Goal: Task Accomplishment & Management: Manage account settings

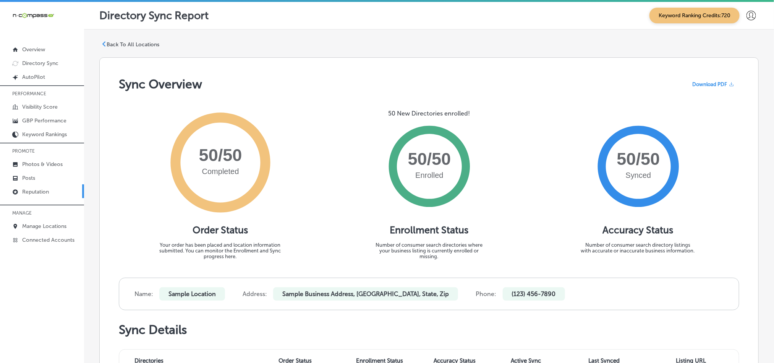
click at [38, 193] on p "Reputation" at bounding box center [35, 191] width 27 height 6
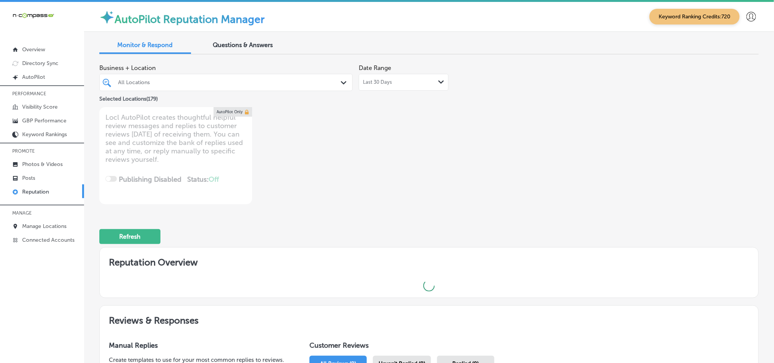
click at [313, 81] on div "All Locations" at bounding box center [230, 82] width 224 height 6
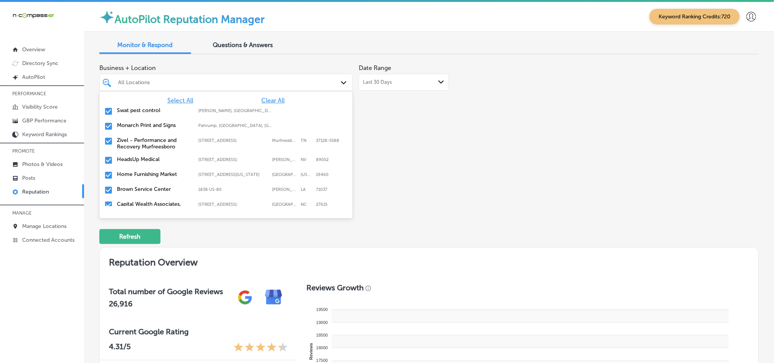
click at [261, 102] on span "Clear All" at bounding box center [272, 100] width 23 height 7
click at [108, 108] on input "checkbox" at bounding box center [108, 111] width 9 height 9
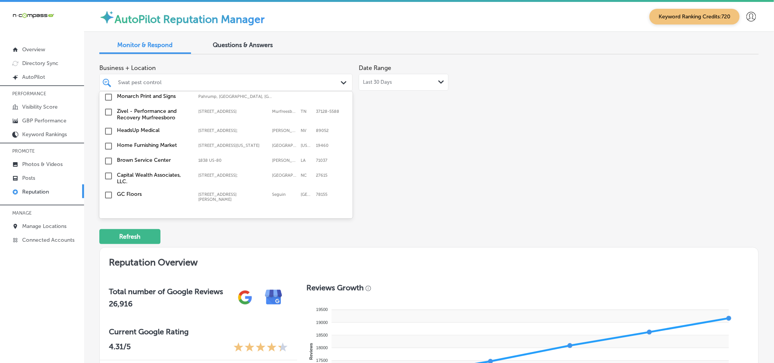
scroll to position [38, 0]
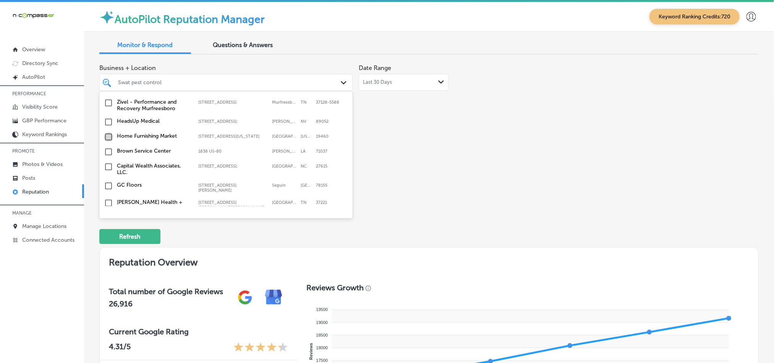
click at [109, 139] on input "checkbox" at bounding box center [108, 136] width 9 height 9
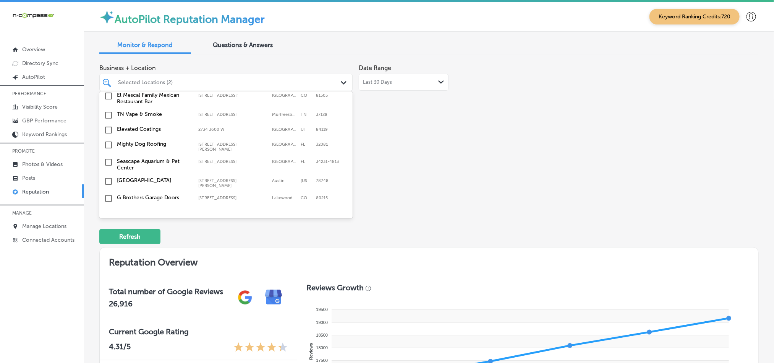
scroll to position [210, 0]
click at [105, 141] on input "checkbox" at bounding box center [108, 143] width 9 height 9
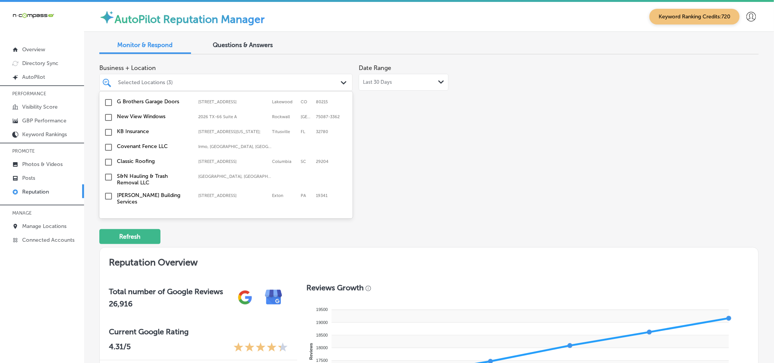
scroll to position [305, 0]
click at [108, 130] on input "checkbox" at bounding box center [108, 131] width 9 height 9
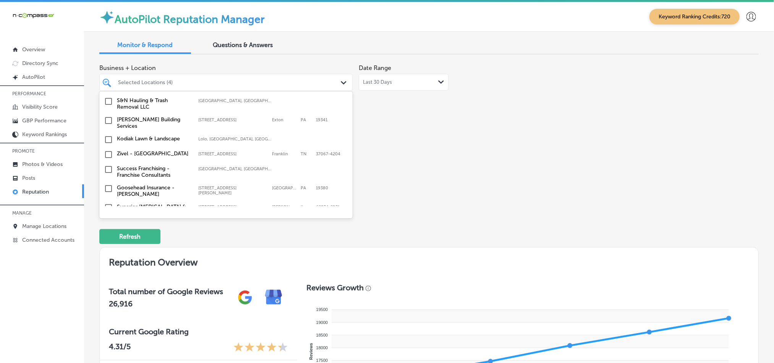
scroll to position [382, 0]
click at [108, 133] on input "checkbox" at bounding box center [108, 137] width 9 height 9
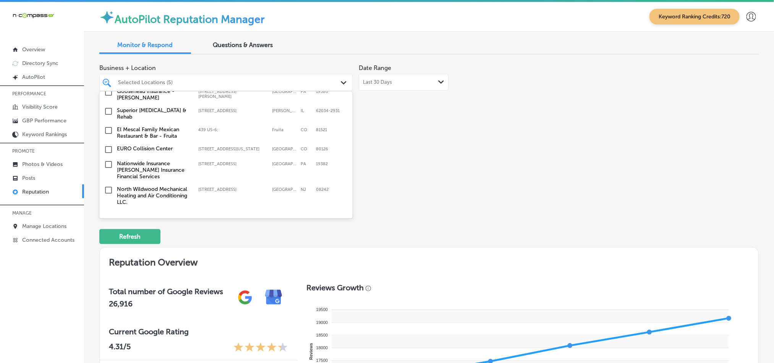
scroll to position [477, 0]
click at [109, 159] on input "checkbox" at bounding box center [108, 163] width 9 height 9
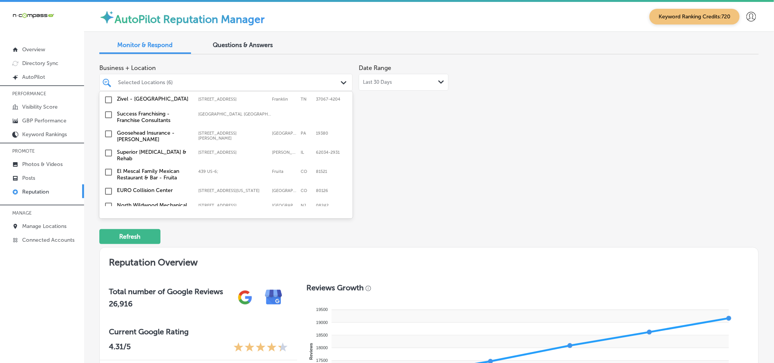
scroll to position [439, 0]
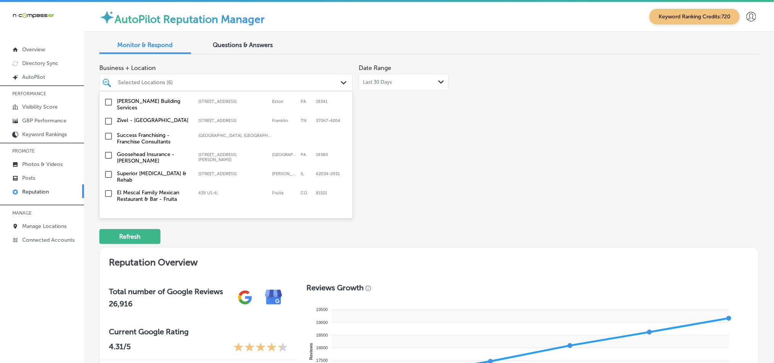
click at [107, 151] on input "checkbox" at bounding box center [108, 155] width 9 height 9
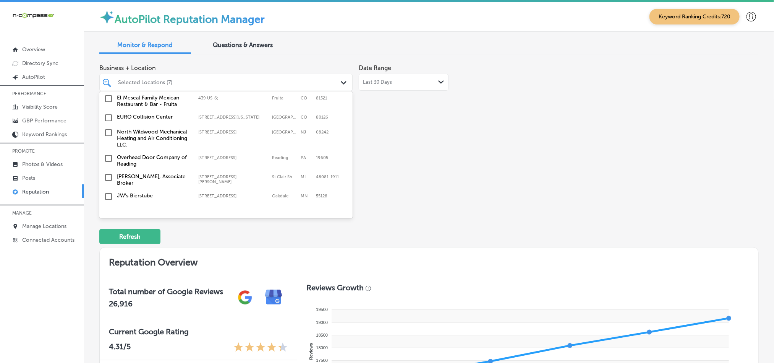
scroll to position [535, 0]
click at [108, 128] on input "checkbox" at bounding box center [108, 132] width 9 height 9
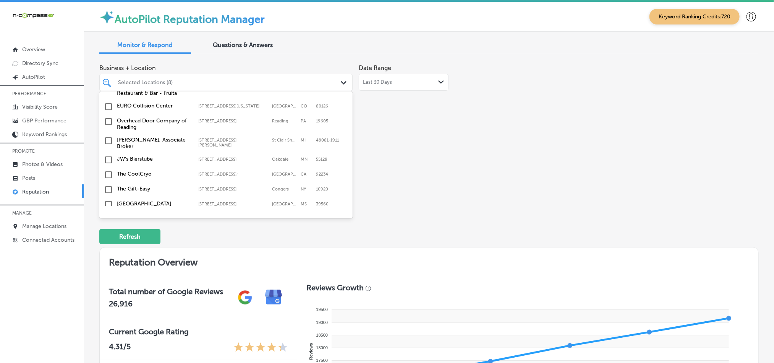
scroll to position [592, 0]
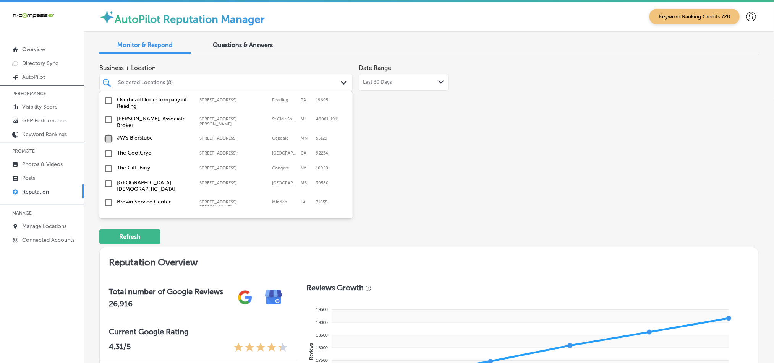
click at [107, 134] on input "checkbox" at bounding box center [108, 138] width 9 height 9
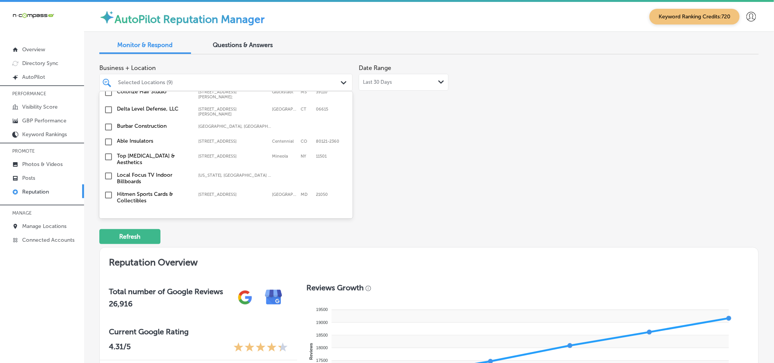
click at [106, 137] on input "checkbox" at bounding box center [108, 141] width 9 height 9
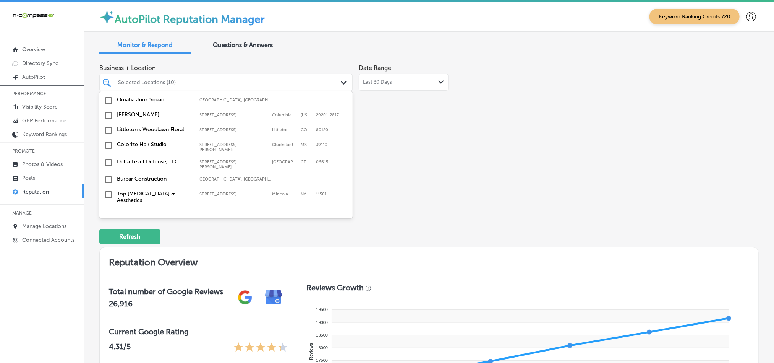
scroll to position [745, 0]
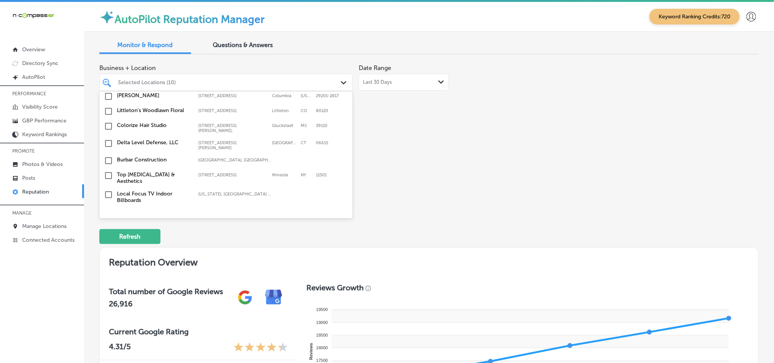
click at [108, 171] on input "checkbox" at bounding box center [108, 175] width 9 height 9
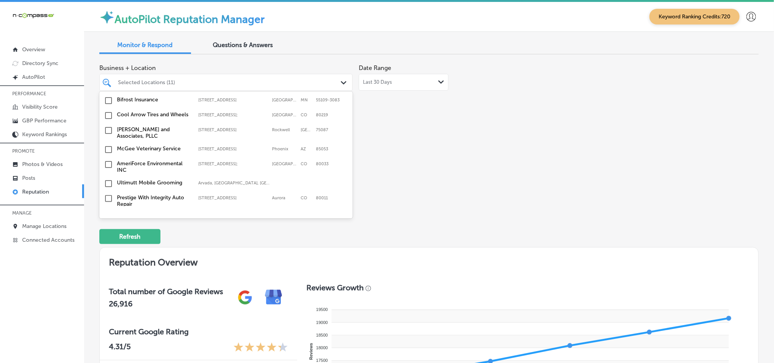
scroll to position [878, 0]
click at [106, 125] on input "checkbox" at bounding box center [108, 129] width 9 height 9
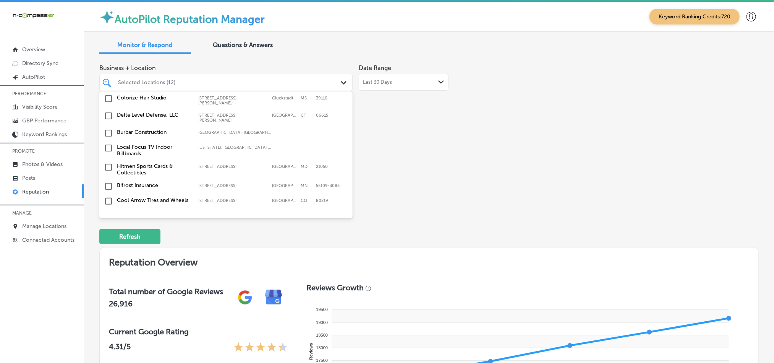
scroll to position [821, 0]
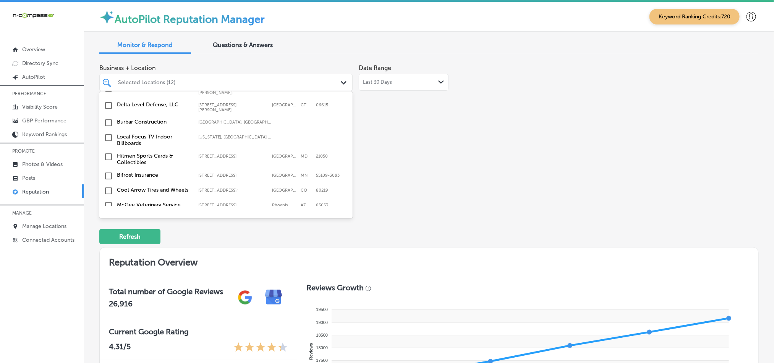
click at [108, 133] on input "checkbox" at bounding box center [108, 137] width 9 height 9
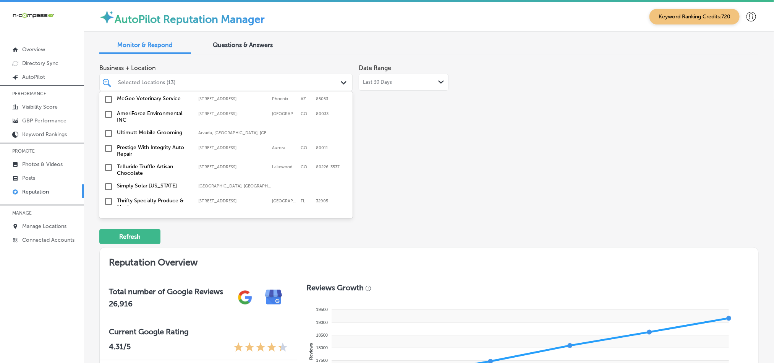
scroll to position [936, 0]
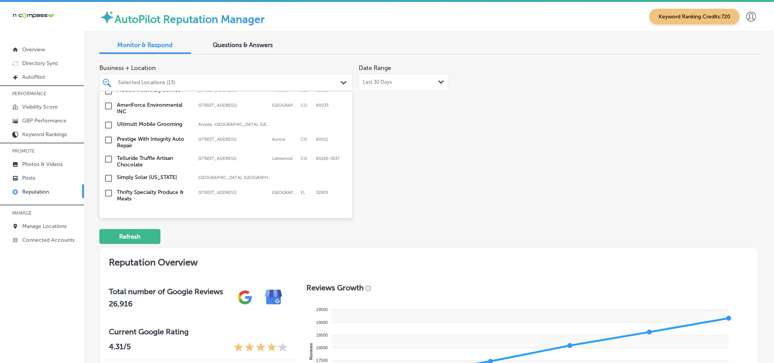
click at [107, 120] on input "checkbox" at bounding box center [108, 124] width 9 height 9
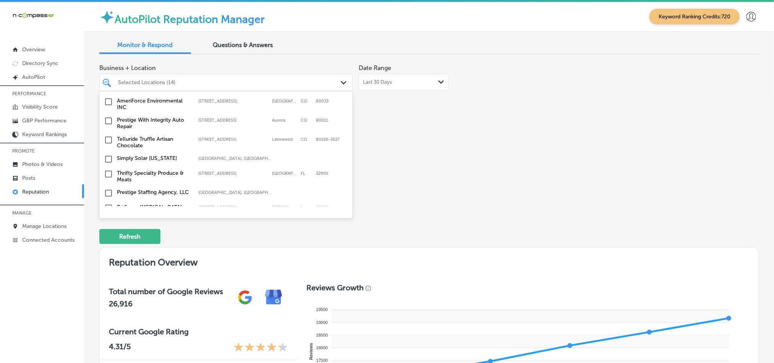
scroll to position [955, 0]
click at [108, 169] on input "checkbox" at bounding box center [108, 173] width 9 height 9
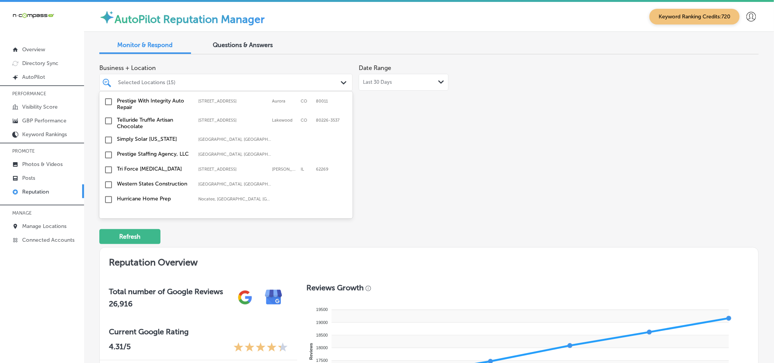
click at [109, 165] on input "checkbox" at bounding box center [108, 169] width 9 height 9
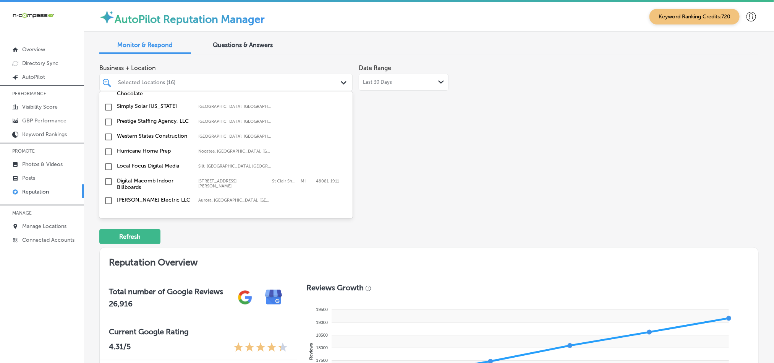
scroll to position [1050, 0]
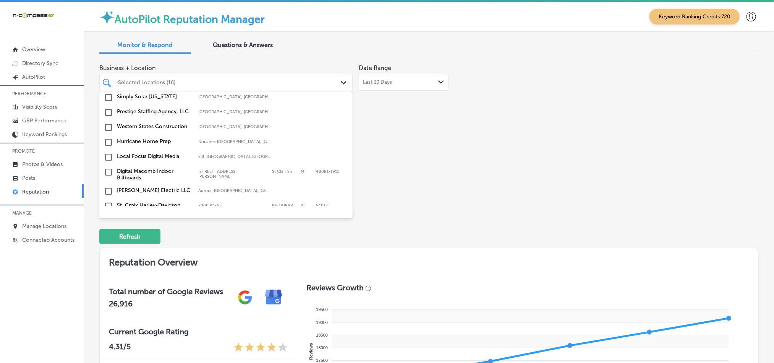
click at [107, 152] on input "checkbox" at bounding box center [108, 156] width 9 height 9
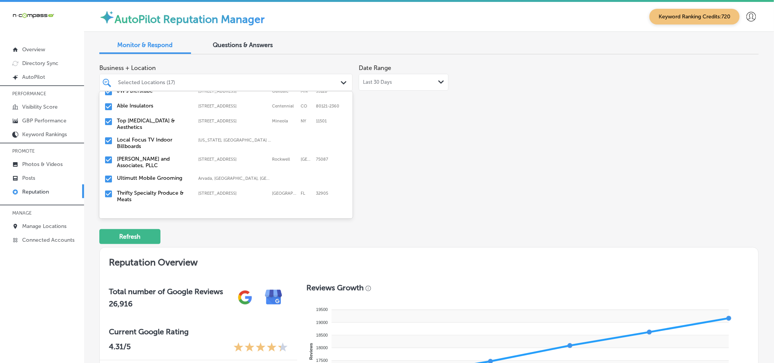
scroll to position [172, 0]
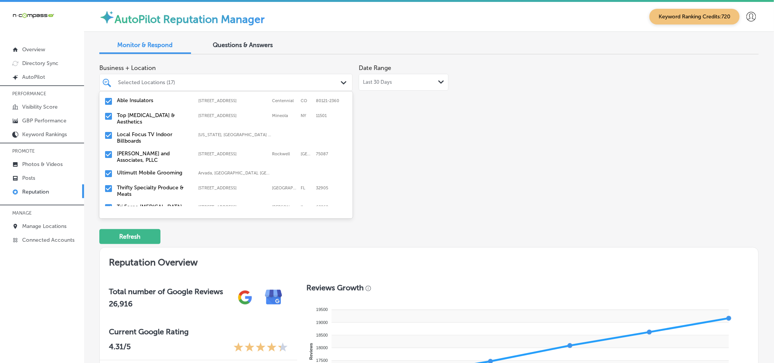
type textarea "x"
click at [154, 83] on div "Selected Locations (17)" at bounding box center [230, 82] width 224 height 6
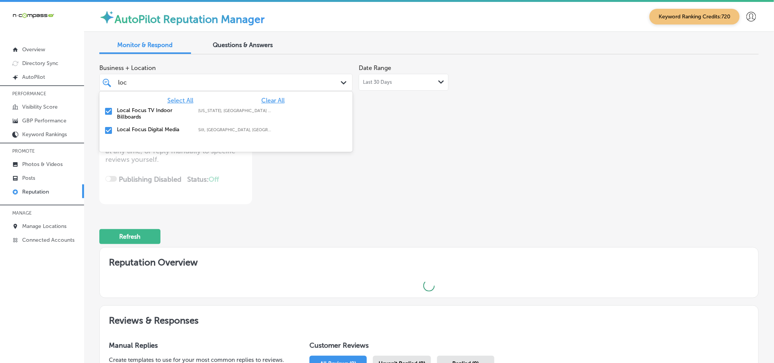
type input "loca"
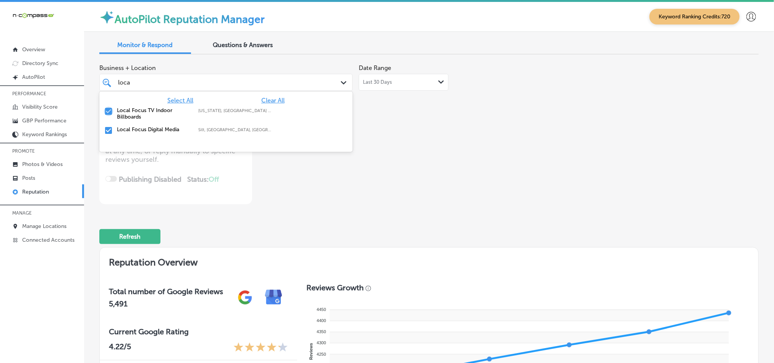
click at [109, 111] on input "checkbox" at bounding box center [108, 111] width 9 height 9
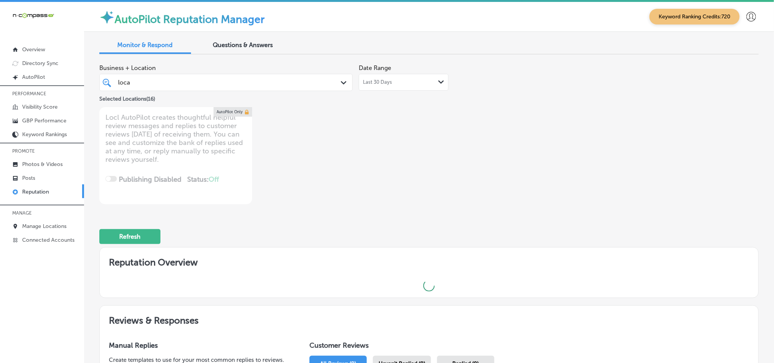
drag, startPoint x: 148, startPoint y: 82, endPoint x: 109, endPoint y: 81, distance: 39.4
click at [109, 81] on div "loca loca Path Created with Sketch." at bounding box center [226, 82] width 253 height 12
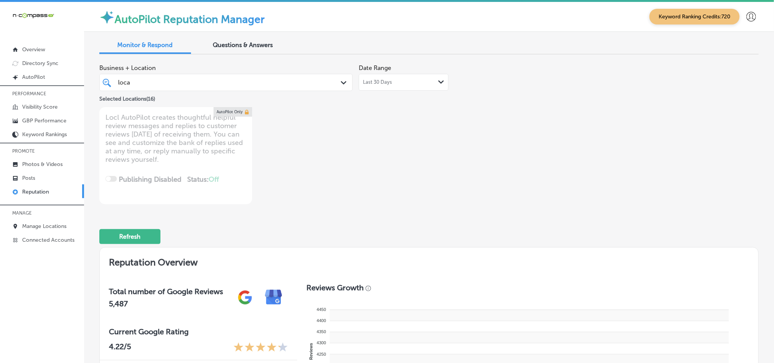
type textarea "x"
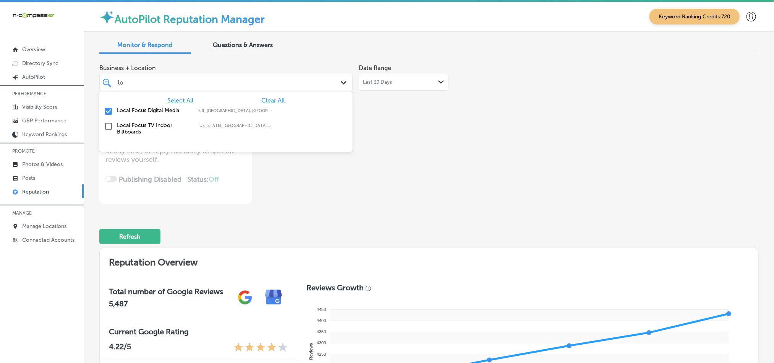
type input "l"
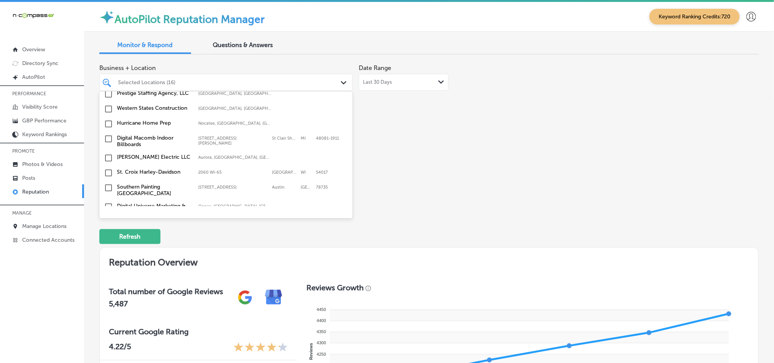
scroll to position [1089, 0]
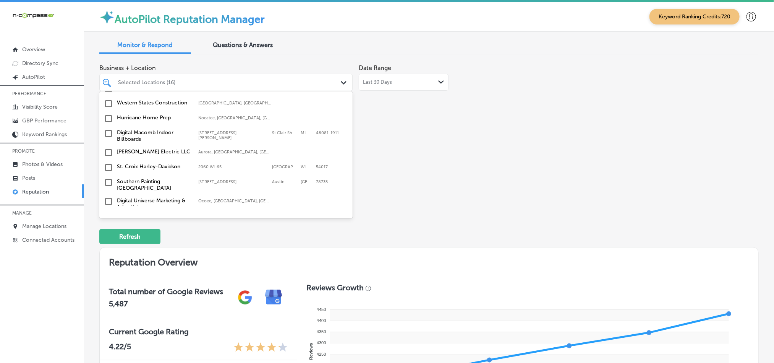
click at [108, 163] on input "checkbox" at bounding box center [108, 167] width 9 height 9
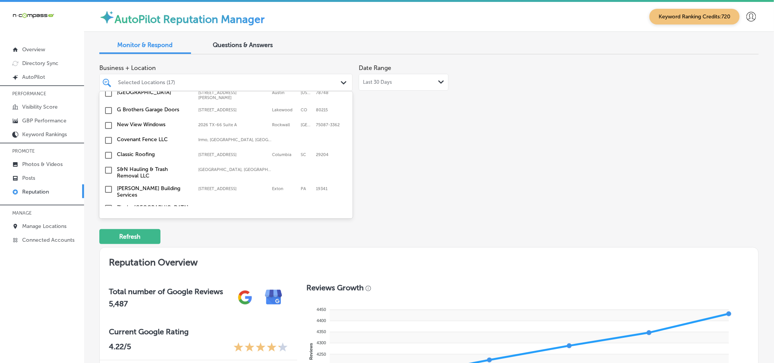
scroll to position [516, 0]
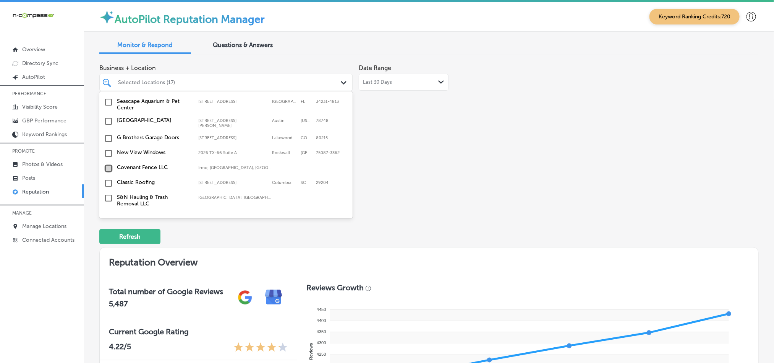
click at [108, 164] on input "checkbox" at bounding box center [108, 168] width 9 height 9
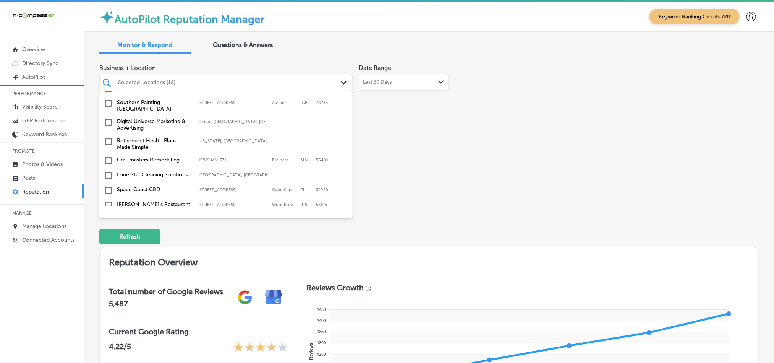
scroll to position [1185, 0]
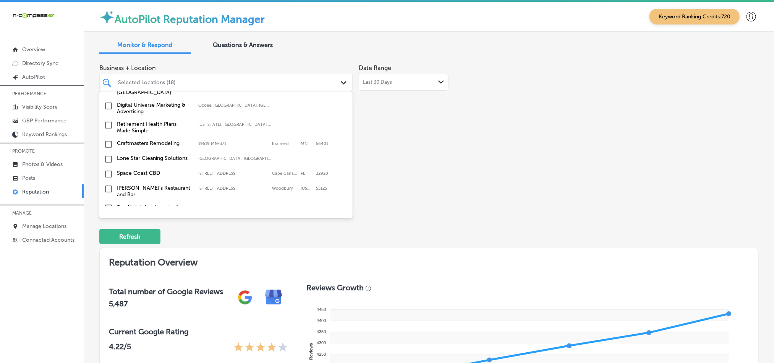
click at [108, 139] on input "checkbox" at bounding box center [108, 143] width 9 height 9
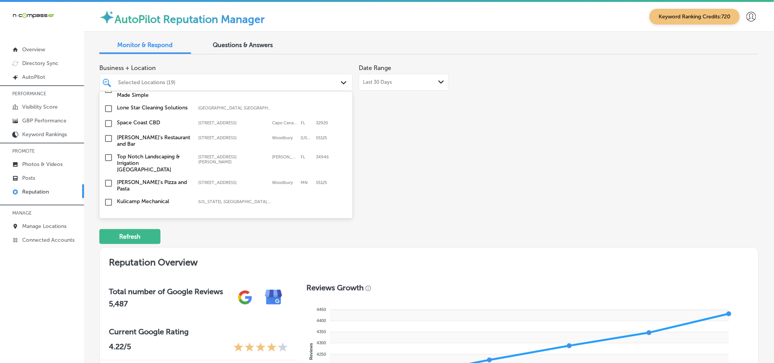
scroll to position [1242, 0]
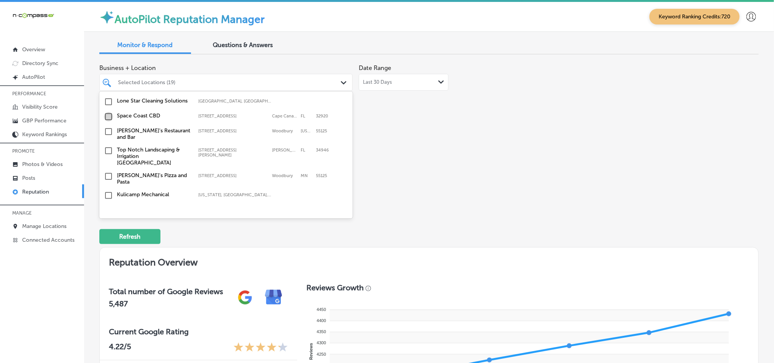
click at [107, 113] on input "checkbox" at bounding box center [108, 116] width 9 height 9
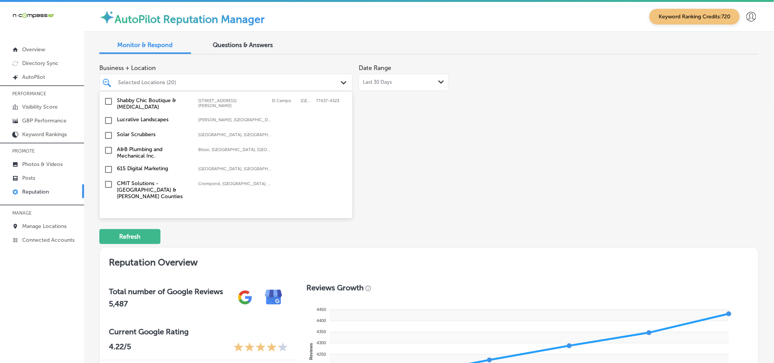
scroll to position [1376, 0]
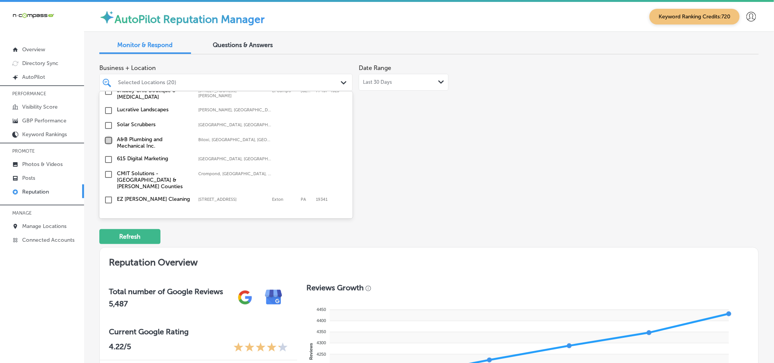
click at [108, 136] on input "checkbox" at bounding box center [108, 140] width 9 height 9
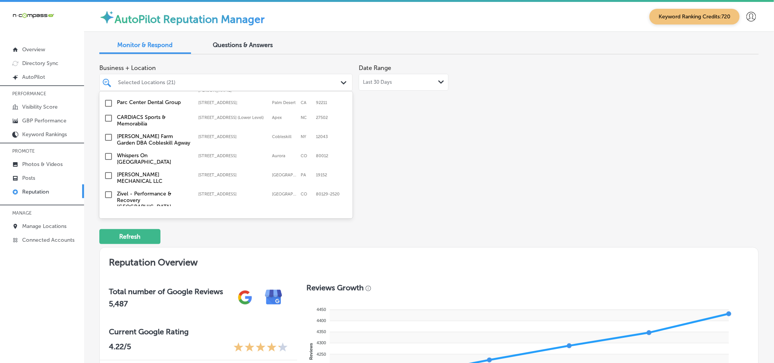
scroll to position [2835, 0]
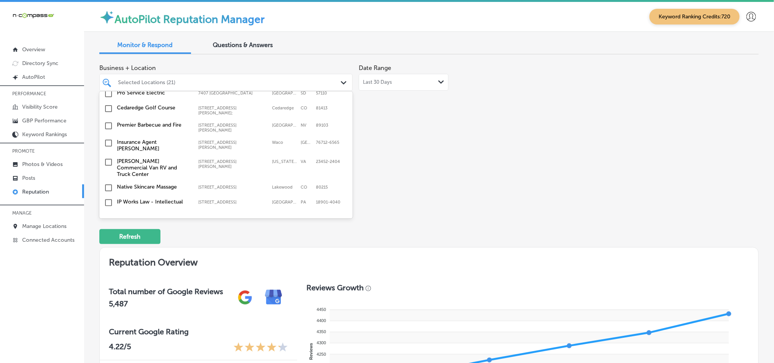
click at [109, 236] on input "checkbox" at bounding box center [108, 240] width 9 height 9
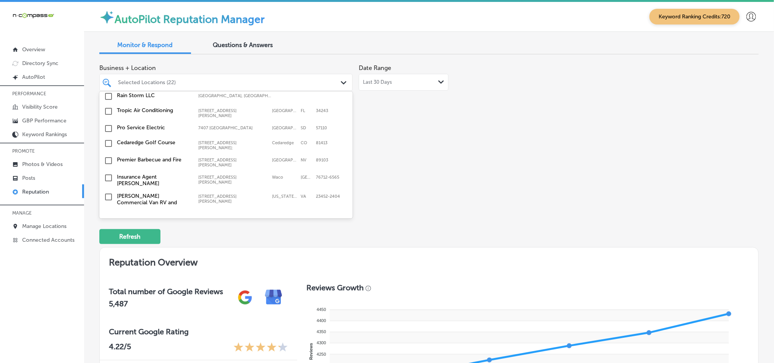
scroll to position [2816, 0]
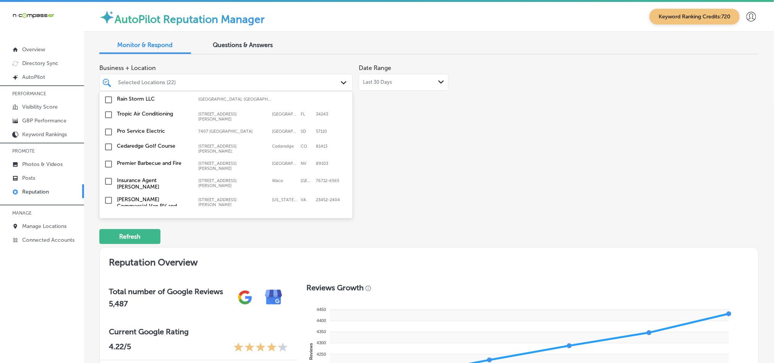
click at [107, 255] on input "checkbox" at bounding box center [108, 259] width 9 height 9
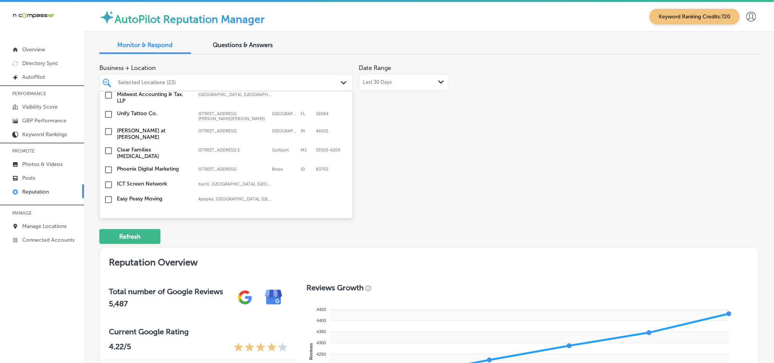
scroll to position [2701, 0]
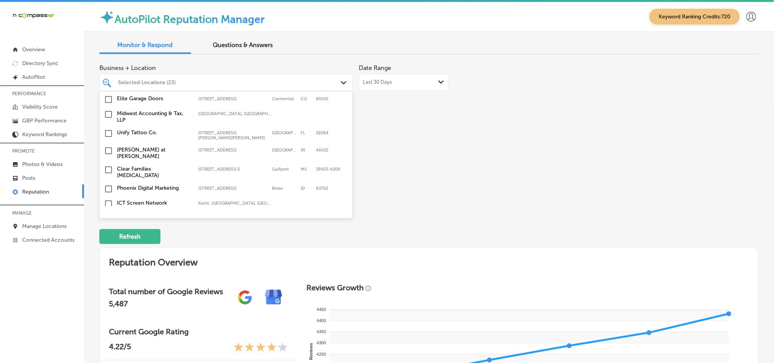
click at [107, 214] on input "checkbox" at bounding box center [108, 218] width 9 height 9
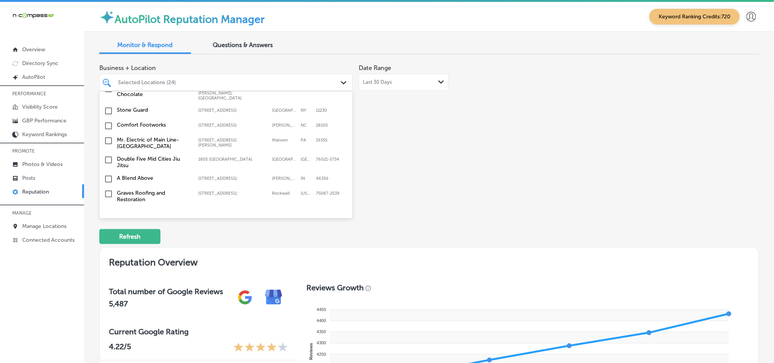
scroll to position [2587, 0]
click at [108, 224] on input "checkbox" at bounding box center [108, 228] width 9 height 9
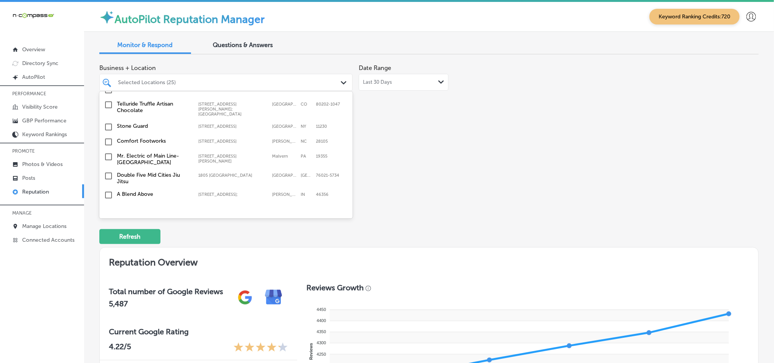
click at [107, 224] on input "checkbox" at bounding box center [108, 228] width 9 height 9
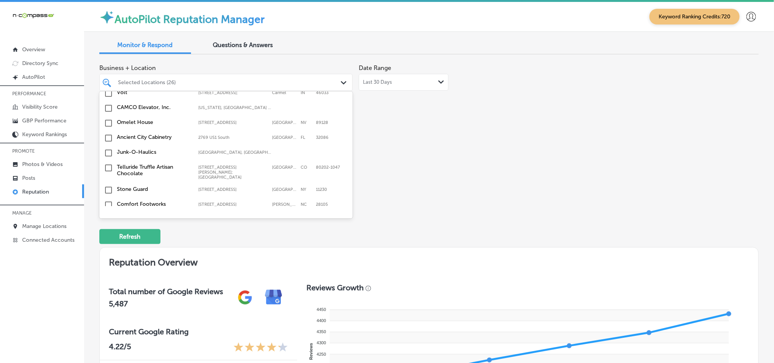
scroll to position [2529, 0]
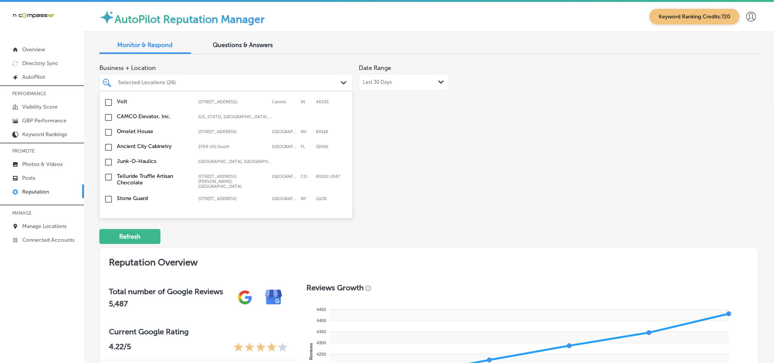
click at [108, 243] on input "checkbox" at bounding box center [108, 247] width 9 height 9
click at [107, 209] on input "checkbox" at bounding box center [108, 213] width 9 height 9
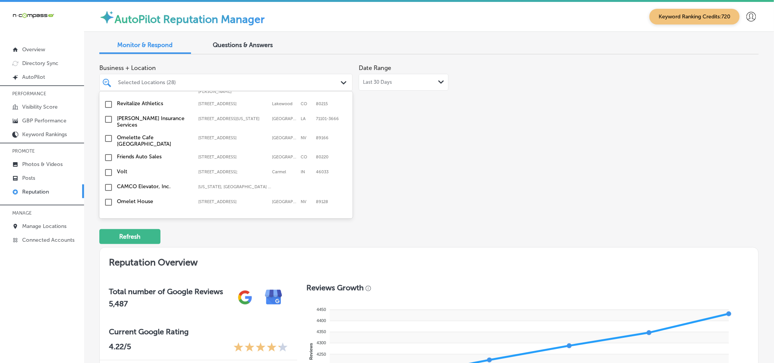
scroll to position [2491, 0]
click at [108, 230] on input "checkbox" at bounding box center [108, 234] width 9 height 9
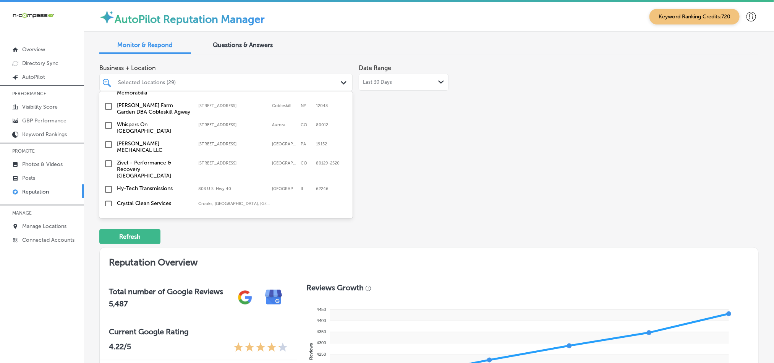
scroll to position [2357, 0]
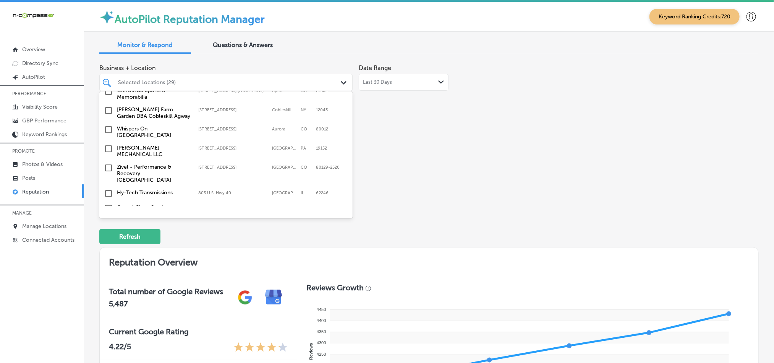
click at [109, 233] on input "checkbox" at bounding box center [108, 237] width 9 height 9
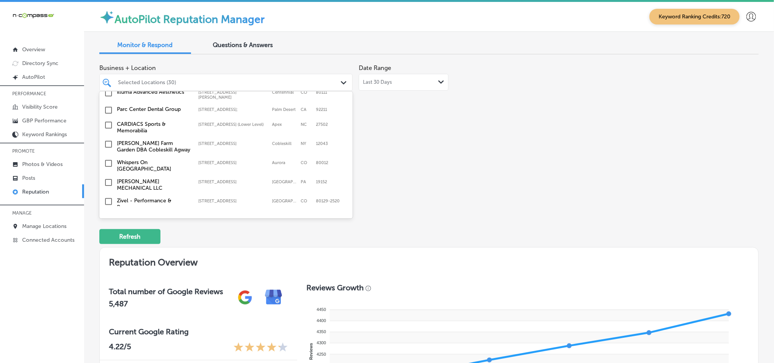
scroll to position [2338, 0]
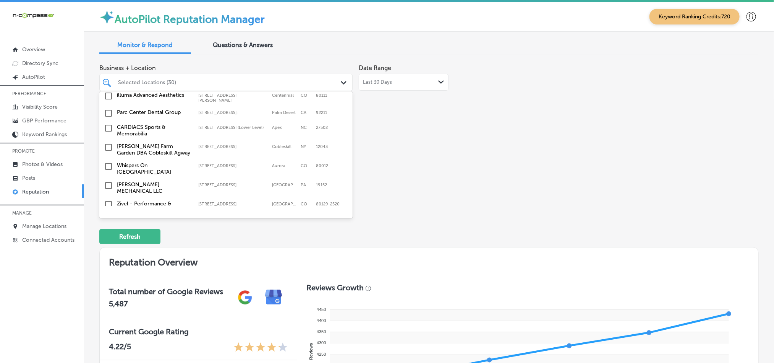
click at [107, 181] on input "checkbox" at bounding box center [108, 185] width 9 height 9
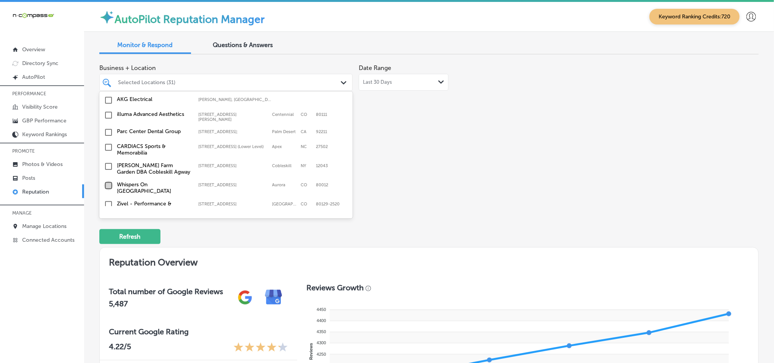
click at [107, 181] on input "checkbox" at bounding box center [108, 185] width 9 height 9
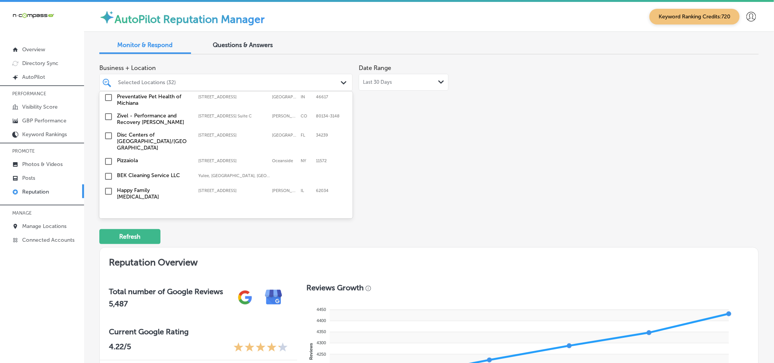
scroll to position [1803, 0]
click at [106, 206] on input "checkbox" at bounding box center [108, 210] width 9 height 9
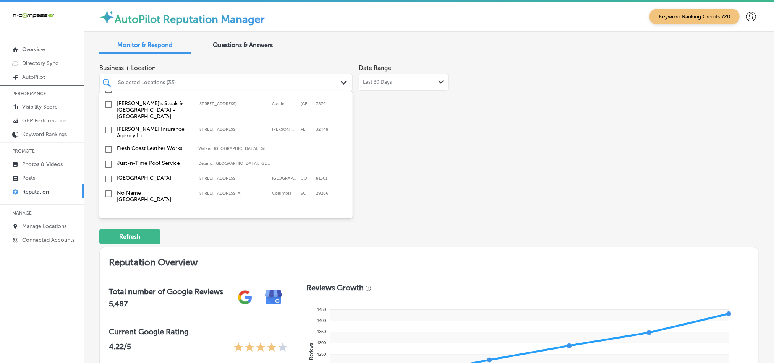
scroll to position [1689, 0]
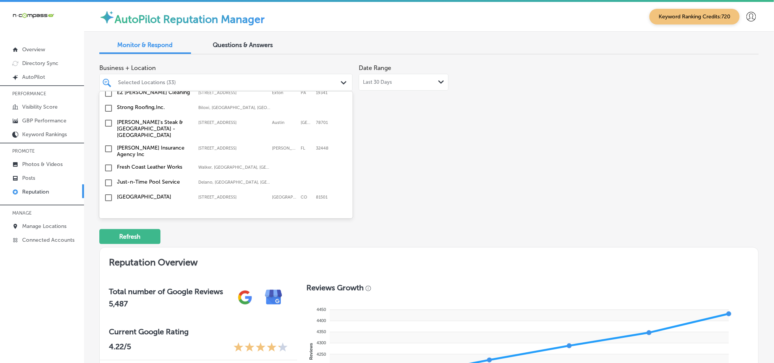
click at [108, 193] on input "checkbox" at bounding box center [108, 197] width 9 height 9
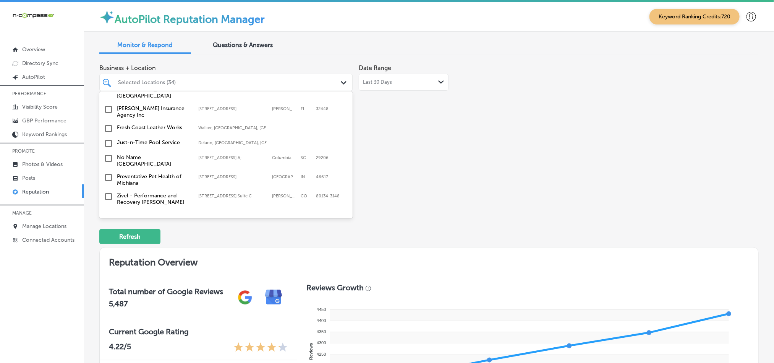
scroll to position [1727, 0]
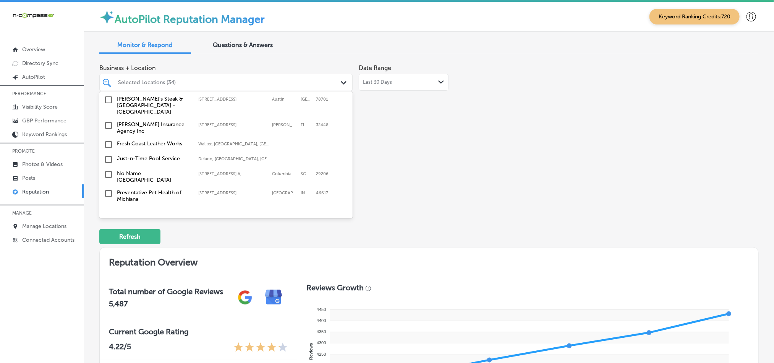
click at [108, 155] on input "checkbox" at bounding box center [108, 159] width 9 height 9
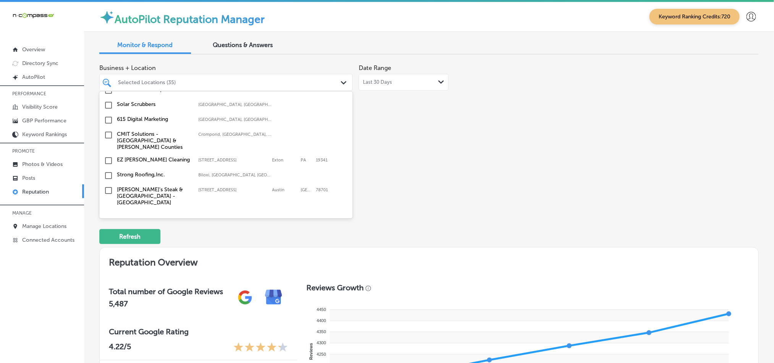
scroll to position [1650, 0]
click at [108, 157] on input "checkbox" at bounding box center [108, 161] width 9 height 9
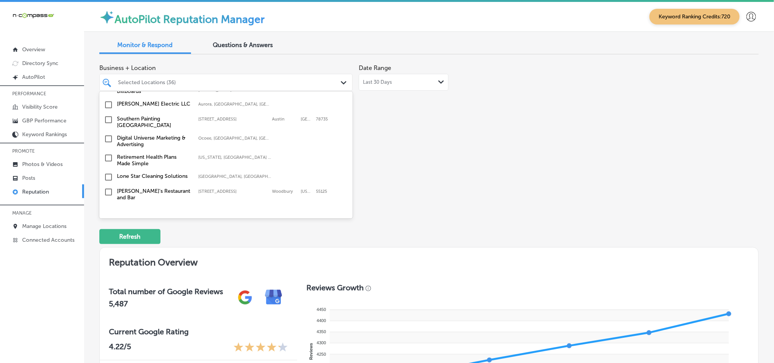
scroll to position [1471, 0]
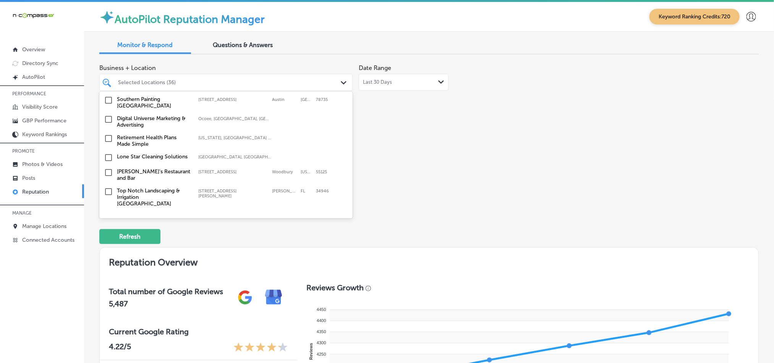
click at [108, 187] on input "checkbox" at bounding box center [108, 191] width 9 height 9
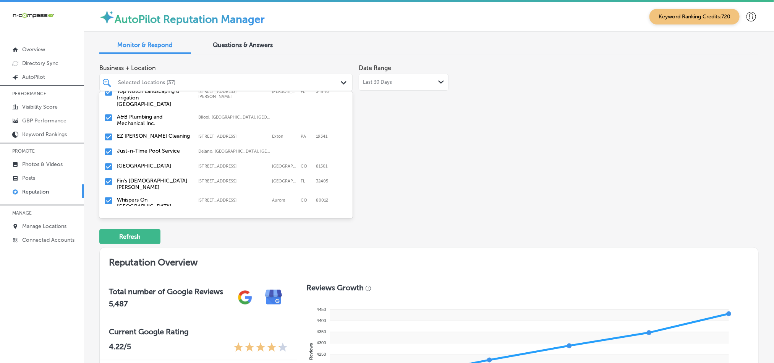
scroll to position [363, 0]
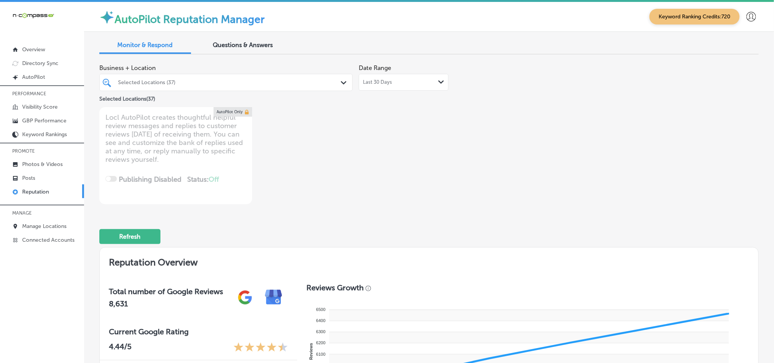
click at [201, 75] on div "Selected Locations (37) Path Created with Sketch." at bounding box center [225, 82] width 253 height 17
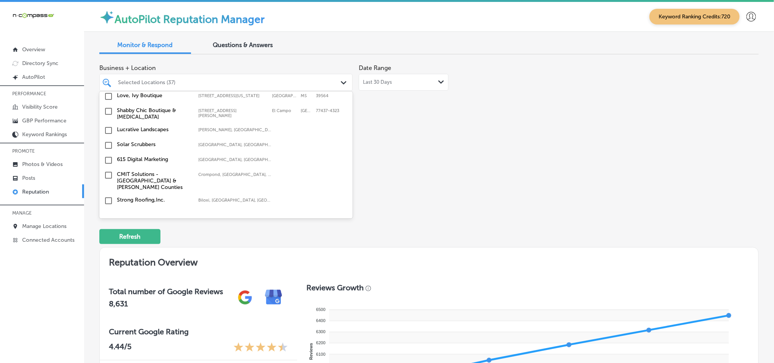
scroll to position [1643, 0]
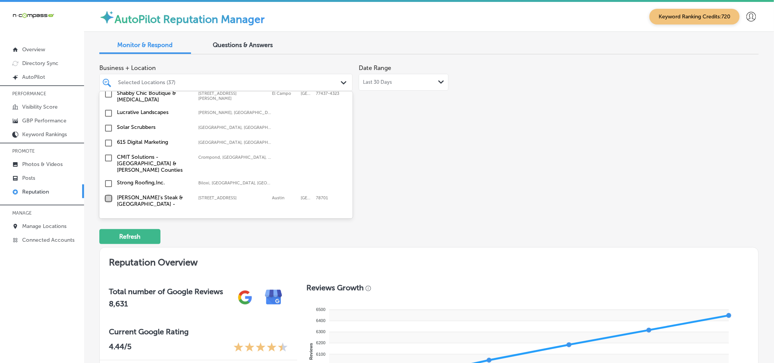
click at [107, 194] on input "checkbox" at bounding box center [108, 198] width 9 height 9
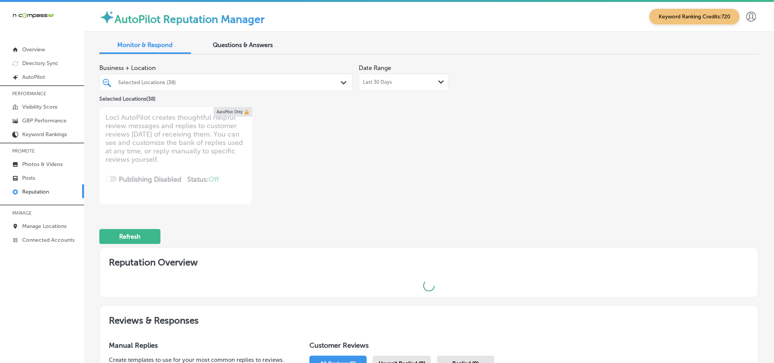
drag, startPoint x: 486, startPoint y: 192, endPoint x: 509, endPoint y: 187, distance: 23.0
click at [488, 192] on div "Business + Location Selected Locations (38) Path Created with Sketch. Selected …" at bounding box center [297, 132] width 396 height 144
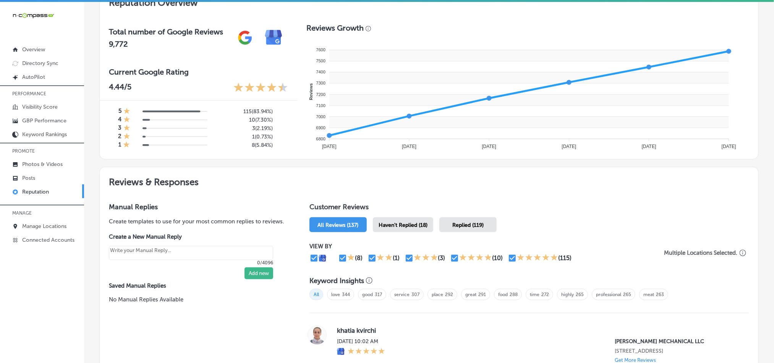
scroll to position [262, 0]
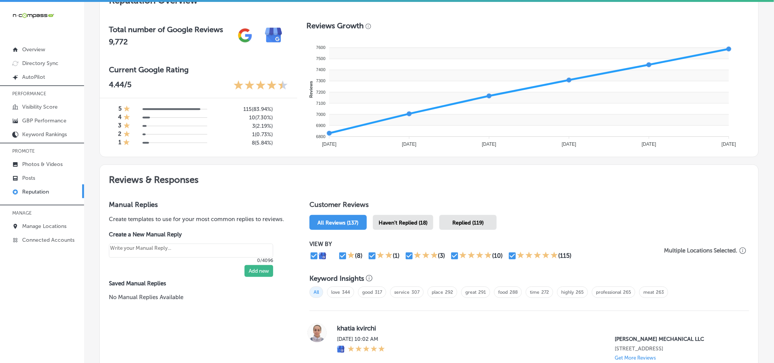
click at [401, 224] on div "Haven't Replied (18)" at bounding box center [403, 222] width 60 height 15
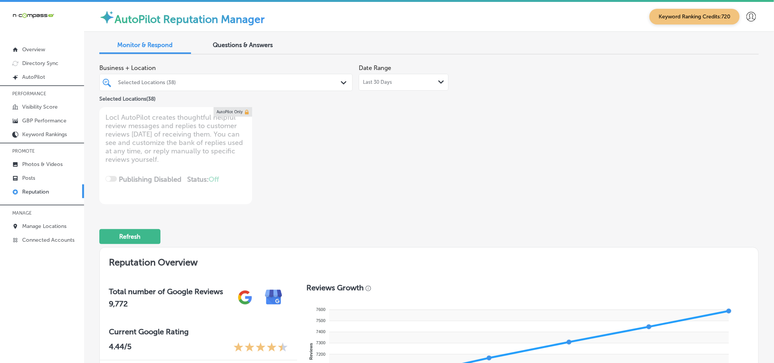
click at [367, 86] on div "Last 30 Days Path Created with Sketch." at bounding box center [404, 82] width 90 height 17
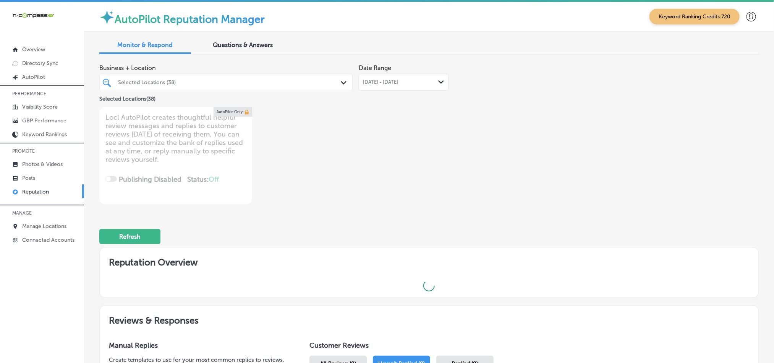
click at [558, 181] on div "Business + Location Selected Locations (38) Path Created with Sketch. Selected …" at bounding box center [429, 132] width 660 height 144
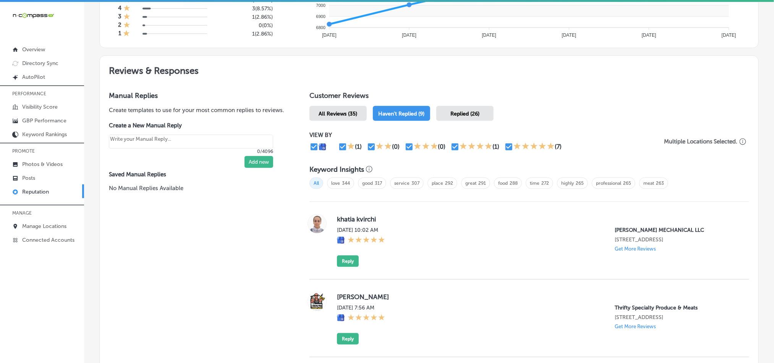
scroll to position [370, 0]
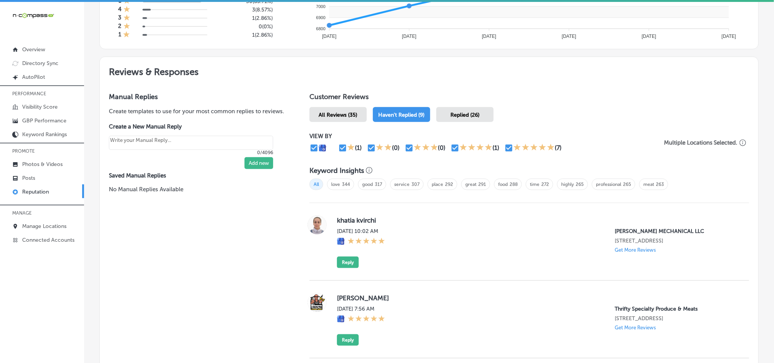
click at [393, 251] on div "khatia kvirchi Thu, Oct 9, 2025 10:02 AM PETER MECHANICAL LLC 1811 Tolbut St Ph…" at bounding box center [537, 241] width 400 height 53
drag, startPoint x: 332, startPoint y: 218, endPoint x: 383, endPoint y: 218, distance: 51.6
click at [383, 218] on div "khatia kvirchi Thu, Oct 9, 2025 10:02 AM PETER MECHANICAL LLC 1811 Tolbut St Ph…" at bounding box center [530, 241] width 440 height 53
copy label "khatia kvirchi"
click at [442, 225] on div "khatia kvirchi Thu, Oct 9, 2025 10:02 AM PETER MECHANICAL LLC 1811 Tolbut St Ph…" at bounding box center [537, 241] width 400 height 53
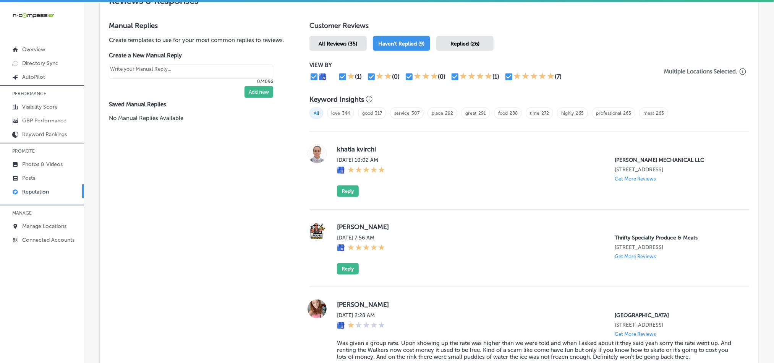
scroll to position [446, 0]
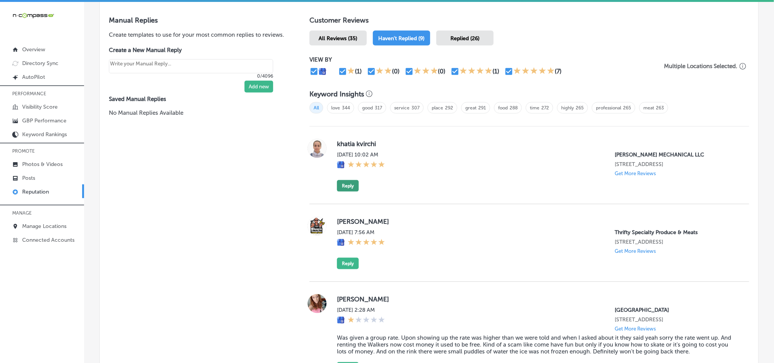
click at [348, 189] on button "Reply" at bounding box center [348, 185] width 22 height 11
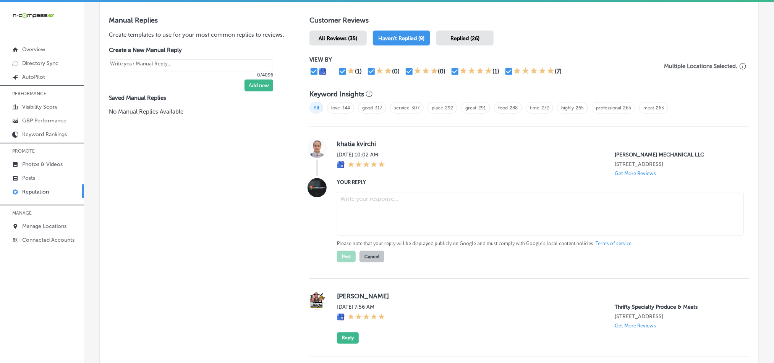
type textarea "x"
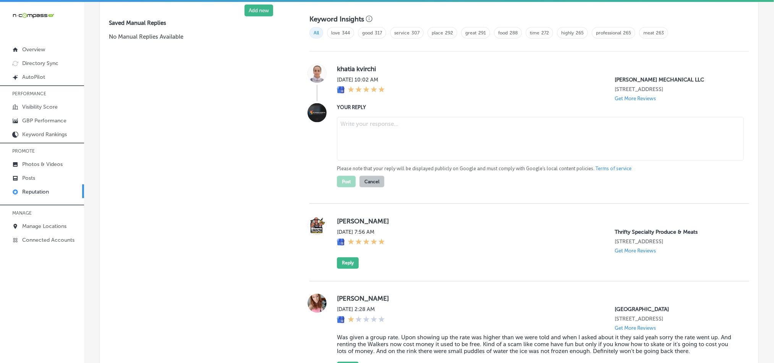
scroll to position [541, 0]
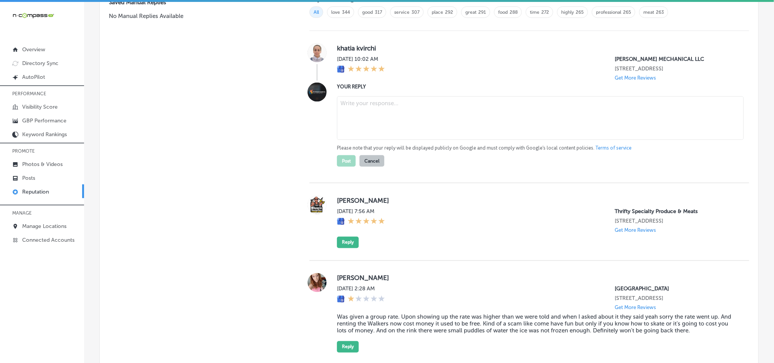
click at [358, 122] on textarea at bounding box center [540, 118] width 407 height 44
paste textarea "Thank you, Khatia, for the 5-star review! We’re thrilled to know that Peter Mec…"
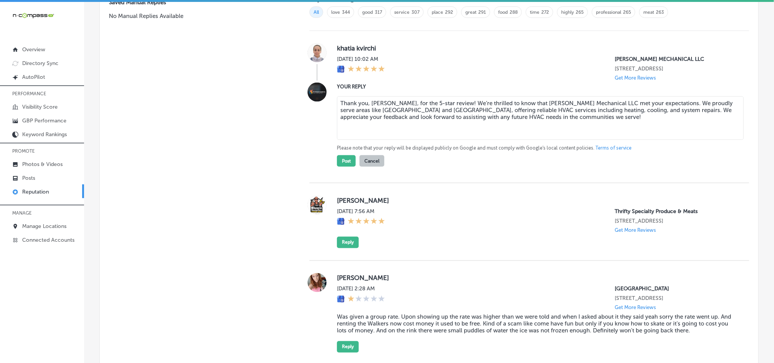
click at [466, 100] on textarea "Thank you, Khatia, for the 5-star review! We’re thrilled to know that Peter Mec…" at bounding box center [540, 118] width 407 height 44
type textarea "Thank you, Khatia, for the 5-star review! We’re happy to know that Peter Mechan…"
click at [342, 160] on button "Post" at bounding box center [346, 160] width 19 height 11
type textarea "x"
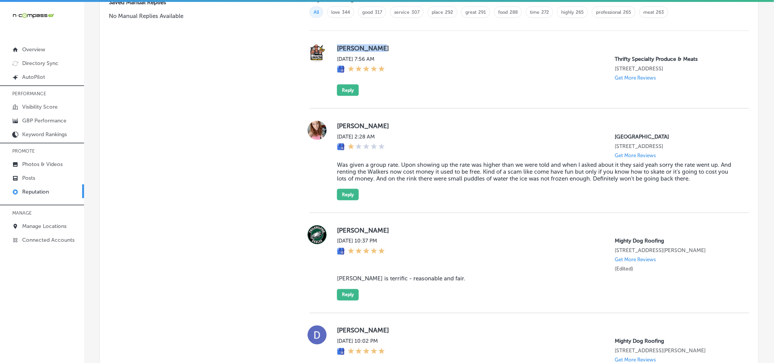
drag, startPoint x: 334, startPoint y: 43, endPoint x: 406, endPoint y: 44, distance: 72.2
click at [406, 44] on div "Jesus Rivera Thu, Oct 9, 2025 7:56 AM Thrifty Specialty Produce & Meats 2135 Pa…" at bounding box center [530, 69] width 440 height 53
copy label "Jesus Rivera"
click at [424, 93] on div "Jesus Rivera Thu, Oct 9, 2025 7:56 AM Thrifty Specialty Produce & Meats 2135 Pa…" at bounding box center [537, 69] width 400 height 53
click at [441, 88] on div "Jesus Rivera Thu, Oct 9, 2025 7:56 AM Thrifty Specialty Produce & Meats 2135 Pa…" at bounding box center [537, 69] width 400 height 53
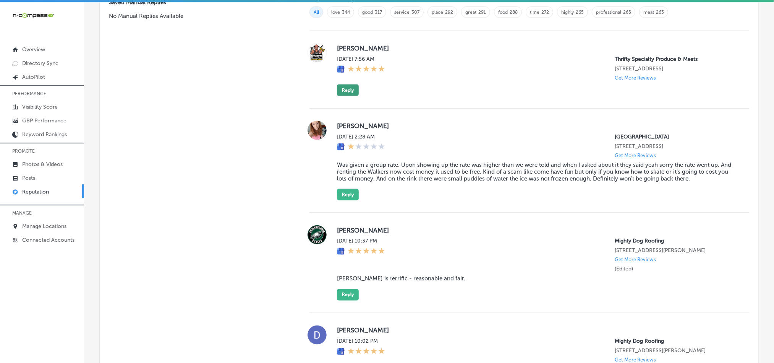
click at [341, 85] on button "Reply" at bounding box center [348, 89] width 22 height 11
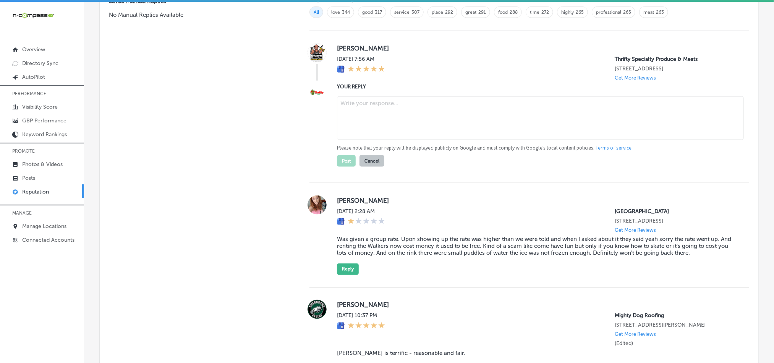
scroll to position [540, 0]
click at [357, 111] on textarea at bounding box center [540, 119] width 407 height 44
paste textarea "Thank you for the five-star review, Jesus! We’re delighted you had a great expe…"
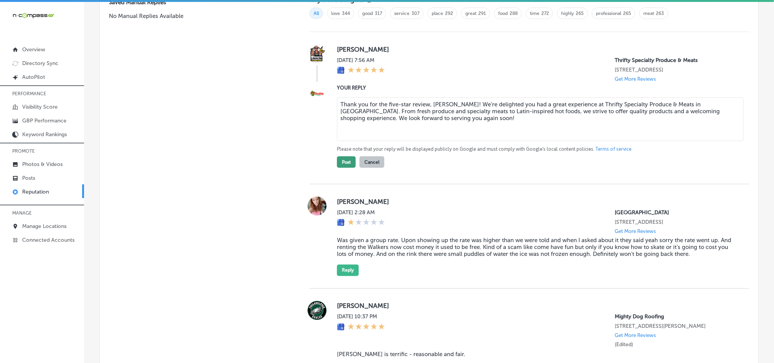
type textarea "Thank you for the five-star review, Jesus! We’re delighted you had a great expe…"
click at [337, 159] on button "Post" at bounding box center [346, 161] width 19 height 11
type textarea "x"
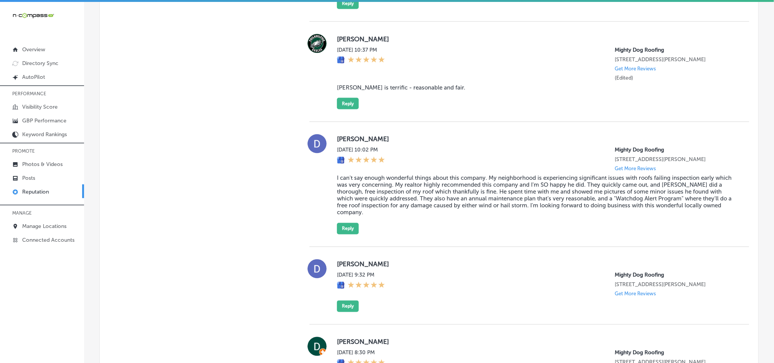
scroll to position [674, 0]
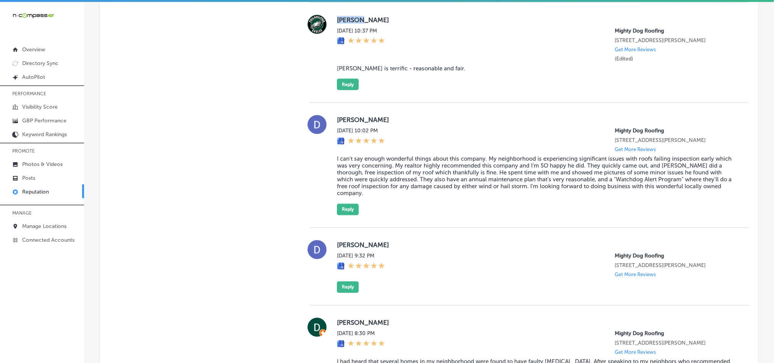
drag, startPoint x: 329, startPoint y: 24, endPoint x: 379, endPoint y: 23, distance: 49.3
click at [379, 23] on div "Donna Z Wed, Oct 8, 2025 10:37 PM Mighty Dog Roofing 10895 Old Dixie Highway Un…" at bounding box center [530, 52] width 440 height 75
copy label "Donna Z"
drag, startPoint x: 330, startPoint y: 78, endPoint x: 441, endPoint y: 78, distance: 111.2
click at [441, 78] on div "Donna Z Wed, Oct 8, 2025 10:37 PM Mighty Dog Roofing 10895 Old Dixie Highway Un…" at bounding box center [530, 52] width 440 height 75
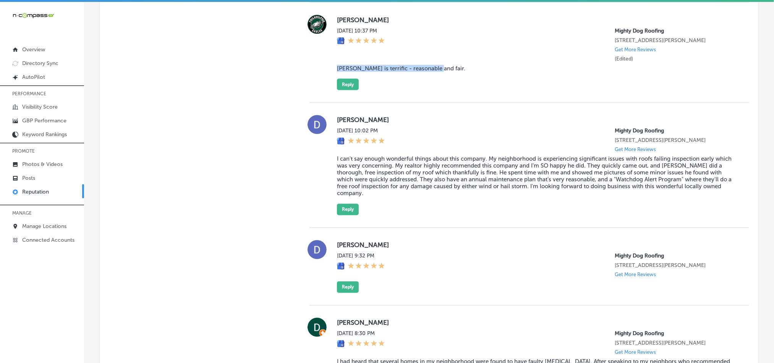
copy blockquote "Neil is terrific - reasonable and fair."
click at [420, 103] on div "Donna Z Wed, Oct 8, 2025 10:37 PM Mighty Dog Roofing 10895 Old Dixie Highway Un…" at bounding box center [530, 53] width 440 height 100
click at [480, 90] on div "Donna Z Wed, Oct 8, 2025 10:37 PM Mighty Dog Roofing 10895 Old Dixie Highway Un…" at bounding box center [537, 52] width 400 height 75
click at [345, 90] on button "Reply" at bounding box center [348, 84] width 22 height 11
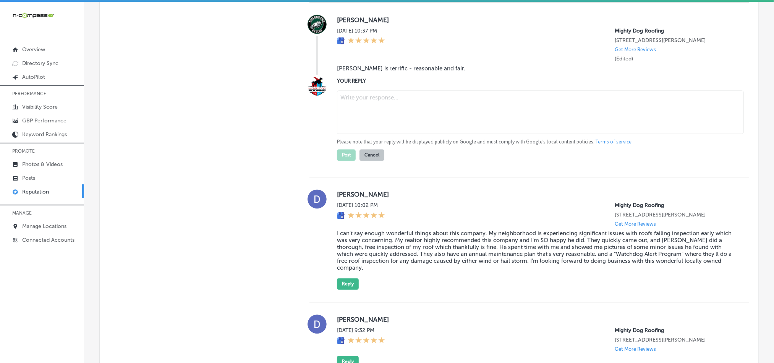
click at [382, 124] on textarea at bounding box center [540, 113] width 407 height 44
paste textarea "Thank you for the kind words, Donna! We’re thrilled to hear that Neil provided …"
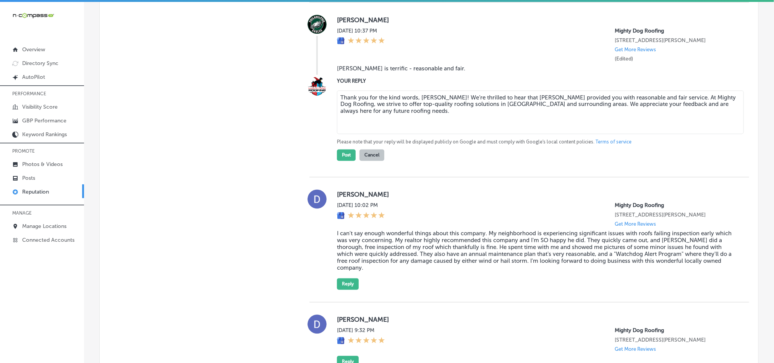
click at [468, 109] on textarea "Thank you for the kind words, Donna! We’re thrilled to hear that Neil provided …" at bounding box center [540, 113] width 407 height 44
type textarea "Thank you for the kind words, Donna! We’re glad to hear that Neil provided you …"
click at [339, 161] on button "Post" at bounding box center [346, 154] width 19 height 11
type textarea "x"
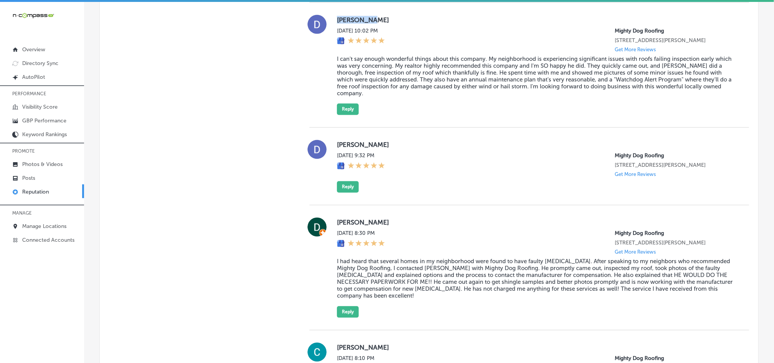
drag, startPoint x: 330, startPoint y: 22, endPoint x: 390, endPoint y: 22, distance: 60.0
click at [390, 22] on div "D Robinson Wed, Oct 8, 2025 10:02 PM Mighty Dog Roofing 10895 Old Dixie Highway…" at bounding box center [530, 65] width 440 height 100
copy label "D Robinson"
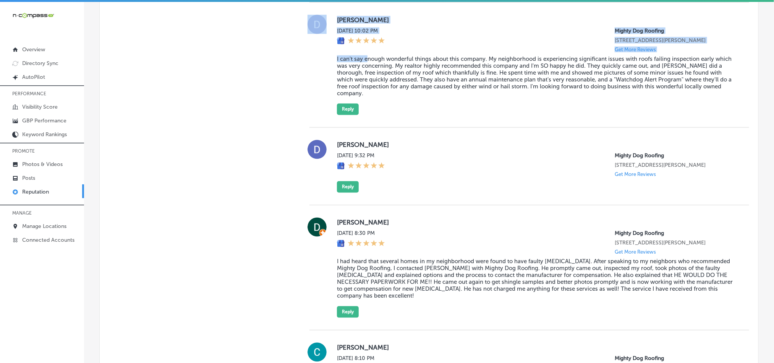
drag, startPoint x: 328, startPoint y: 69, endPoint x: 366, endPoint y: 73, distance: 38.0
click at [366, 73] on div "D Robinson Wed, Oct 8, 2025 10:02 PM Mighty Dog Roofing 10895 Old Dixie Highway…" at bounding box center [530, 65] width 440 height 100
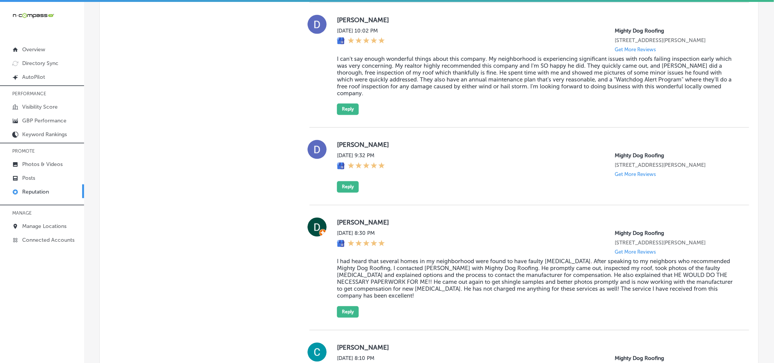
click at [382, 81] on blockquote "I can't say enough wonderful things about this company. My neighborhood is expe…" at bounding box center [537, 75] width 400 height 41
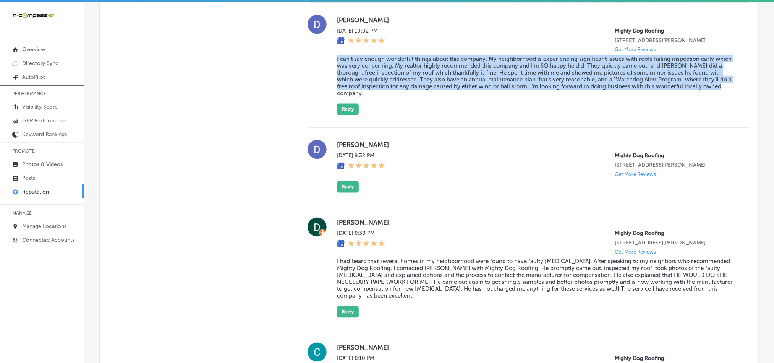
drag, startPoint x: 334, startPoint y: 71, endPoint x: 739, endPoint y: 99, distance: 406.0
click at [739, 99] on div "D Robinson Wed, Oct 8, 2025 10:02 PM Mighty Dog Roofing 10895 Old Dixie Highway…" at bounding box center [530, 65] width 440 height 100
copy blockquote "I can't say enough wonderful things about this company. My neighborhood is expe…"
click at [472, 115] on div "D Robinson Wed, Oct 8, 2025 10:02 PM Mighty Dog Roofing 10895 Old Dixie Highway…" at bounding box center [537, 65] width 400 height 100
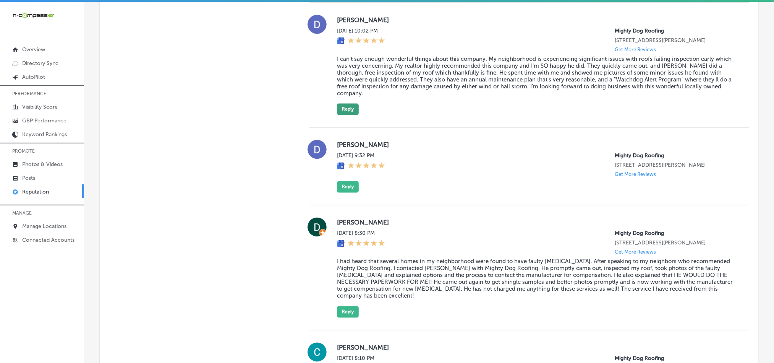
click at [348, 113] on button "Reply" at bounding box center [348, 109] width 22 height 11
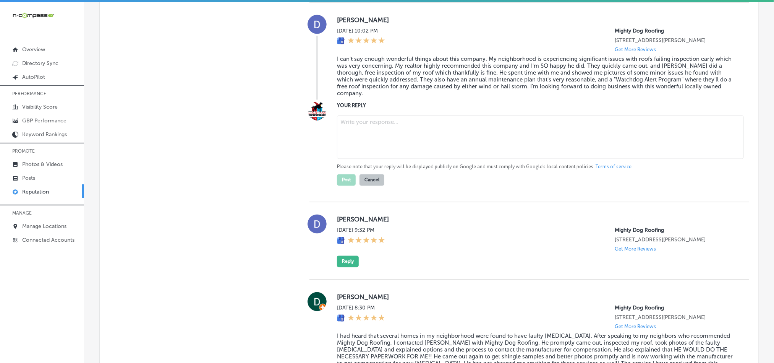
click at [400, 141] on textarea at bounding box center [540, 137] width 407 height 44
paste textarea "Thank you for the fantastic feedback, D! We’re so glad you had a positive exper…"
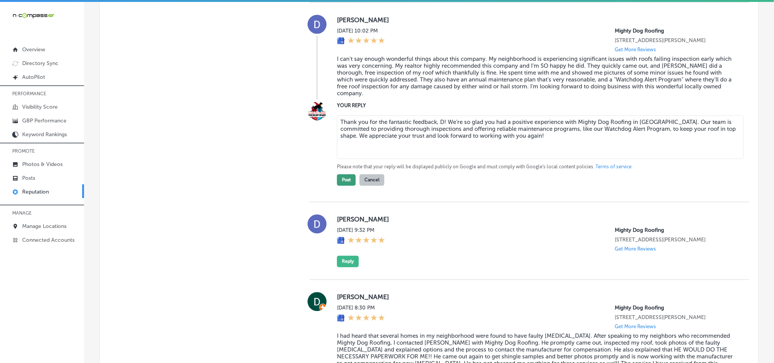
type textarea "Thank you for the fantastic feedback, D! We’re so glad you had a positive exper…"
click at [337, 185] on button "Post" at bounding box center [346, 179] width 19 height 11
type textarea "x"
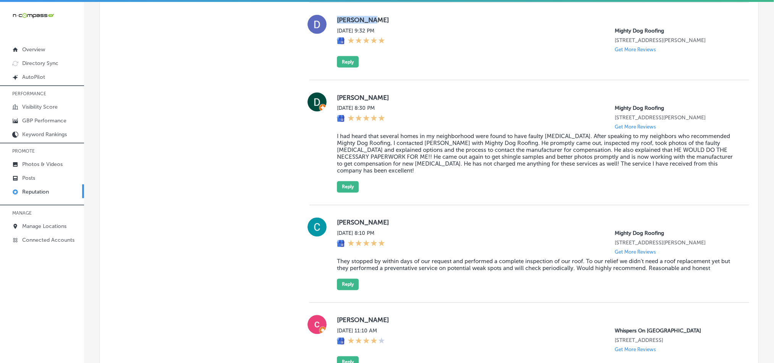
drag, startPoint x: 334, startPoint y: 24, endPoint x: 394, endPoint y: 24, distance: 60.4
click at [394, 24] on label "Dave Kukor" at bounding box center [537, 20] width 400 height 8
copy label "Dave Kukor"
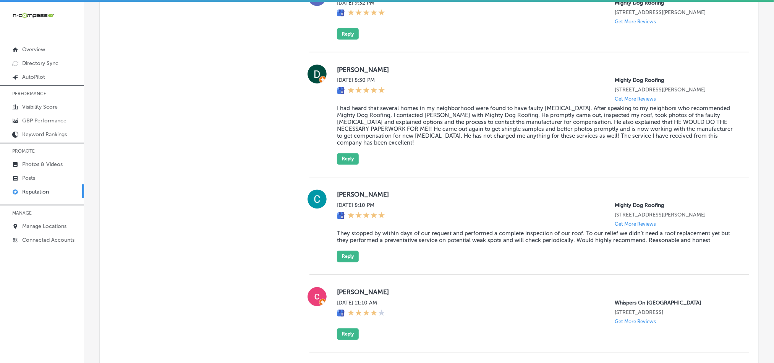
scroll to position [693, 0]
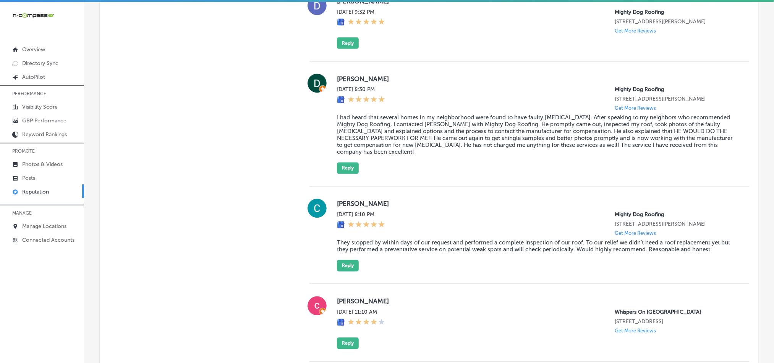
click at [445, 49] on div "Dave Kukor Wed, Oct 8, 2025 9:32 PM Mighty Dog Roofing 10895 Old Dixie Highway …" at bounding box center [537, 22] width 400 height 53
click at [341, 49] on button "Reply" at bounding box center [348, 42] width 22 height 11
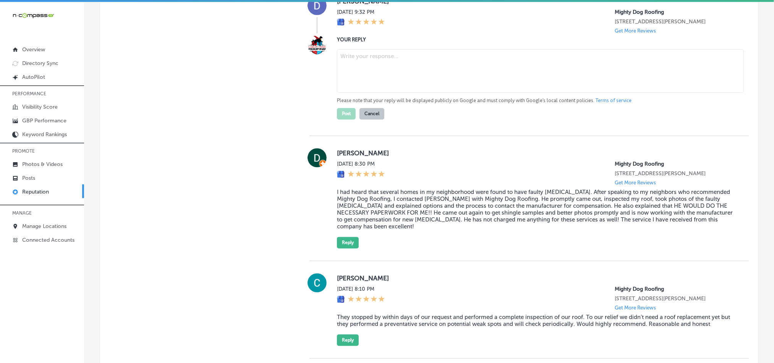
click at [353, 79] on textarea at bounding box center [540, 71] width 407 height 44
paste textarea "Thank you for the five-star rating, Dave! We’re glad you had a positive experie…"
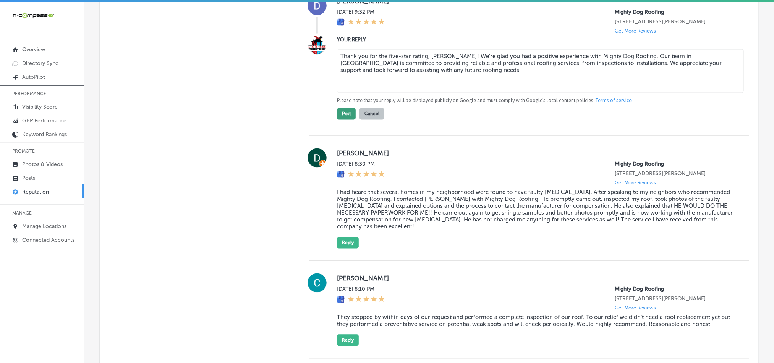
type textarea "Thank you for the five-star rating, Dave! We’re glad you had a positive experie…"
click at [344, 120] on button "Post" at bounding box center [346, 113] width 19 height 11
type textarea "x"
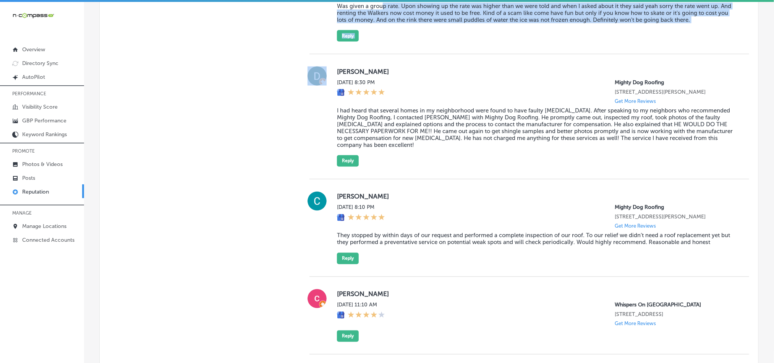
drag, startPoint x: 332, startPoint y: 6, endPoint x: 382, endPoint y: 12, distance: 49.6
click at [381, 10] on div "Brittany Drake Thu, Oct 9, 2025 2:28 AM River City Sportplex 2515 Riverside Pkw…" at bounding box center [530, 152] width 440 height 404
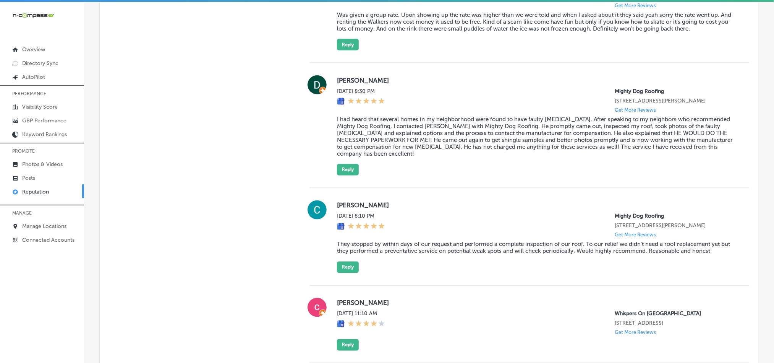
click at [404, 106] on div "Wed, Oct 8, 2025 8:30 PM Mighty Dog Roofing 10895 Old Dixie Highway Unit 95-5-6…" at bounding box center [537, 100] width 400 height 25
drag, startPoint x: 333, startPoint y: 82, endPoint x: 403, endPoint y: 94, distance: 71.0
click at [403, 94] on div "Delaree Conner Wed, Oct 8, 2025 8:30 PM Mighty Dog Roofing 10895 Old Dixie High…" at bounding box center [530, 125] width 440 height 100
click at [414, 91] on div "Delaree Conner Wed, Oct 8, 2025 8:30 PM Mighty Dog Roofing 10895 Old Dixie High…" at bounding box center [537, 125] width 400 height 100
drag, startPoint x: 336, startPoint y: 85, endPoint x: 398, endPoint y: 86, distance: 61.9
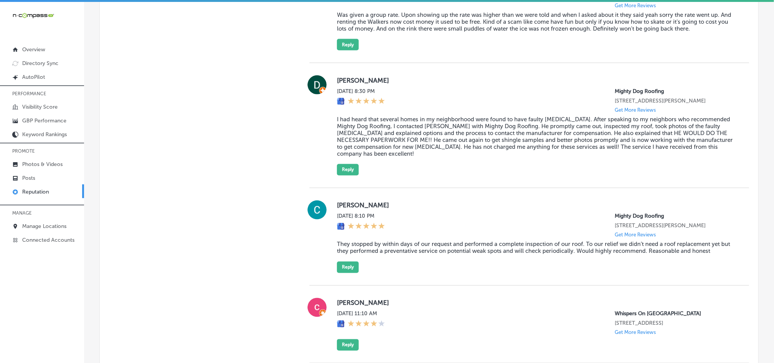
click at [398, 84] on label "Delaree Conner" at bounding box center [537, 80] width 400 height 8
copy label "Delaree Conner"
click at [373, 137] on blockquote "I had heard that several homes in my neighborhood were found to have faulty shi…" at bounding box center [537, 136] width 400 height 41
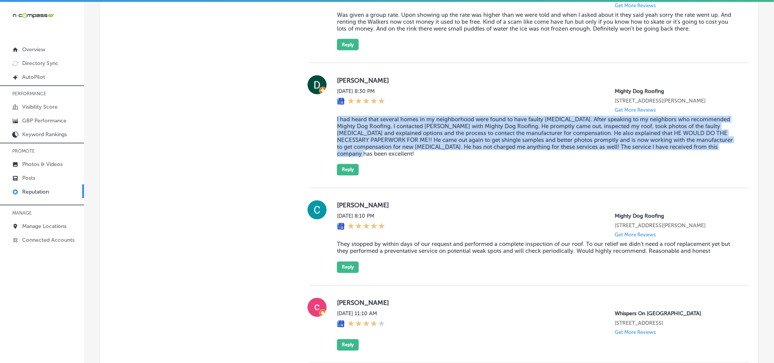
drag, startPoint x: 330, startPoint y: 127, endPoint x: 373, endPoint y: 166, distance: 57.9
click at [373, 166] on div "Delaree Conner Wed, Oct 8, 2025 8:30 PM Mighty Dog Roofing 10895 Old Dixie High…" at bounding box center [530, 125] width 440 height 100
copy blockquote "I had heard that several homes in my neighborhood were found to have faulty shi…"
click at [410, 157] on blockquote "I had heard that several homes in my neighborhood were found to have faulty shi…" at bounding box center [537, 136] width 400 height 41
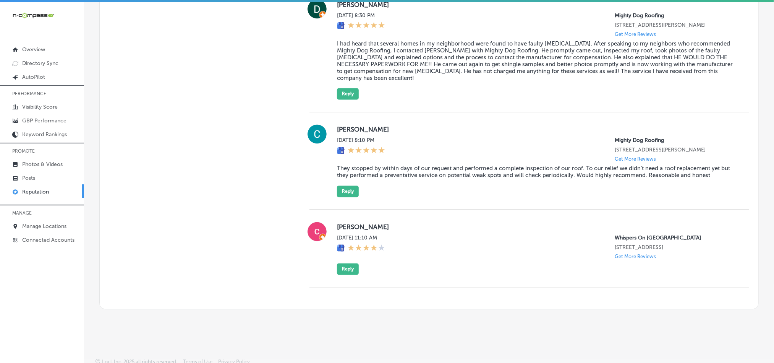
scroll to position [690, 0]
click at [349, 99] on button "Reply" at bounding box center [348, 92] width 22 height 11
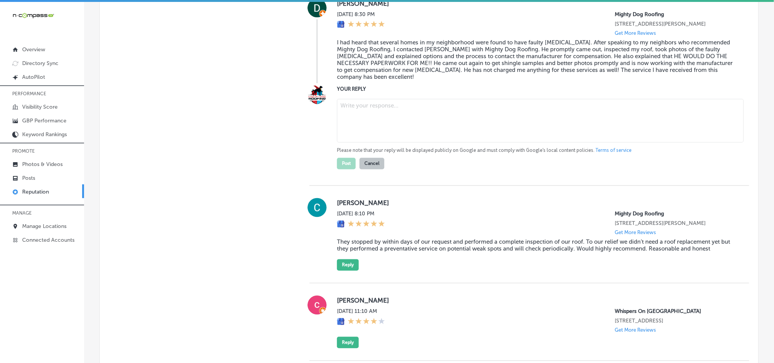
click at [379, 141] on textarea at bounding box center [540, 121] width 407 height 44
paste textarea "Thank you for the wonderful feedback, Delaree! We’re thrilled to hear that Migh…"
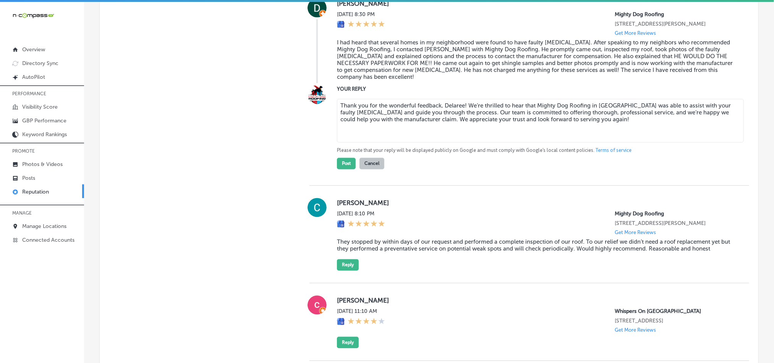
click at [488, 117] on textarea "Thank you for the wonderful feedback, Delaree! We’re thrilled to hear that Migh…" at bounding box center [540, 121] width 407 height 44
type textarea "Thank you for the wonderful feedback, Delaree! We’re glad to hear that Mighty D…"
click at [345, 169] on button "Post" at bounding box center [346, 163] width 19 height 11
type textarea "x"
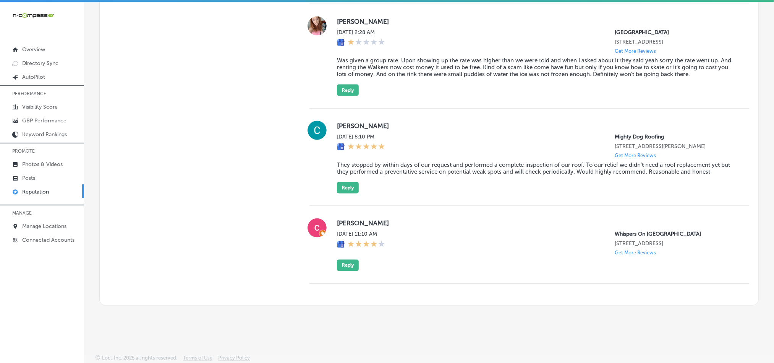
scroll to position [2, 0]
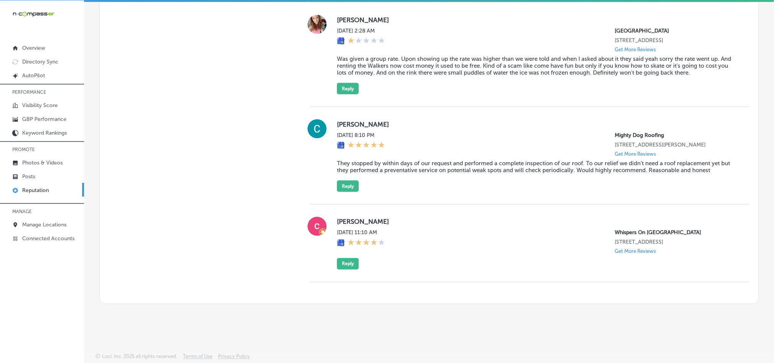
drag, startPoint x: 333, startPoint y: 109, endPoint x: 402, endPoint y: 109, distance: 68.8
click at [402, 119] on div "Craig Campbell Wed, Oct 8, 2025 8:10 PM Mighty Dog Roofing 10895 Old Dixie High…" at bounding box center [530, 155] width 440 height 73
copy label "Craig Campbell"
drag, startPoint x: 382, startPoint y: 168, endPoint x: 378, endPoint y: 164, distance: 5.7
click at [382, 168] on div "Craig Campbell Wed, Oct 8, 2025 8:10 PM Mighty Dog Roofing 10895 Old Dixie High…" at bounding box center [537, 155] width 400 height 73
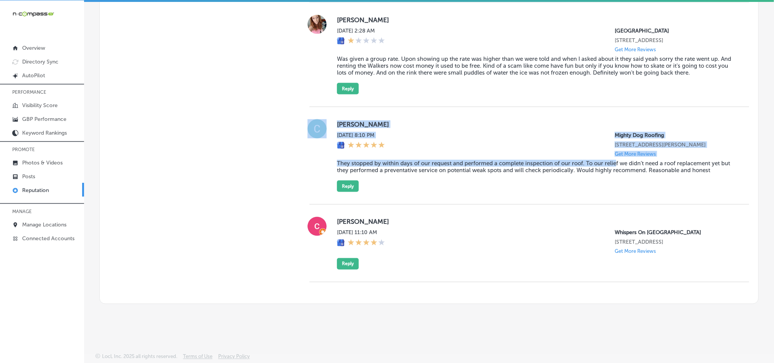
drag, startPoint x: 326, startPoint y: 156, endPoint x: 627, endPoint y: 156, distance: 301.5
click at [624, 156] on div "Craig Campbell Wed, Oct 8, 2025 8:10 PM Mighty Dog Roofing 10895 Old Dixie High…" at bounding box center [530, 155] width 440 height 73
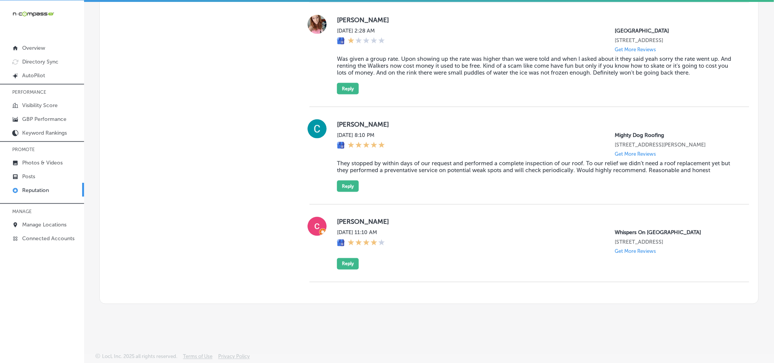
click at [627, 160] on blockquote "They stopped by within days of our request and performed a complete inspection …" at bounding box center [537, 167] width 400 height 14
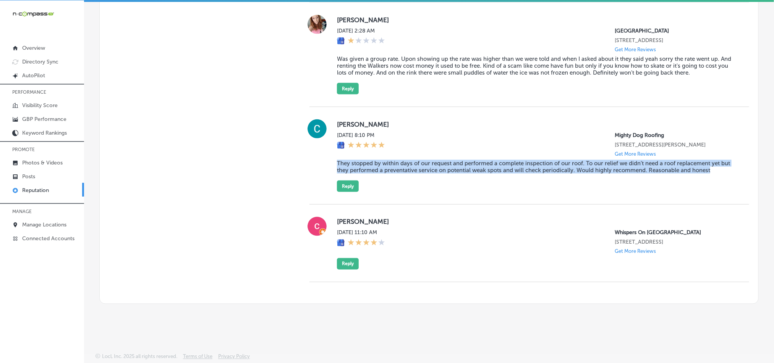
drag, startPoint x: 726, startPoint y: 164, endPoint x: 333, endPoint y: 157, distance: 393.3
click at [333, 157] on div "Craig Campbell Wed, Oct 8, 2025 8:10 PM Mighty Dog Roofing 10895 Old Dixie High…" at bounding box center [530, 155] width 440 height 73
click at [454, 187] on div "Craig Campbell Wed, Oct 8, 2025 8:10 PM Mighty Dog Roofing 10895 Old Dixie High…" at bounding box center [530, 155] width 440 height 97
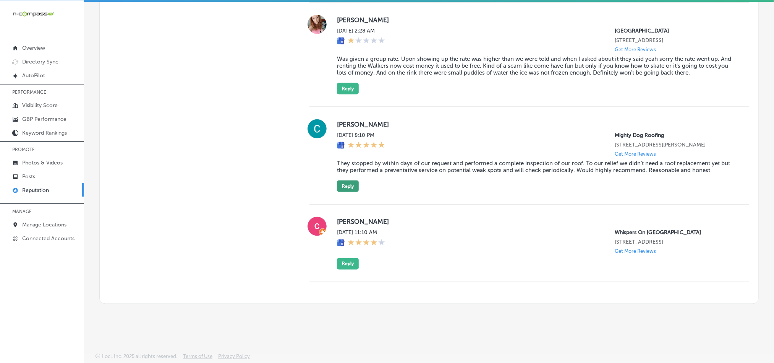
click at [342, 180] on button "Reply" at bounding box center [348, 185] width 22 height 11
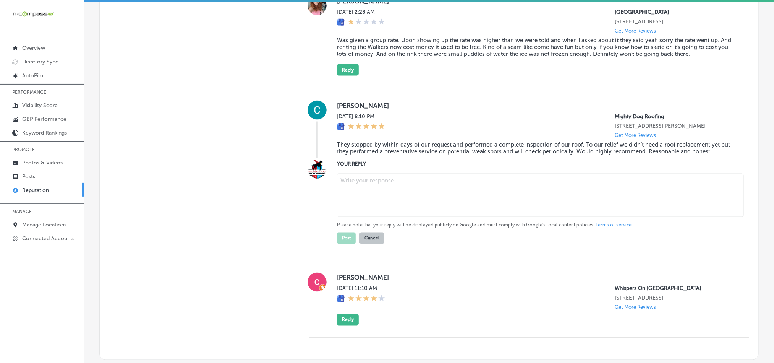
click at [394, 189] on textarea at bounding box center [540, 195] width 407 height 44
paste textarea "Thank you for your kind words, Craig! We’re glad Mighty Dog Roofing in Ponte Ve…"
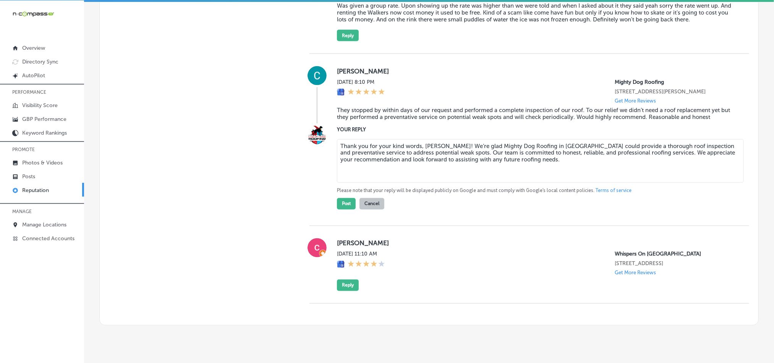
scroll to position [625, 0]
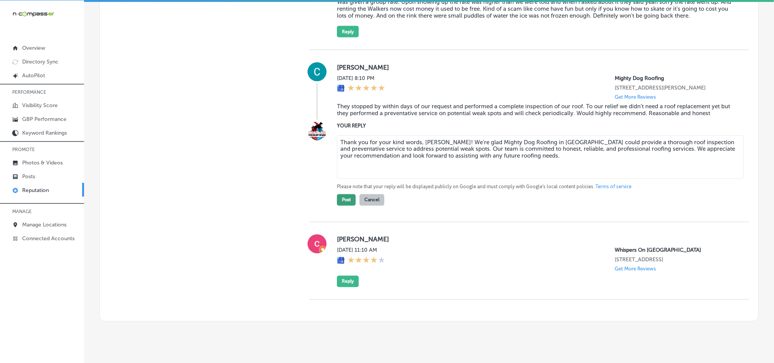
type textarea "Thank you for your kind words, Craig! We’re glad Mighty Dog Roofing in Ponte Ve…"
click at [343, 206] on button "Post" at bounding box center [346, 199] width 19 height 11
type textarea "x"
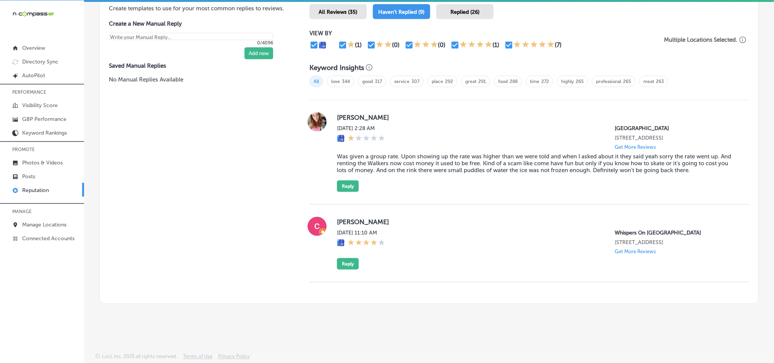
scroll to position [483, 0]
drag, startPoint x: 329, startPoint y: 218, endPoint x: 449, endPoint y: 217, distance: 120.0
click at [449, 217] on div "christina gurule Wed, Oct 8, 2025 11:10 AM Whispers On Havana 1535 South Havana…" at bounding box center [530, 243] width 440 height 53
click at [441, 271] on div "christina gurule Wed, Oct 8, 2025 11:10 AM Whispers On Havana 1535 South Havana…" at bounding box center [530, 243] width 440 height 78
click at [462, 240] on div "Wed, Oct 8, 2025 11:10 AM Whispers On Havana 1535 South Havana Street a Aurora,…" at bounding box center [537, 241] width 400 height 25
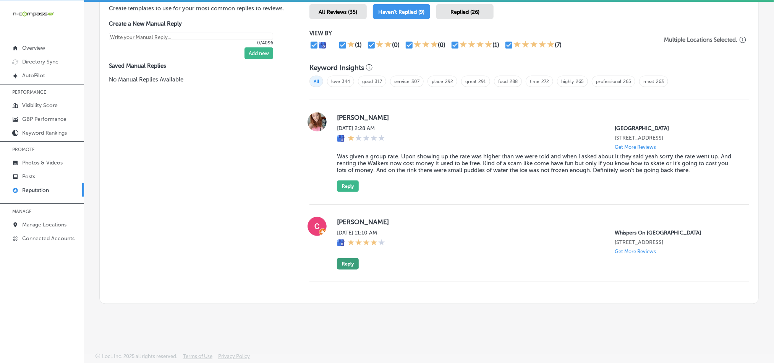
click at [348, 263] on button "Reply" at bounding box center [348, 263] width 22 height 11
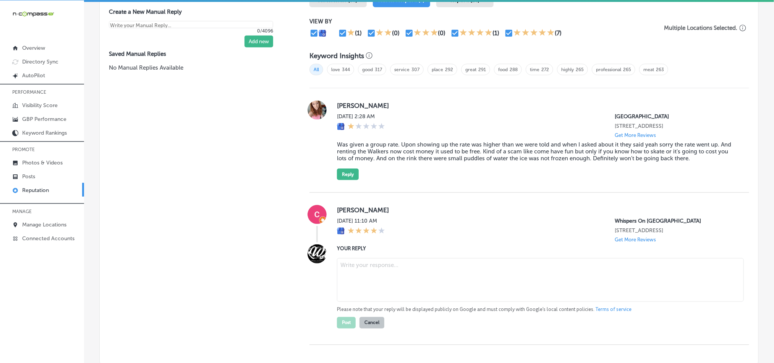
click at [378, 273] on textarea at bounding box center [540, 280] width 407 height 44
paste textarea "Hi Christina, thank you for the 4-star review! We’re glad you enjoyed your expe…"
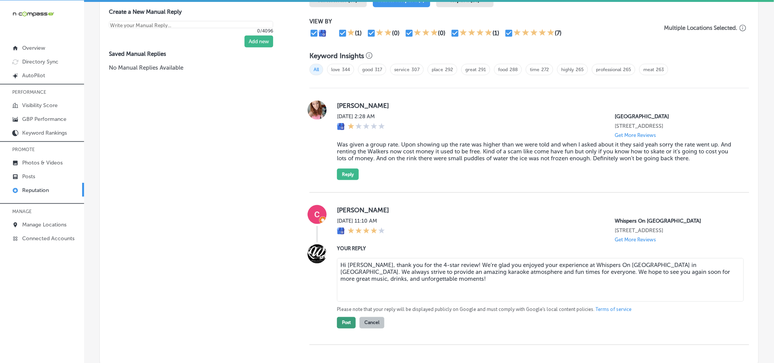
type textarea "Hi Christina, thank you for the 4-star review! We’re glad you enjoyed your expe…"
click at [345, 328] on button "Post" at bounding box center [346, 322] width 19 height 11
type textarea "x"
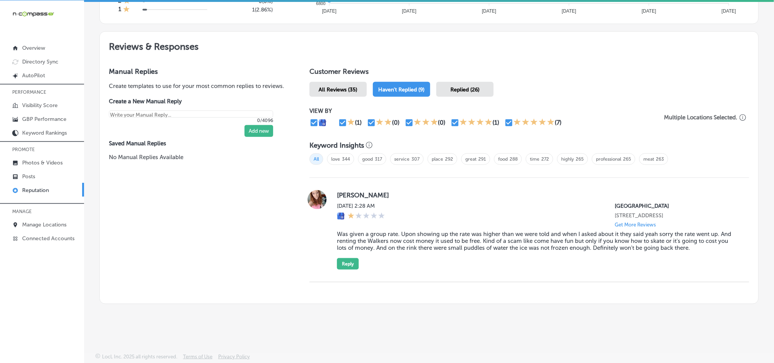
drag, startPoint x: 327, startPoint y: 187, endPoint x: 398, endPoint y: 187, distance: 71.1
click at [398, 190] on div "Brittany Drake Thu, Oct 9, 2025 2:28 AM River City Sportplex 2515 Riverside Pkw…" at bounding box center [530, 229] width 440 height 79
click at [406, 241] on blockquote "Was given a group rate. Upon showing up the rate was higher than we were told a…" at bounding box center [537, 240] width 400 height 21
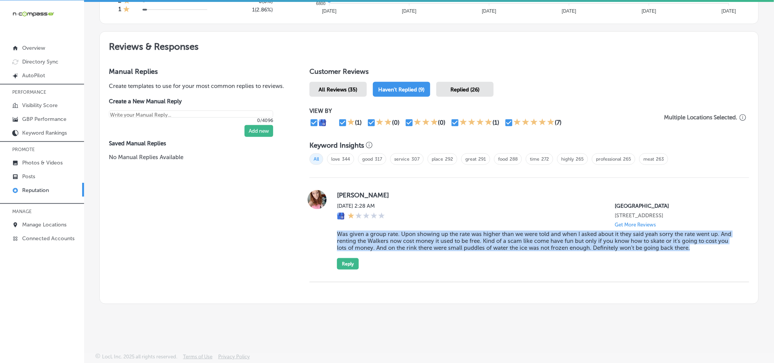
drag, startPoint x: 331, startPoint y: 232, endPoint x: 749, endPoint y: 258, distance: 419.2
click at [749, 258] on div "Customer Reviews All Reviews (35) Haven't Replied (9) Replied (26) VIEW BY (1) …" at bounding box center [529, 180] width 458 height 245
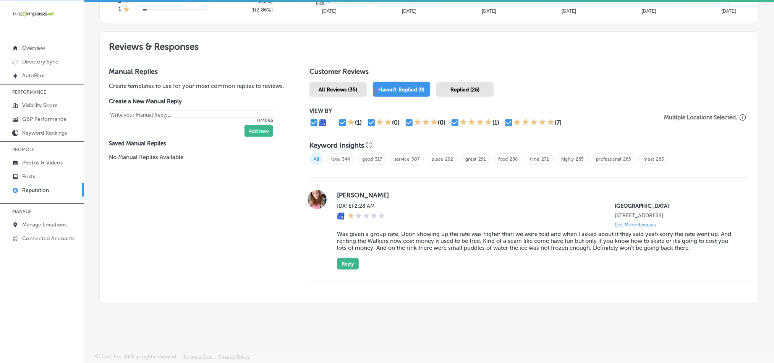
click at [408, 282] on div at bounding box center [530, 289] width 440 height 15
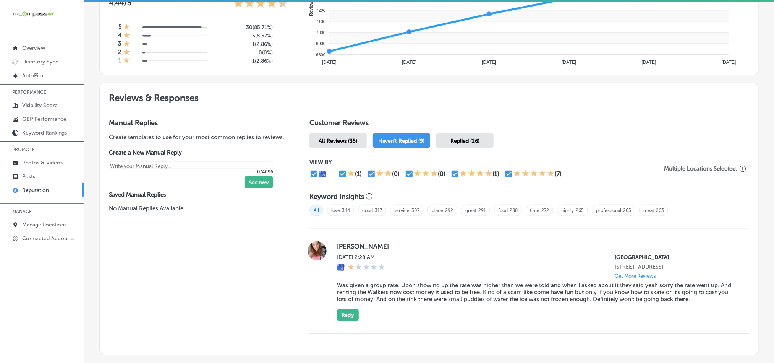
scroll to position [341, 0]
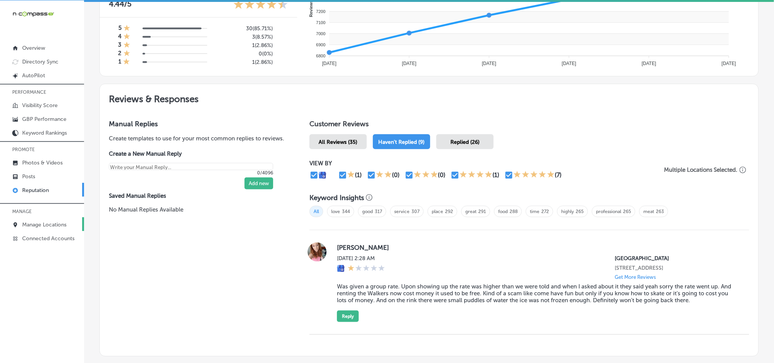
click at [41, 223] on p "Manage Locations" at bounding box center [44, 224] width 44 height 6
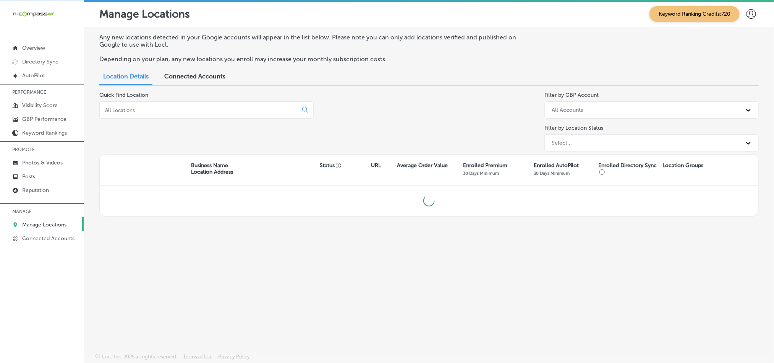
click at [185, 108] on input at bounding box center [200, 110] width 192 height 7
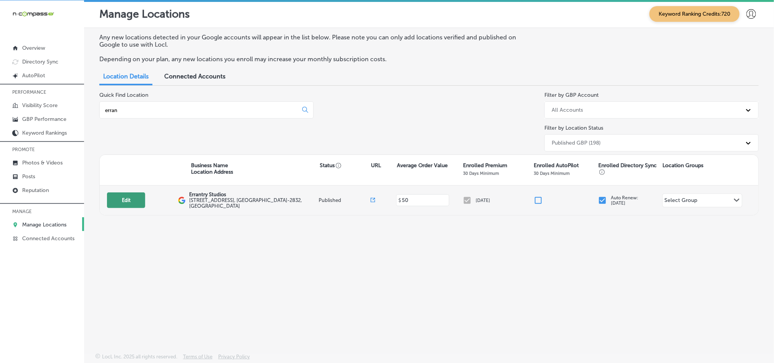
type input "erran"
click at [128, 203] on button "Edit" at bounding box center [126, 200] width 38 height 16
select select "US"
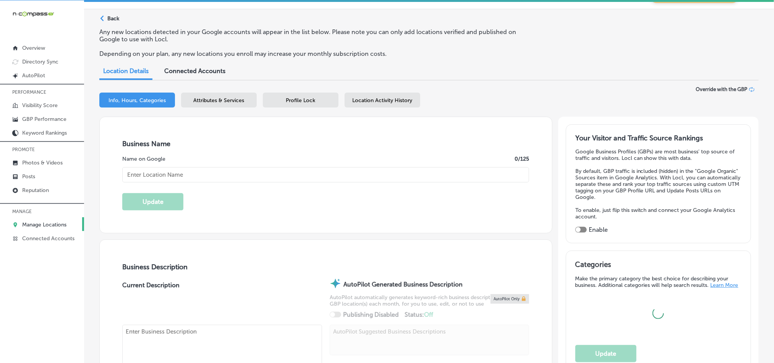
type textarea "Errantry Studios is a video production and creative studio in Hendersonville, T…"
type input "919 W Main St"
type input "Suite U3"
type input "[GEOGRAPHIC_DATA]"
type input "37075-2832"
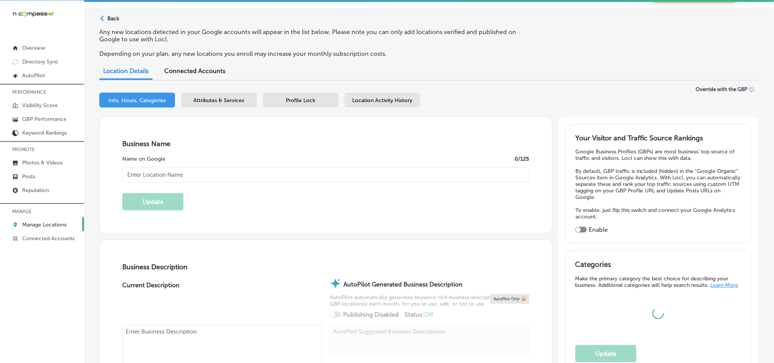
type input "US"
type input "http://errantrystudios.com/"
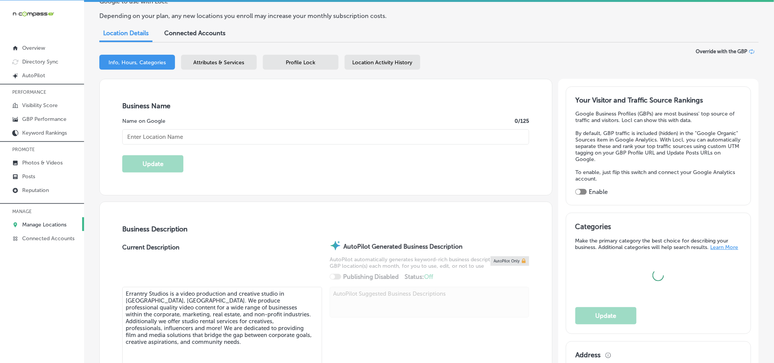
scroll to position [57, 0]
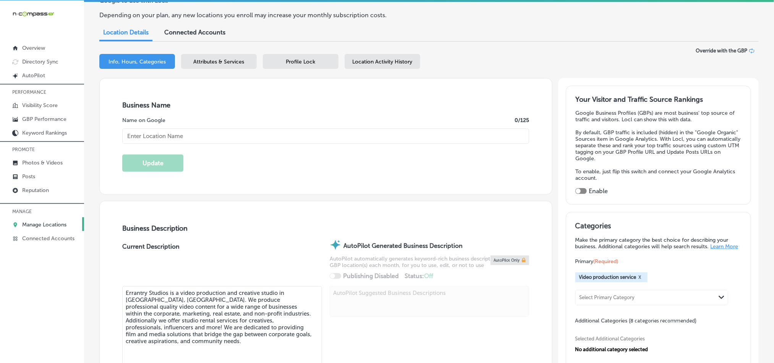
type input "Errantry Studios"
type input "+1 615 212 8698"
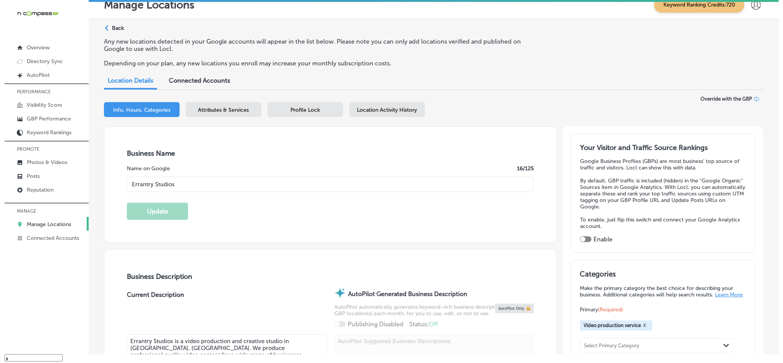
scroll to position [0, 0]
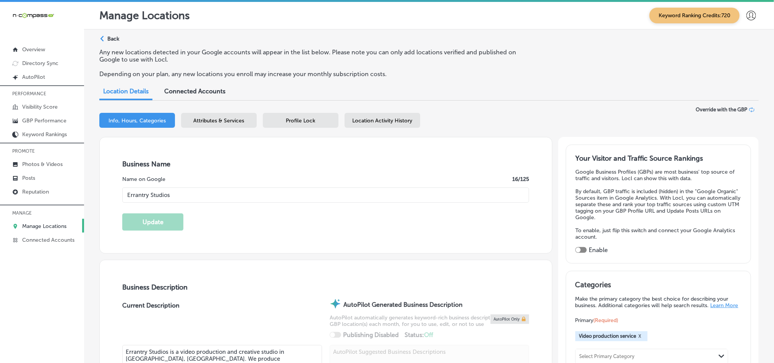
click at [715, 66] on div "Any new locations detected in your Google accounts will appear in the list belo…" at bounding box center [429, 66] width 660 height 35
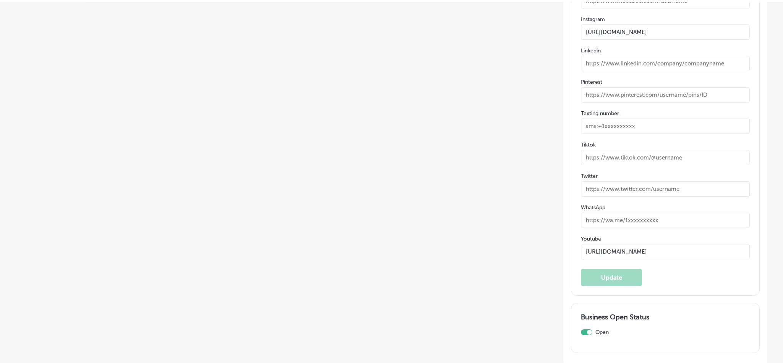
scroll to position [1178, 0]
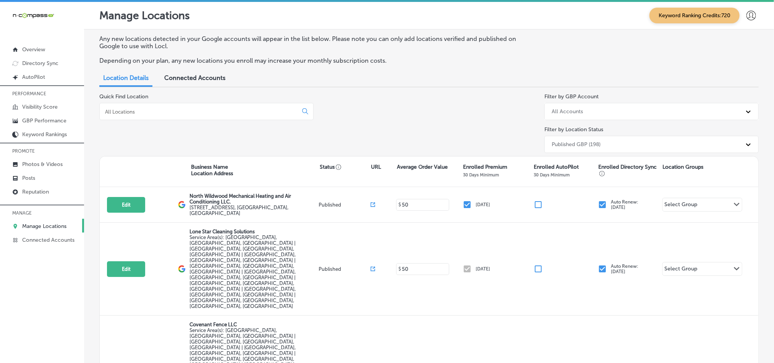
click at [193, 113] on input at bounding box center [200, 111] width 192 height 7
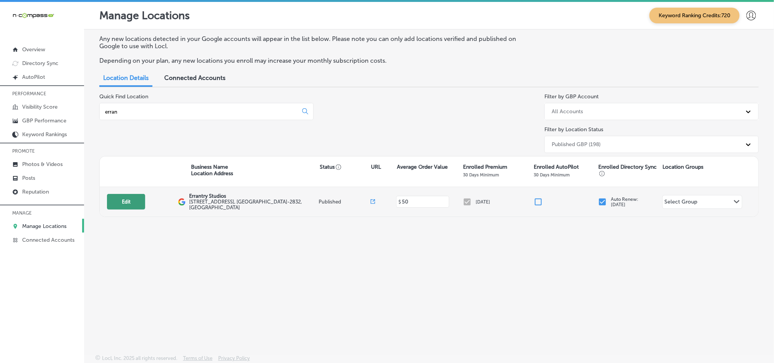
type input "erran"
click at [127, 202] on button "Edit" at bounding box center [126, 202] width 38 height 16
select select "US"
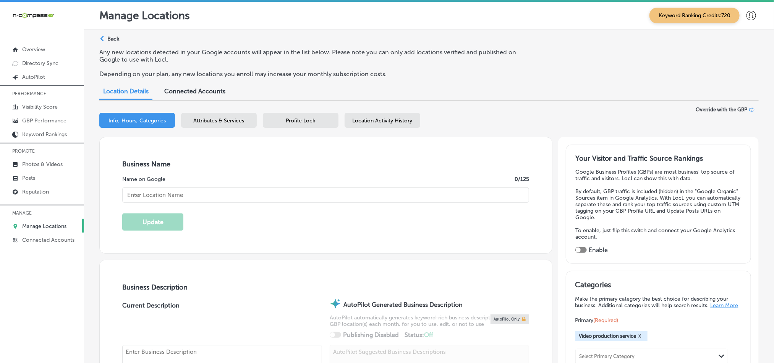
type input "Errantry Studios"
type input "[STREET_ADDRESS]"
type input "Suite U3"
type input "[GEOGRAPHIC_DATA]"
type input "37075-2832"
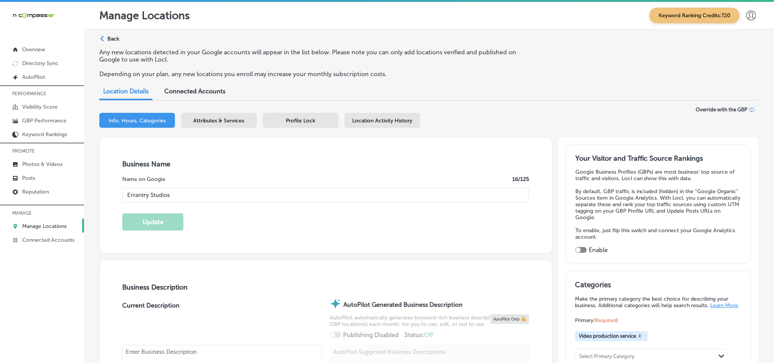
type input "US"
type input "[URL][DOMAIN_NAME]"
type textarea "Errantry Studios is a video production and creative studio in [GEOGRAPHIC_DATA]…"
type input "[PHONE_NUMBER]"
click at [209, 122] on span "Attributes & Services" at bounding box center [219, 120] width 51 height 6
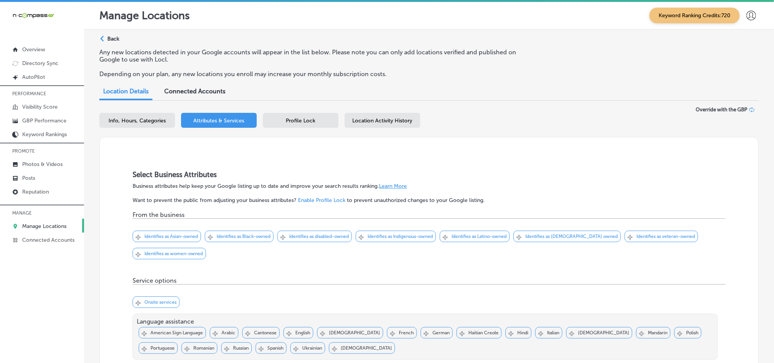
click at [296, 121] on span "Profile Lock" at bounding box center [300, 120] width 29 height 6
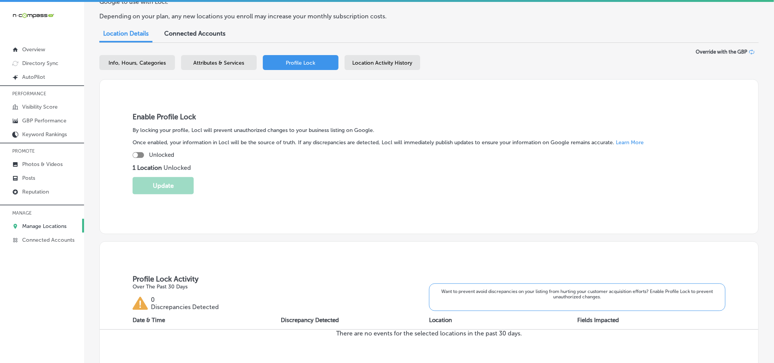
scroll to position [38, 0]
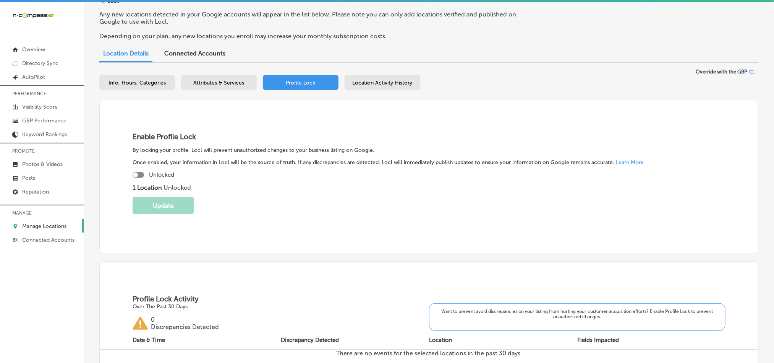
click at [140, 175] on div at bounding box center [138, 175] width 11 height 6
checkbox input "true"
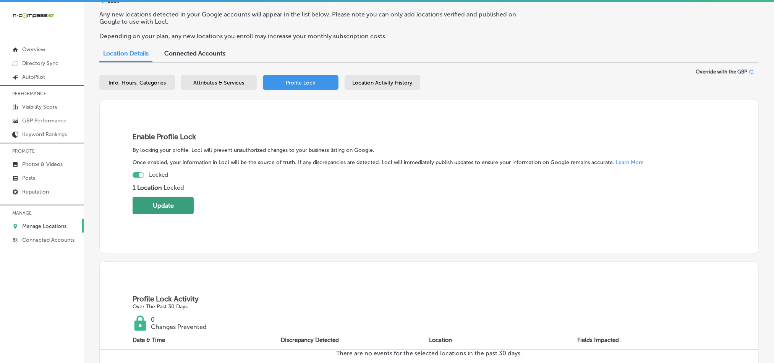
click at [170, 202] on button "Update" at bounding box center [163, 205] width 61 height 17
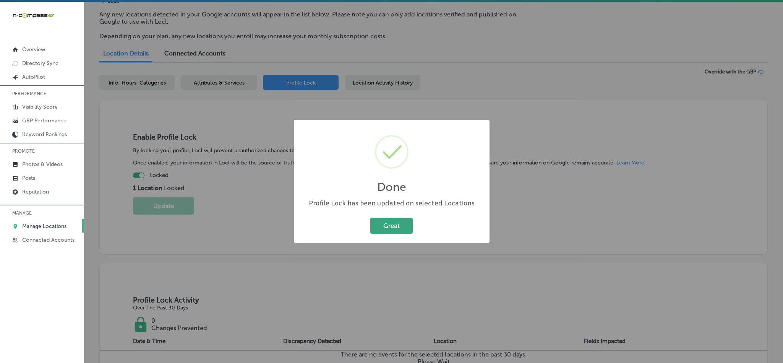
click at [394, 225] on button "Great" at bounding box center [391, 225] width 42 height 16
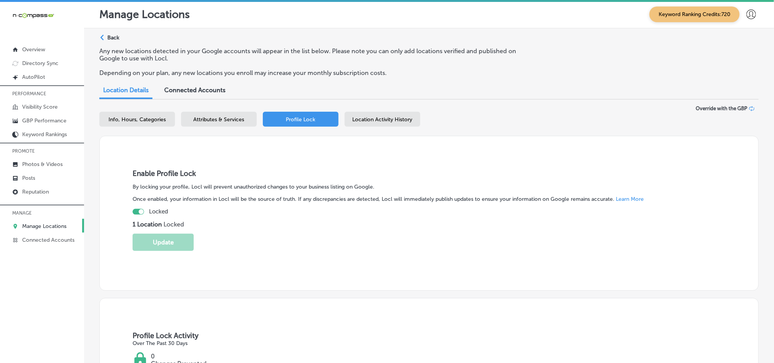
scroll to position [0, 0]
click at [125, 117] on span "Info, Hours, Categories" at bounding box center [137, 120] width 57 height 6
select select "US"
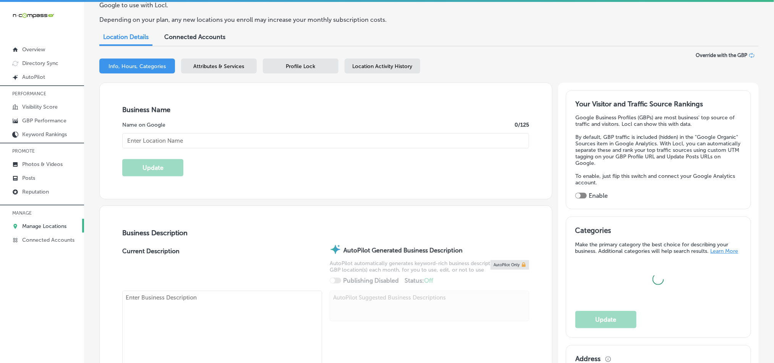
type input "Errantry Studios"
type input "[PHONE_NUMBER]"
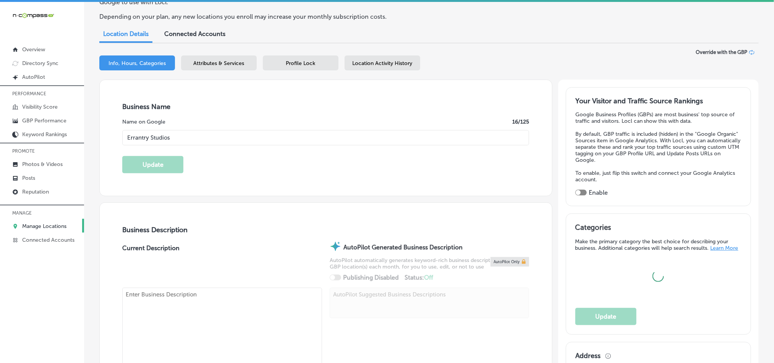
type input "[URL][DOMAIN_NAME]"
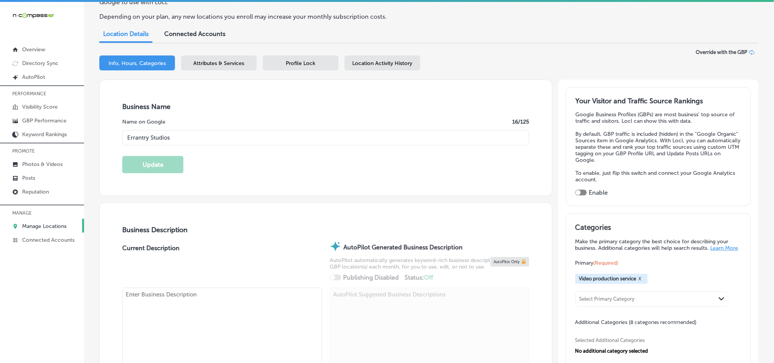
type textarea "Errantry Studios is a video production and creative studio in [GEOGRAPHIC_DATA]…"
type input "[STREET_ADDRESS]"
type input "Suite U3"
type input "[GEOGRAPHIC_DATA]"
type input "37075-2832"
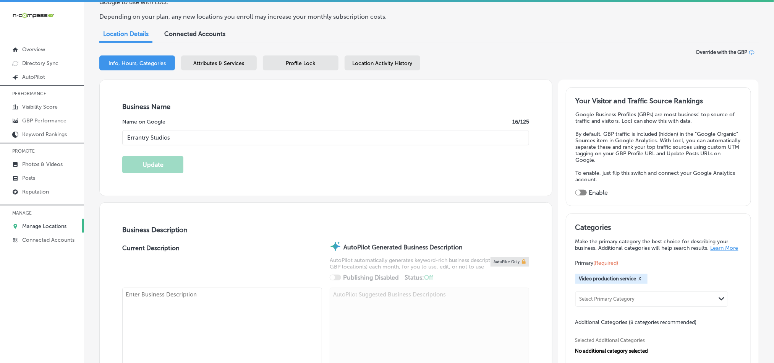
type input "US"
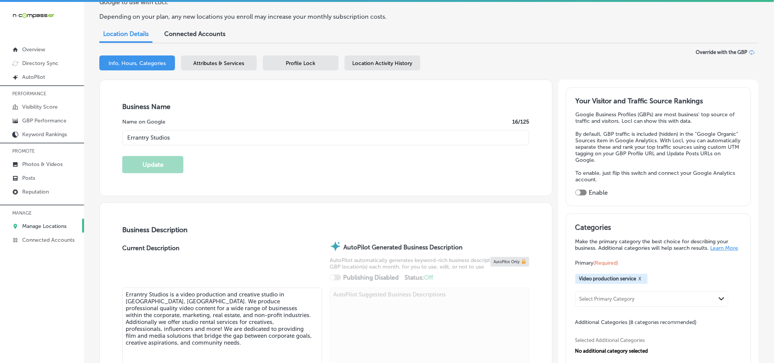
click at [580, 190] on div at bounding box center [580, 193] width 11 height 6
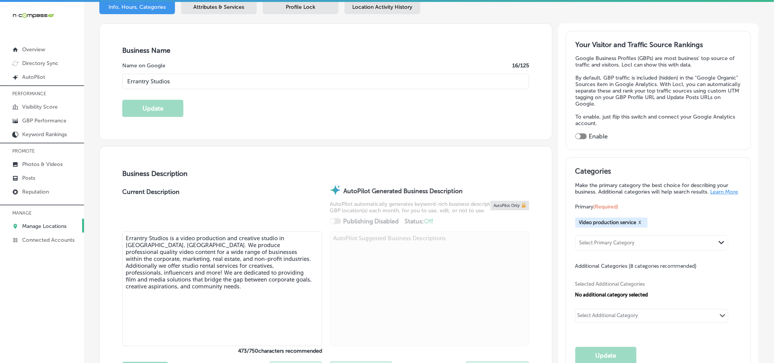
scroll to position [115, 0]
click at [579, 133] on div at bounding box center [580, 135] width 11 height 6
click at [578, 133] on div at bounding box center [580, 135] width 11 height 6
drag, startPoint x: 572, startPoint y: 133, endPoint x: 593, endPoint y: 134, distance: 20.6
click at [588, 133] on div "Enable" at bounding box center [658, 134] width 166 height 7
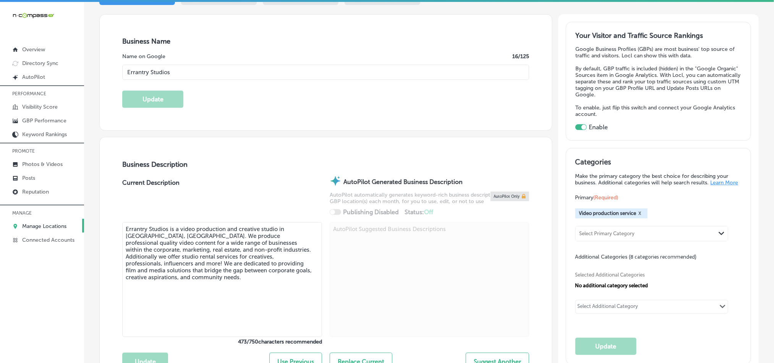
scroll to position [133, 0]
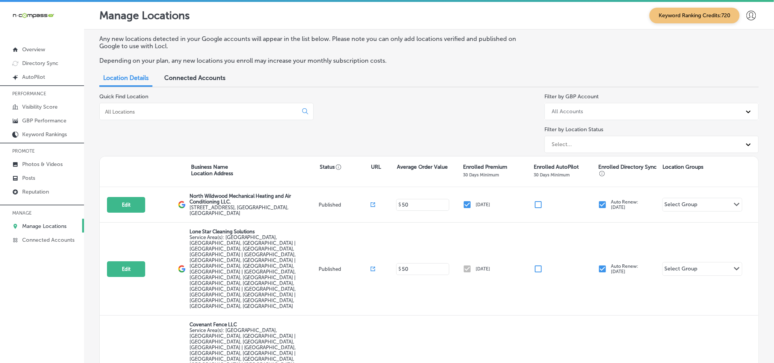
click at [199, 112] on input at bounding box center [200, 111] width 192 height 7
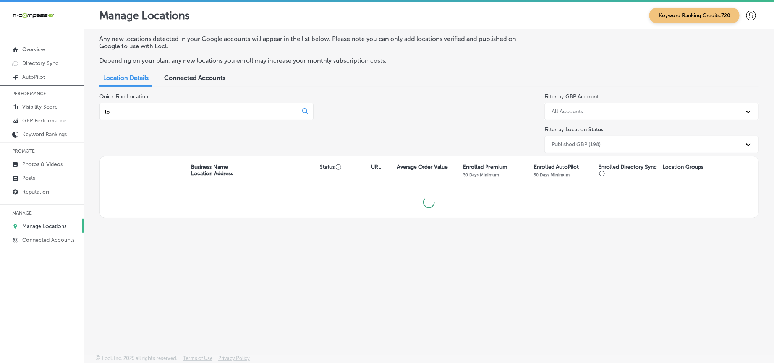
type input "l"
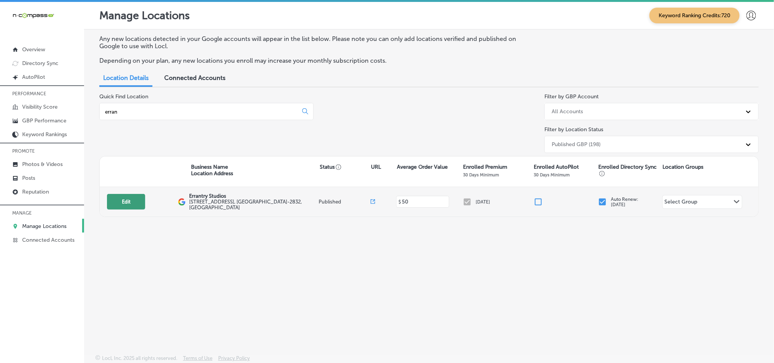
type input "erran"
click at [121, 204] on button "Edit" at bounding box center [126, 202] width 38 height 16
select select "US"
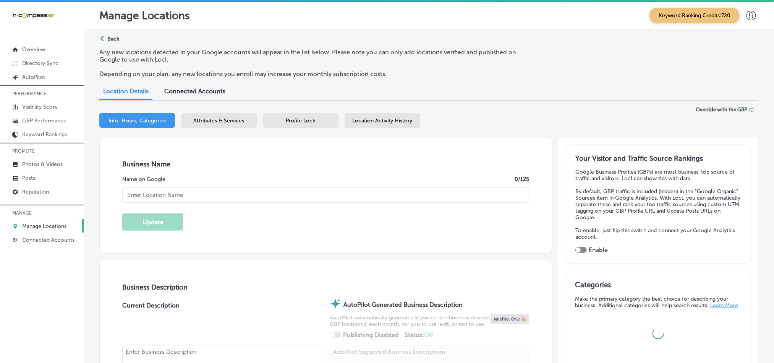
type input "Errantry Studios"
type input "[STREET_ADDRESS]"
type input "Suite U3"
type input "[GEOGRAPHIC_DATA]"
type input "37075-2832"
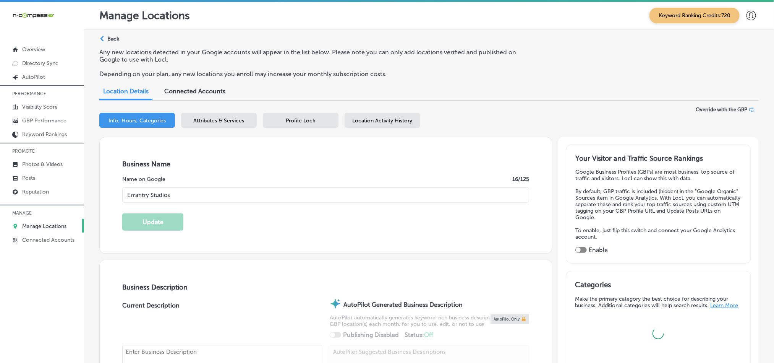
type input "US"
type input "[URL][DOMAIN_NAME]"
checkbox input "true"
type textarea "Errantry Studios is a video production and creative studio in [GEOGRAPHIC_DATA]…"
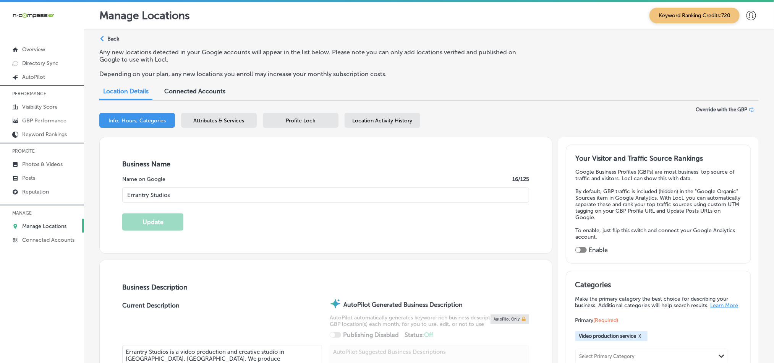
type input "[PHONE_NUMBER]"
click at [25, 118] on p "GBP Performance" at bounding box center [44, 120] width 44 height 6
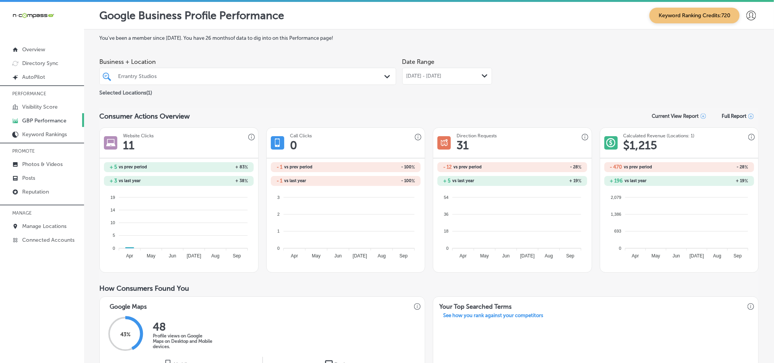
click at [420, 78] on span "Sep 01, 2025 - Sep 30, 2025" at bounding box center [424, 76] width 35 height 6
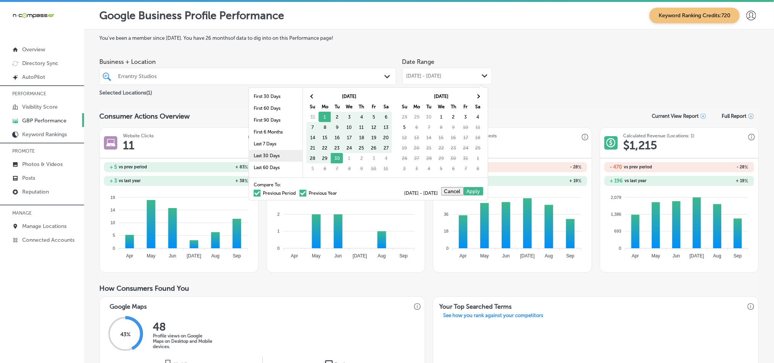
click at [249, 157] on li "Last 30 Days" at bounding box center [275, 156] width 53 height 12
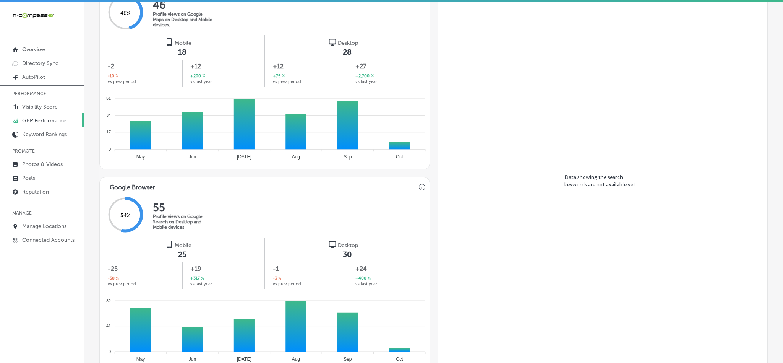
scroll to position [470, 0]
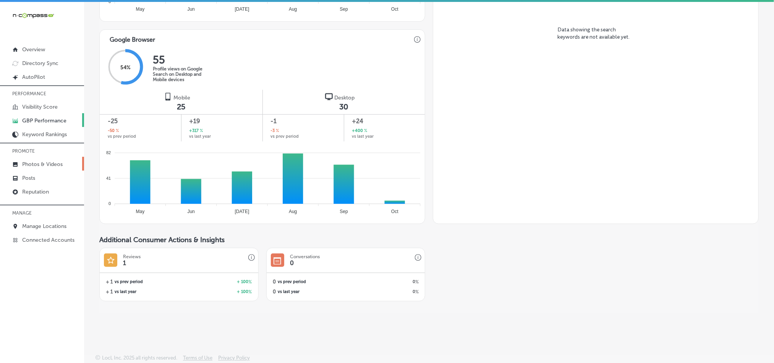
click at [37, 163] on p "Photos & Videos" at bounding box center [42, 164] width 41 height 6
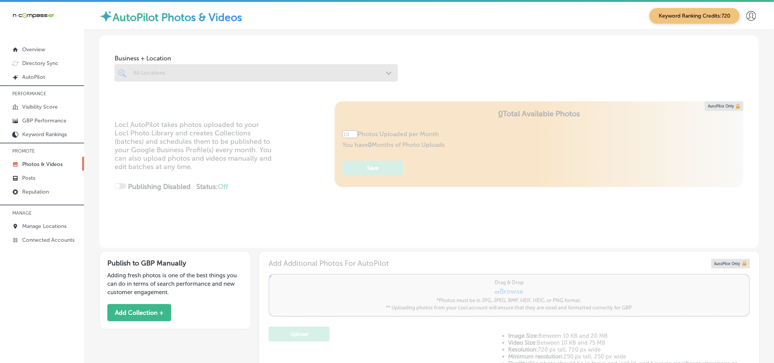
type input "5"
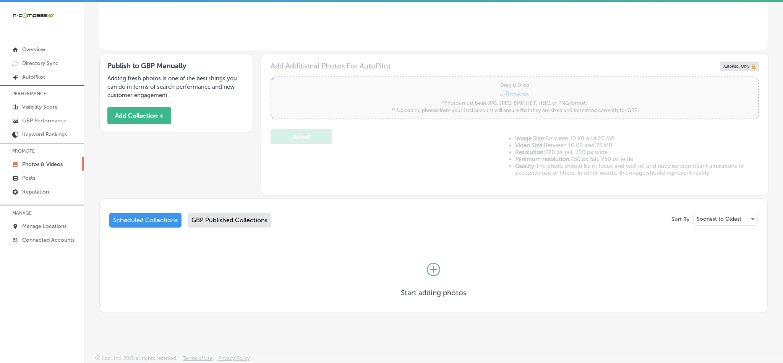
scroll to position [197, 0]
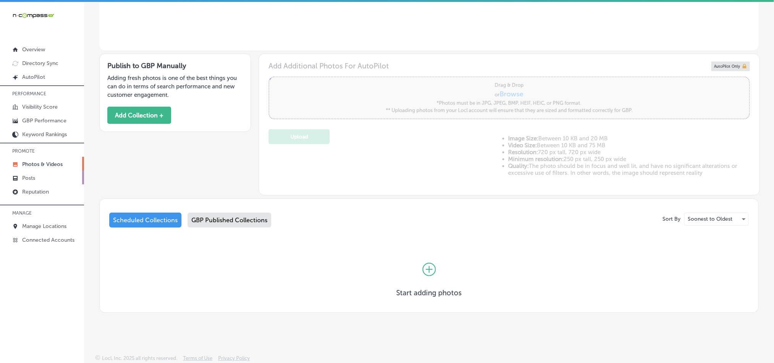
click at [31, 178] on p "Posts" at bounding box center [28, 178] width 13 height 6
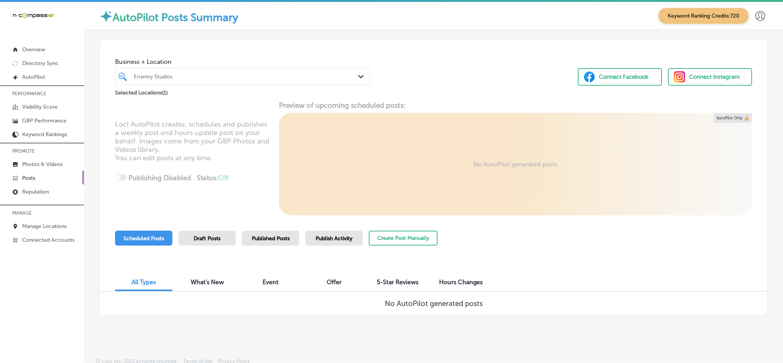
scroll to position [3, 0]
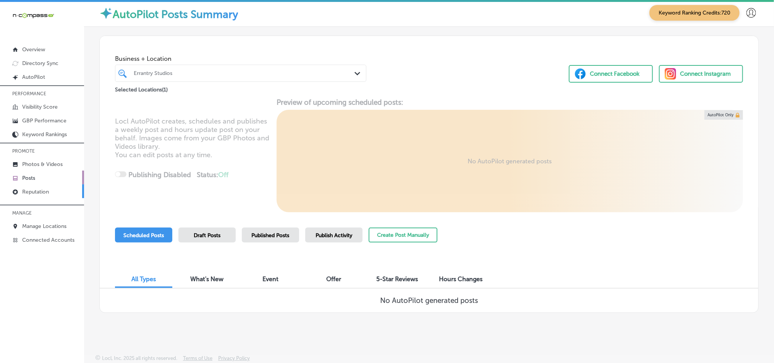
click at [30, 194] on p "Reputation" at bounding box center [35, 191] width 27 height 6
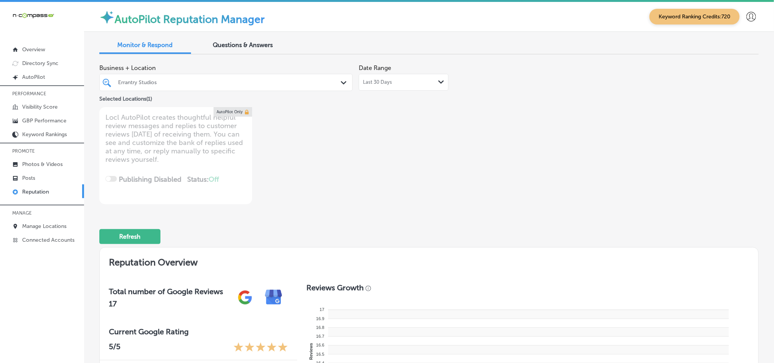
click at [404, 80] on div "Last 30 Days Path Created with Sketch." at bounding box center [403, 82] width 81 height 6
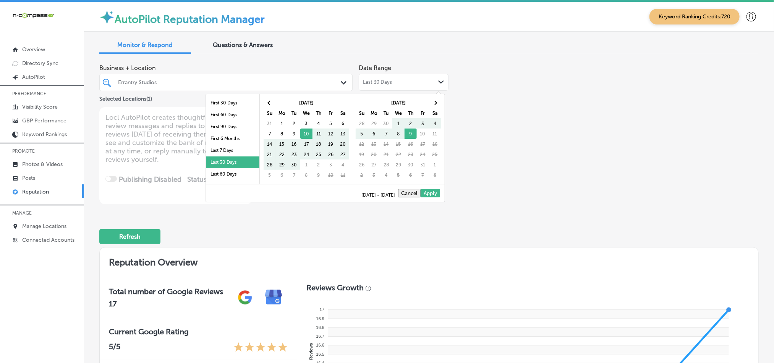
click at [516, 86] on div "Business + Location Errantry Studios Path Created with Sketch. Selected Locatio…" at bounding box center [429, 132] width 660 height 144
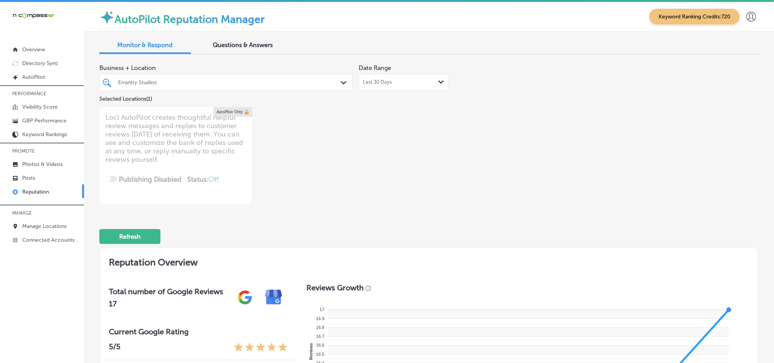
type textarea "x"
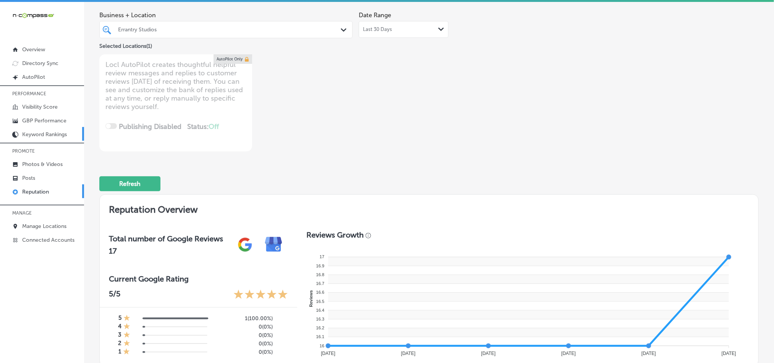
scroll to position [51, 0]
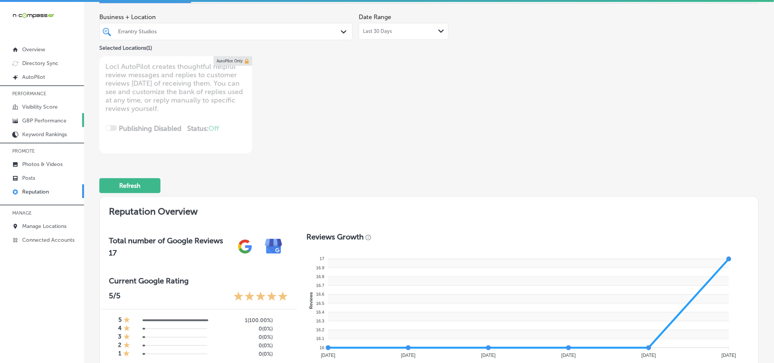
click at [35, 122] on p "GBP Performance" at bounding box center [44, 120] width 44 height 6
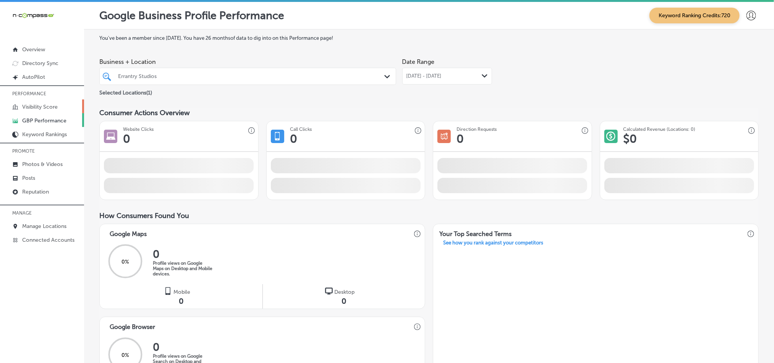
click at [39, 105] on p "Visibility Score" at bounding box center [40, 107] width 36 height 6
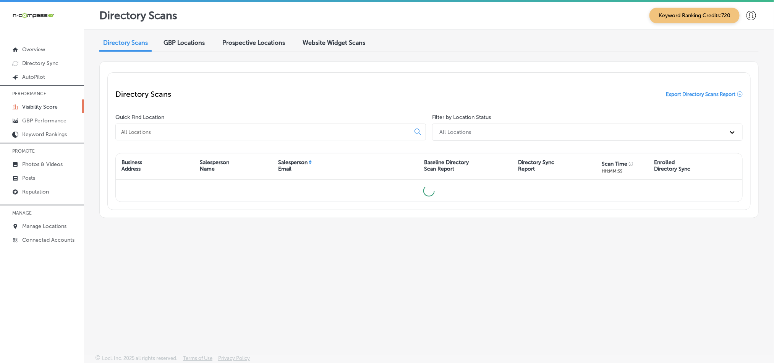
click at [206, 132] on input at bounding box center [264, 131] width 288 height 7
type input "erranty"
click at [36, 223] on p "Manage Locations" at bounding box center [44, 226] width 44 height 6
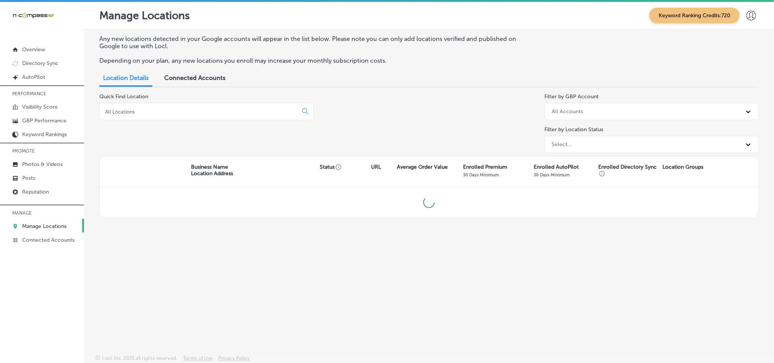
click at [169, 107] on div at bounding box center [206, 111] width 214 height 17
click at [167, 111] on input at bounding box center [200, 111] width 192 height 7
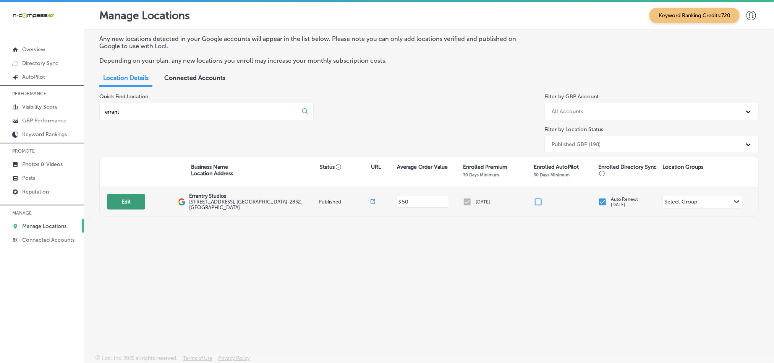
type input "errant"
click at [132, 201] on button "Edit" at bounding box center [126, 202] width 38 height 16
select select "US"
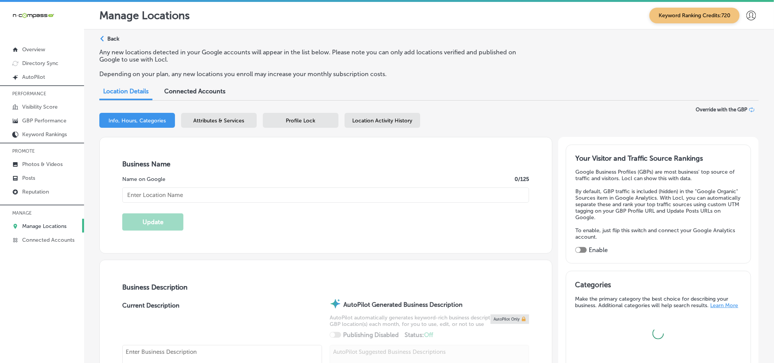
type input "Errantry Studios"
type input "[STREET_ADDRESS]"
type input "Suite U3"
type input "[GEOGRAPHIC_DATA]"
type input "37075-2832"
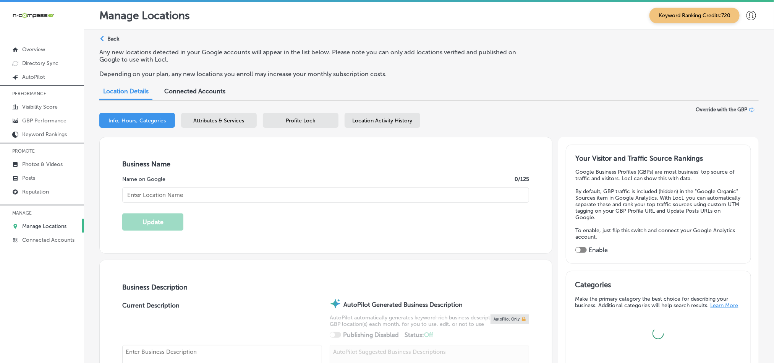
type input "US"
type input "[URL][DOMAIN_NAME]"
checkbox input "true"
type textarea "Errantry Studios is a video production and creative studio in [GEOGRAPHIC_DATA]…"
type input "[PHONE_NUMBER]"
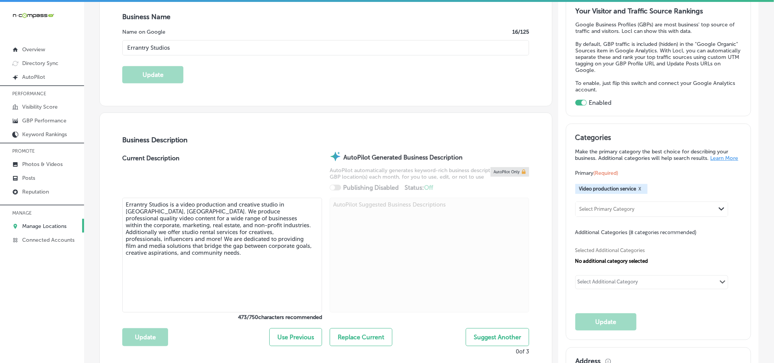
scroll to position [153, 0]
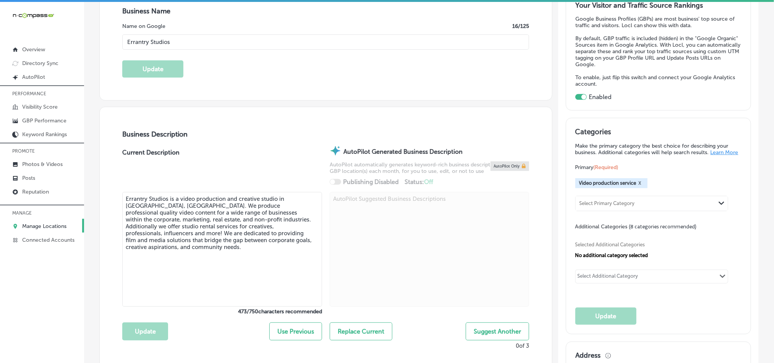
click at [178, 232] on textarea "Errantry Studios is a video production and creative studio in [GEOGRAPHIC_DATA]…" at bounding box center [222, 249] width 200 height 115
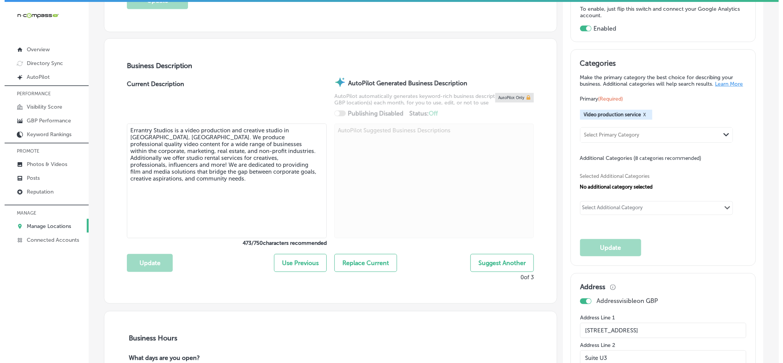
scroll to position [229, 0]
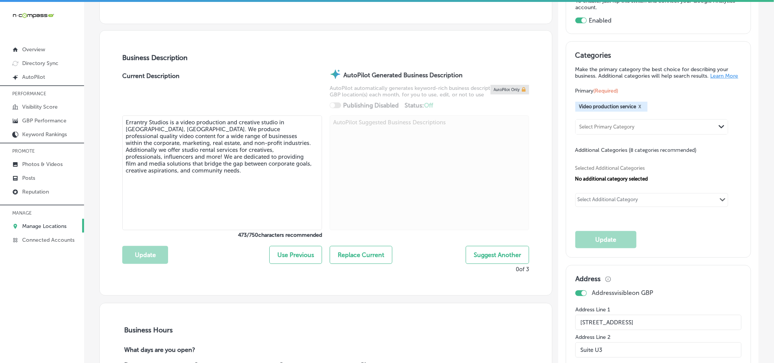
paste textarea "full-service video production company and creative studio located in Hendersonv…"
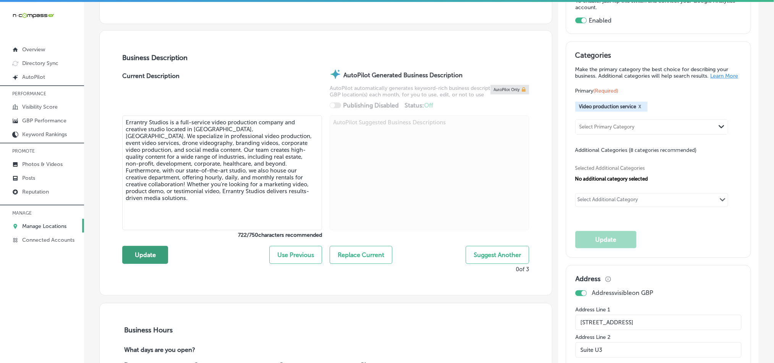
type textarea "Errantry Studios is a full-service video production company and creative studio…"
click at [132, 257] on button "Update" at bounding box center [145, 255] width 46 height 18
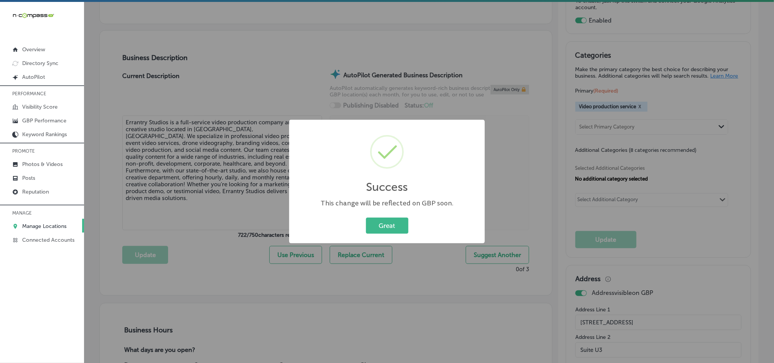
scroll to position [230, 0]
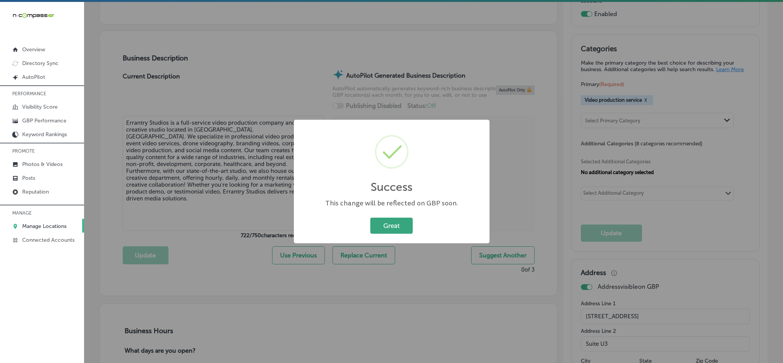
click at [381, 225] on button "Great" at bounding box center [391, 225] width 42 height 16
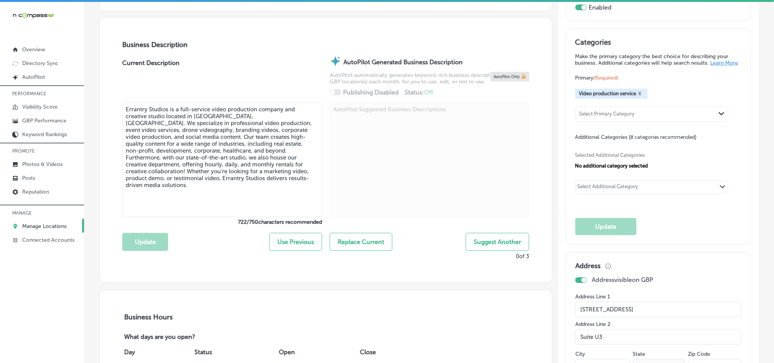
scroll to position [229, 0]
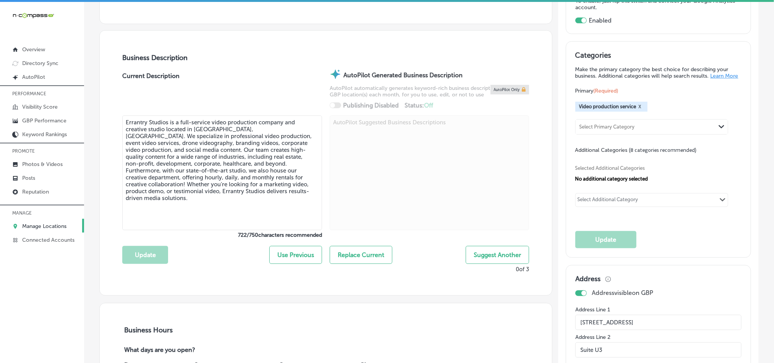
click at [631, 205] on div "Select Additional Category" at bounding box center [608, 200] width 61 height 9
paste input "Studio rental"
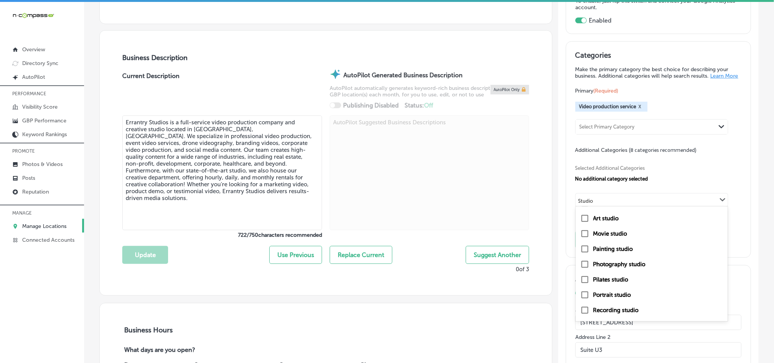
scroll to position [0, 0]
type input "Studio"
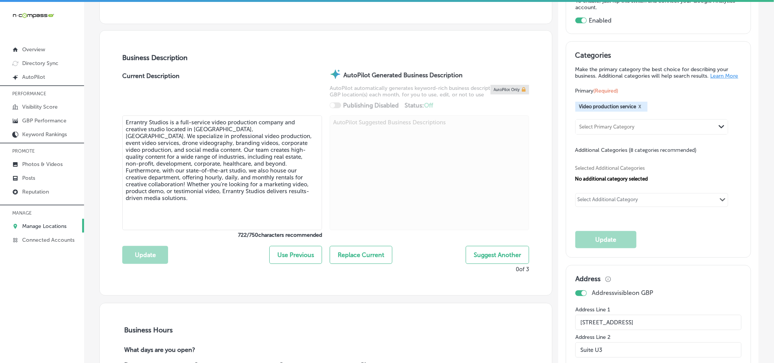
click at [601, 199] on div "Select Additional Category" at bounding box center [608, 199] width 65 height 11
paste input "Video studio,"
type input "Video studio"
click at [672, 237] on div "Categories Make the primary category the best choice for describing your busine…" at bounding box center [658, 149] width 166 height 197
click at [593, 202] on div "Select Additional Category" at bounding box center [608, 200] width 61 height 9
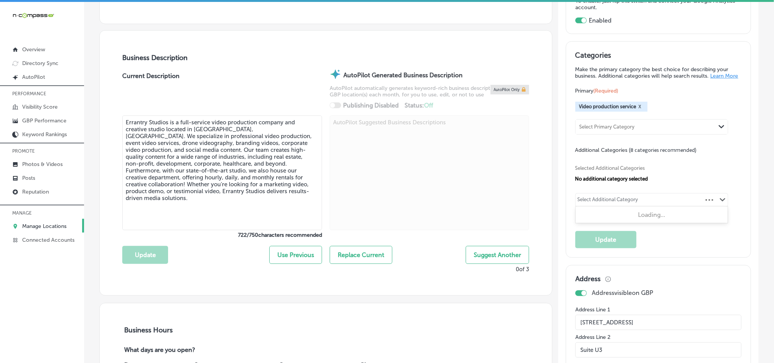
paste input "Product photography"
type input "Product photography"
drag, startPoint x: 644, startPoint y: 205, endPoint x: 520, endPoint y: 205, distance: 124.6
click at [605, 203] on div "Select Additional Category" at bounding box center [608, 200] width 61 height 9
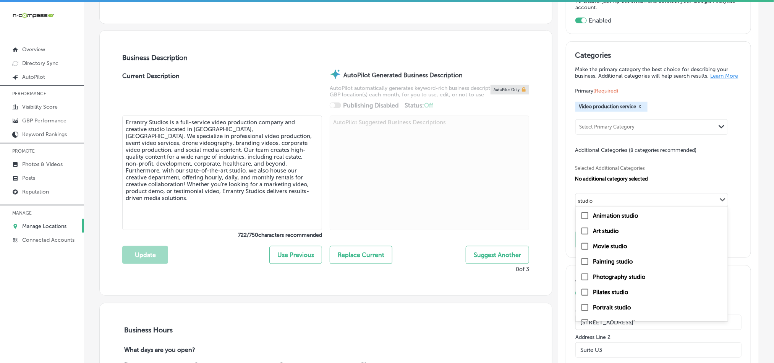
type input "studio"
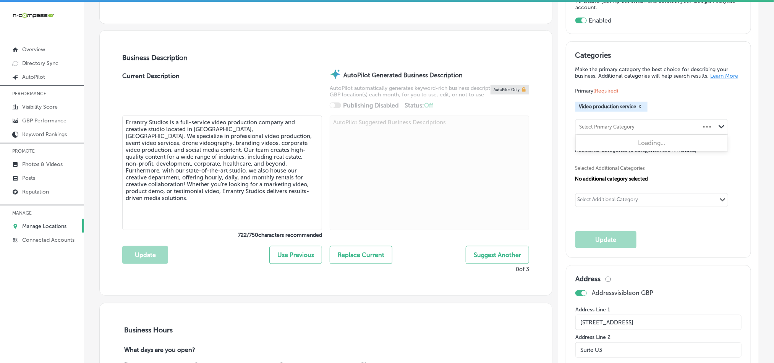
click at [603, 130] on div "Select Primary Category" at bounding box center [607, 127] width 55 height 6
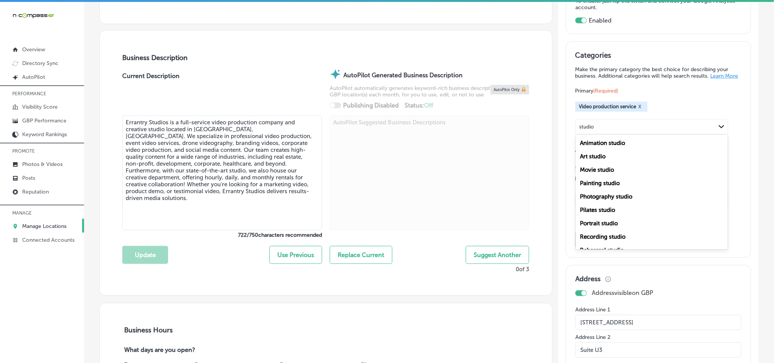
click at [602, 199] on label "Photography studio" at bounding box center [606, 196] width 52 height 7
type input "studio"
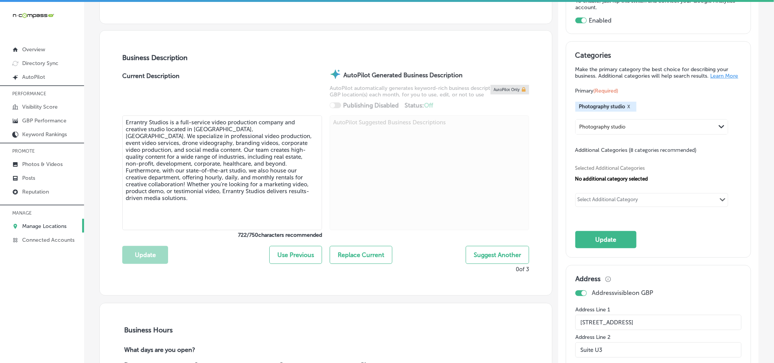
click at [635, 132] on div "Photography studio" at bounding box center [646, 127] width 140 height 10
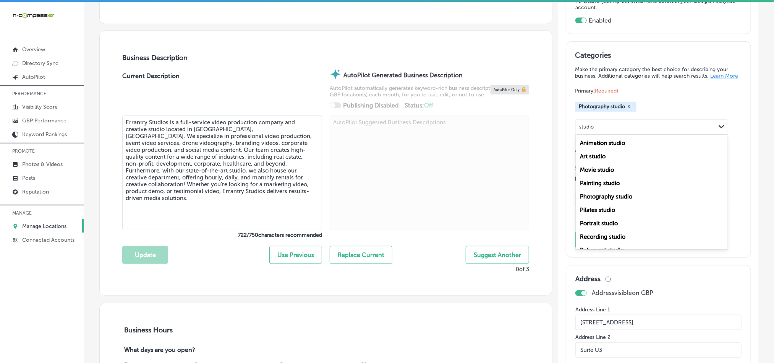
click at [598, 173] on label "Movie studio" at bounding box center [597, 169] width 34 height 7
type input "studio"
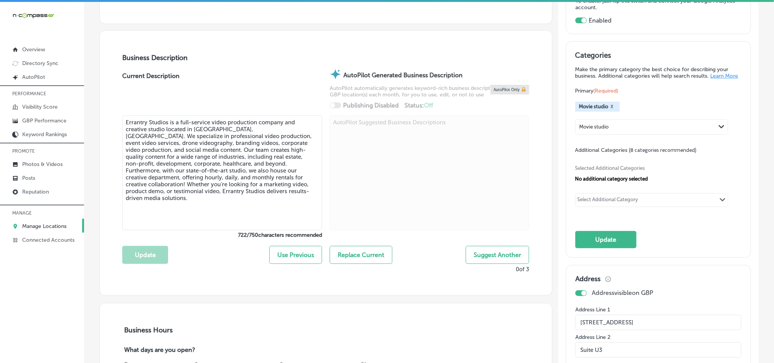
click at [609, 110] on button "X" at bounding box center [612, 107] width 7 height 6
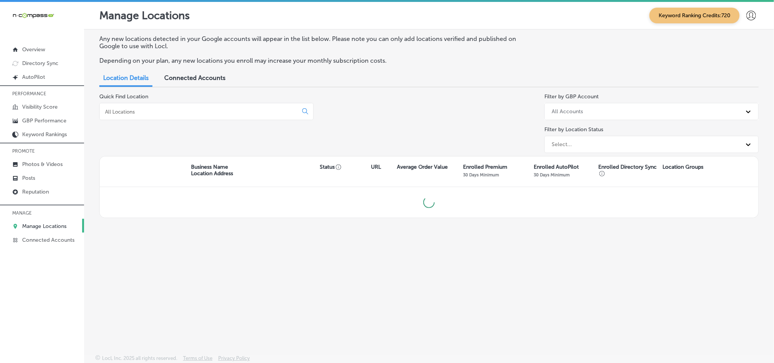
click at [208, 113] on input at bounding box center [200, 111] width 192 height 7
type input "erra"
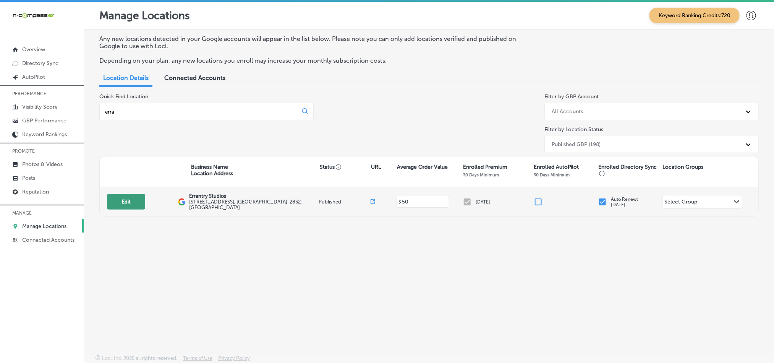
click at [140, 208] on button "Edit" at bounding box center [126, 202] width 38 height 16
select select "US"
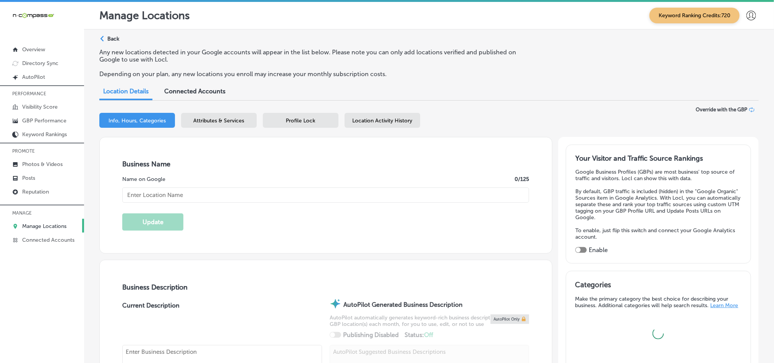
type textarea "Errantry Studios is a full-service video production company and creative studio…"
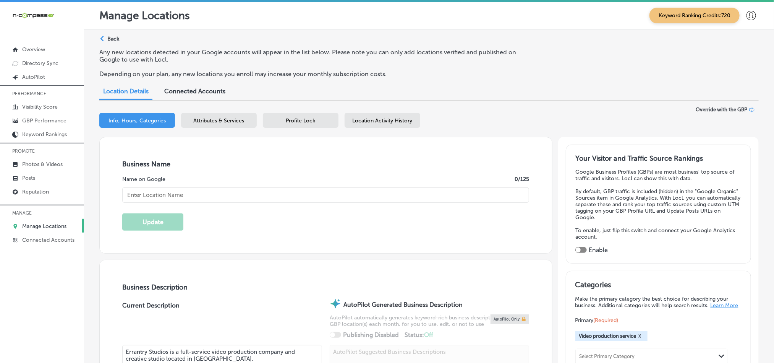
type input "[STREET_ADDRESS]"
type input "Suite U3"
type input "[GEOGRAPHIC_DATA]"
type input "37075-2832"
type input "US"
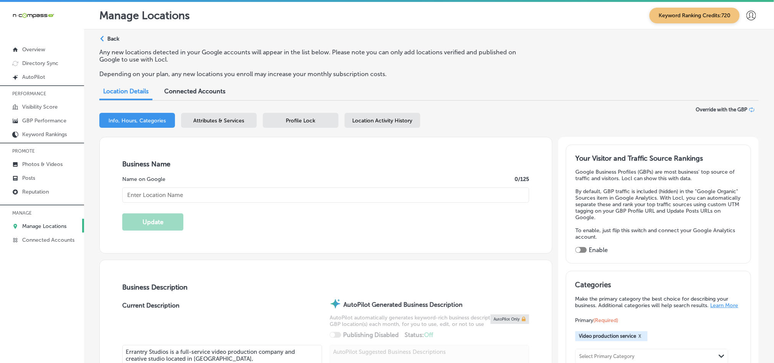
type input "[URL][DOMAIN_NAME]"
checkbox input "true"
type input "Errantry Studios"
type input "[PHONE_NUMBER]"
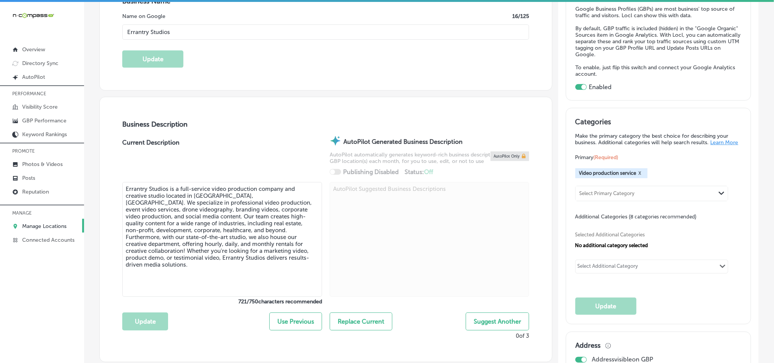
scroll to position [191, 0]
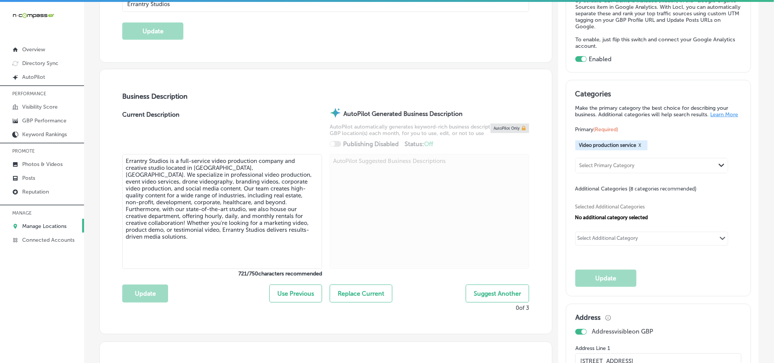
click at [495, 222] on div at bounding box center [430, 212] width 200 height 116
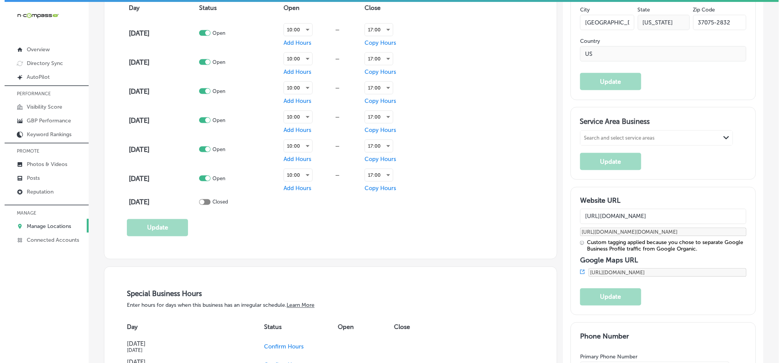
scroll to position [592, 0]
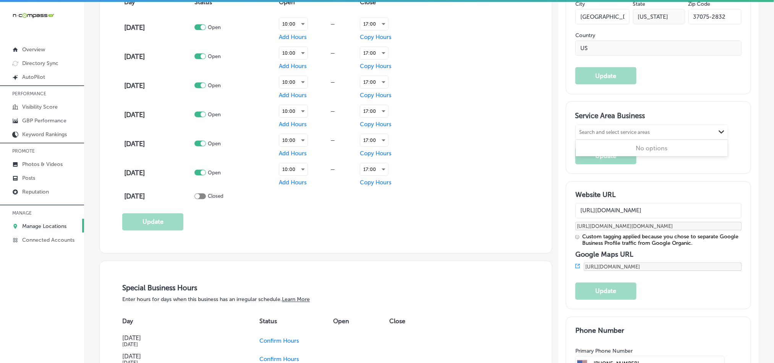
click at [611, 135] on div "Search and select service areas" at bounding box center [615, 132] width 71 height 6
paste input "Hendersonville*"
type input "Hendersonville*"
click at [625, 137] on div "Hendersonville*" at bounding box center [646, 132] width 140 height 10
paste input "Hendersonville*"
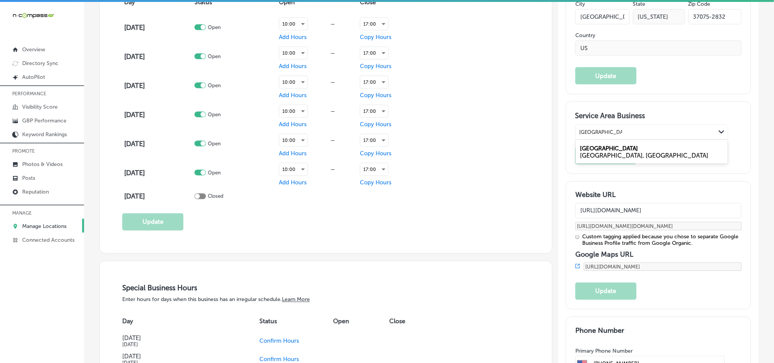
click at [620, 156] on div "Hendersonville TN, USA" at bounding box center [652, 151] width 152 height 21
type input "Hendersonville, tn"
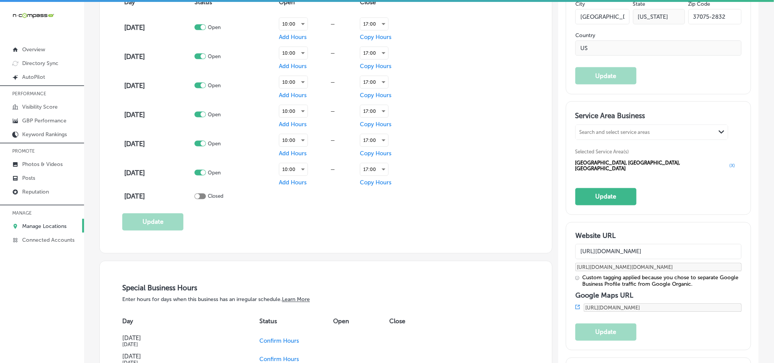
click at [601, 135] on div "Search and select service areas" at bounding box center [615, 132] width 71 height 6
paste input "Gallatin*"
click at [604, 159] on div "TN, USA" at bounding box center [651, 155] width 143 height 7
type input "Gallatin, tn"
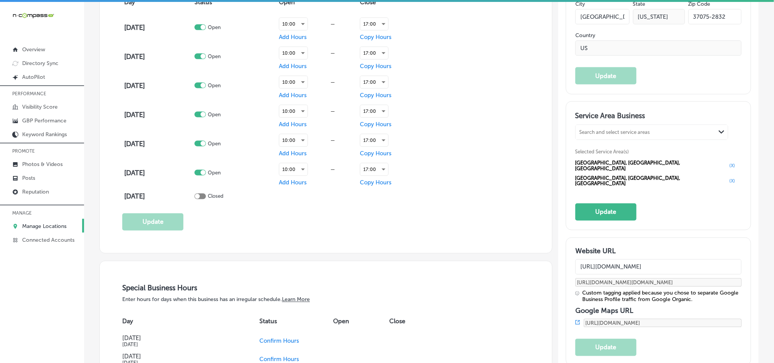
click at [615, 133] on div "Search and select service areas" at bounding box center [646, 132] width 140 height 10
paste input "Goodletsville*"
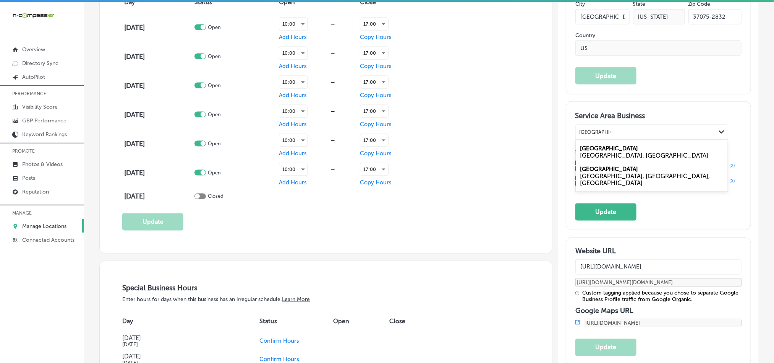
click at [620, 159] on div "TN, USA" at bounding box center [651, 155] width 143 height 7
type input "Goodletsville"
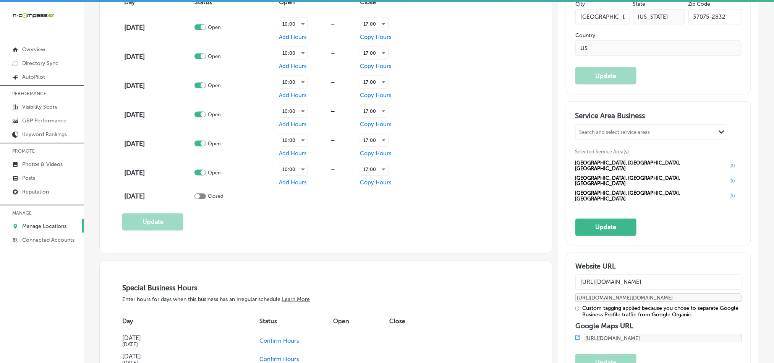
click at [589, 135] on div "Search and select service areas" at bounding box center [615, 132] width 71 height 6
paste input "Portland"
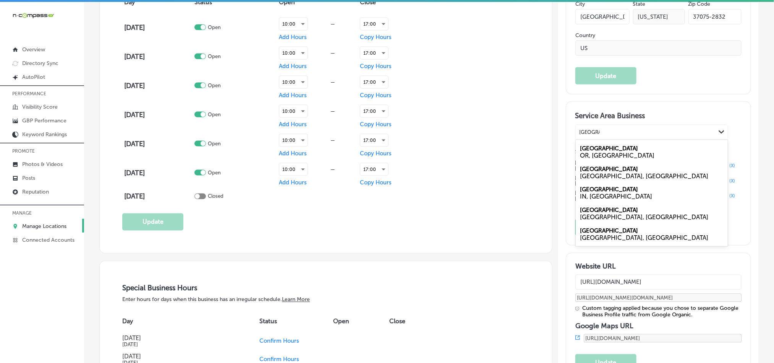
click at [588, 234] on label "Portland" at bounding box center [609, 230] width 58 height 7
type input "Portland"
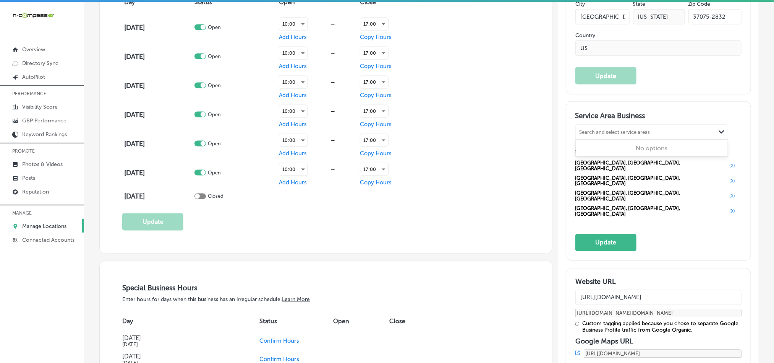
click at [613, 135] on div "Search and select service areas" at bounding box center [615, 132] width 71 height 6
paste input "Springfield"
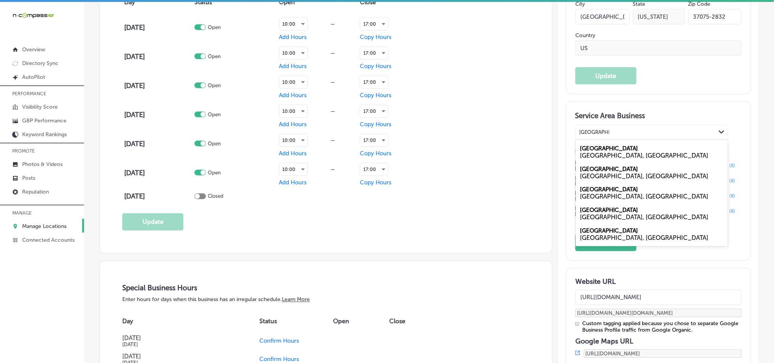
drag, startPoint x: 585, startPoint y: 157, endPoint x: 583, endPoint y: 162, distance: 4.5
click at [585, 152] on label "Springfield" at bounding box center [609, 148] width 58 height 7
type input "Springfield, t"
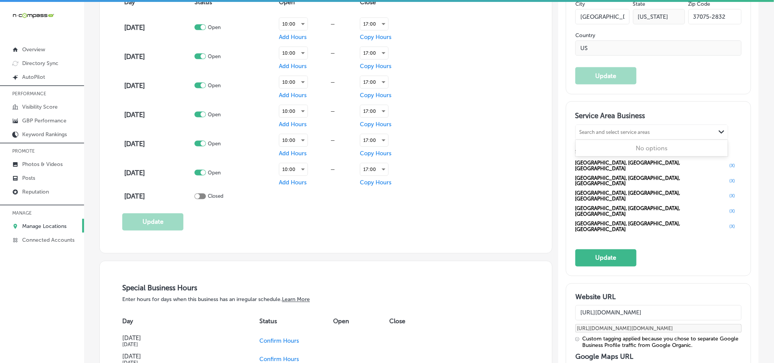
click at [588, 135] on div "Search and select service areas" at bounding box center [615, 132] width 71 height 6
paste input "White House"
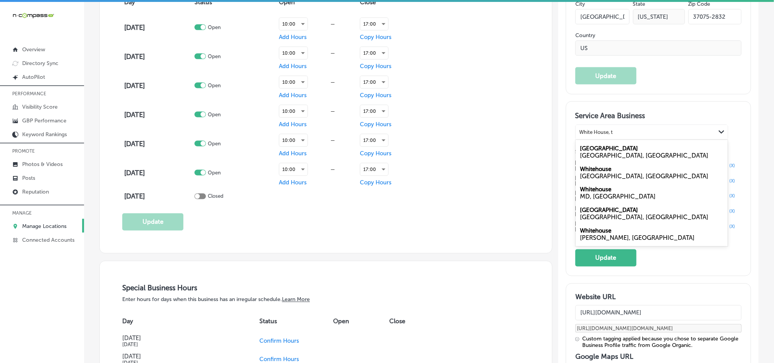
click at [588, 159] on div "TN, USA" at bounding box center [651, 155] width 143 height 7
type input "White House, t"
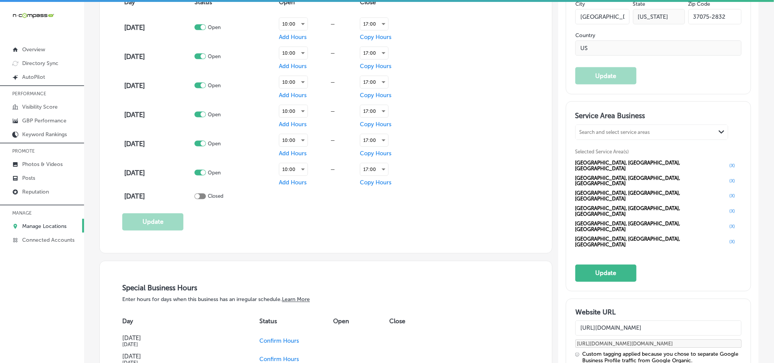
click at [603, 135] on div "Search and select service areas" at bounding box center [615, 132] width 71 height 6
paste input "Madison"
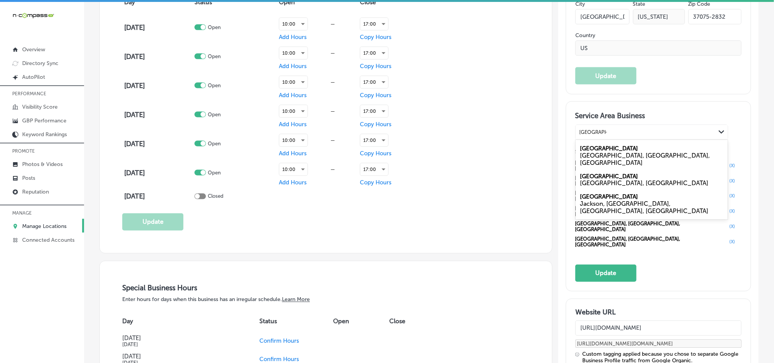
click at [594, 176] on label "Madison" at bounding box center [609, 176] width 58 height 7
type input "Madison, tn"
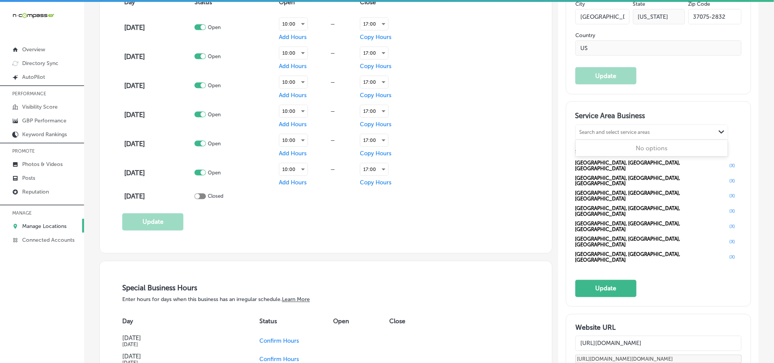
click at [606, 135] on div "Search and select service areas" at bounding box center [615, 132] width 71 height 6
paste input "East Nashville*"
click at [634, 153] on div "East Nashville Nashville, TN, USA" at bounding box center [652, 155] width 152 height 28
type input "East Nashville"
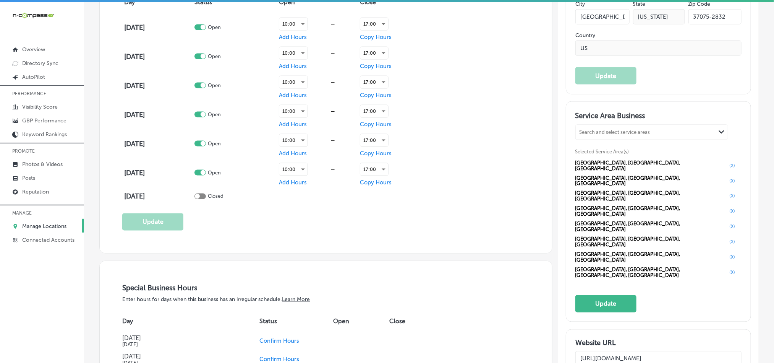
click at [603, 135] on div "Search and select service areas" at bounding box center [615, 132] width 71 height 6
paste input "Donelson*"
click at [617, 163] on div "Nashville, TN, USA" at bounding box center [651, 159] width 143 height 15
type input "Donelson, tn"
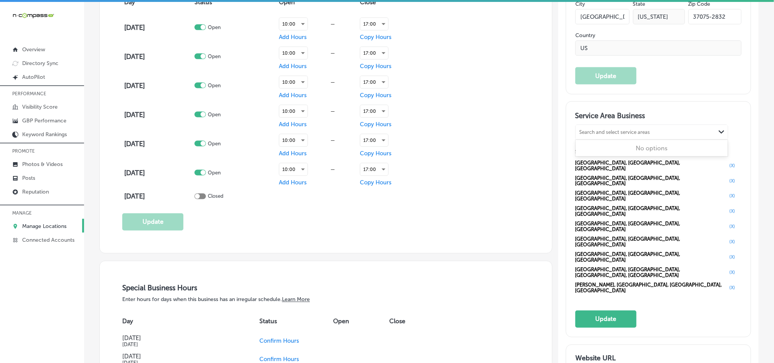
click at [608, 137] on div "Search and select service areas" at bounding box center [646, 132] width 140 height 10
paste input "Hermitage"
click at [605, 164] on div "Nashville, TN, USA" at bounding box center [651, 159] width 143 height 15
type input "Hermitage, tn"
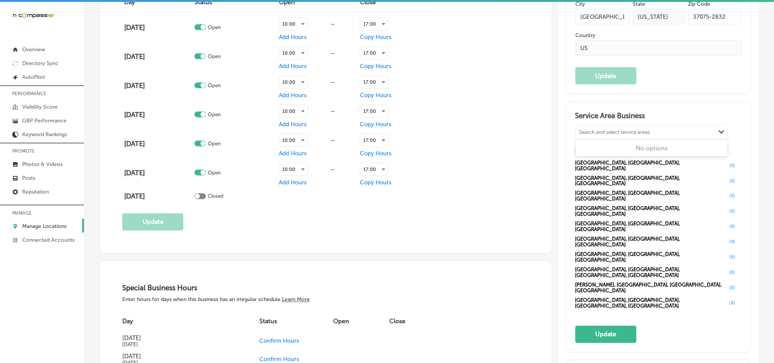
click at [600, 135] on div "Search and select service areas" at bounding box center [615, 132] width 71 height 6
paste input "Downtown Nashville*"
click at [612, 160] on div "Nashville, TN, USA" at bounding box center [651, 159] width 143 height 15
type input "Downtown Nashville, tn"
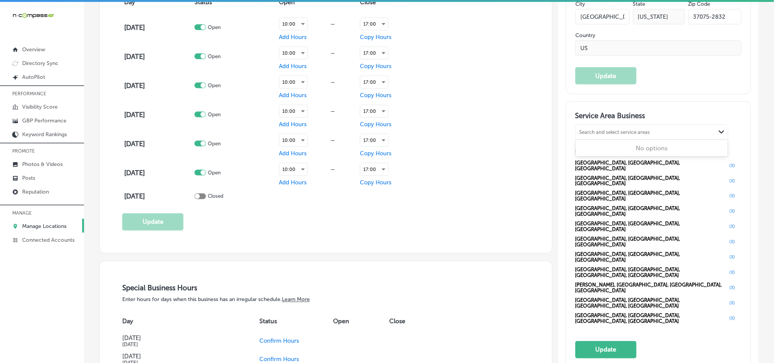
click at [600, 135] on div "Search and select service areas" at bounding box center [615, 132] width 71 height 6
paste input "Berry Hill"
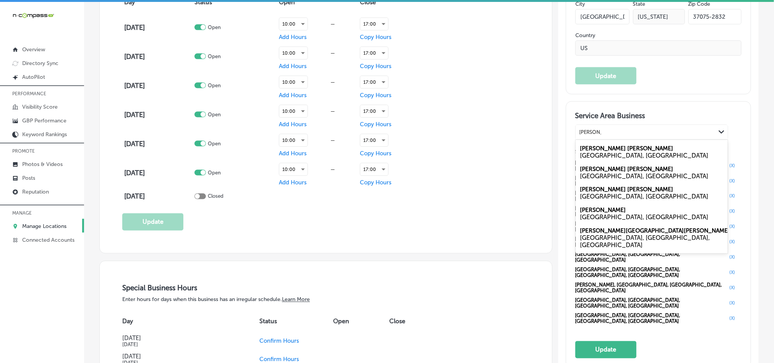
click at [603, 159] on div "TN, USA" at bounding box center [651, 155] width 143 height 7
type input "Berry Hill"
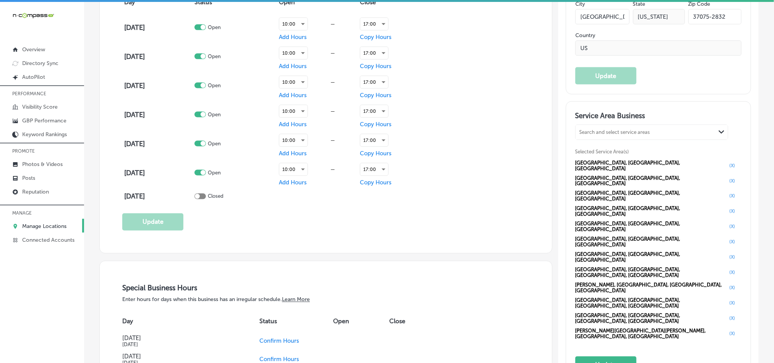
click at [616, 135] on div "Search and select service areas" at bounding box center [615, 132] width 71 height 6
paste input "12 South"
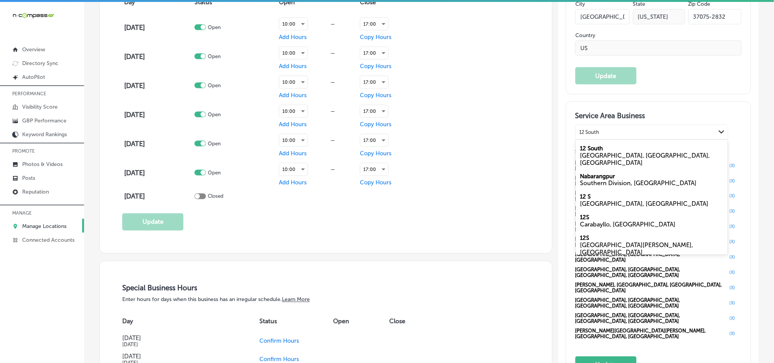
click at [593, 152] on label "12 South" at bounding box center [591, 148] width 23 height 7
type input "12 South"
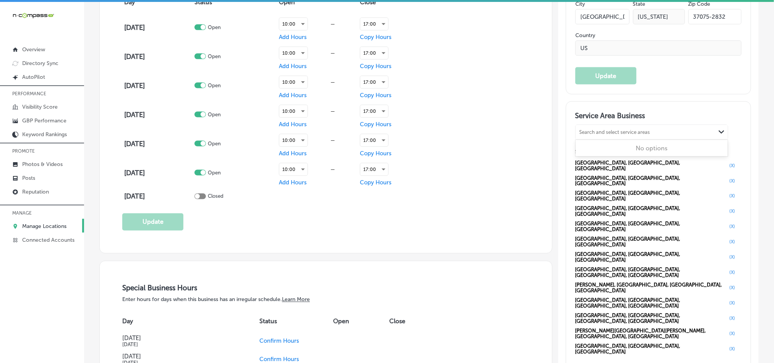
click at [582, 135] on div "Search and select service areas" at bounding box center [615, 132] width 71 height 6
paste input "Brentwood"
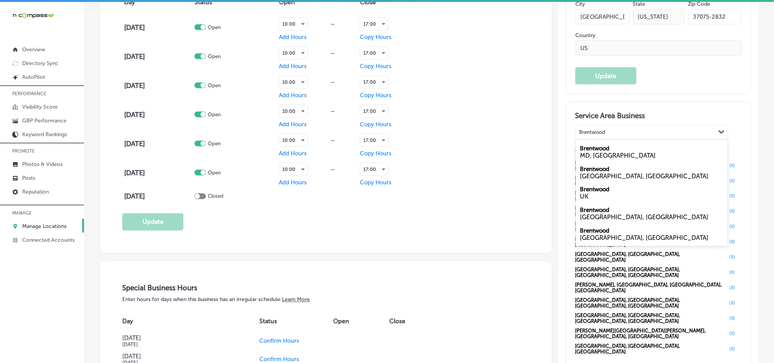
click at [587, 214] on label "Brentwood" at bounding box center [594, 210] width 29 height 7
type input "Brentwood"
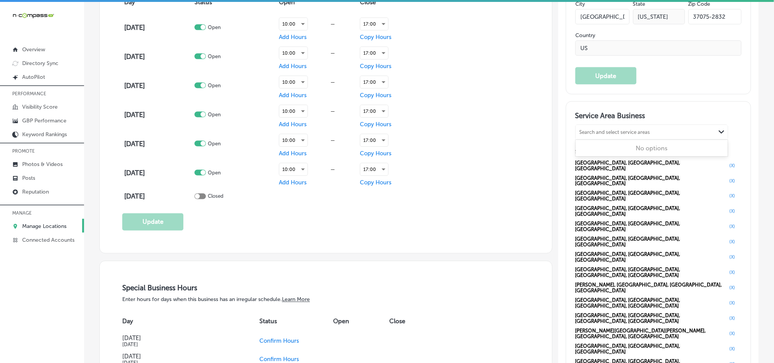
click at [587, 135] on div "Search and select service areas" at bounding box center [615, 132] width 71 height 6
paste input "Franklin"
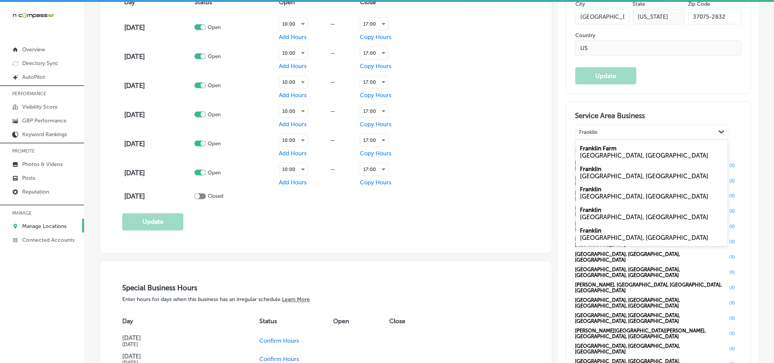
click at [597, 180] on div "TN, USA" at bounding box center [651, 175] width 143 height 7
type input "Franklin"
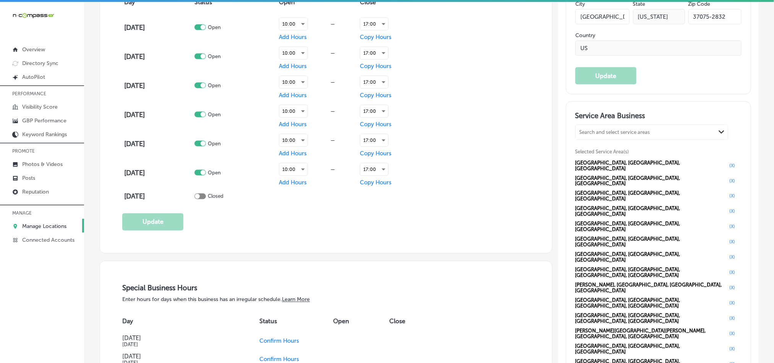
click at [576, 135] on div "Search and select service areas" at bounding box center [646, 132] width 140 height 10
paste input "Mt.Juliet"
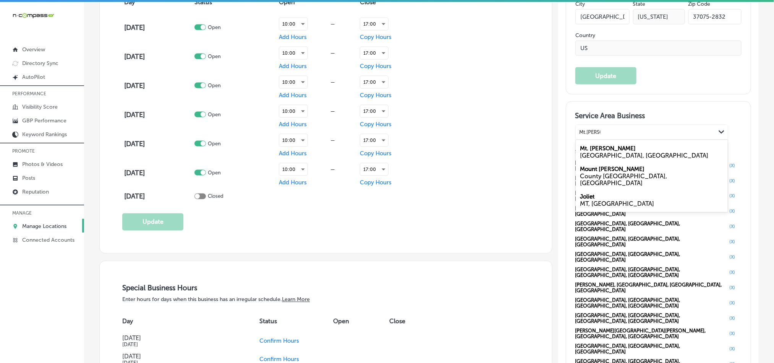
click at [593, 159] on div "TN, USA" at bounding box center [651, 155] width 143 height 7
type input "Mt.Juliet"
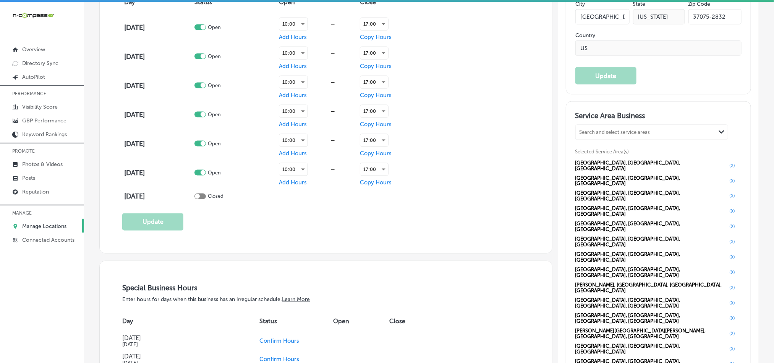
click at [589, 135] on div "Search and select service areas" at bounding box center [646, 132] width 140 height 10
paste input "[GEOGRAPHIC_DATA]"
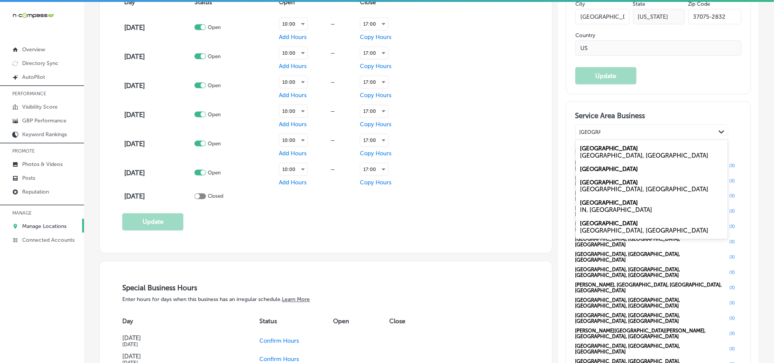
click at [596, 193] on div "TN, USA" at bounding box center [651, 189] width 143 height 7
type input "[GEOGRAPHIC_DATA]"
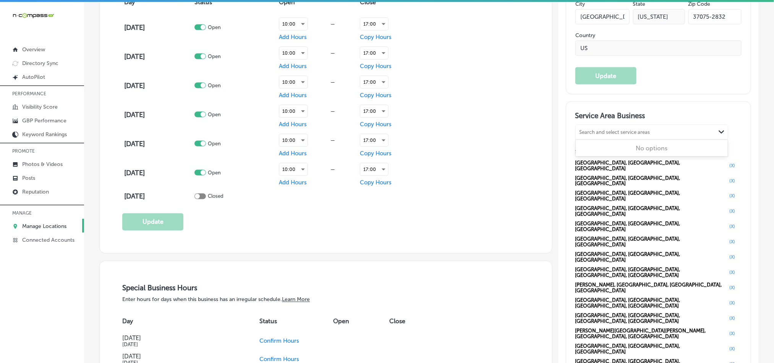
click at [593, 135] on div "Search and select service areas" at bounding box center [615, 132] width 71 height 6
paste input "Bellevue"
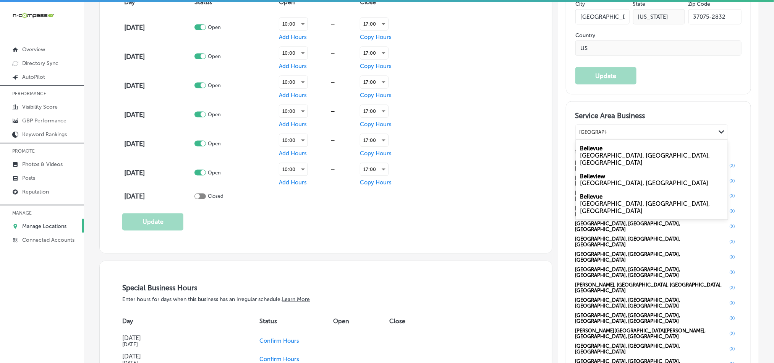
click at [599, 162] on div "Nashville, TN, USA" at bounding box center [651, 159] width 143 height 15
type input "Bellevue, tn"
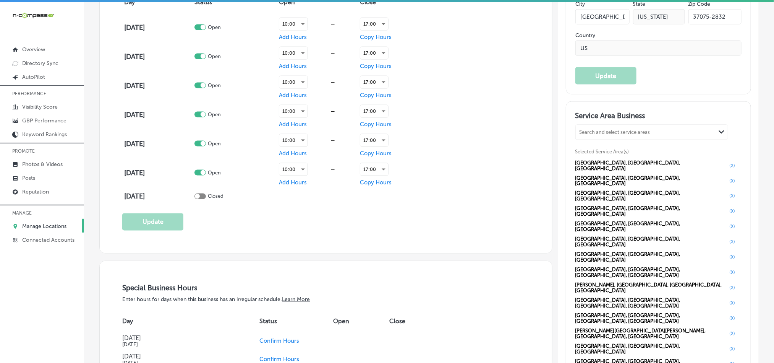
click at [616, 135] on div "Search and select service areas" at bounding box center [615, 132] width 71 height 6
paste input "Antioch"
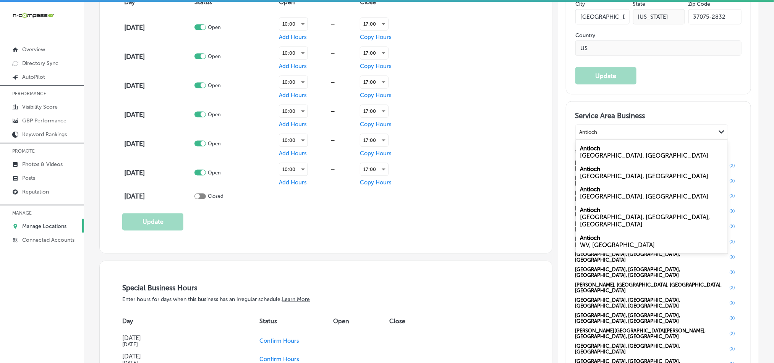
click at [614, 226] on div "Nashville, TN, USA" at bounding box center [651, 221] width 143 height 15
type input "Antioch"
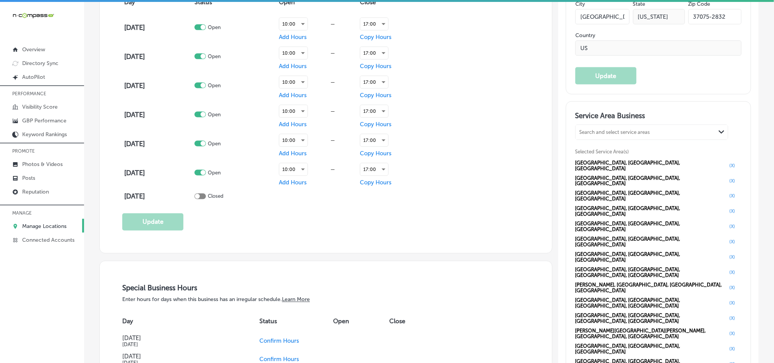
click at [606, 135] on div "Search and select service areas" at bounding box center [615, 132] width 71 height 6
paste input "Sylvan/Charlotte Park"
drag, startPoint x: 590, startPoint y: 136, endPoint x: 640, endPoint y: 136, distance: 49.7
click at [640, 136] on div "Sylvan/Charlotte Park Sylvan/Charlotte Park" at bounding box center [646, 132] width 140 height 10
type input "Sylvan,tn"
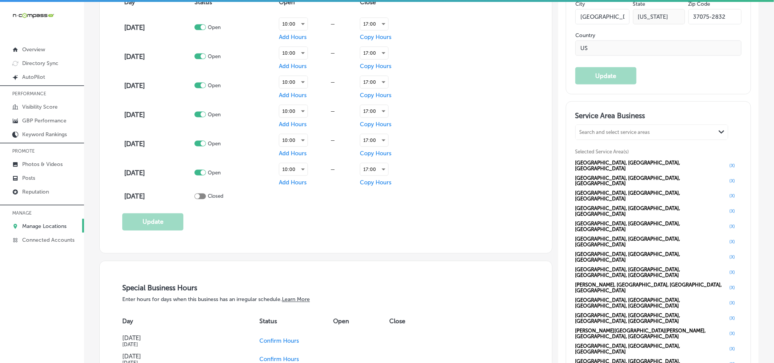
drag, startPoint x: 627, startPoint y: 140, endPoint x: 530, endPoint y: 136, distance: 97.9
paste input "Sylvan/Charlotte Park"
drag, startPoint x: 593, startPoint y: 139, endPoint x: 569, endPoint y: 139, distance: 23.7
click at [569, 139] on div "Service Area Business option [object Object], selected. 0 results available for…" at bounding box center [658, 293] width 185 height 382
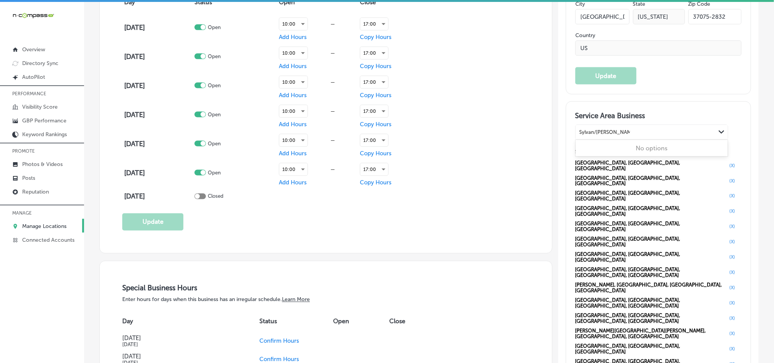
type input "Charlotte Park"
click at [619, 134] on div "Charlotte Park" at bounding box center [638, 132] width 125 height 10
click at [619, 134] on div "Search and select service areas" at bounding box center [646, 132] width 140 height 10
paste input "Sylvan/Charlotte Park"
type input "Sylvan/Charlotte Park"
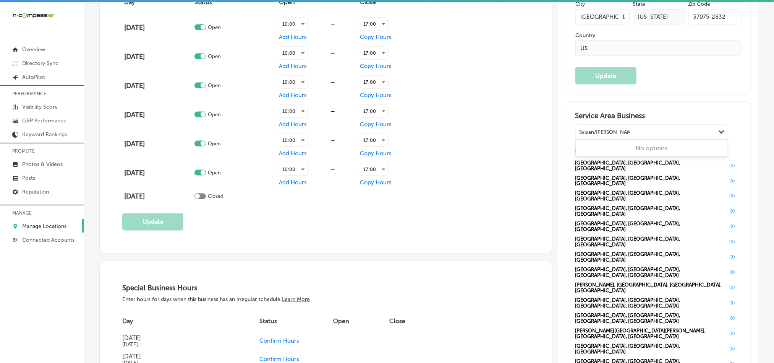
click at [592, 135] on input "Sylvan/Charlotte Park" at bounding box center [605, 132] width 50 height 6
click at [635, 137] on div "Sylvan/Charlotte Park" at bounding box center [646, 132] width 140 height 10
paste input "Sylvan/Charlotte Park"
type input "Sylvan/Charlotte Park"
click at [639, 137] on div "Search and select service areas" at bounding box center [646, 132] width 140 height 10
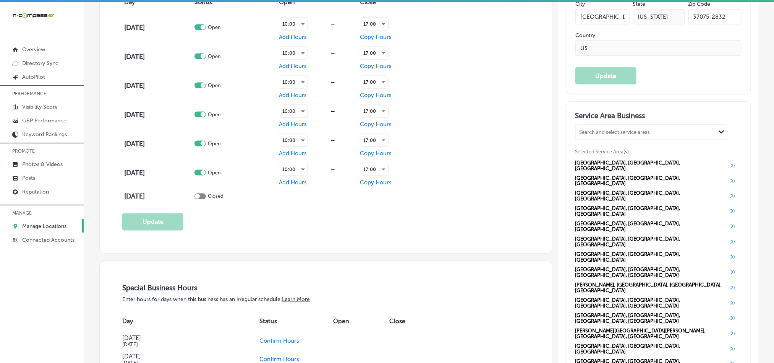
paste input "Sylvan/Charlotte Park"
click at [621, 157] on div "Charlotte Park Nashville, TN, USA" at bounding box center [652, 155] width 152 height 28
type input "Charlotte Park. tn"
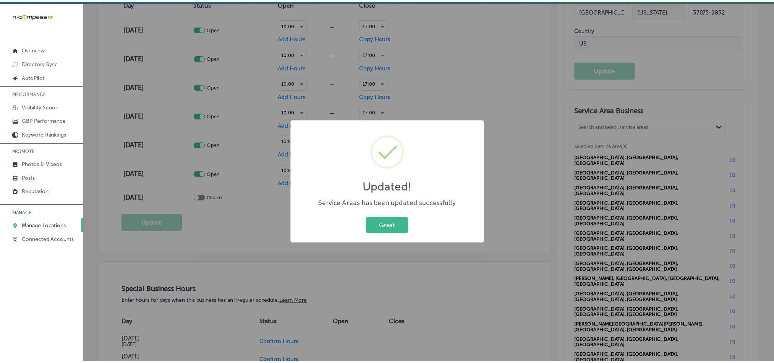
scroll to position [594, 0]
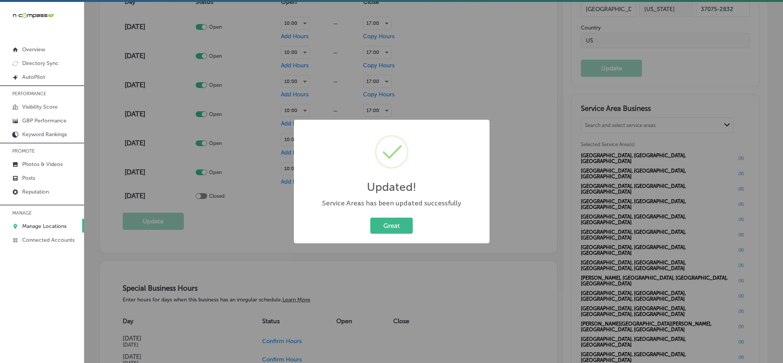
click at [387, 216] on div "Great Cancel" at bounding box center [391, 226] width 180 height 20
click at [388, 220] on button "Great" at bounding box center [391, 225] width 42 height 16
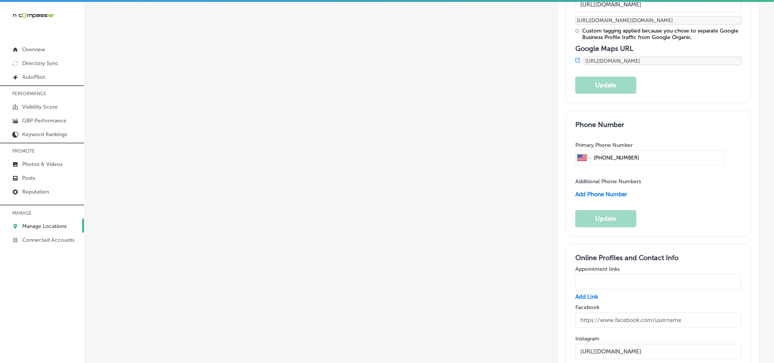
scroll to position [1127, 0]
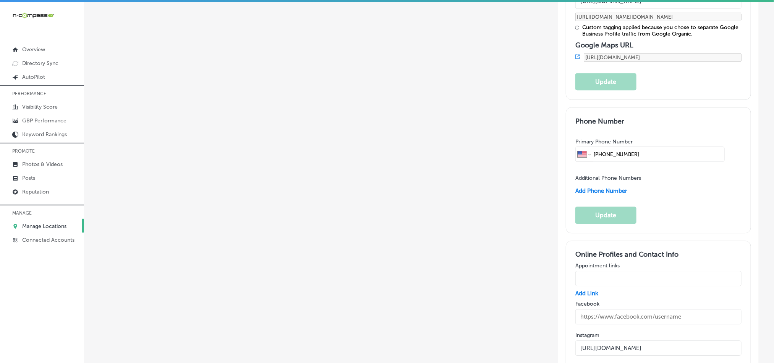
click at [606, 340] on input "https://www.instagram.com/errantrystudios/" at bounding box center [658, 347] width 166 height 15
click at [633, 309] on input "text" at bounding box center [658, 316] width 166 height 15
paste input "https://www.facebook.com/ErrantryStudios/"
type input "https://www.facebook.com/ErrantryStudios/"
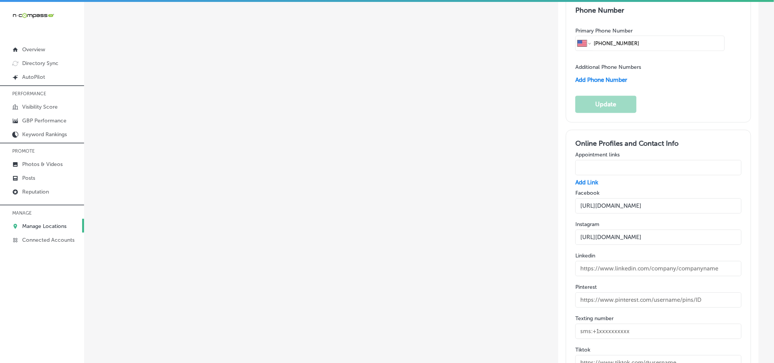
scroll to position [1242, 0]
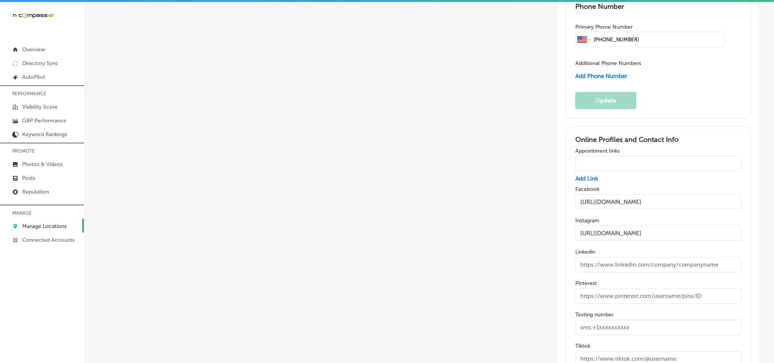
paste input "text"
type input "https://www.youtube.com/@errantrystudios"
click at [599, 257] on input "text" at bounding box center [658, 264] width 166 height 15
paste input "https://www.linkedin.com/company/errantry-studios/? viewAsMember=true"
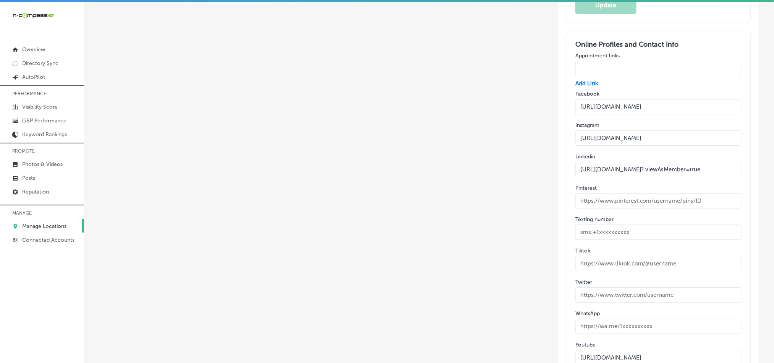
scroll to position [0, 0]
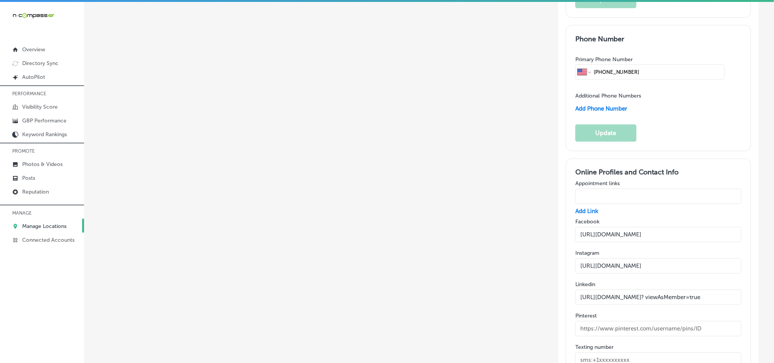
scroll to position [1204, 0]
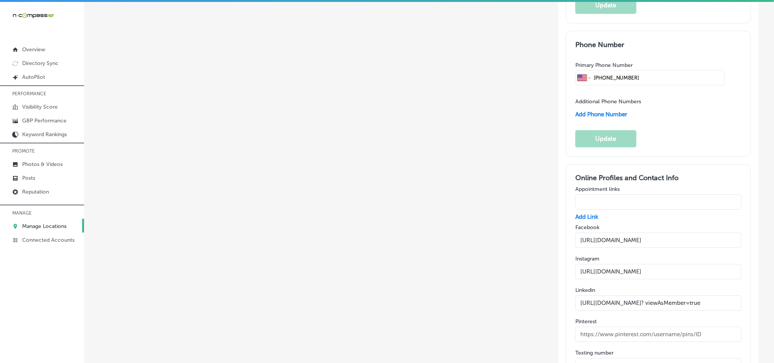
click at [636, 295] on input "https://www.linkedin.com/company/errantry-studios/? viewAsMember=true" at bounding box center [658, 302] width 166 height 15
paste input "text"
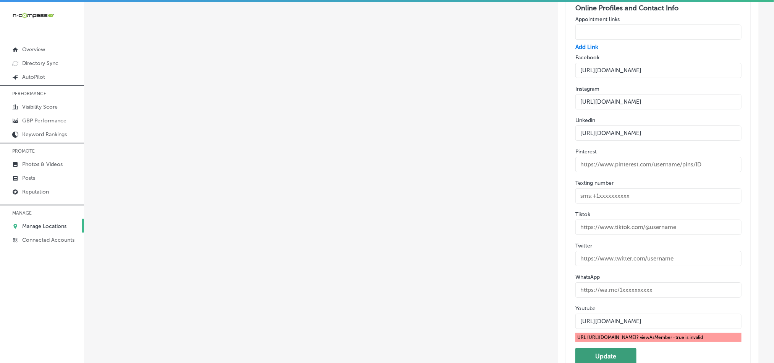
type input "https://www.linkedin.com/company/errantry-studios/"
click at [588, 347] on button "Update" at bounding box center [605, 355] width 61 height 17
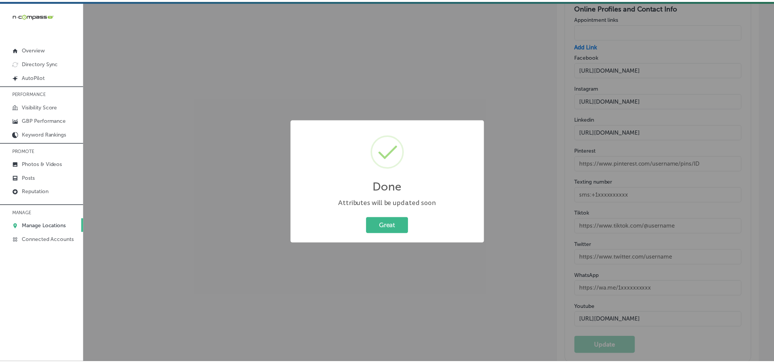
scroll to position [1344, 0]
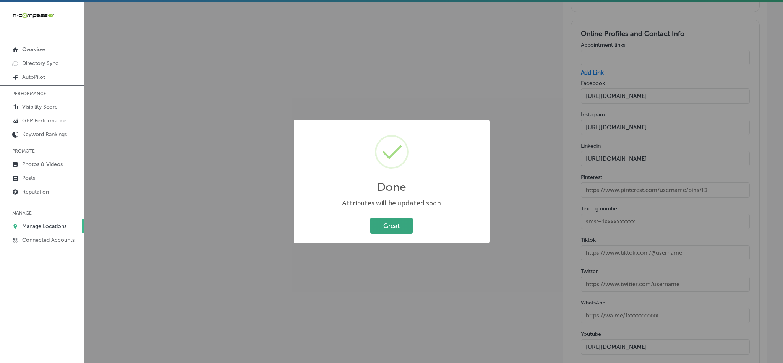
click at [388, 231] on button "Great" at bounding box center [391, 225] width 42 height 16
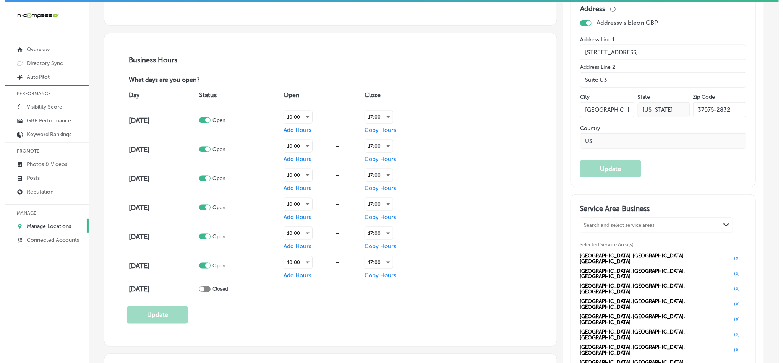
scroll to position [498, 0]
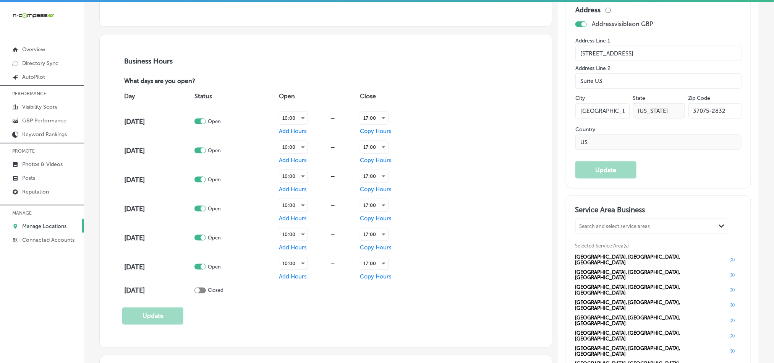
click at [206, 122] on div at bounding box center [199, 121] width 11 height 6
checkbox input "false"
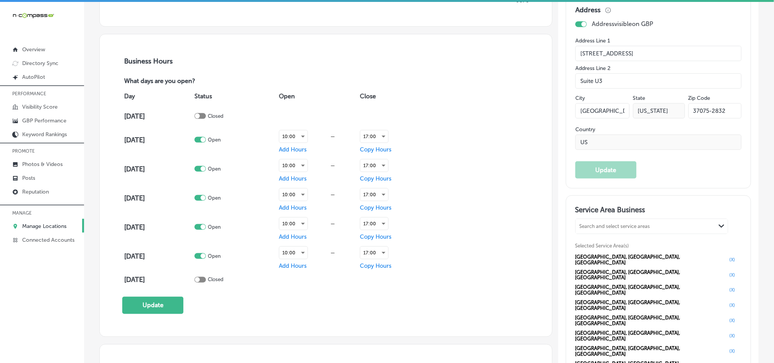
click at [208, 135] on td "Open" at bounding box center [235, 139] width 84 height 29
click at [205, 142] on td "Open" at bounding box center [235, 139] width 84 height 29
click at [205, 137] on div at bounding box center [199, 140] width 11 height 6
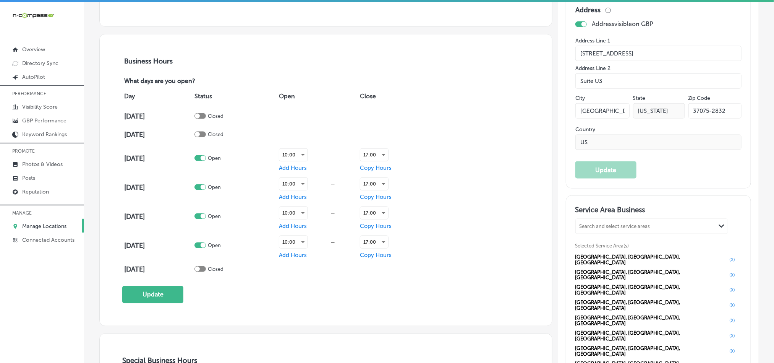
checkbox input "false"
click at [205, 156] on div at bounding box center [199, 158] width 11 height 6
checkbox input "false"
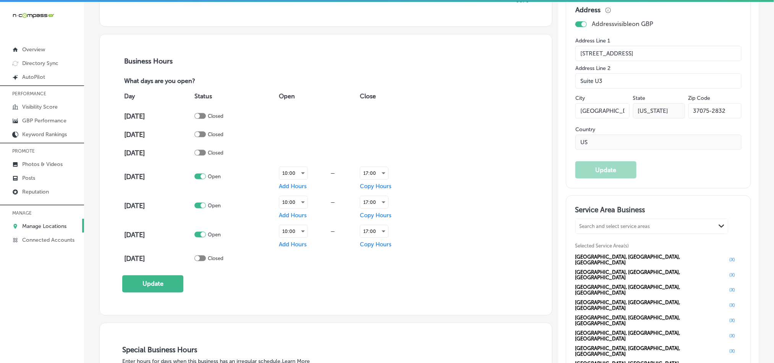
click at [206, 177] on div at bounding box center [199, 176] width 11 height 6
checkbox input "false"
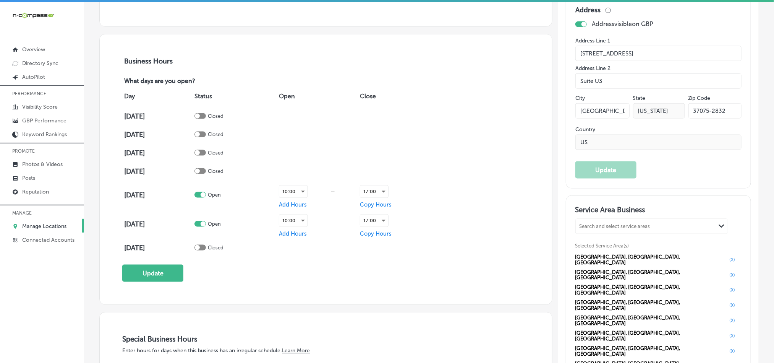
click at [206, 192] on div at bounding box center [199, 195] width 11 height 6
checkbox input "false"
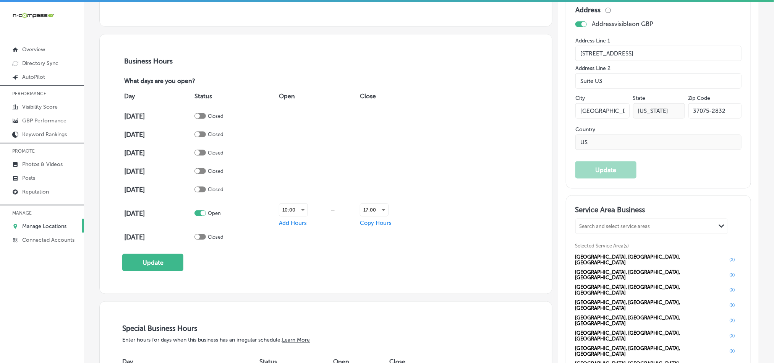
click at [206, 211] on div at bounding box center [199, 213] width 11 height 6
checkbox input "false"
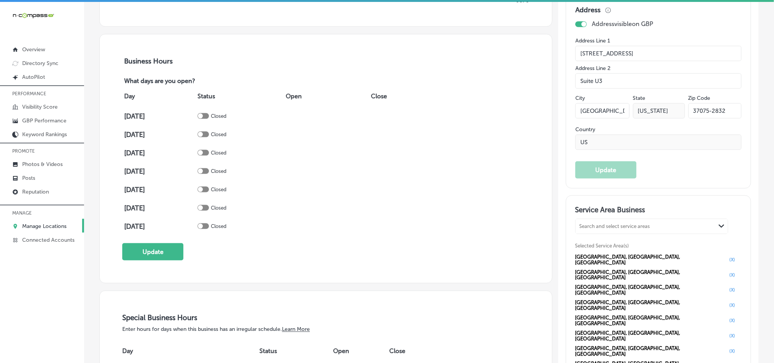
click at [209, 115] on div at bounding box center [203, 116] width 11 height 6
checkbox input "true"
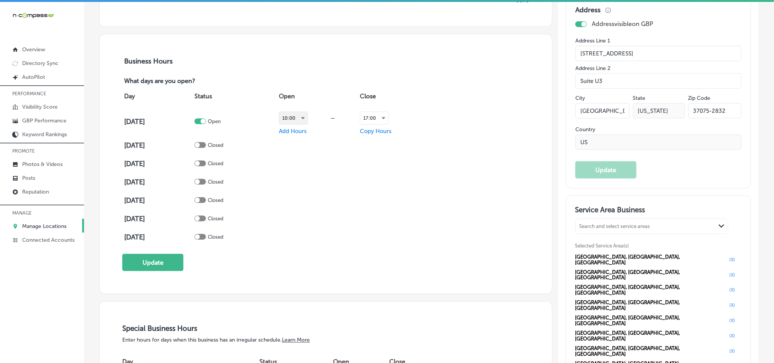
click at [303, 118] on div "10:00" at bounding box center [293, 118] width 28 height 12
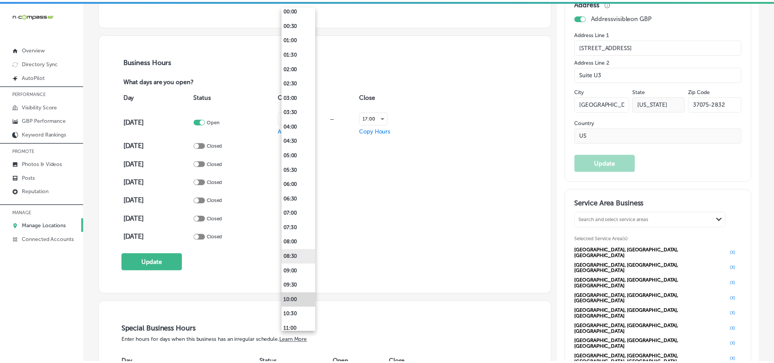
scroll to position [57, 0]
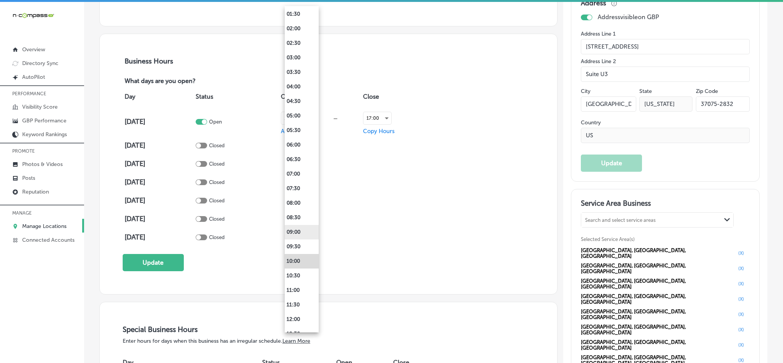
click at [296, 231] on li "09:00" at bounding box center [302, 232] width 34 height 15
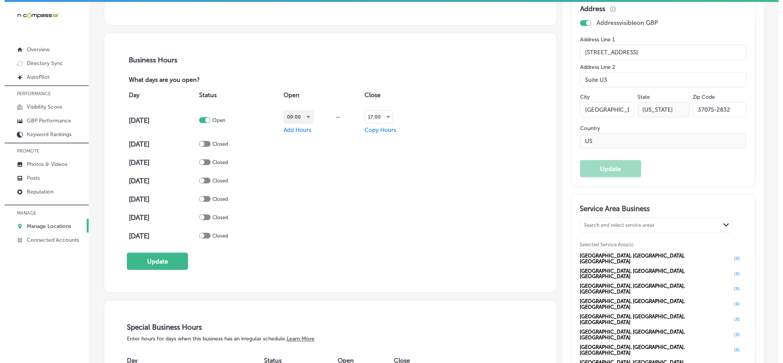
scroll to position [498, 0]
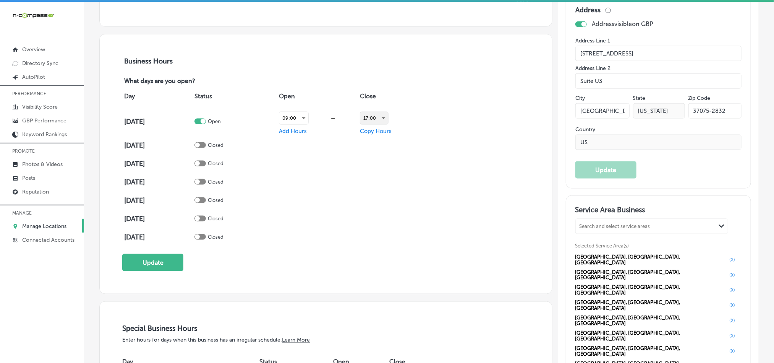
click at [381, 115] on div "17:00" at bounding box center [374, 118] width 28 height 12
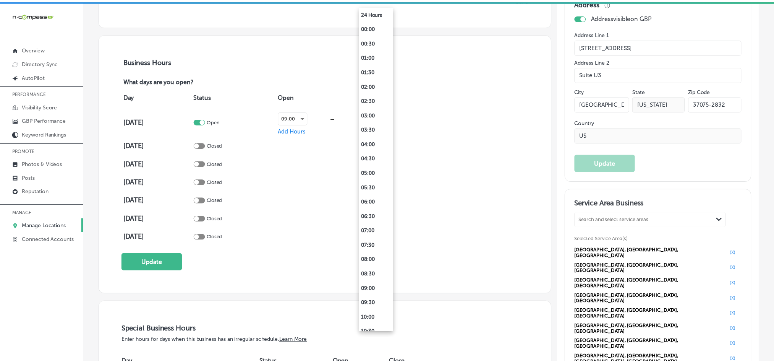
scroll to position [352, 0]
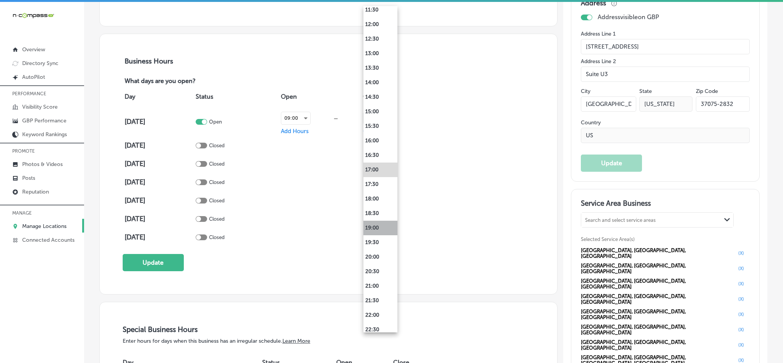
click at [376, 230] on li "19:00" at bounding box center [380, 227] width 34 height 15
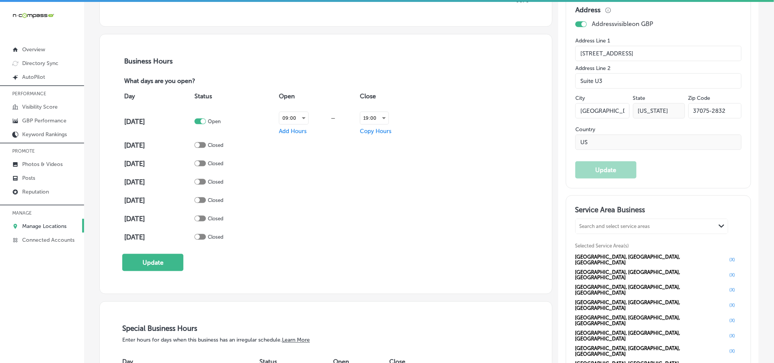
click at [384, 131] on span "Copy Hours" at bounding box center [376, 131] width 32 height 7
click at [436, 132] on input "checkbox" at bounding box center [440, 134] width 9 height 9
checkbox input "true"
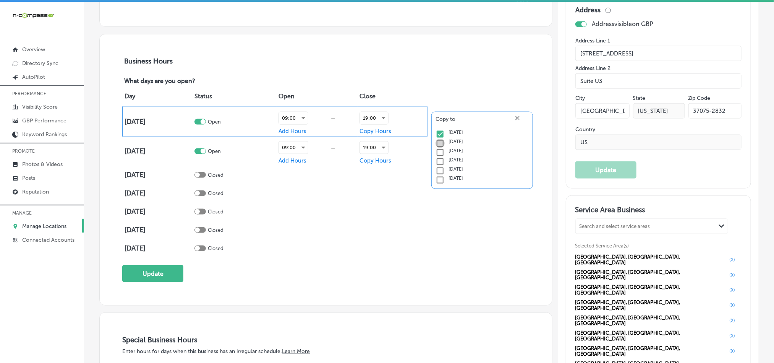
click at [436, 140] on input "checkbox" at bounding box center [440, 143] width 9 height 9
checkbox input "true"
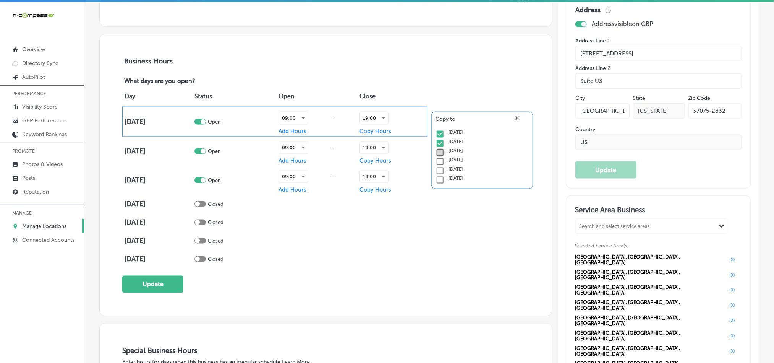
click at [436, 152] on input "checkbox" at bounding box center [440, 152] width 9 height 9
checkbox input "true"
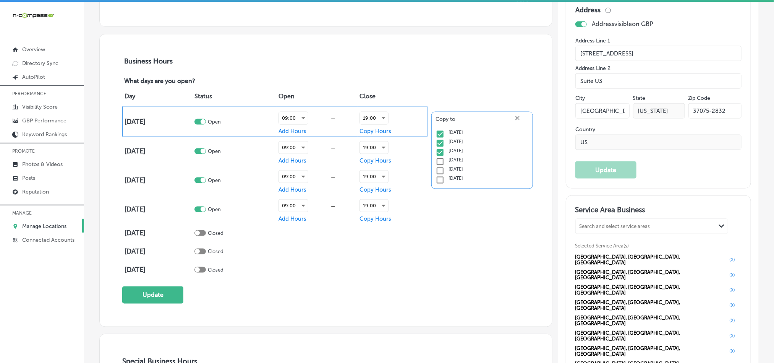
click at [436, 158] on input "checkbox" at bounding box center [440, 161] width 9 height 9
checkbox input "true"
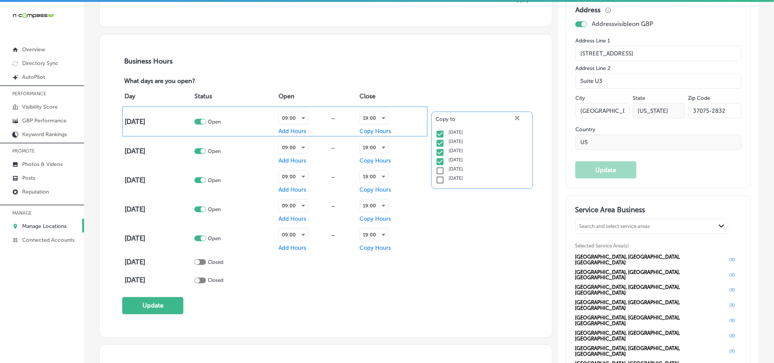
click at [436, 168] on input "checkbox" at bounding box center [440, 170] width 9 height 9
checkbox input "true"
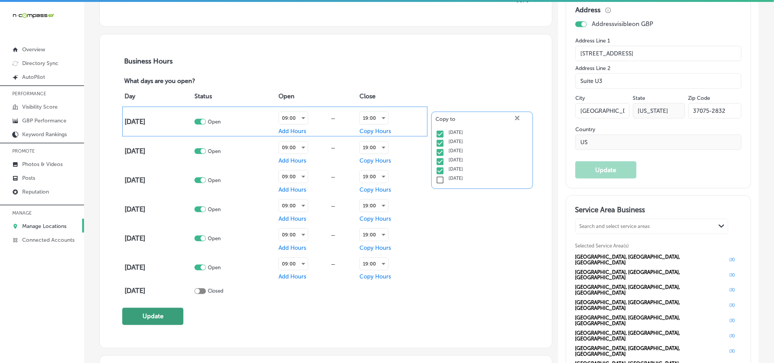
click at [149, 318] on button "Update" at bounding box center [152, 316] width 61 height 17
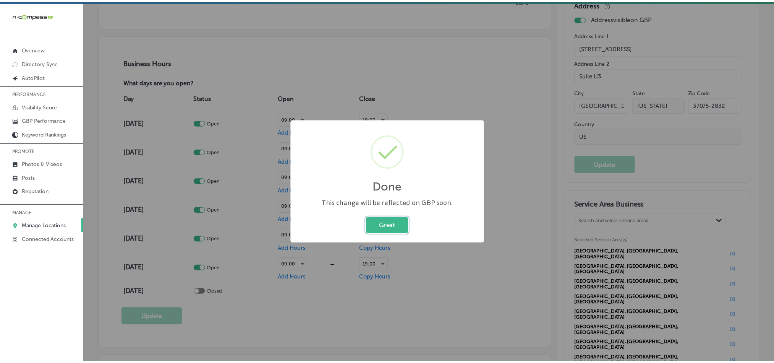
scroll to position [499, 0]
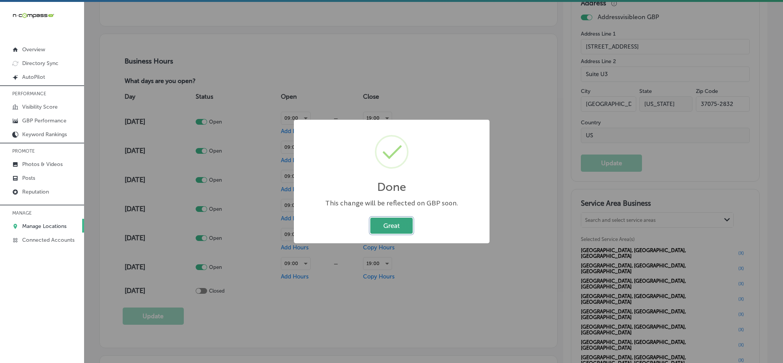
click at [387, 229] on button "Great" at bounding box center [391, 225] width 42 height 16
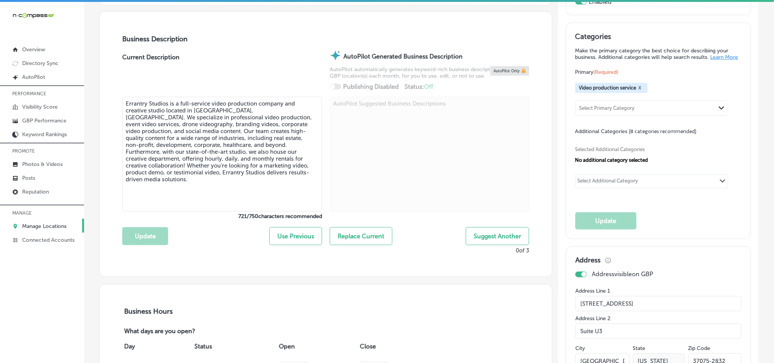
scroll to position [250, 0]
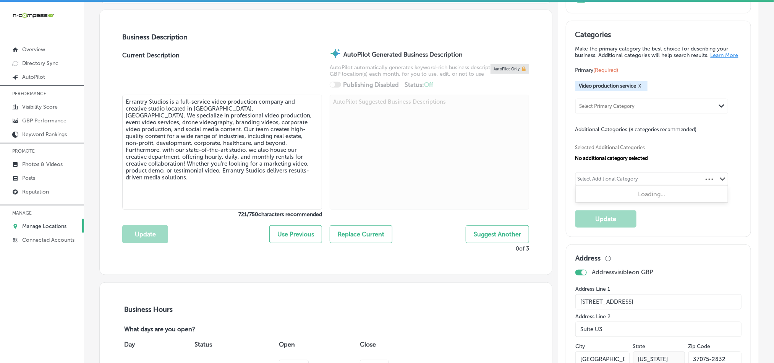
click at [629, 183] on div "Select Additional Category" at bounding box center [608, 180] width 61 height 9
paste input "Video Production"
click at [580, 199] on input "checkbox" at bounding box center [584, 194] width 9 height 9
type input "Video Production"
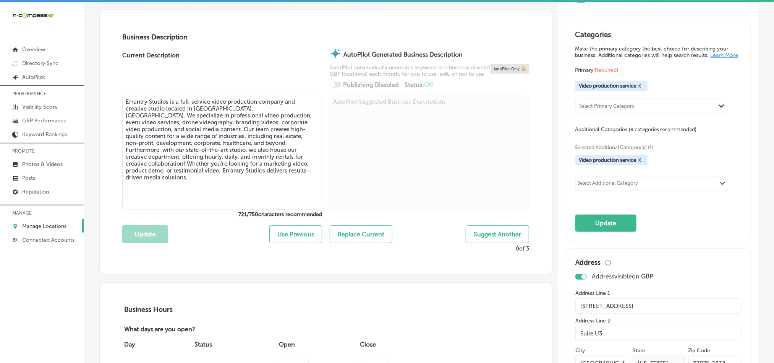
click at [637, 163] on button "X" at bounding box center [640, 160] width 7 height 6
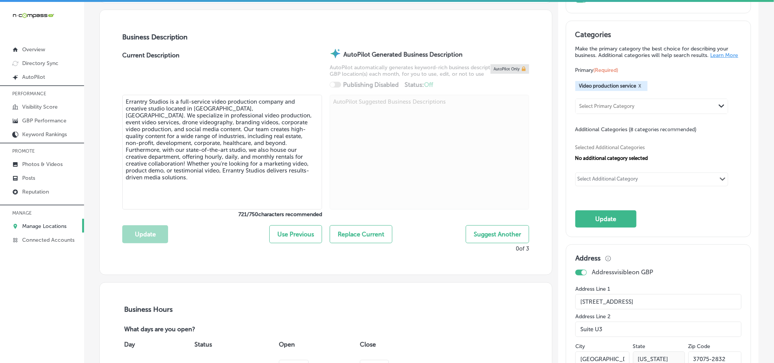
click at [611, 185] on div "Select Additional Category" at bounding box center [608, 180] width 61 height 9
paste input "Video Editing"
click at [580, 198] on input "checkbox" at bounding box center [584, 194] width 9 height 9
type input "Video Editing"
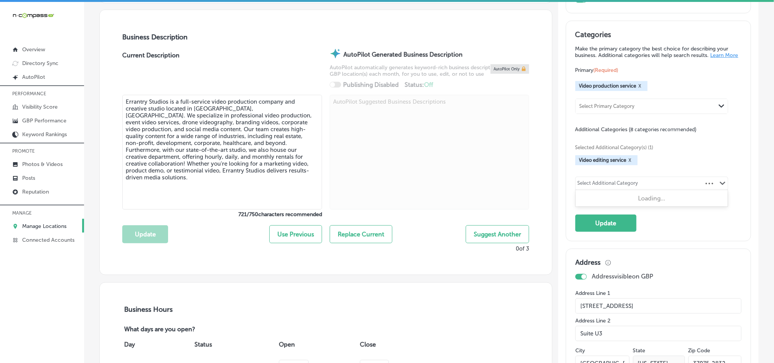
click at [592, 189] on div "Select Additional Category" at bounding box center [608, 184] width 61 height 9
paste input "Video Marketing"
type input "Video Marketing"
click at [594, 186] on div "Select Additional Category" at bounding box center [608, 184] width 61 height 9
paste input "Corporate Video Production**"
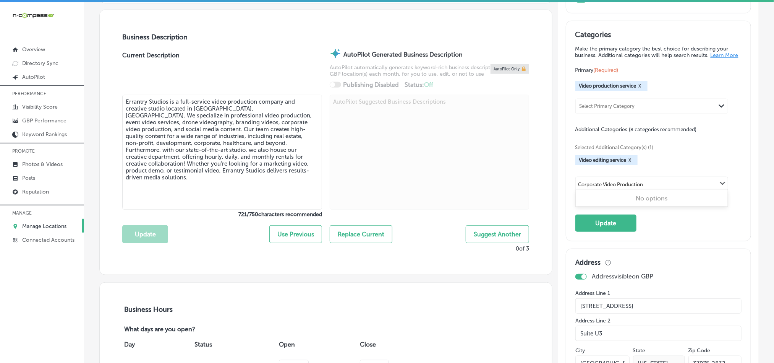
type input "Corporate Video Production"
click at [618, 189] on div "Select Additional Category" at bounding box center [608, 184] width 61 height 9
paste input "Event Video"
type input "Event Video"
click at [620, 189] on div "Select Additional Category" at bounding box center [608, 184] width 61 height 9
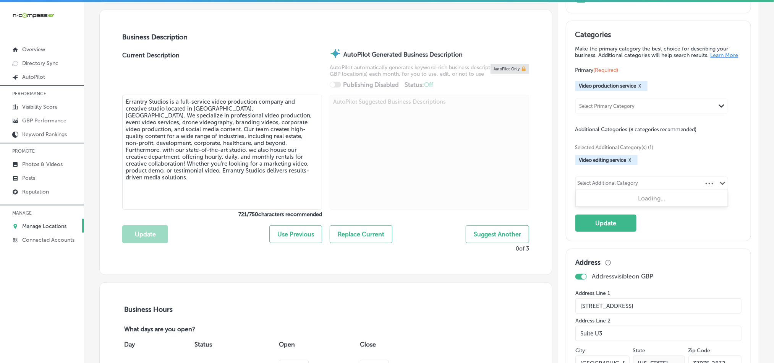
paste input "Event Photo"
type input "Event Photo"
click at [584, 189] on div "Select Additional Category" at bounding box center [608, 184] width 61 height 9
paste input "Branding Video"
type input "Branding Video"
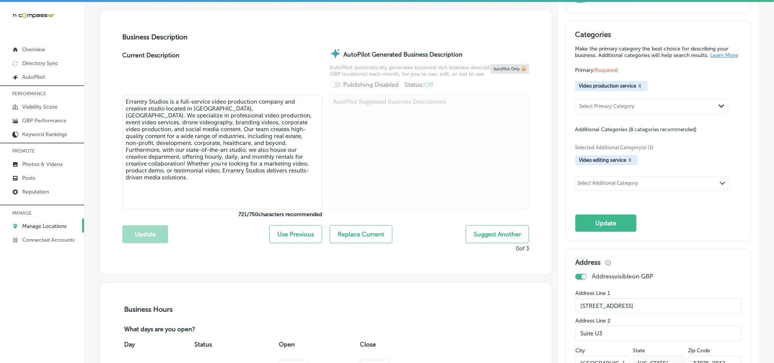
click at [614, 187] on div "Select Additional Category" at bounding box center [608, 184] width 61 height 9
paste input "Video Marketing"
type input "Video Marketing"
click at [602, 189] on div "Select Additional Category" at bounding box center [608, 184] width 61 height 9
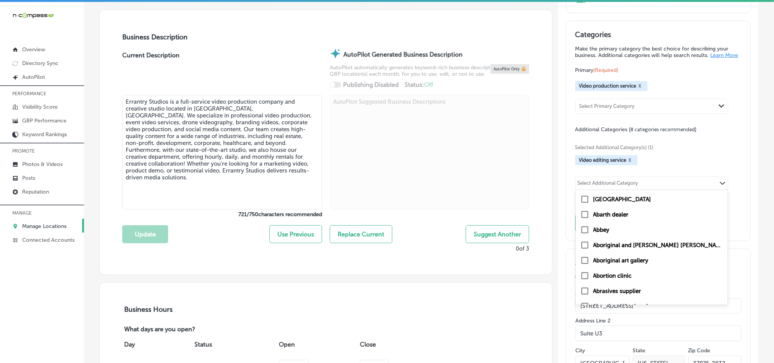
paste input "Advertisement Video"
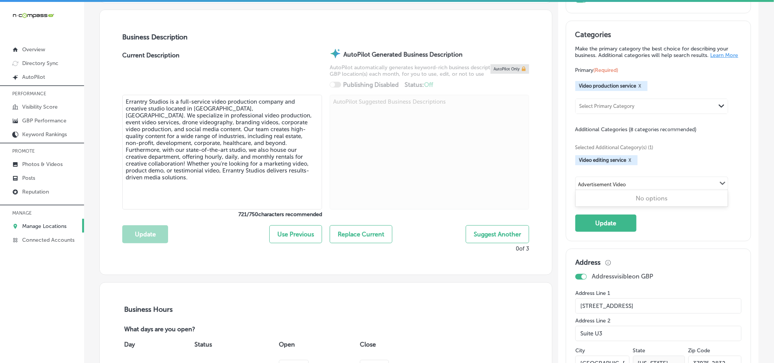
type input "Advertisement Video"
click at [607, 188] on div "Select Additional Category" at bounding box center [608, 184] width 61 height 9
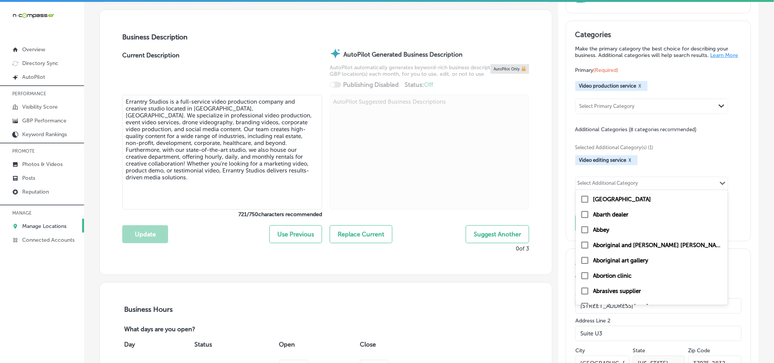
paste input "Commercial Video"
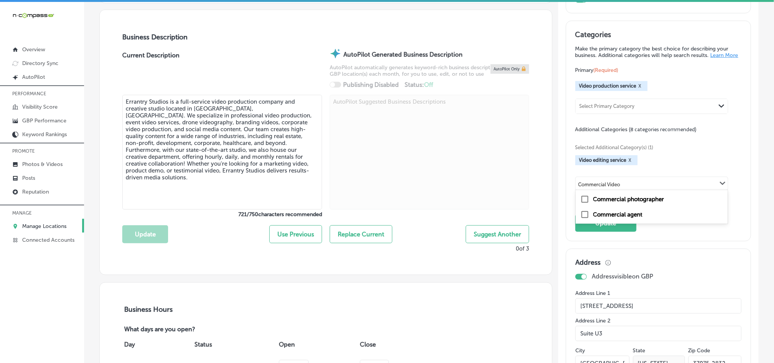
type input "Commercial Video"
click at [619, 185] on div "Select Additional Category" at bounding box center [608, 184] width 61 height 9
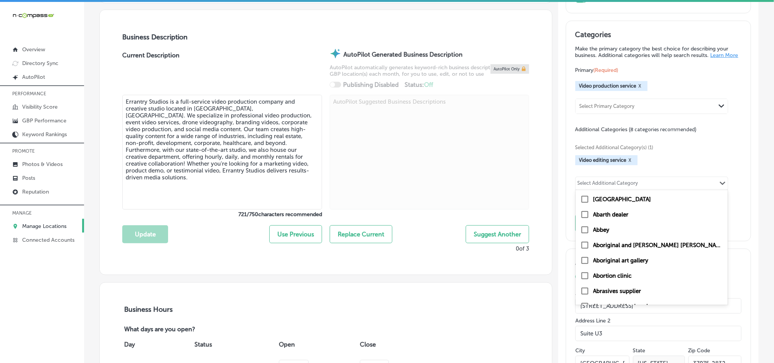
paste input "Commercial Video"
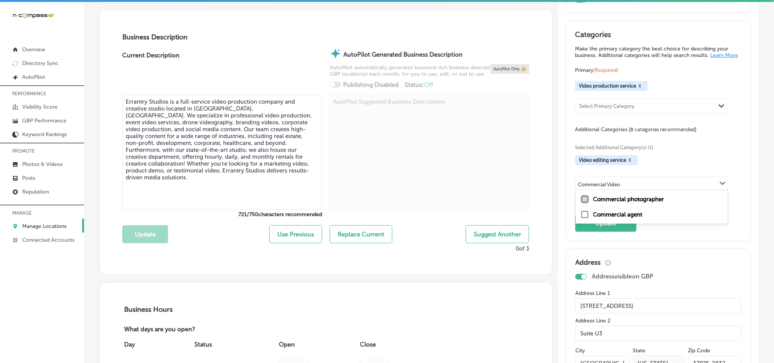
click at [581, 204] on input "checkbox" at bounding box center [584, 198] width 9 height 9
type input "Commercial Video"
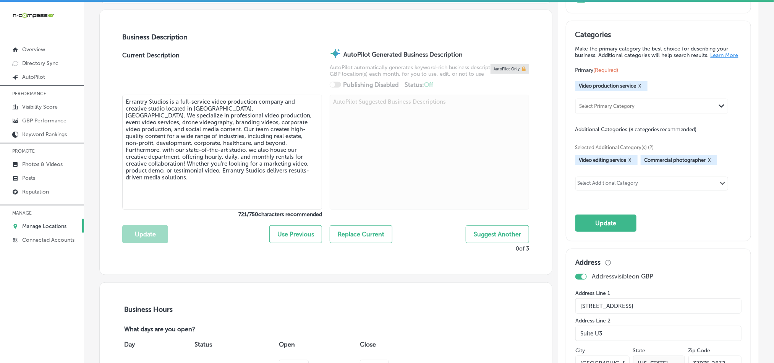
click at [590, 187] on div "Select Additional Category" at bounding box center [608, 184] width 61 height 9
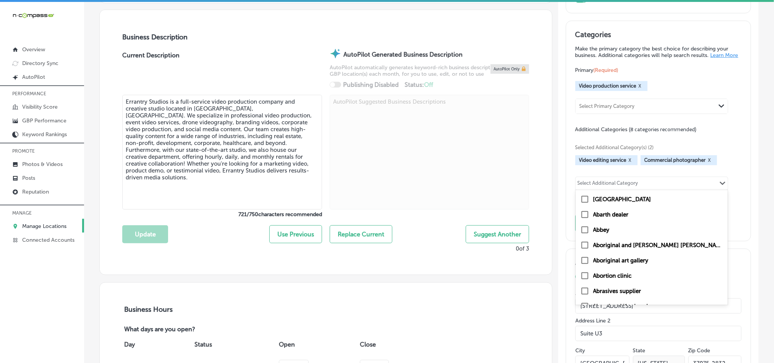
paste input "Testimonial Video"
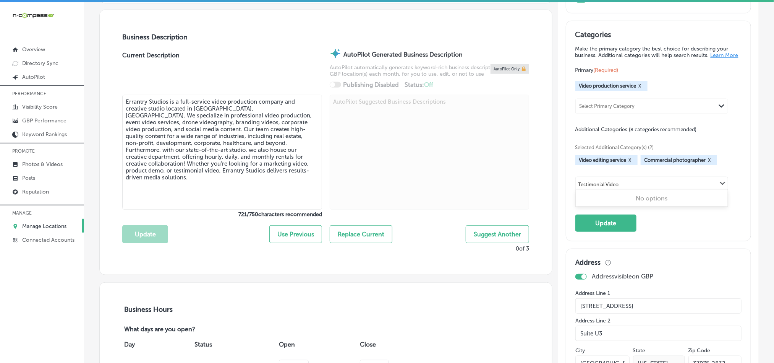
type input "Testimonial Video"
click at [603, 189] on div "Select Additional Category" at bounding box center [608, 184] width 61 height 9
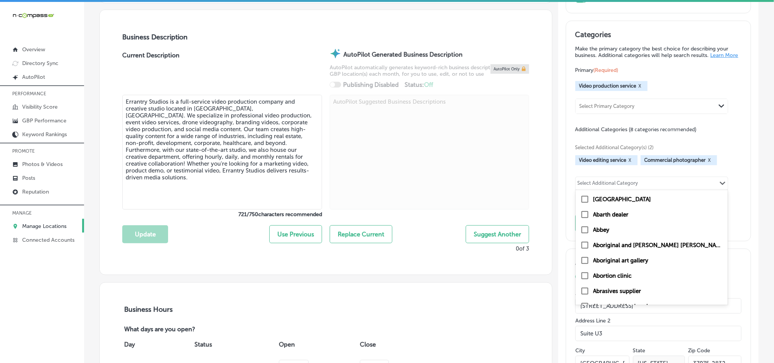
paste input "Recruitment Video"
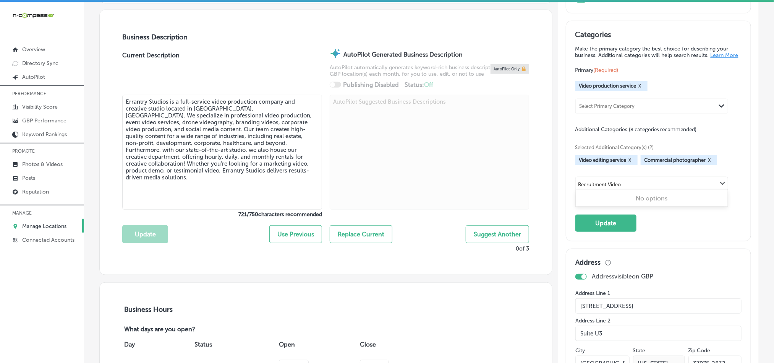
type input "Recruitment Video"
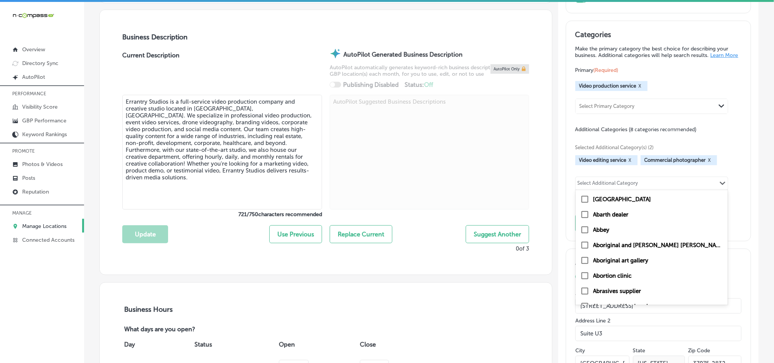
click at [589, 189] on div "Select Additional Category" at bounding box center [608, 184] width 61 height 9
paste input "Social Media"
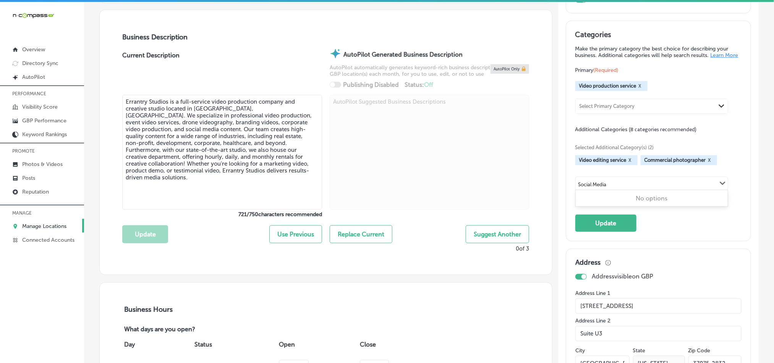
type input "Social Media"
click at [611, 189] on div "Select Additional Category" at bounding box center [608, 184] width 61 height 9
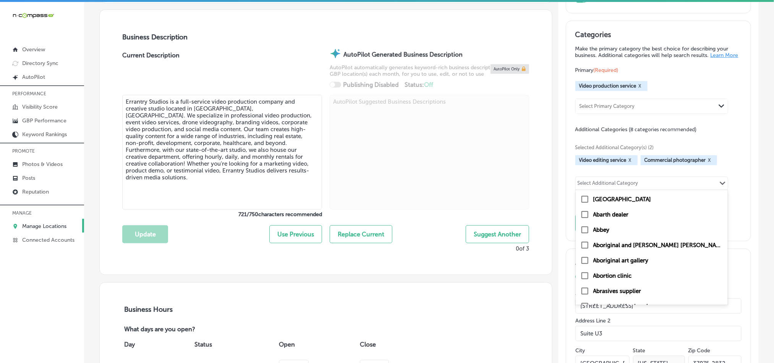
paste input "Drone Videography"
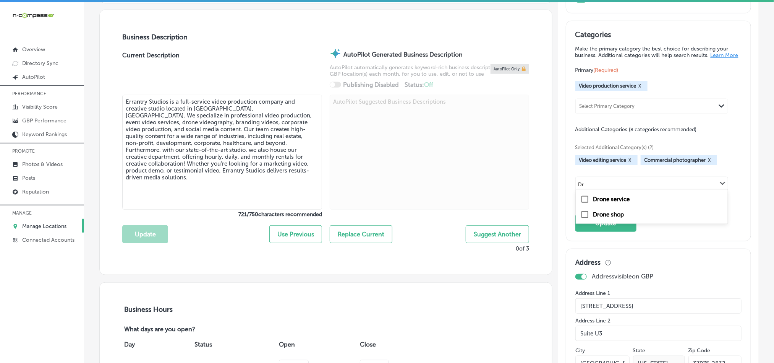
type input "D"
paste input "Drone Videography"
drag, startPoint x: 593, startPoint y: 189, endPoint x: 522, endPoint y: 189, distance: 70.7
type input "Videography"
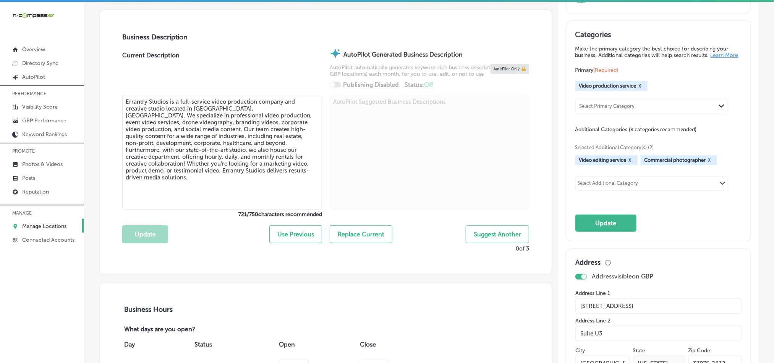
click at [602, 189] on div "Select Additional Category" at bounding box center [608, 184] width 61 height 9
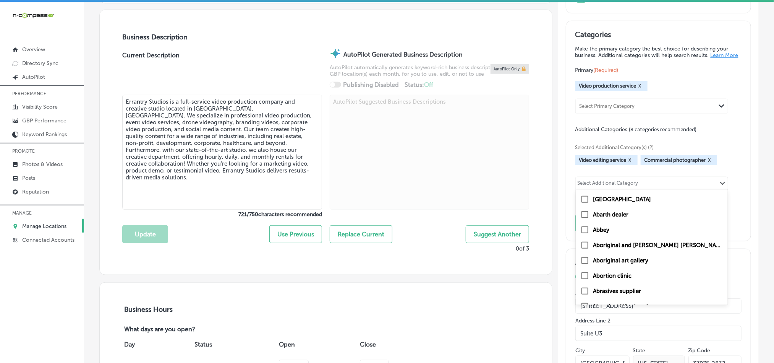
paste input "Photography**"
click at [580, 234] on input "checkbox" at bounding box center [584, 229] width 9 height 9
type input "Photography"
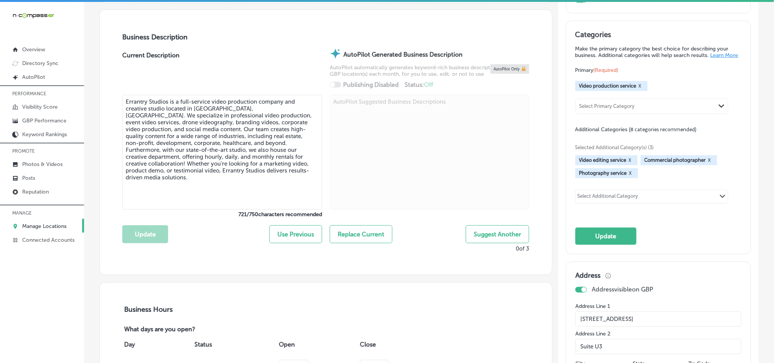
click at [609, 201] on div "Select Additional Category" at bounding box center [608, 197] width 61 height 9
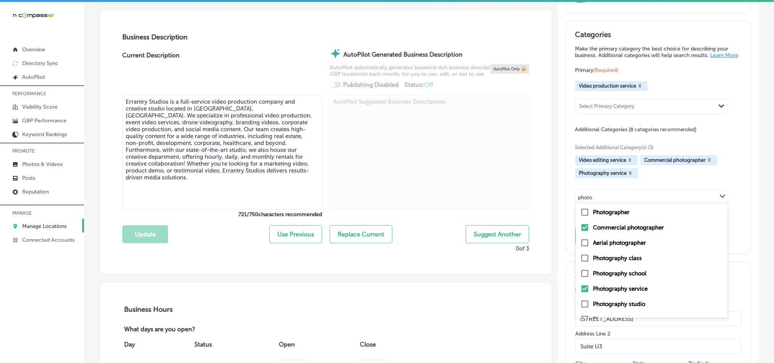
click at [581, 308] on input "checkbox" at bounding box center [584, 303] width 9 height 9
type input "photo"
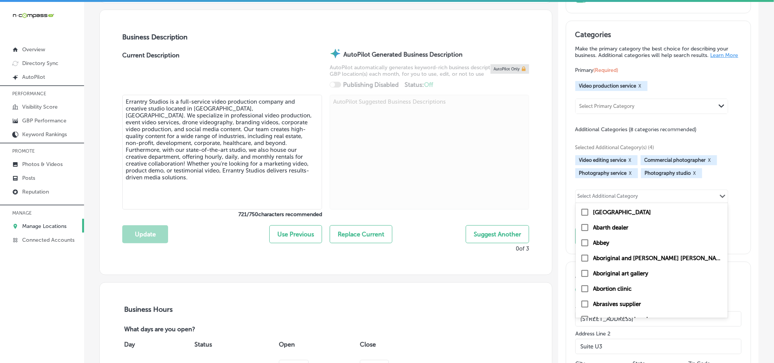
click at [631, 199] on div "Select Additional Category" at bounding box center [608, 197] width 61 height 9
paste input "Short-form video"
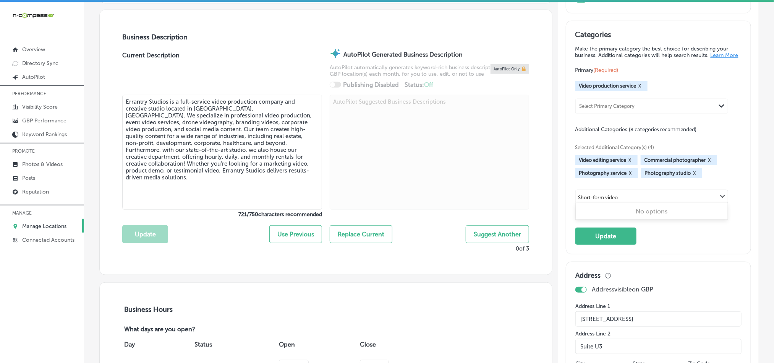
type input "Short-form video"
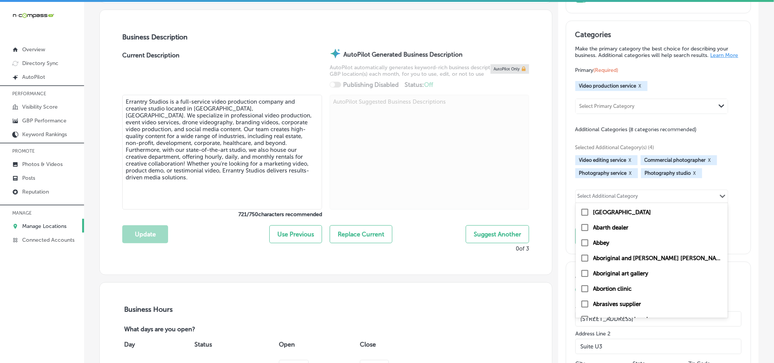
click at [593, 199] on div "Select Additional Category" at bounding box center [608, 197] width 61 height 9
paste input "Real Estate Video"
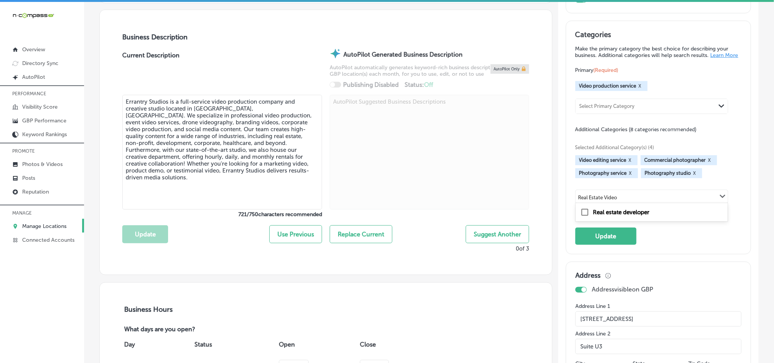
type input "Real Estate Video"
click at [596, 201] on div "Select Additional Category" at bounding box center [608, 197] width 61 height 9
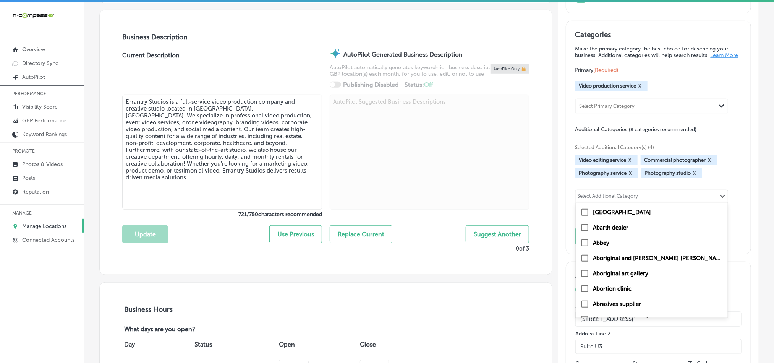
paste input "Product Demos"
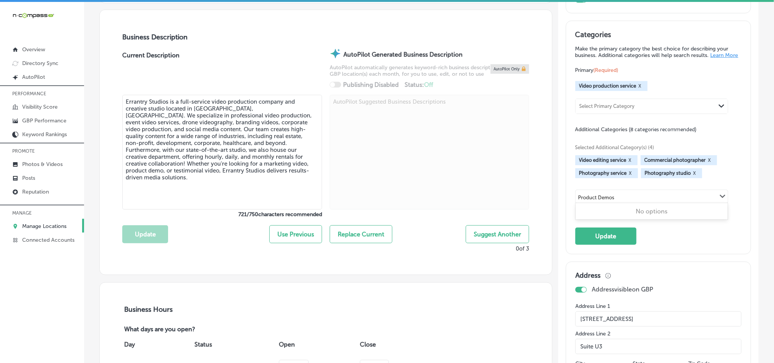
type input "Product Demos"
click at [582, 202] on div "Select Additional Category" at bounding box center [608, 197] width 61 height 9
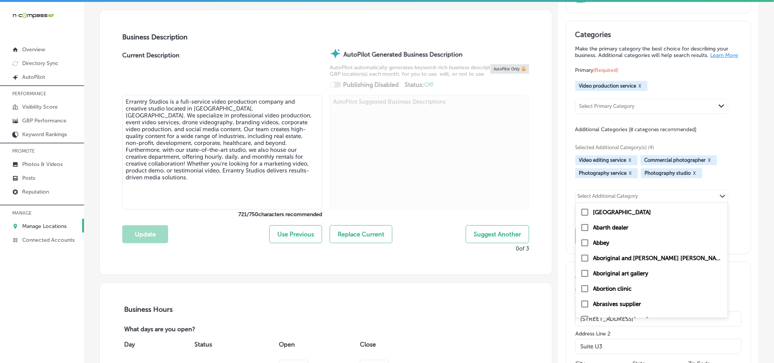
paste input "Product photography"
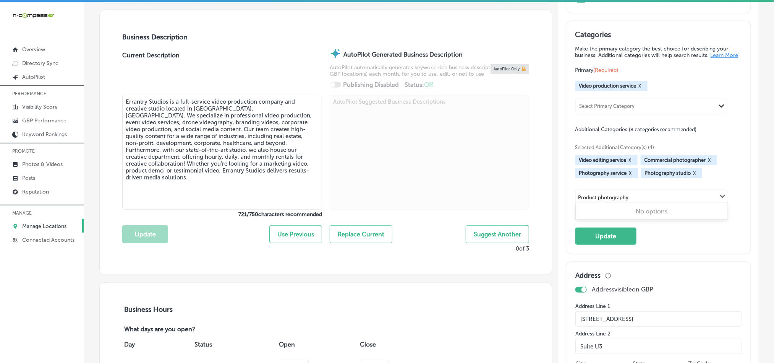
type input "Product photography"
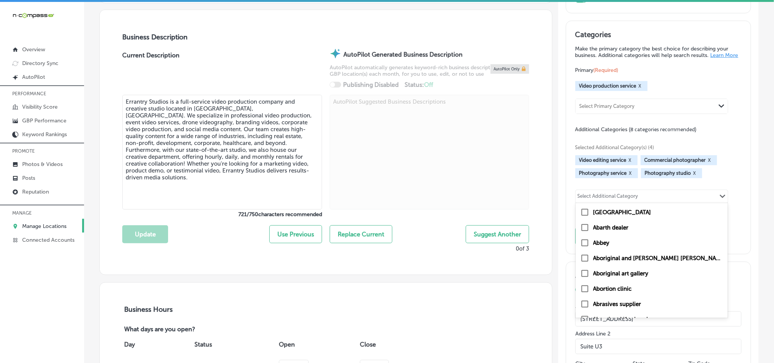
click at [633, 200] on div "Select Additional Category" at bounding box center [608, 197] width 61 height 9
paste input "Product Video"
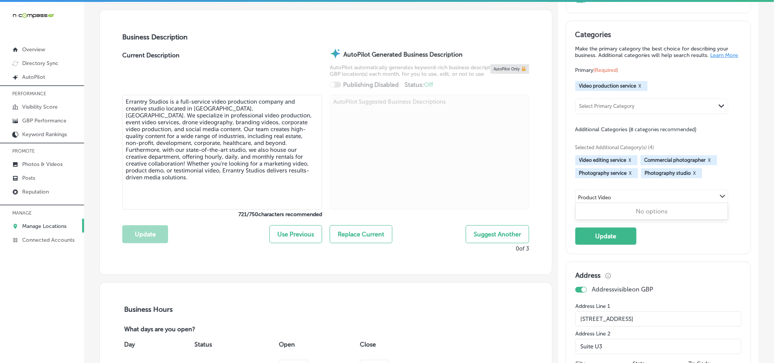
type input "Product Video"
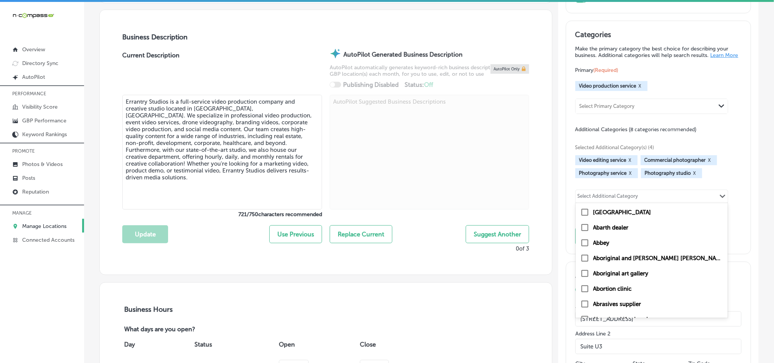
click at [600, 196] on div "Select Additional Category Path Created with Sketch." at bounding box center [652, 196] width 152 height 13
paste input "Studio Rentals"
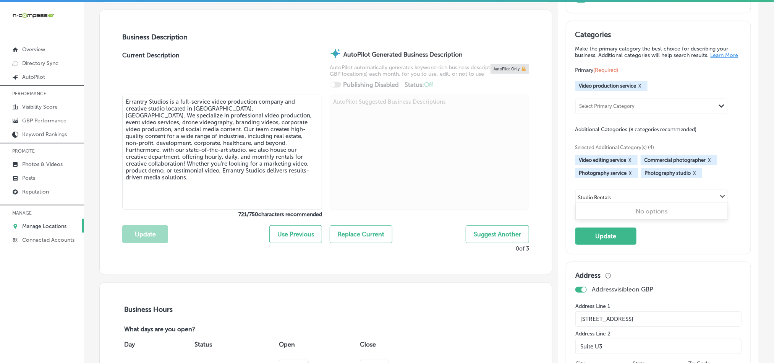
type input "Studio Rentals"
click at [626, 202] on div "Select Additional Category" at bounding box center [608, 197] width 61 height 9
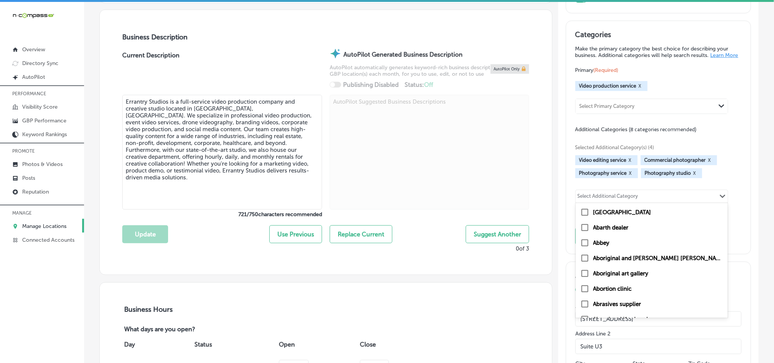
paste input "Headshot"
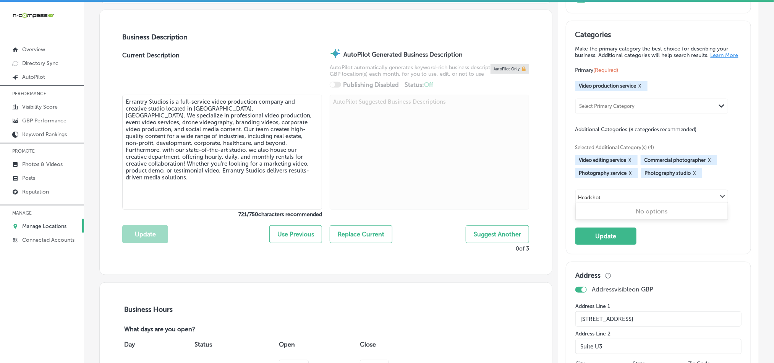
type input "Headshot"
click at [657, 244] on div "Categories Make the primary category the best choice for describing your busine…" at bounding box center [658, 137] width 166 height 214
click at [594, 242] on button "Update" at bounding box center [605, 235] width 61 height 17
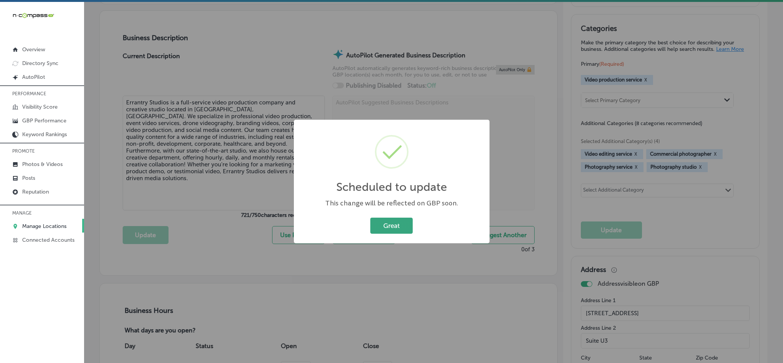
click at [394, 218] on button "Great" at bounding box center [391, 225] width 42 height 16
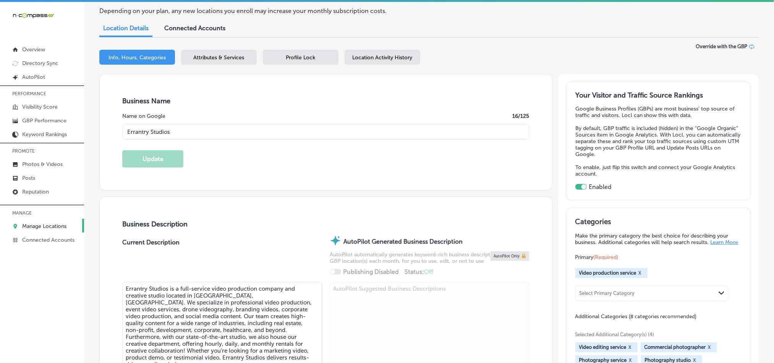
scroll to position [58, 0]
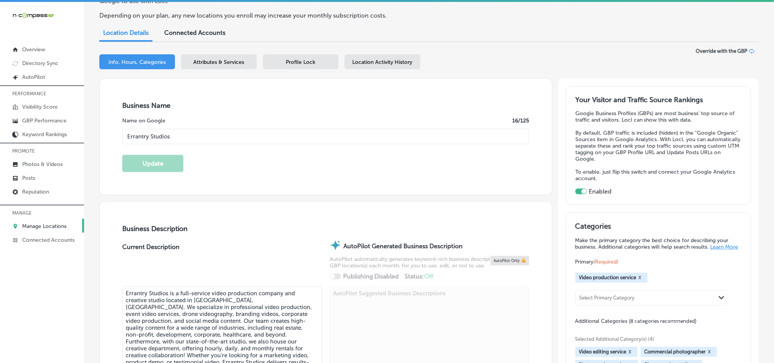
click at [215, 53] on div "Business + Location Errantry Studios Path Created with Sketch. Selected Locatio…" at bounding box center [429, 63] width 660 height 30
click at [215, 57] on div "Attributes & Services" at bounding box center [219, 61] width 76 height 15
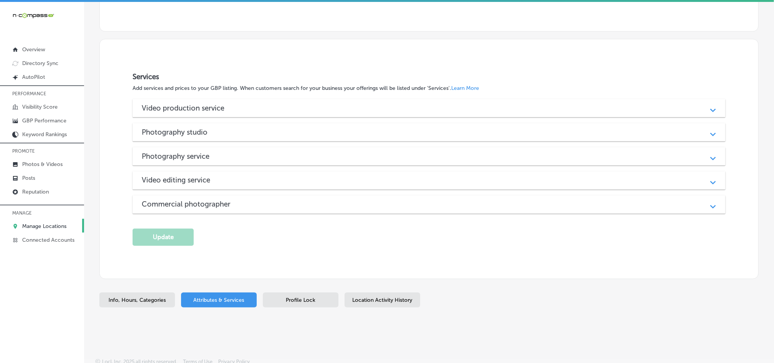
scroll to position [607, 0]
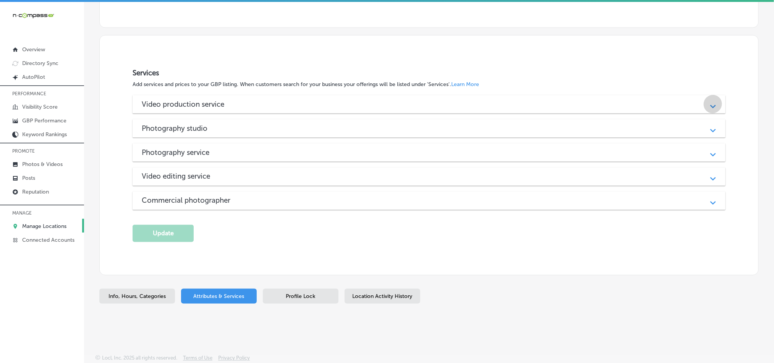
click at [708, 105] on div "Path Created with Sketch." at bounding box center [713, 104] width 10 height 10
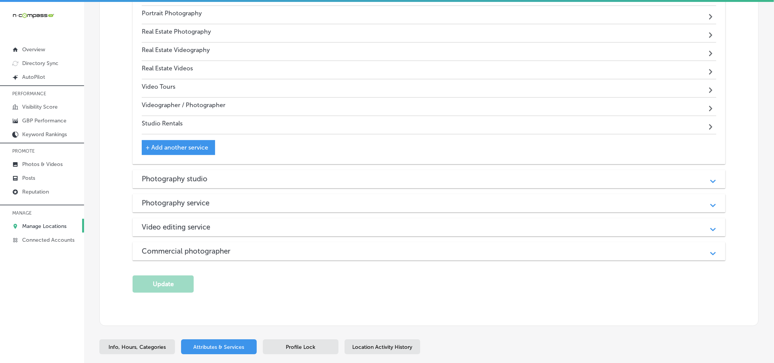
scroll to position [1142, 0]
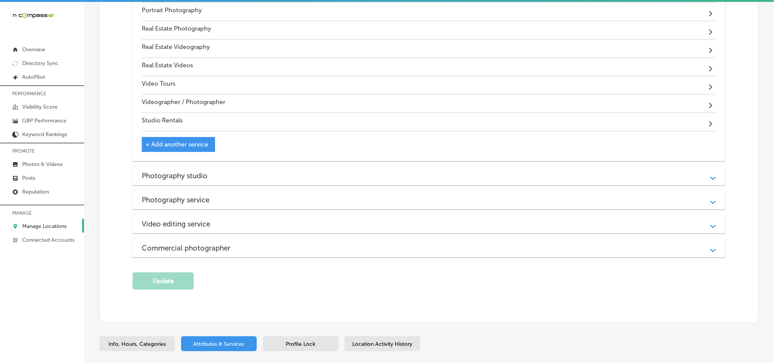
drag, startPoint x: 705, startPoint y: 194, endPoint x: 697, endPoint y: 194, distance: 8.0
click at [708, 180] on div "Path Created with Sketch." at bounding box center [713, 176] width 10 height 10
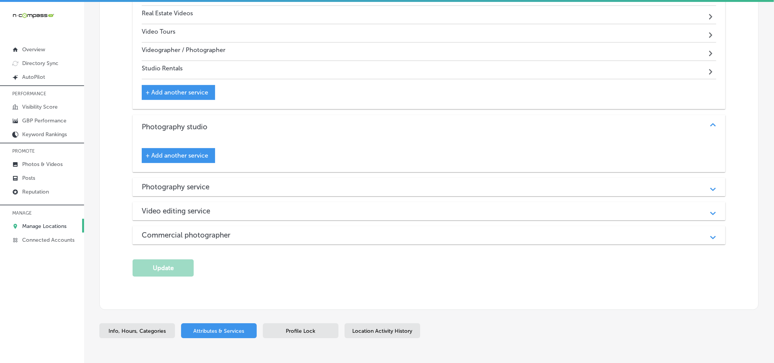
scroll to position [1199, 0]
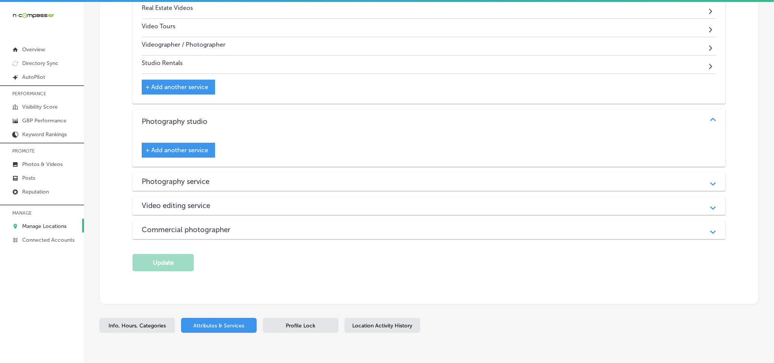
click at [708, 186] on div "Path Created with Sketch." at bounding box center [713, 182] width 10 height 10
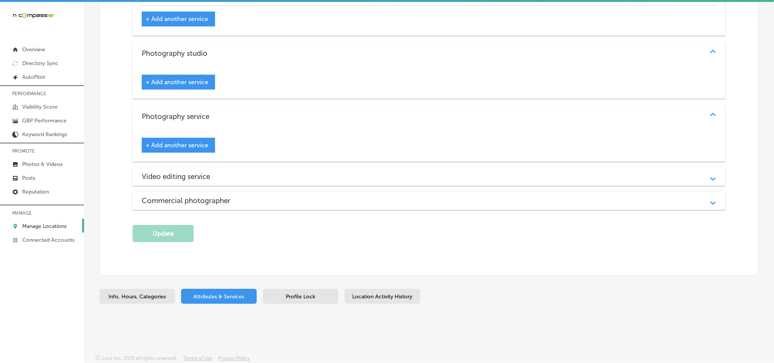
scroll to position [1276, 0]
click at [710, 180] on icon "Path Created with Sketch." at bounding box center [713, 178] width 6 height 3
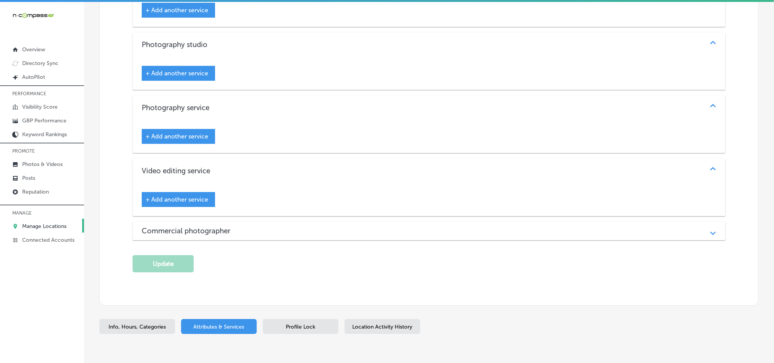
click at [708, 235] on div "Path Created with Sketch." at bounding box center [713, 231] width 10 height 10
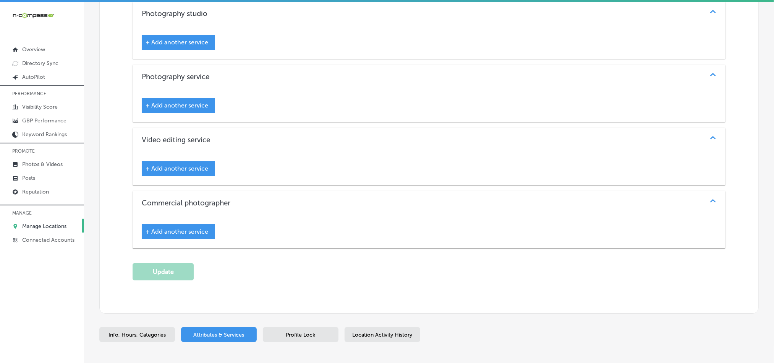
scroll to position [1364, 0]
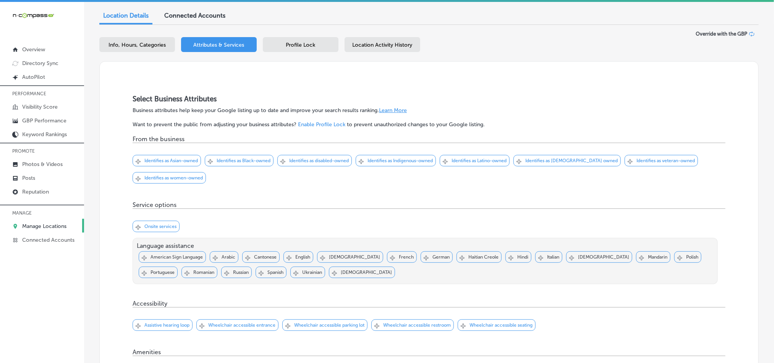
scroll to position [65, 0]
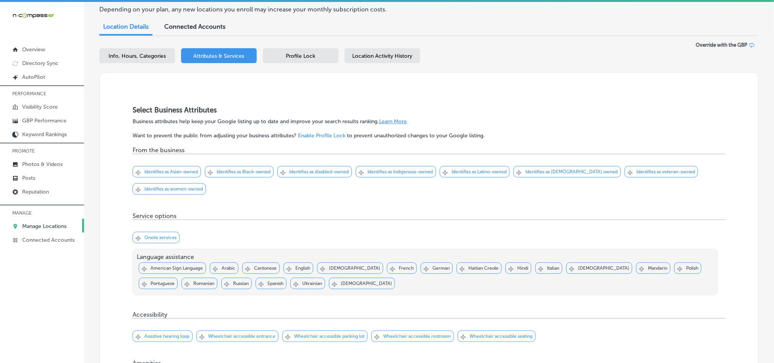
click at [297, 56] on span "Profile Lock" at bounding box center [300, 56] width 29 height 6
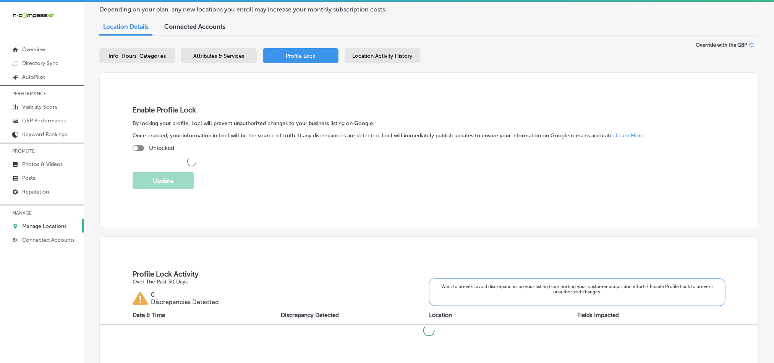
checkbox input "true"
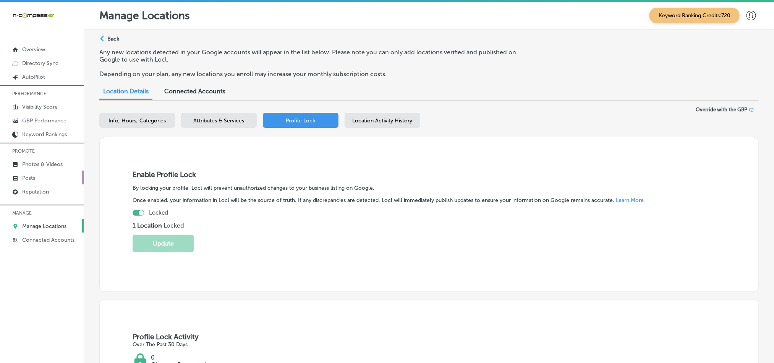
click at [39, 180] on link "Posts" at bounding box center [42, 177] width 84 height 14
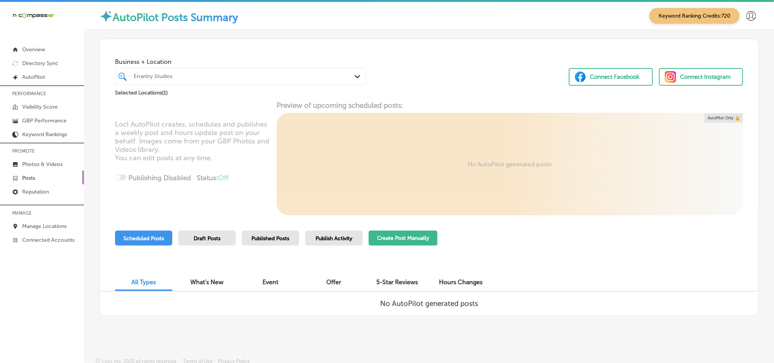
click at [413, 242] on button "Create Post Manually" at bounding box center [403, 237] width 69 height 15
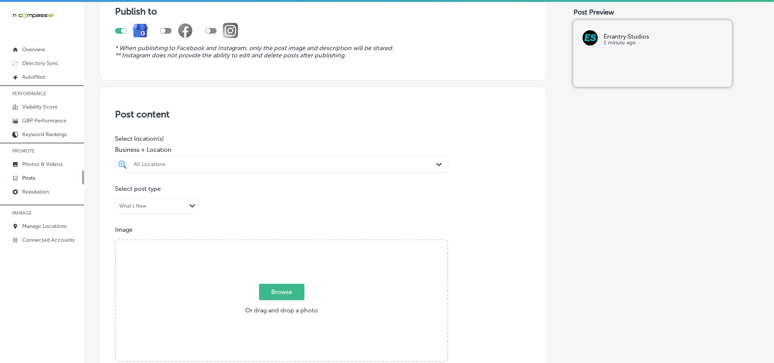
scroll to position [76, 0]
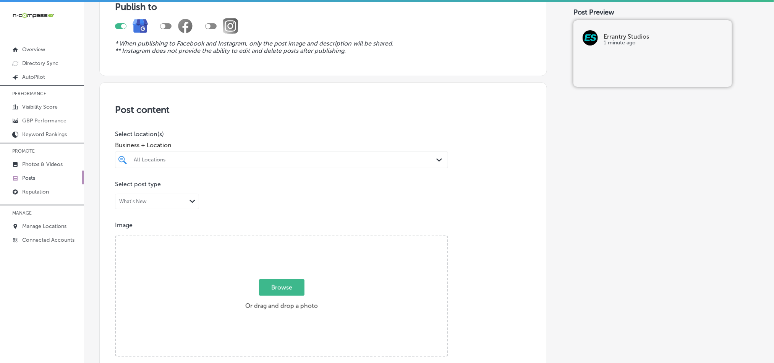
click at [436, 159] on icon "Path Created with Sketch." at bounding box center [439, 159] width 6 height 3
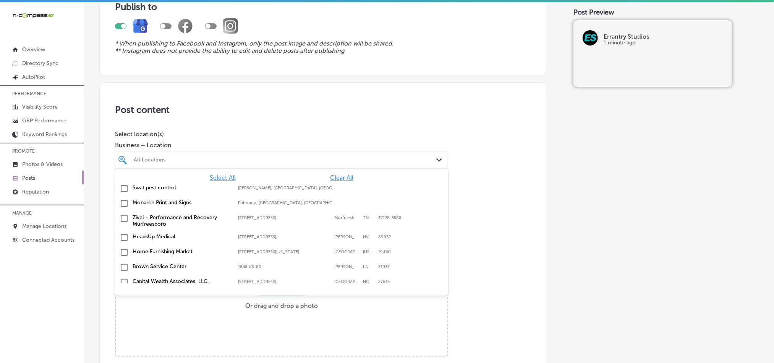
click at [331, 180] on span "Clear All" at bounding box center [342, 177] width 23 height 7
click at [329, 163] on div "All Locations" at bounding box center [285, 159] width 303 height 6
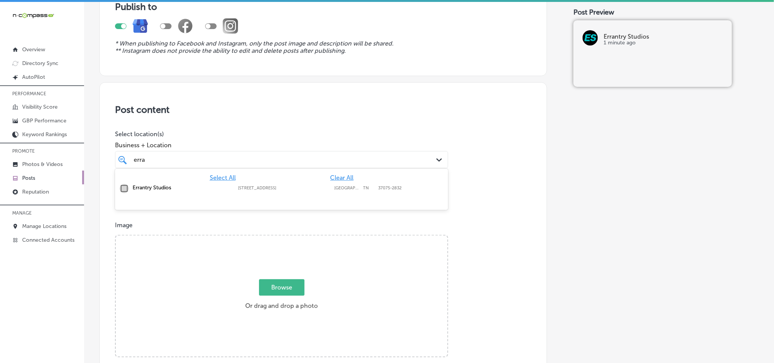
click at [125, 186] on input "checkbox" at bounding box center [124, 188] width 9 height 9
type input "erra"
click at [264, 118] on div "Post content Select location(s) Business + Location erra erra Path Created with…" at bounding box center [323, 324] width 448 height 484
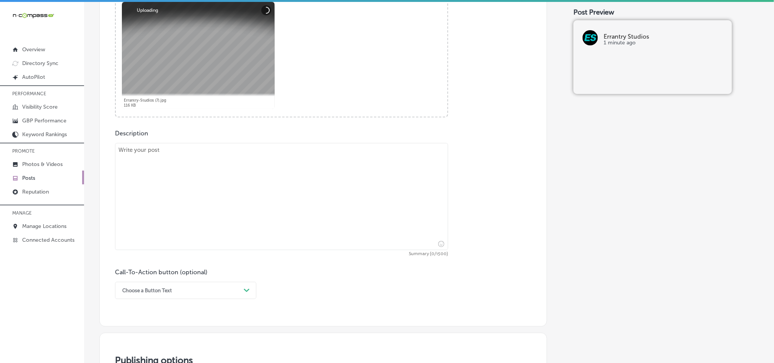
scroll to position [325, 0]
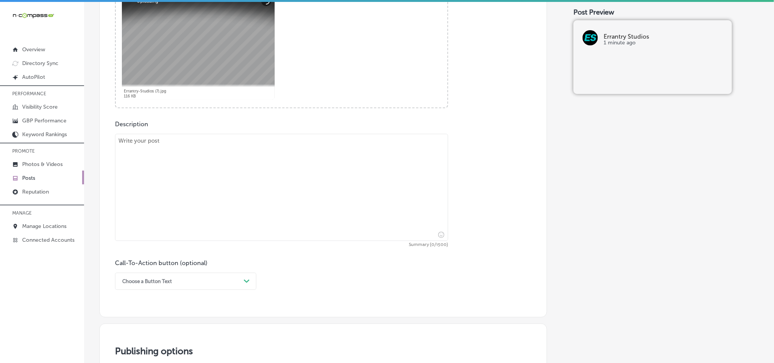
click at [199, 191] on textarea at bounding box center [281, 187] width 333 height 107
paste textarea "At Errantry Studios, we specialize in creating impactful branding and event vid…"
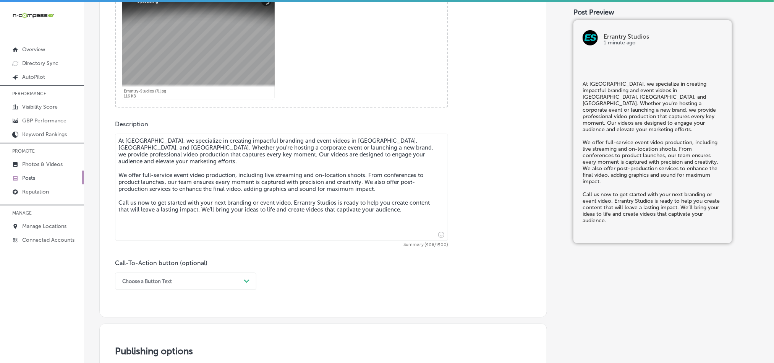
type textarea "At Errantry Studios, we specialize in creating impactful branding and event vid…"
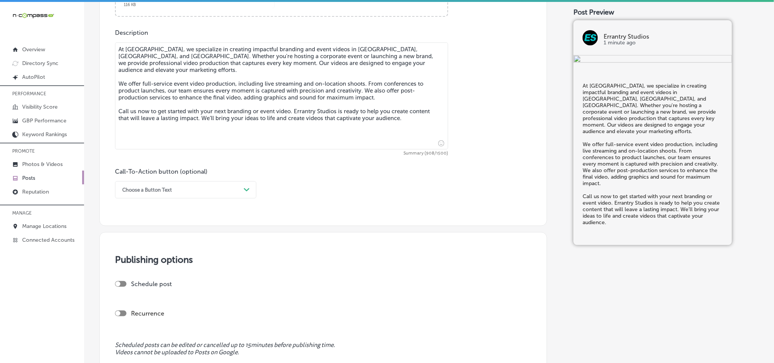
scroll to position [420, 0]
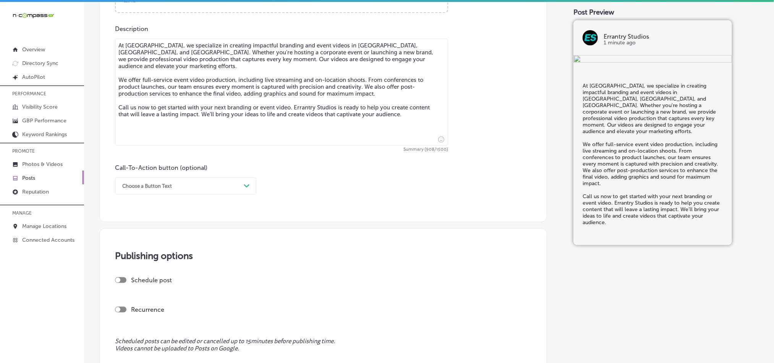
drag, startPoint x: 238, startPoint y: 189, endPoint x: 231, endPoint y: 190, distance: 7.0
click at [238, 189] on div "Choose a Button Text" at bounding box center [179, 186] width 122 height 12
click at [139, 283] on div "Call Now" at bounding box center [185, 282] width 141 height 13
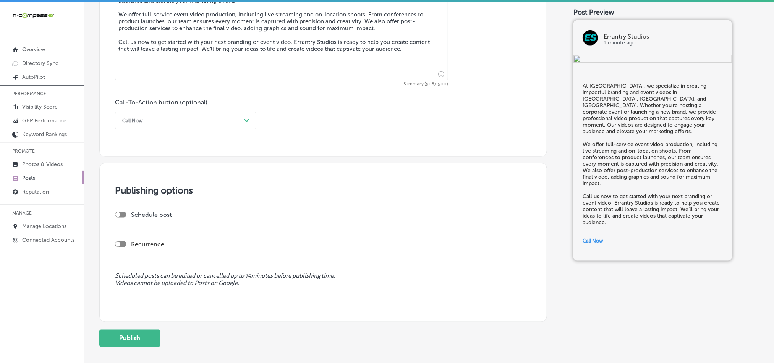
scroll to position [516, 0]
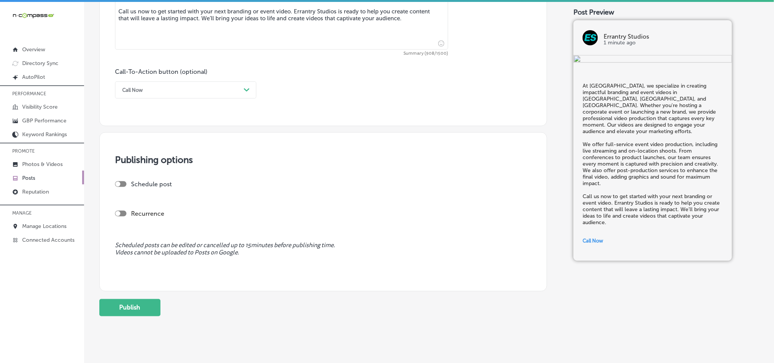
click at [125, 187] on div at bounding box center [120, 184] width 11 height 6
checkbox input "true"
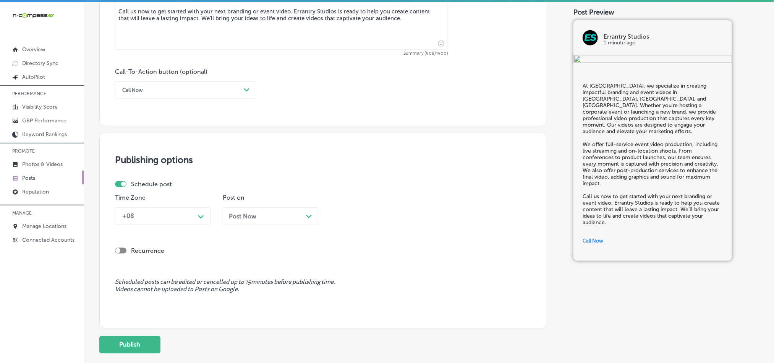
click at [186, 224] on div "+08 Path Created with Sketch." at bounding box center [163, 215] width 96 height 17
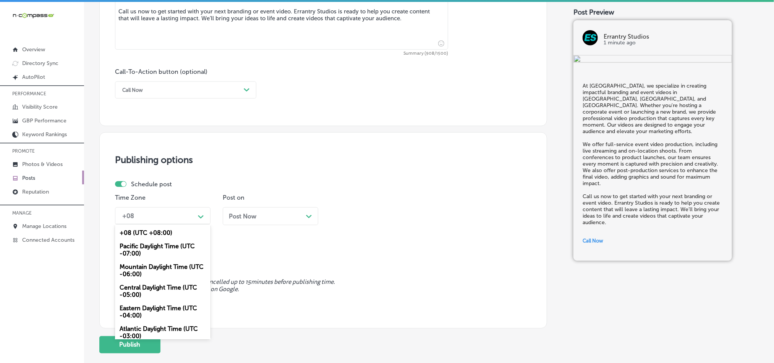
click at [142, 273] on div "Mountain Daylight Time (UTC -06:00)" at bounding box center [163, 270] width 96 height 21
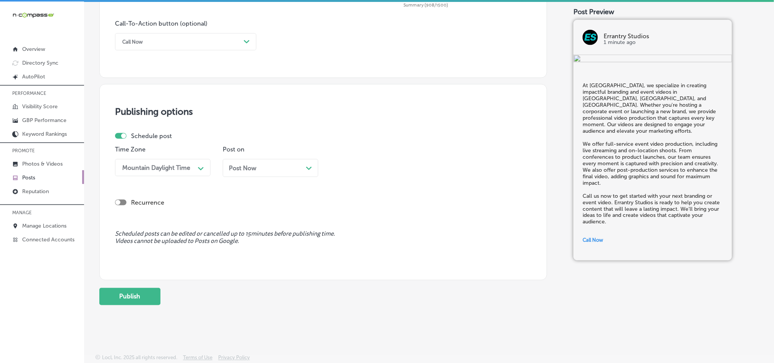
scroll to position [2, 0]
click at [122, 297] on button "Publish" at bounding box center [129, 295] width 61 height 17
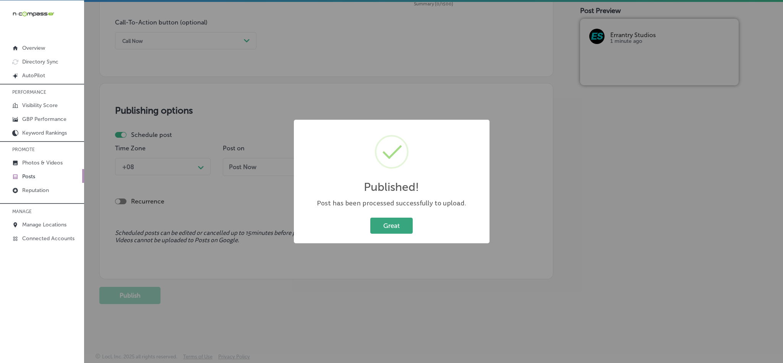
click at [399, 226] on button "Great" at bounding box center [391, 225] width 42 height 16
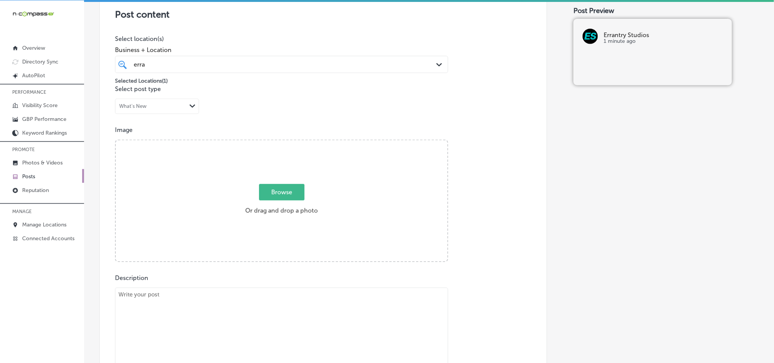
scroll to position [190, 0]
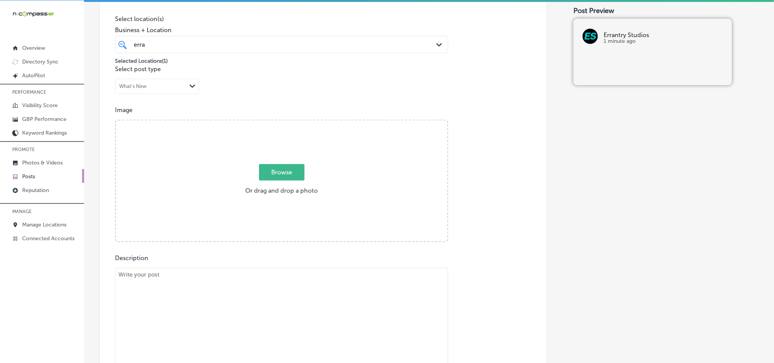
click at [255, 280] on textarea at bounding box center [281, 320] width 333 height 107
paste textarea "Social media video production is essential for building brand awareness, and Er…"
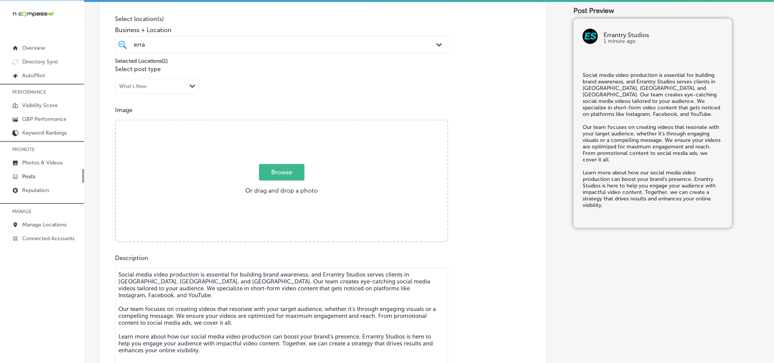
type textarea "Social media video production is essential for building brand awareness, and Er…"
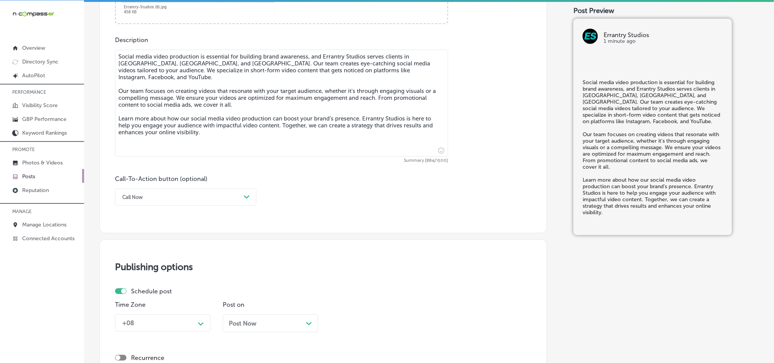
scroll to position [419, 0]
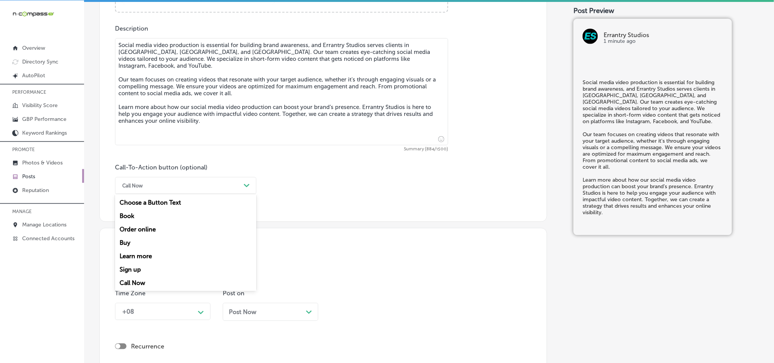
click at [194, 185] on div "Call Now" at bounding box center [179, 186] width 122 height 12
click at [139, 259] on div "Learn more" at bounding box center [185, 255] width 141 height 13
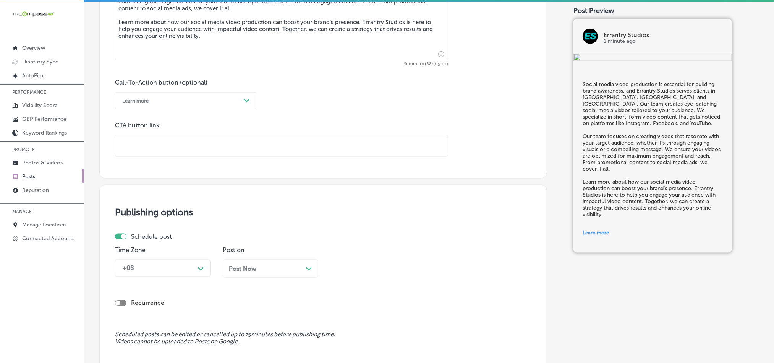
scroll to position [515, 0]
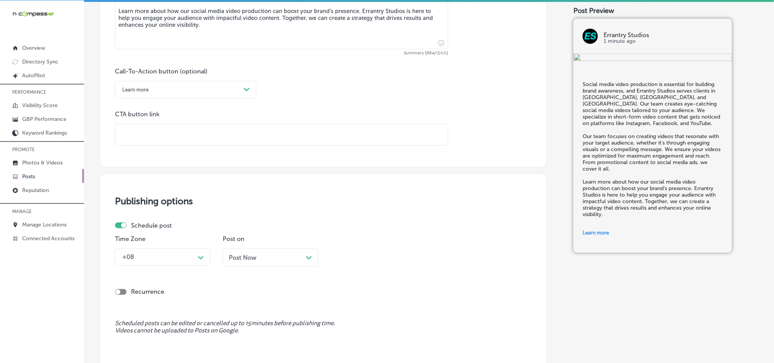
drag, startPoint x: 163, startPoint y: 135, endPoint x: 169, endPoint y: 143, distance: 9.0
click at [163, 135] on input "text" at bounding box center [281, 134] width 332 height 21
paste input "https://www.errantrystudios.com/"
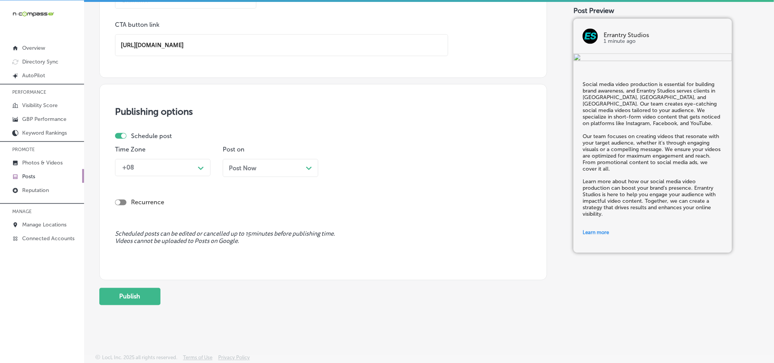
scroll to position [609, 0]
type input "https://www.errantrystudios.com/"
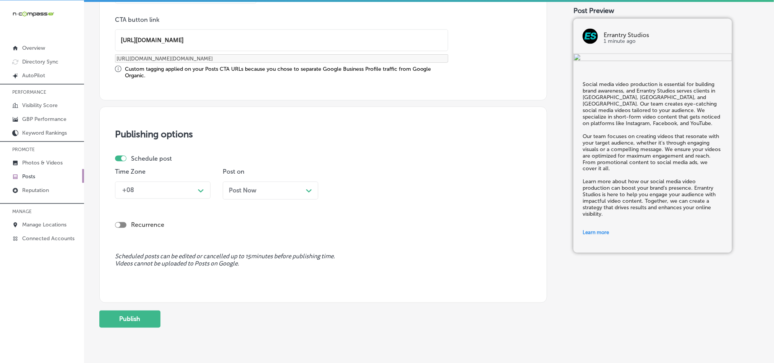
click at [183, 164] on div "Schedule post Time Zone +08 Path Created with Sketch. Post on Post Now Path Cre…" at bounding box center [320, 180] width 410 height 50
click at [160, 186] on div "+08" at bounding box center [156, 189] width 76 height 13
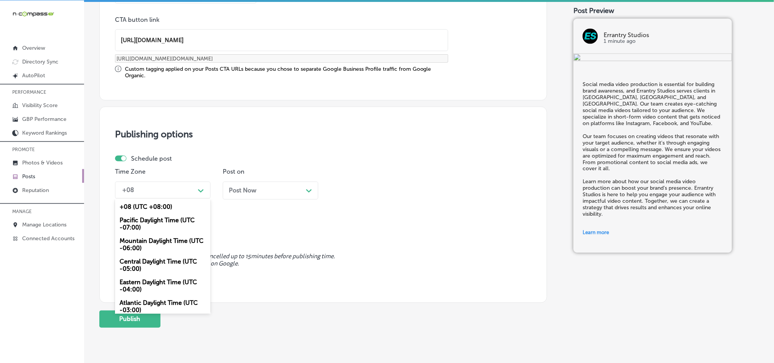
click at [144, 246] on div "Mountain Daylight Time (UTC -06:00)" at bounding box center [163, 244] width 96 height 21
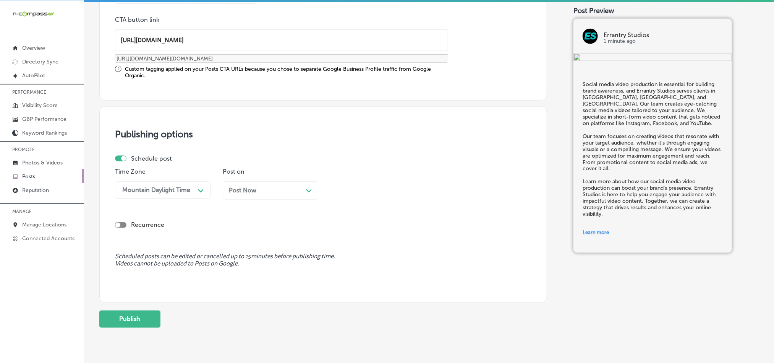
click at [276, 190] on div "Post Now Path Created with Sketch." at bounding box center [270, 190] width 83 height 7
click at [392, 188] on div "10:15 AM" at bounding box center [372, 189] width 76 height 13
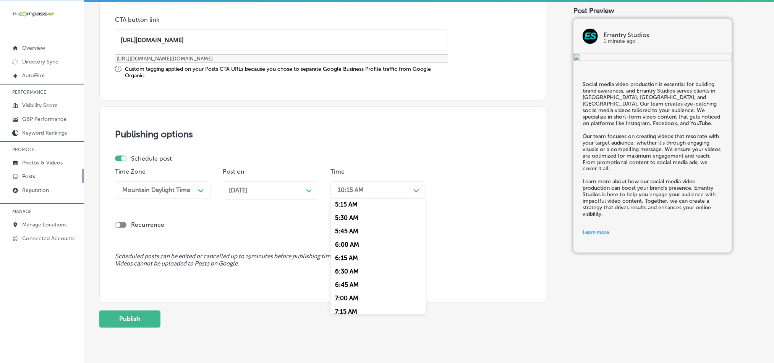
scroll to position [287, 0]
click at [344, 298] on div "7:00 AM" at bounding box center [379, 294] width 96 height 13
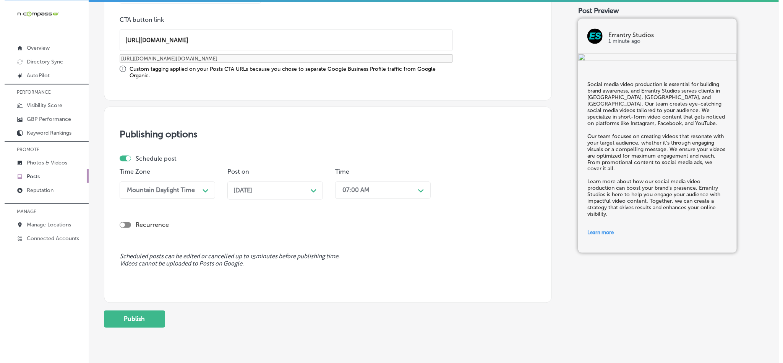
scroll to position [635, 0]
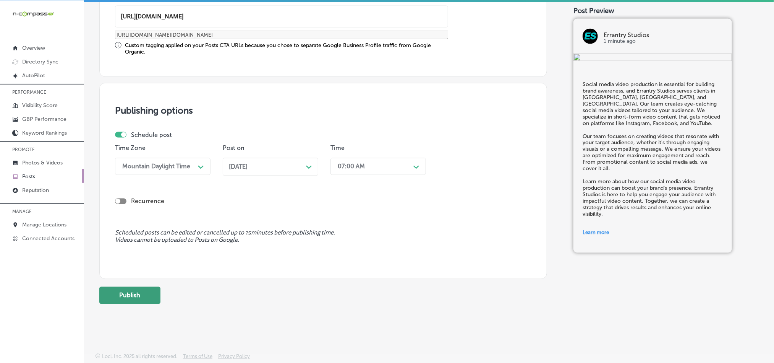
click at [136, 292] on button "Publish" at bounding box center [129, 295] width 61 height 17
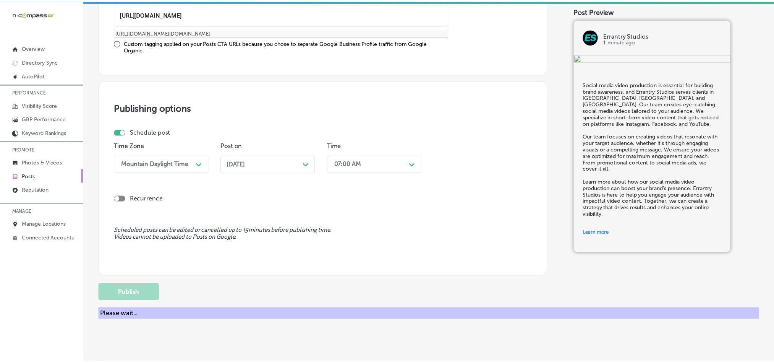
scroll to position [567, 0]
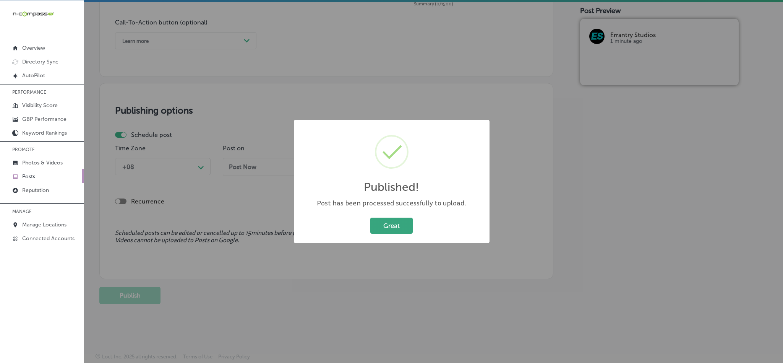
click at [397, 217] on button "Great" at bounding box center [391, 225] width 42 height 16
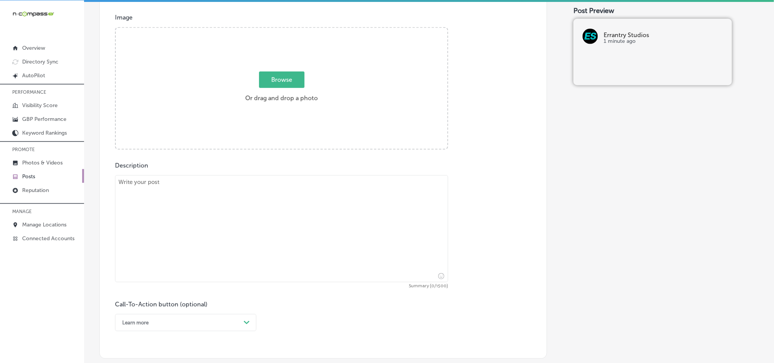
scroll to position [280, 0]
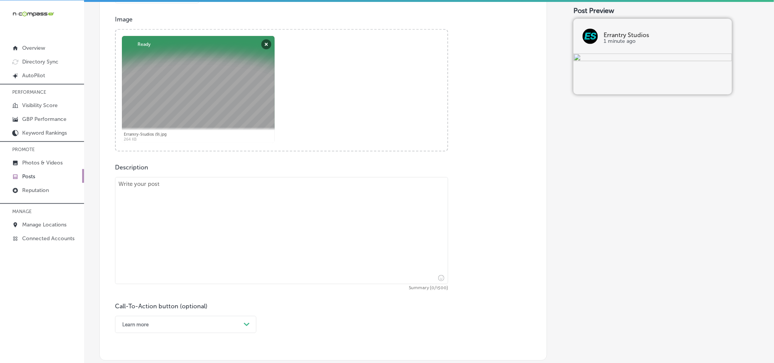
click at [204, 242] on textarea at bounding box center [281, 230] width 333 height 107
paste textarea "At Errantry Studios, we specialize in real estate video production for property…"
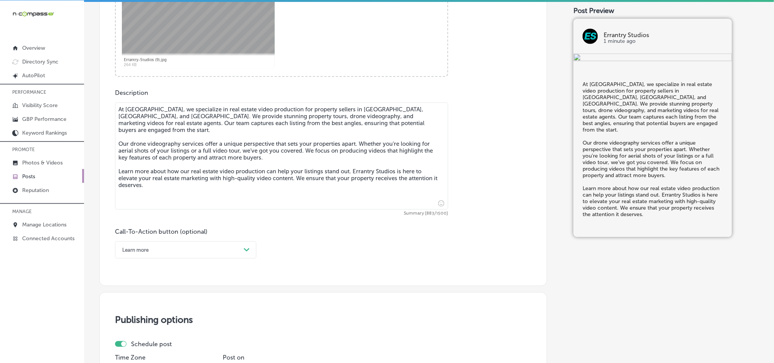
scroll to position [376, 0]
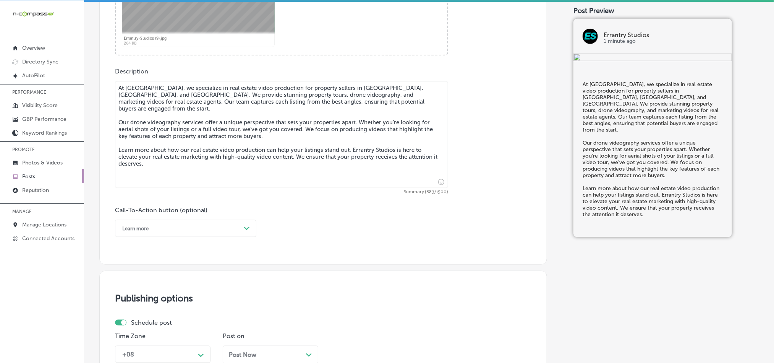
type textarea "At Errantry Studios, we specialize in real estate video production for property…"
click at [184, 231] on div "Learn more" at bounding box center [179, 228] width 122 height 12
click at [144, 300] on div "Learn more" at bounding box center [185, 298] width 141 height 13
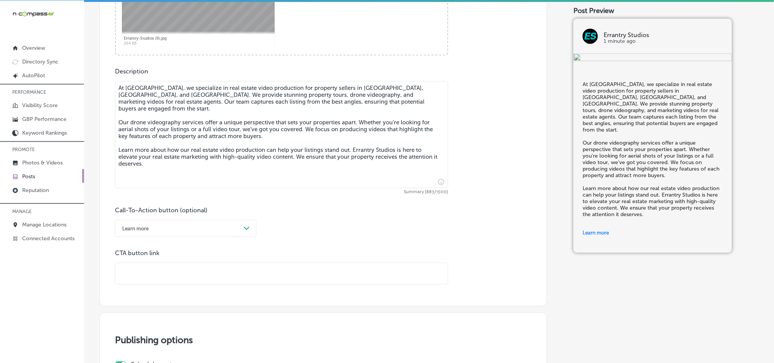
click at [189, 245] on div "Call-To-Action button (optional) Learn more Path Created with Sketch. CTA butto…" at bounding box center [323, 245] width 417 height 78
click at [181, 275] on input "text" at bounding box center [281, 273] width 332 height 21
paste input "https://www.errantrystudios.com/"
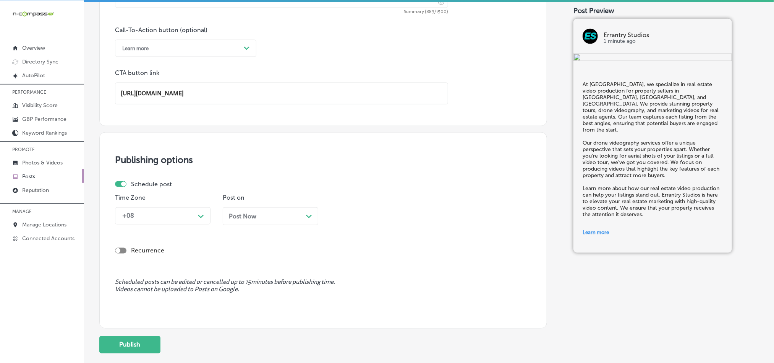
scroll to position [567, 0]
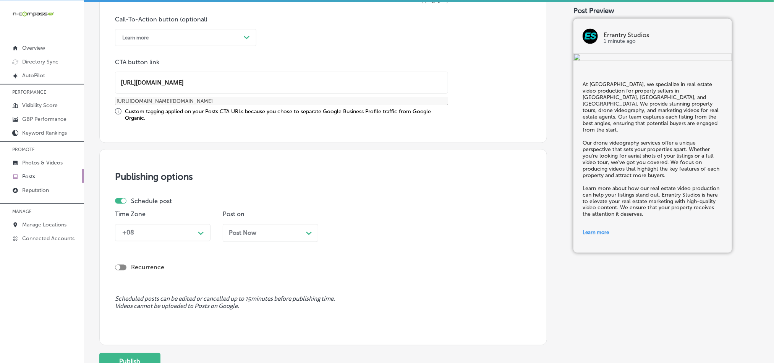
type input "https://www.errantrystudios.com/"
click at [174, 222] on div "Time Zone +08 Path Created with Sketch." at bounding box center [163, 229] width 96 height 37
click at [174, 234] on div "+08" at bounding box center [156, 232] width 76 height 13
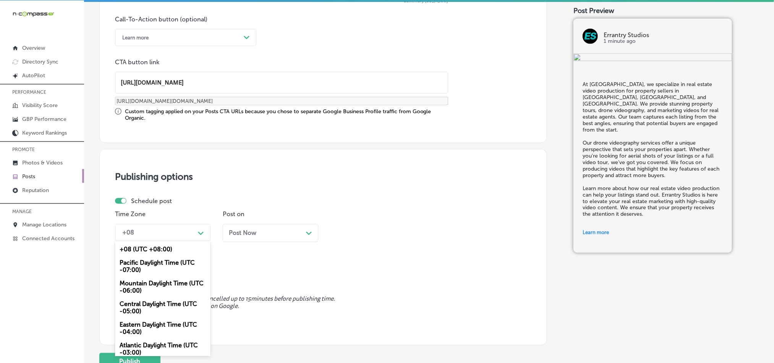
click at [144, 288] on div "Mountain Daylight Time (UTC -06:00)" at bounding box center [163, 287] width 96 height 21
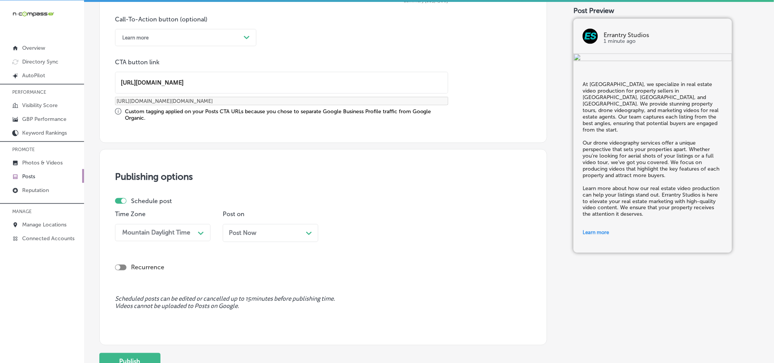
click at [277, 233] on div "Post Now Path Created with Sketch." at bounding box center [270, 232] width 83 height 7
click at [378, 233] on div "10:15 AM" at bounding box center [372, 232] width 76 height 13
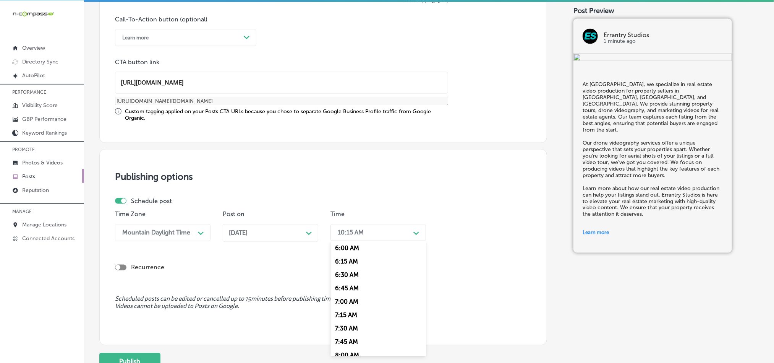
scroll to position [325, 0]
click at [345, 304] on div "7:00 AM" at bounding box center [379, 298] width 96 height 13
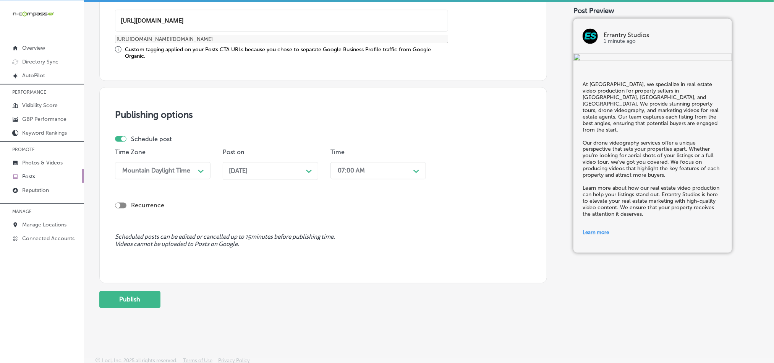
scroll to position [635, 0]
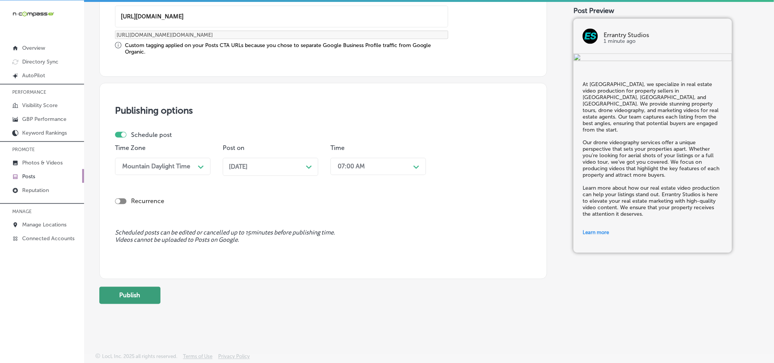
click at [125, 300] on button "Publish" at bounding box center [129, 295] width 61 height 17
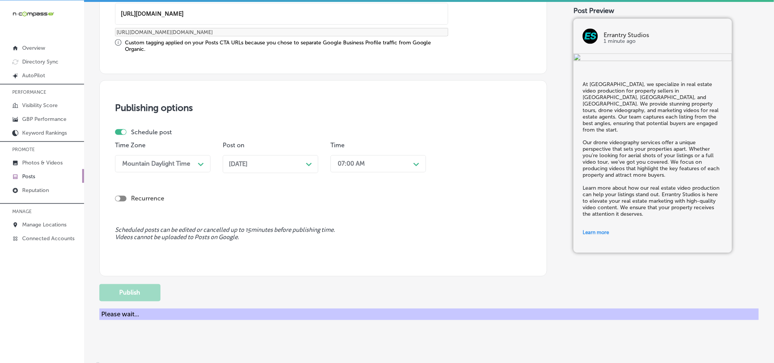
scroll to position [567, 0]
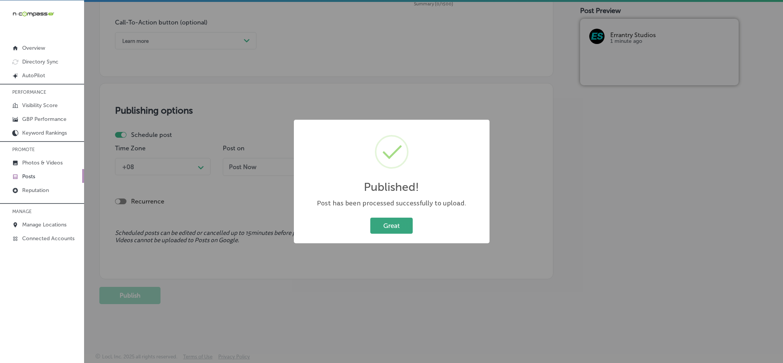
click at [408, 231] on button "Great" at bounding box center [391, 225] width 42 height 16
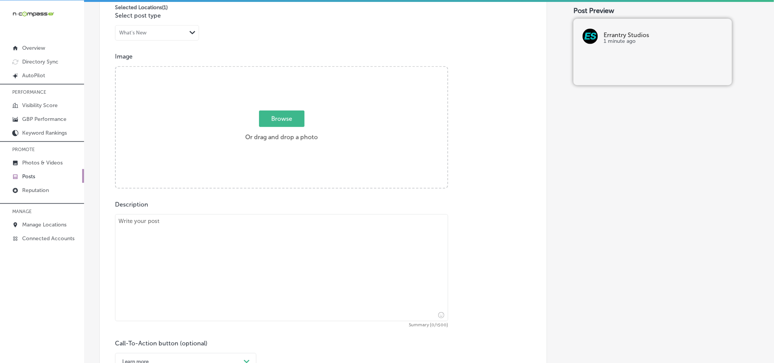
scroll to position [242, 0]
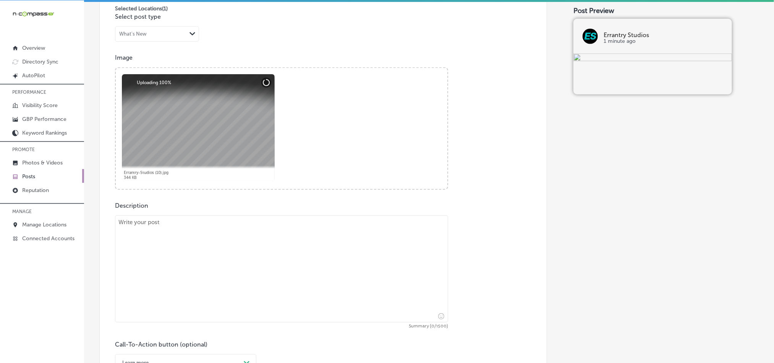
click at [211, 263] on textarea at bounding box center [281, 268] width 333 height 107
paste textarea "Errantry Studios offers corporate video production services in White House, Mad…"
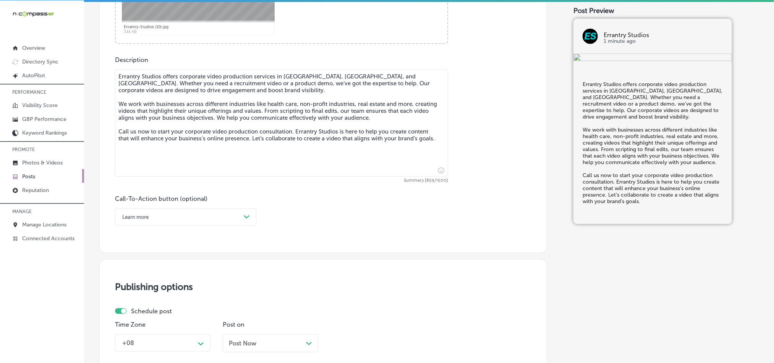
scroll to position [395, 0]
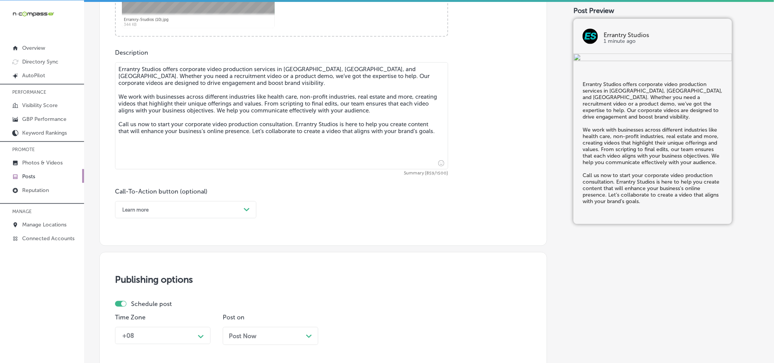
type textarea "Errantry Studios offers corporate video production services in White House, Mad…"
click at [172, 218] on div "Learn more Path Created with Sketch." at bounding box center [185, 209] width 141 height 17
click at [140, 306] on div "Call Now" at bounding box center [185, 306] width 141 height 13
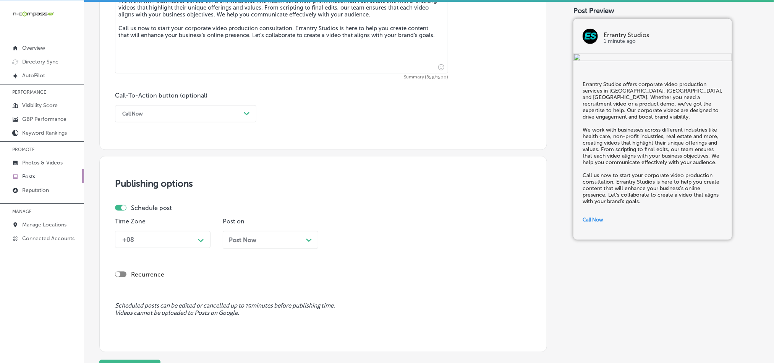
scroll to position [496, 0]
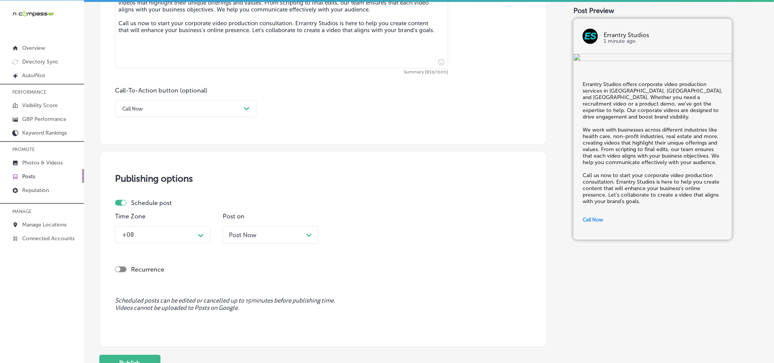
click at [164, 243] on div "+08 Path Created with Sketch." at bounding box center [163, 234] width 96 height 17
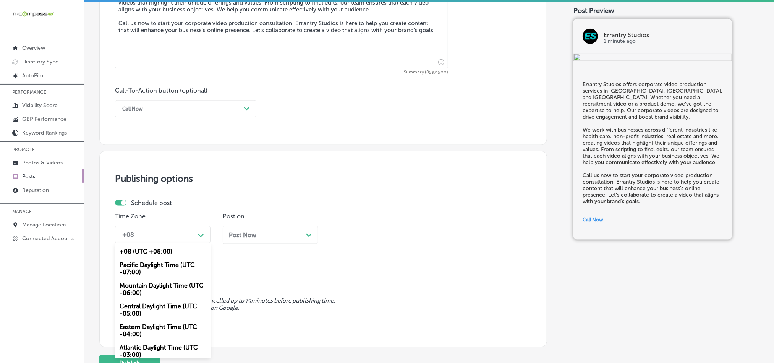
click at [144, 292] on div "Mountain Daylight Time (UTC -06:00)" at bounding box center [163, 289] width 96 height 21
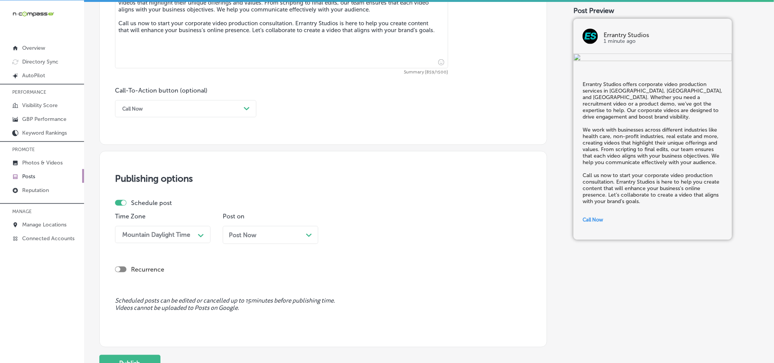
click at [279, 238] on div "Post Now Path Created with Sketch." at bounding box center [270, 234] width 83 height 7
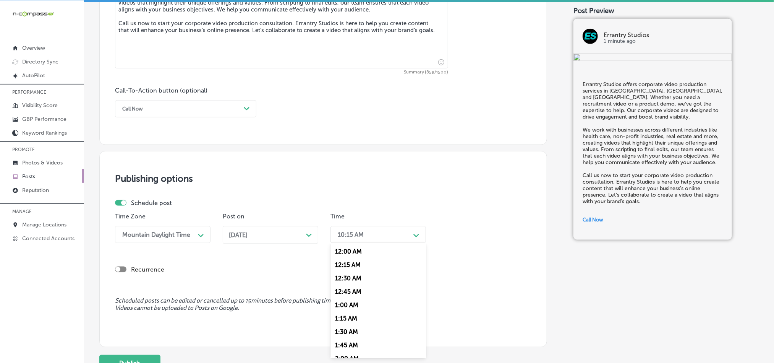
click at [383, 237] on div "10:15 AM" at bounding box center [372, 234] width 76 height 13
click at [340, 342] on div "7:00 AM" at bounding box center [379, 338] width 96 height 13
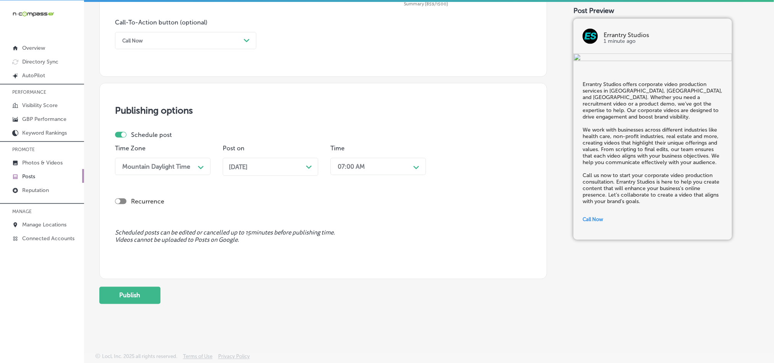
scroll to position [567, 0]
click at [123, 295] on button "Publish" at bounding box center [129, 295] width 61 height 17
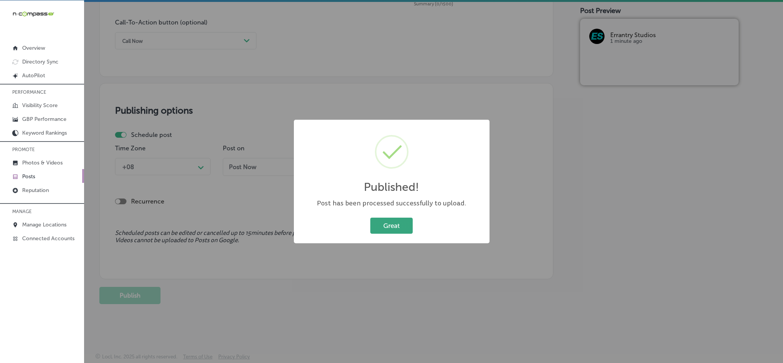
click at [392, 217] on button "Great" at bounding box center [391, 225] width 42 height 16
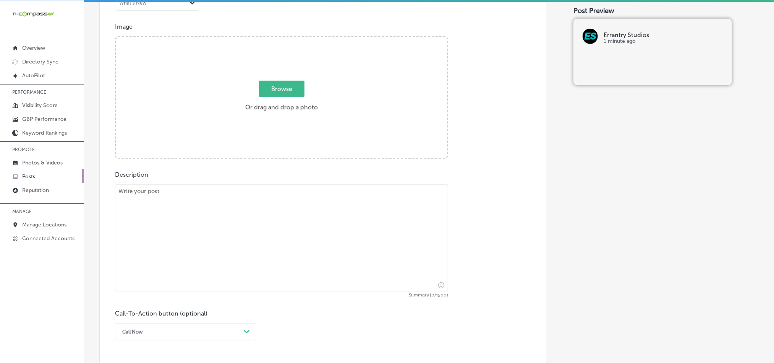
scroll to position [261, 0]
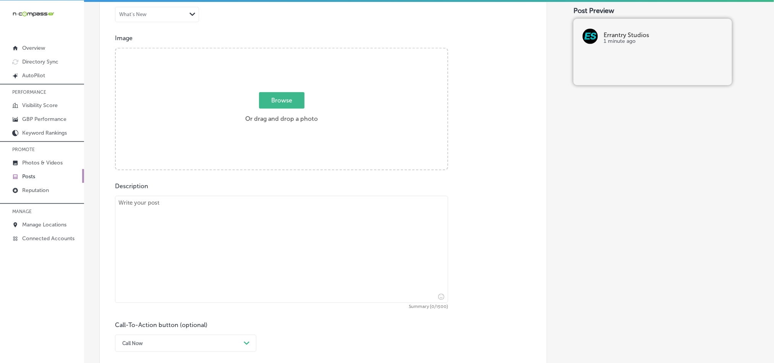
click at [237, 230] on textarea at bounding box center [281, 249] width 333 height 107
paste textarea "At Errantry Studios, we offer premium drone videography and event video product…"
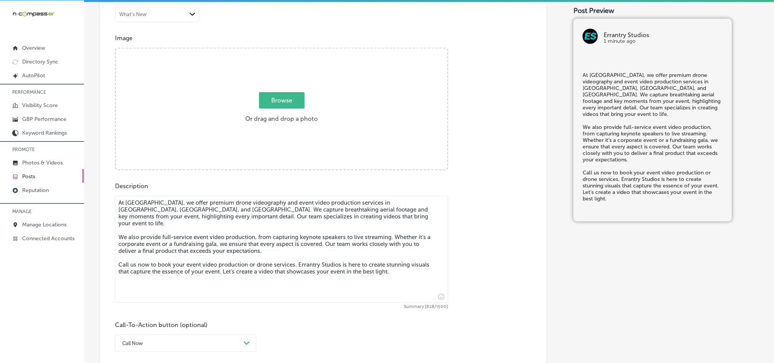
type textarea "At Errantry Studios, we offer premium drone videography and event video product…"
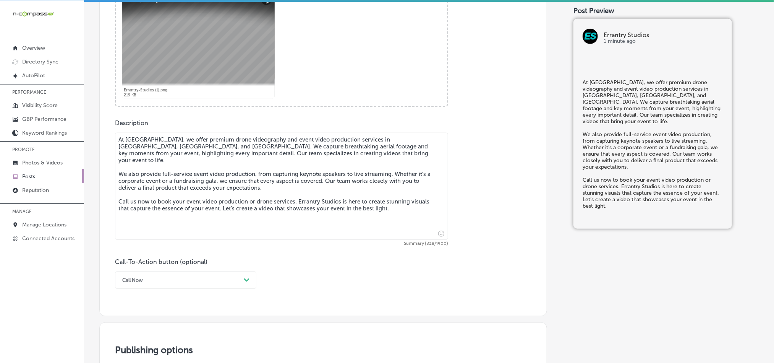
scroll to position [357, 0]
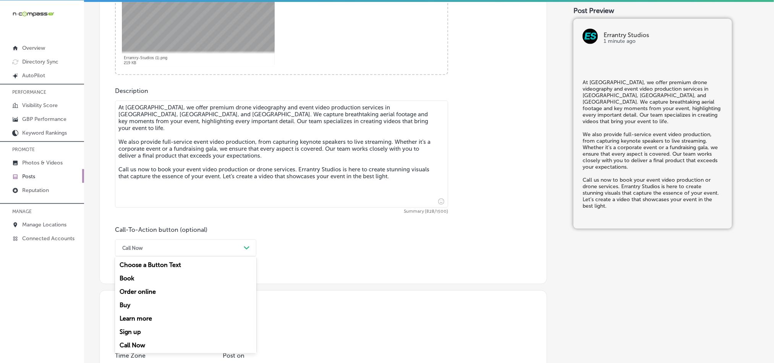
click at [233, 246] on div "Call Now" at bounding box center [179, 248] width 122 height 12
click at [138, 346] on div "Call Now" at bounding box center [185, 344] width 141 height 13
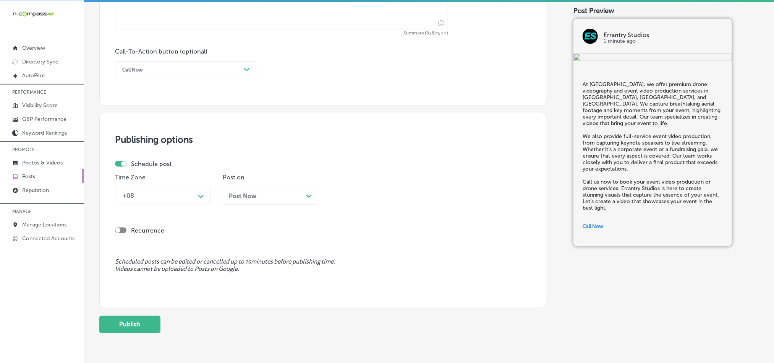
scroll to position [567, 0]
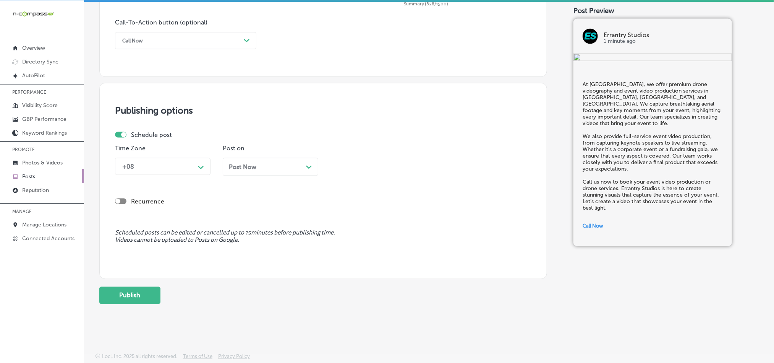
click at [144, 169] on div "+08" at bounding box center [156, 166] width 76 height 13
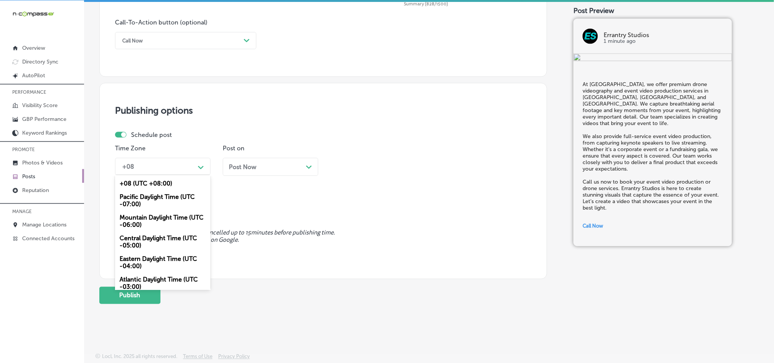
click at [145, 218] on div "Mountain Daylight Time (UTC -06:00)" at bounding box center [163, 221] width 96 height 21
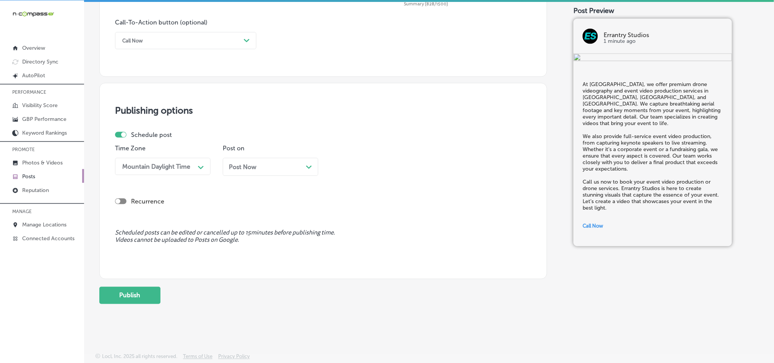
click at [282, 163] on div "Post Now Path Created with Sketch." at bounding box center [270, 166] width 83 height 7
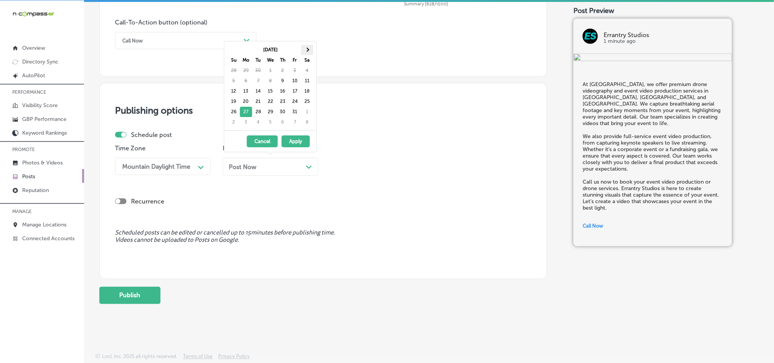
click at [308, 52] on th at bounding box center [307, 50] width 12 height 10
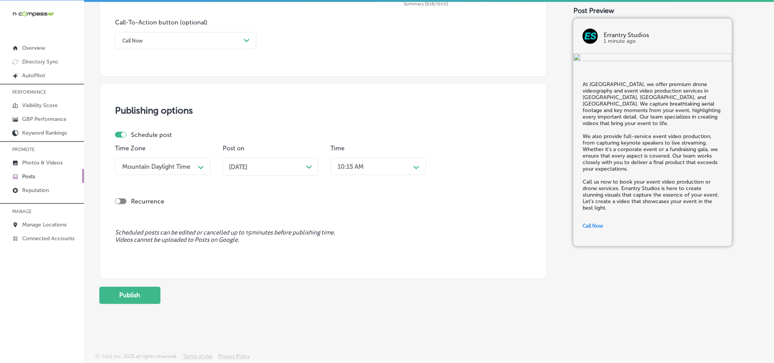
click at [378, 167] on div "10:15 AM" at bounding box center [372, 166] width 76 height 13
click at [345, 217] on div "7:00 AM" at bounding box center [379, 213] width 96 height 13
click at [130, 290] on button "Publish" at bounding box center [129, 295] width 61 height 17
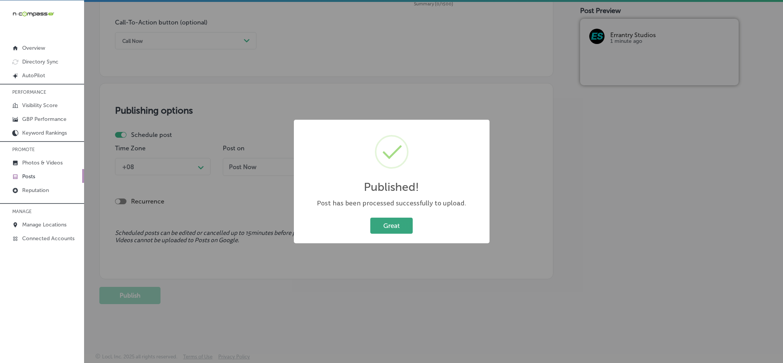
click at [397, 225] on button "Great" at bounding box center [391, 225] width 42 height 16
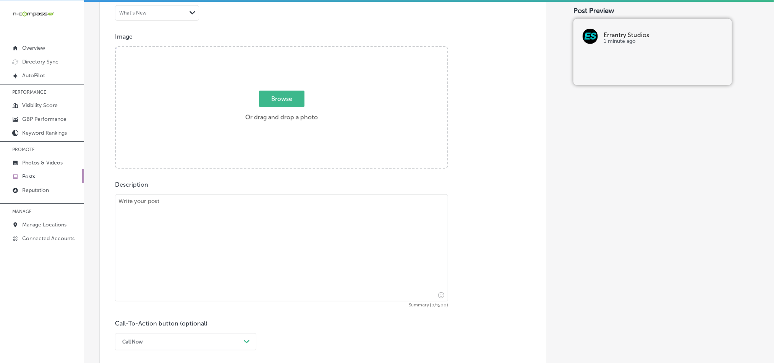
scroll to position [261, 0]
click at [237, 265] on textarea at bounding box center [281, 249] width 333 height 107
paste textarea "Errantry Studios offers comprehensive video marketing and branding services to …"
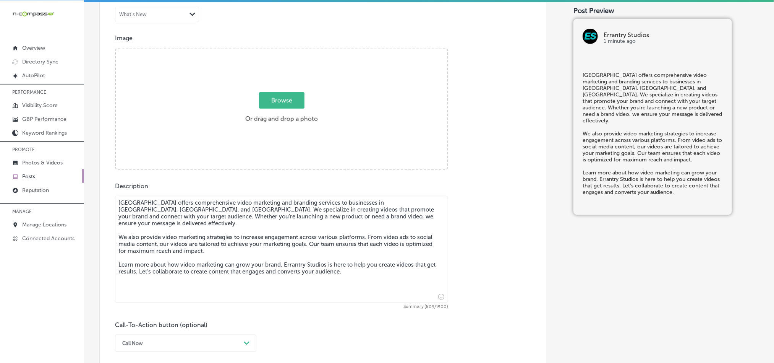
type textarea "Errantry Studios offers comprehensive video marketing and branding services to …"
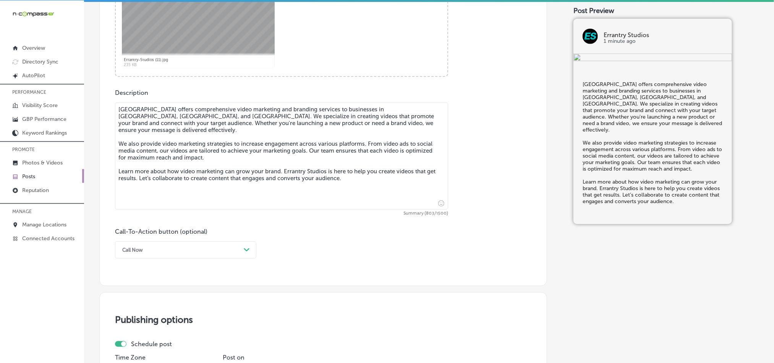
scroll to position [357, 0]
click at [178, 250] on div "Call Now" at bounding box center [179, 248] width 122 height 12
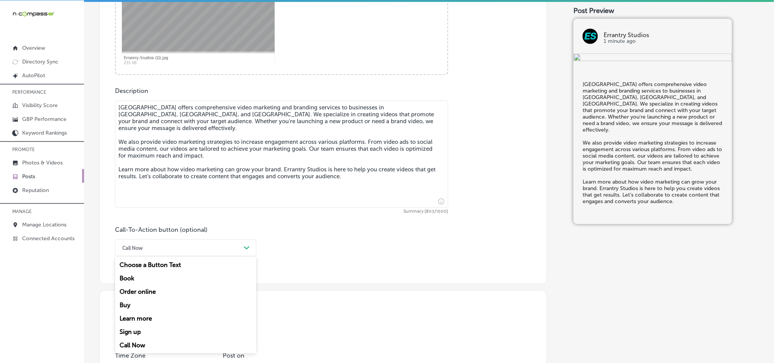
click at [138, 320] on div "Learn more" at bounding box center [185, 317] width 141 height 13
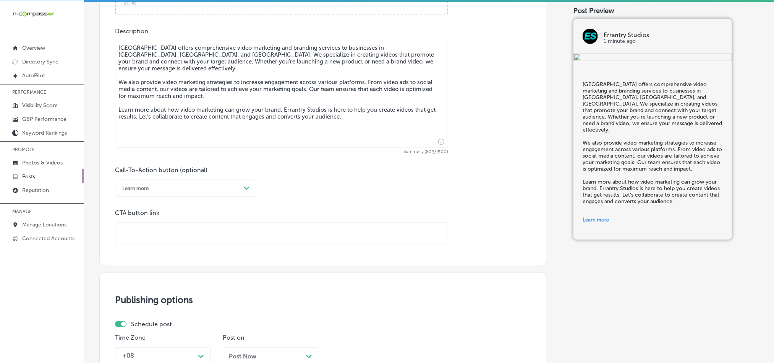
scroll to position [433, 0]
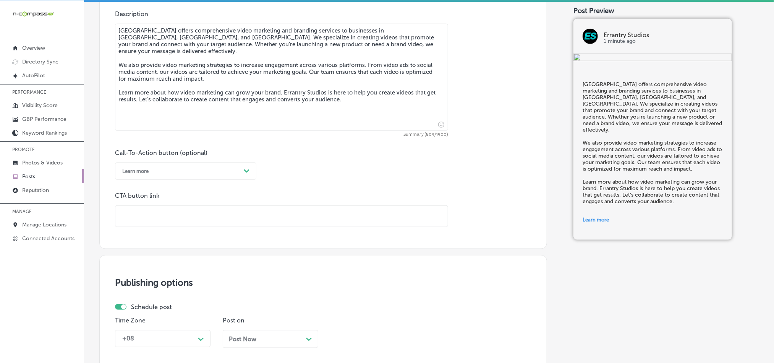
click at [157, 220] on input "text" at bounding box center [281, 216] width 332 height 21
paste input "https://www.errantrystudios.com/"
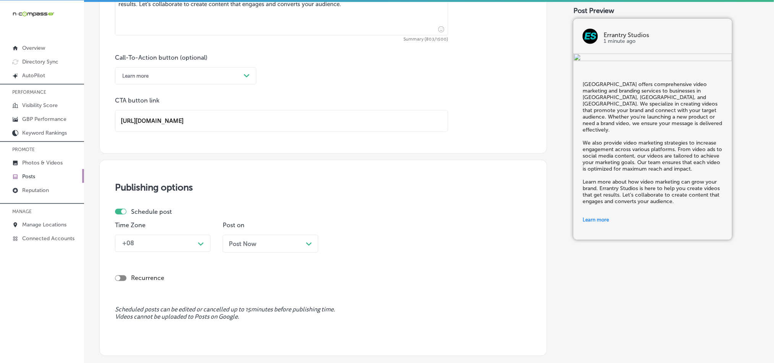
type input "https://www.errantrystudios.com/"
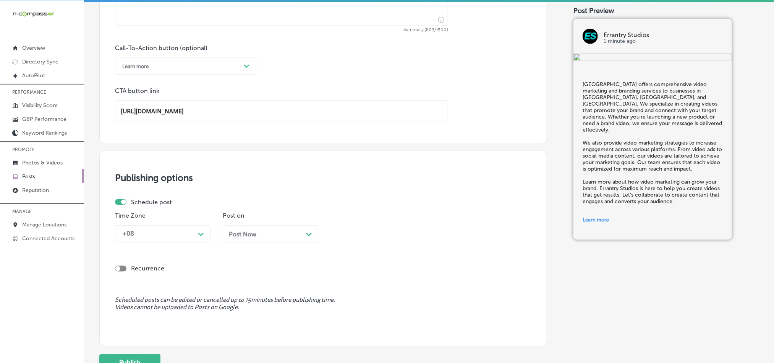
click at [183, 242] on div "+08 Path Created with Sketch." at bounding box center [163, 233] width 96 height 17
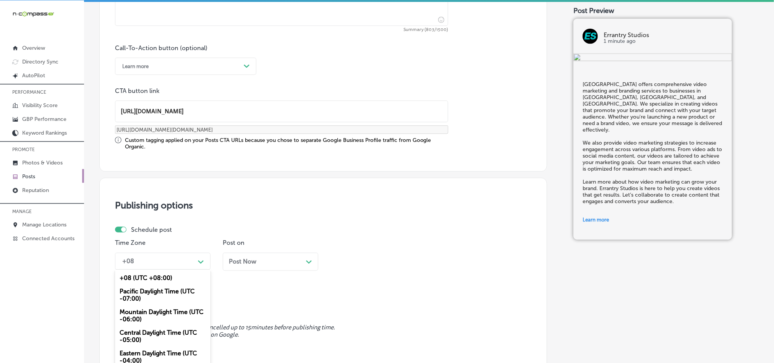
click at [143, 315] on div "Mountain Daylight Time (UTC -06:00)" at bounding box center [163, 315] width 96 height 21
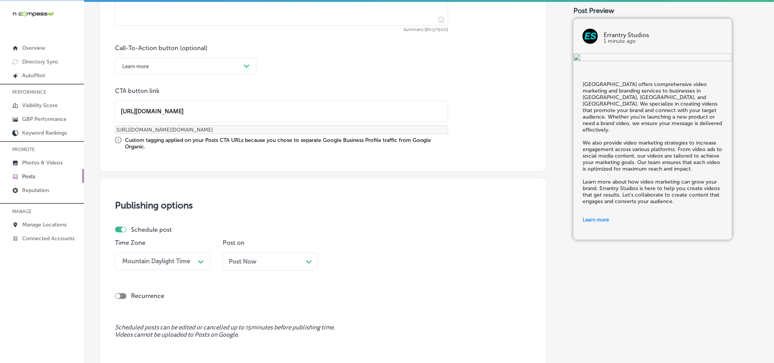
click at [284, 257] on div "Post Now Path Created with Sketch." at bounding box center [271, 262] width 96 height 18
click at [366, 259] on div "10:15 AM Path Created with Sketch." at bounding box center [379, 261] width 96 height 17
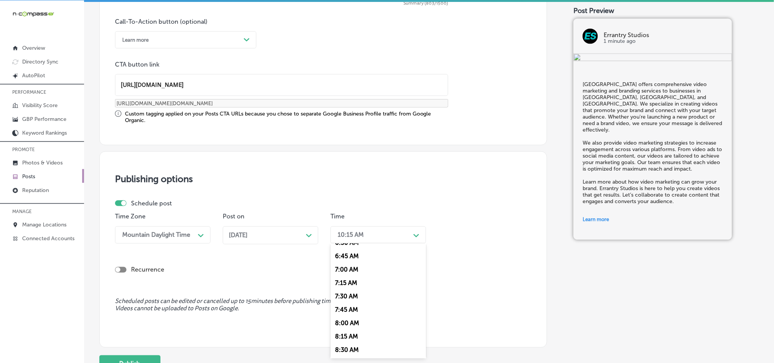
scroll to position [363, 0]
click at [349, 270] on div "7:00 AM" at bounding box center [379, 263] width 96 height 13
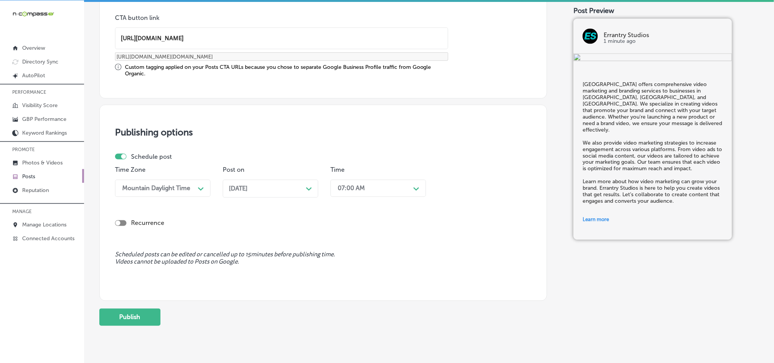
scroll to position [635, 0]
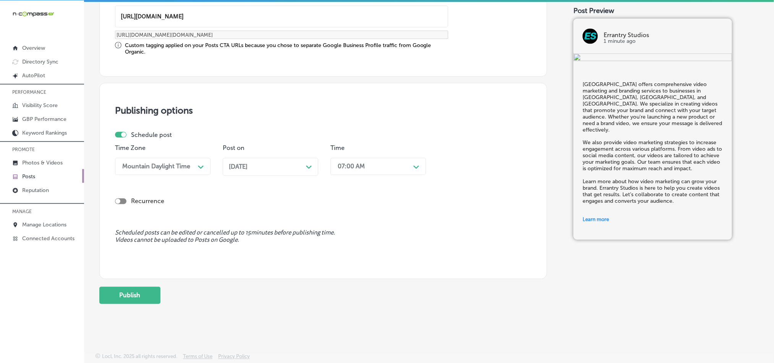
click at [128, 292] on button "Publish" at bounding box center [129, 295] width 61 height 17
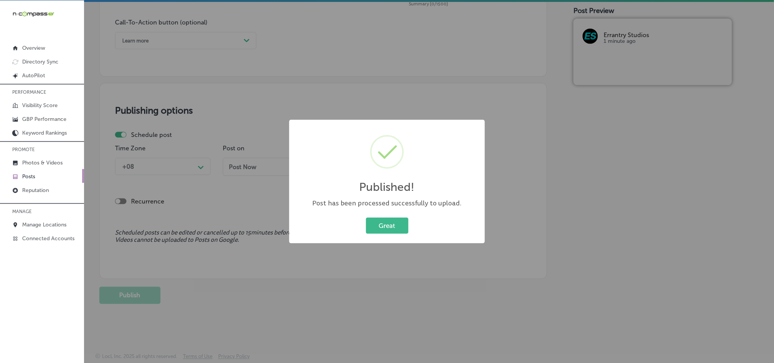
scroll to position [567, 0]
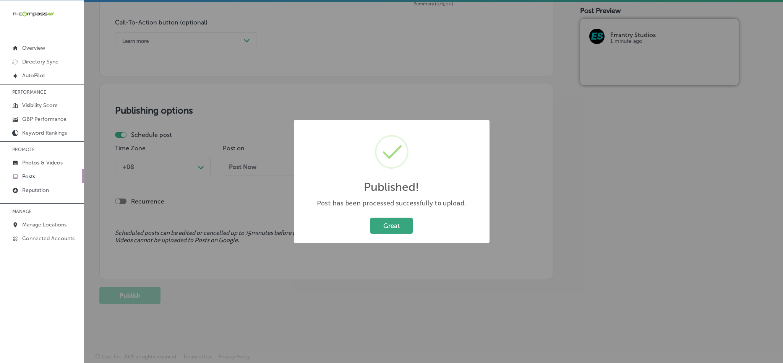
click at [394, 220] on button "Great" at bounding box center [391, 225] width 42 height 16
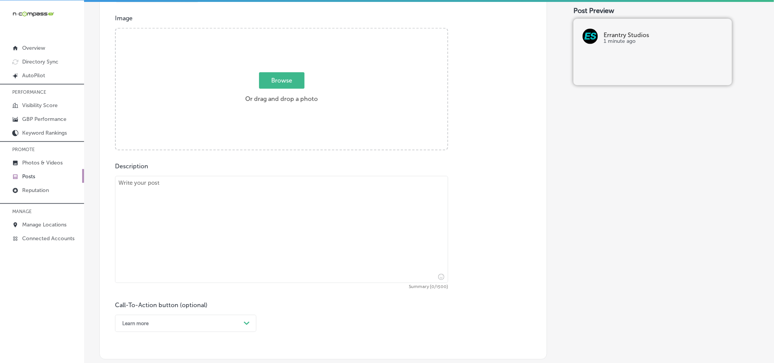
scroll to position [280, 0]
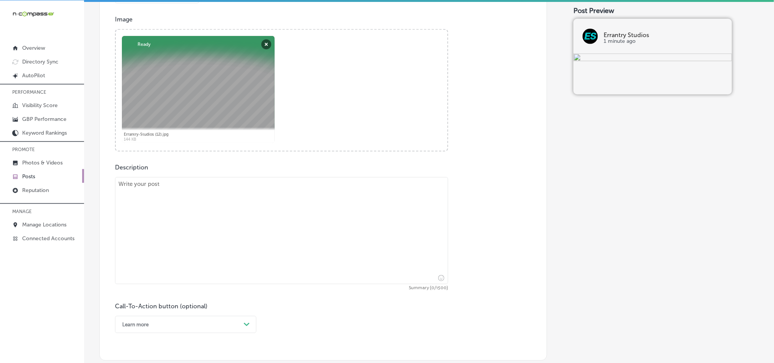
click at [193, 223] on textarea at bounding box center [281, 230] width 333 height 107
paste textarea "Errantry Studios provides expert video production services for the construction…"
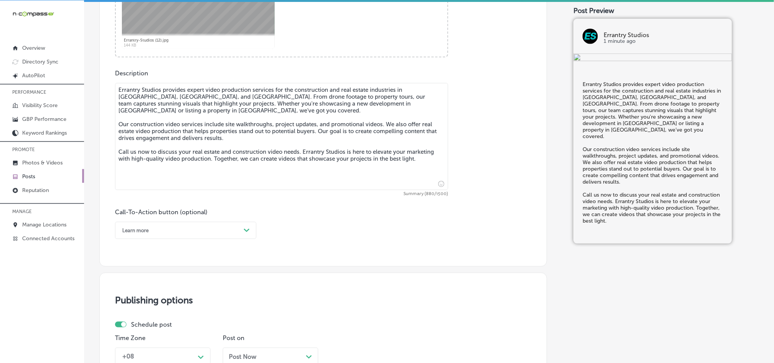
scroll to position [376, 0]
type textarea "Errantry Studios provides expert video production services for the construction…"
click at [180, 233] on div "Learn more" at bounding box center [179, 228] width 122 height 12
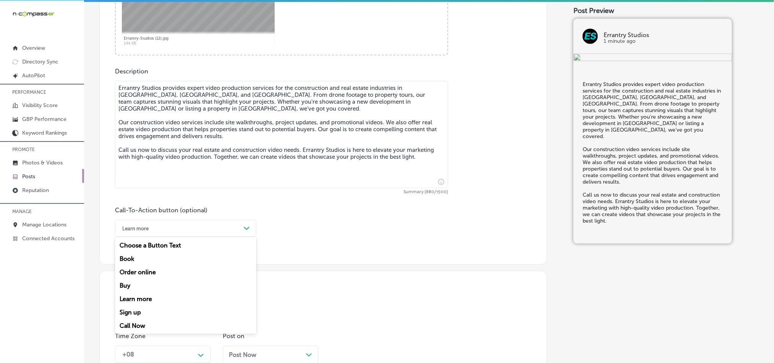
click at [135, 326] on div "Call Now" at bounding box center [185, 325] width 141 height 13
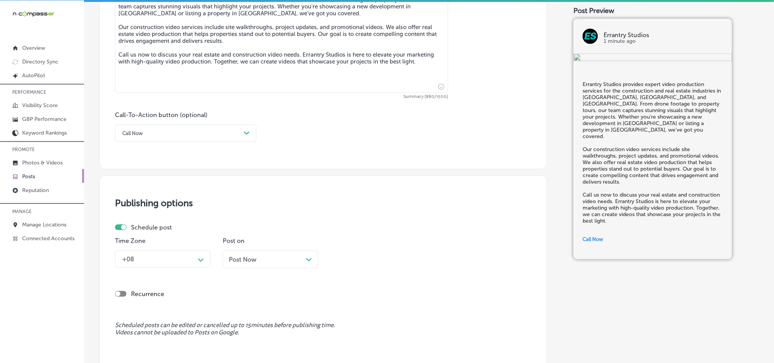
click at [178, 250] on div "Time Zone +08 Path Created with Sketch." at bounding box center [163, 255] width 96 height 37
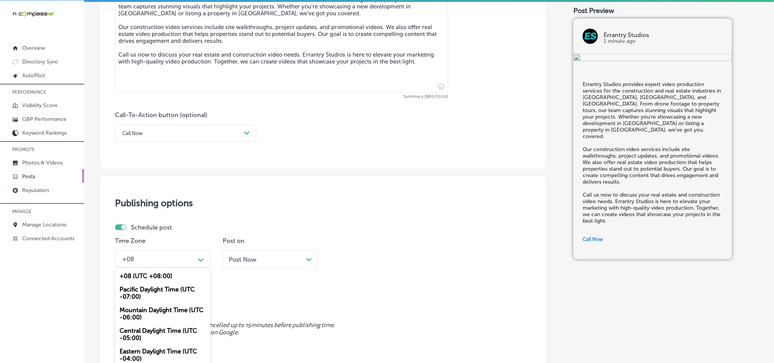
scroll to position [496, 0]
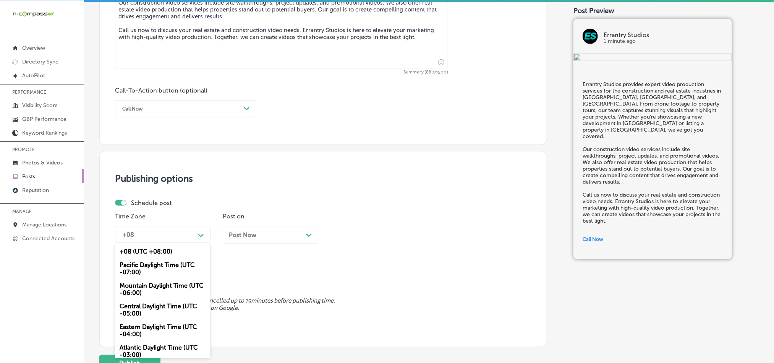
click at [178, 243] on div "option Mountain Daylight Time (UTC -06:00), selected. option Pacific Daylight T…" at bounding box center [163, 234] width 96 height 17
click at [144, 285] on div "Mountain Daylight Time (UTC -06:00)" at bounding box center [163, 289] width 96 height 21
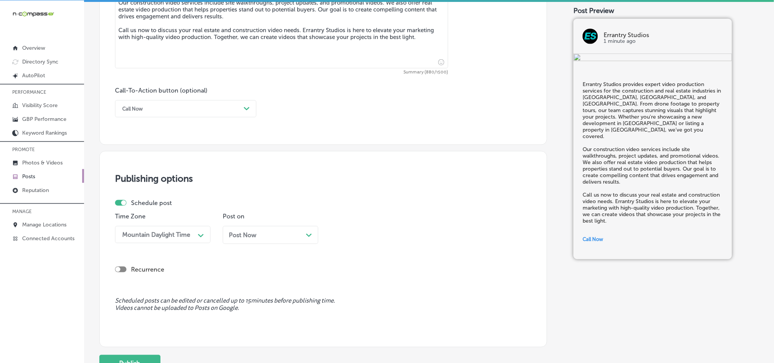
click at [292, 230] on div "Post Now Path Created with Sketch." at bounding box center [271, 235] width 96 height 18
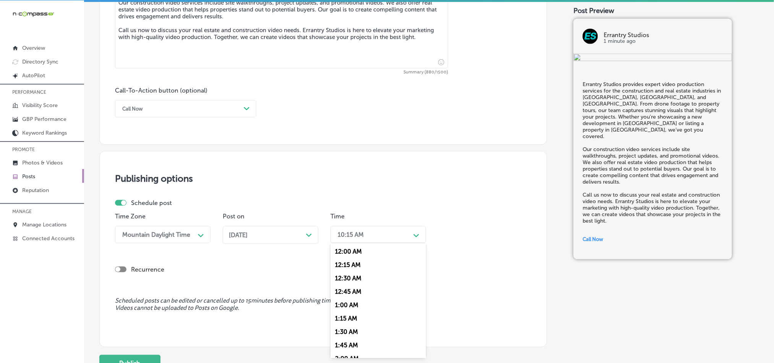
click at [361, 235] on div "10:15 AM" at bounding box center [351, 234] width 26 height 7
click at [343, 287] on div "7:00 AM" at bounding box center [379, 281] width 96 height 13
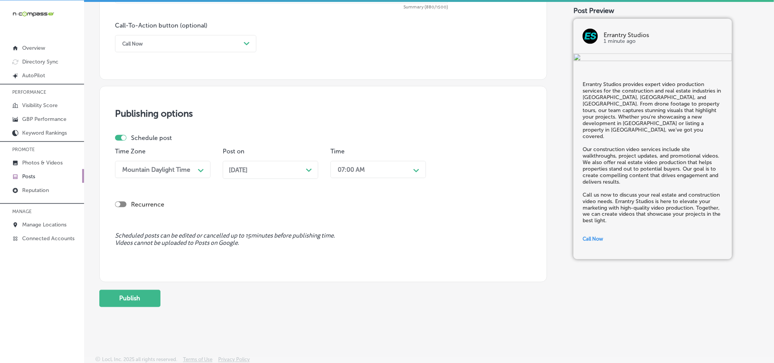
scroll to position [567, 0]
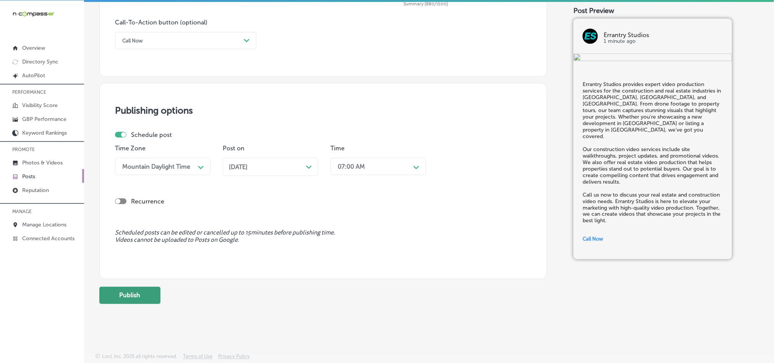
click at [140, 287] on button "Publish" at bounding box center [129, 295] width 61 height 17
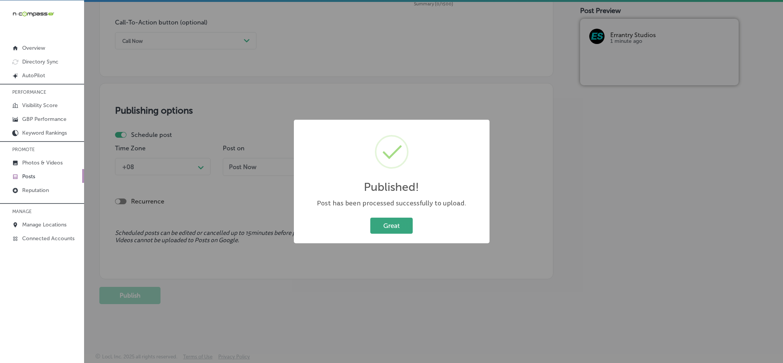
click at [399, 226] on button "Great" at bounding box center [391, 225] width 42 height 16
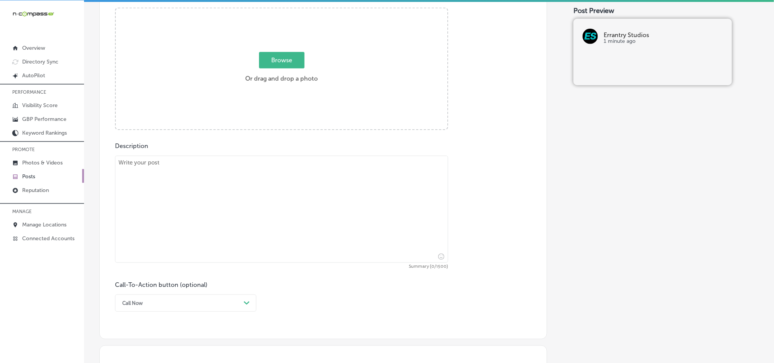
scroll to position [299, 0]
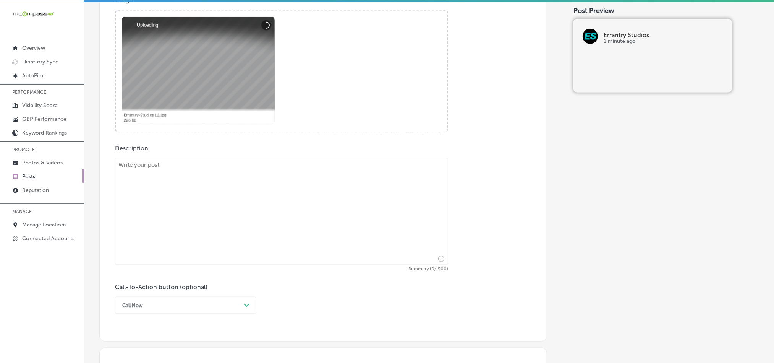
click at [224, 202] on textarea at bounding box center [281, 211] width 333 height 107
paste textarea "At Errantry Studios, we specialize in creating product videos that engage and c…"
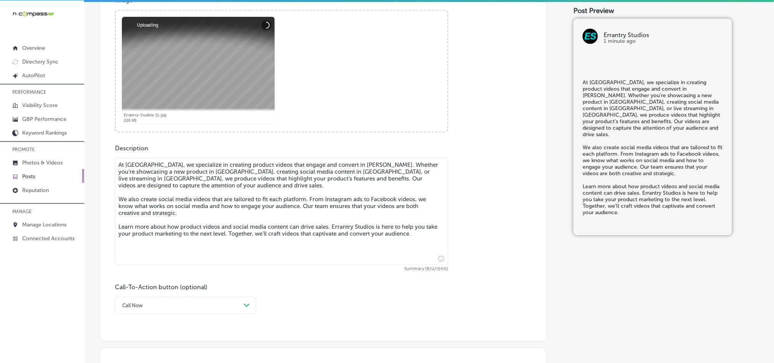
type textarea "At Errantry Studios, we specialize in creating product videos that engage and c…"
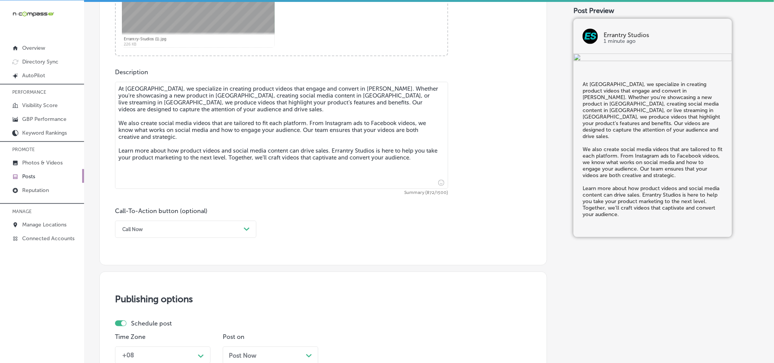
scroll to position [376, 0]
drag, startPoint x: 199, startPoint y: 231, endPoint x: 196, endPoint y: 235, distance: 4.8
click at [199, 231] on div "Call Now" at bounding box center [179, 228] width 122 height 12
click at [147, 304] on div "Learn more" at bounding box center [185, 298] width 141 height 13
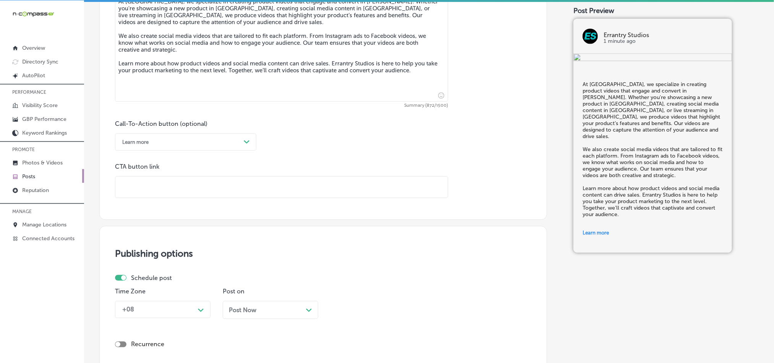
scroll to position [471, 0]
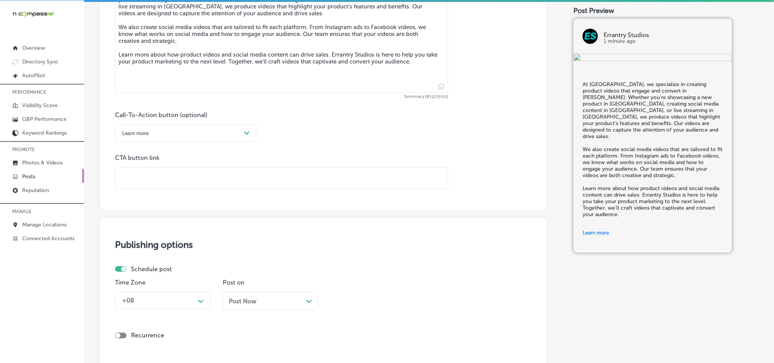
click at [165, 182] on input "text" at bounding box center [281, 178] width 332 height 21
paste input "https://www.errantrystudios.com/"
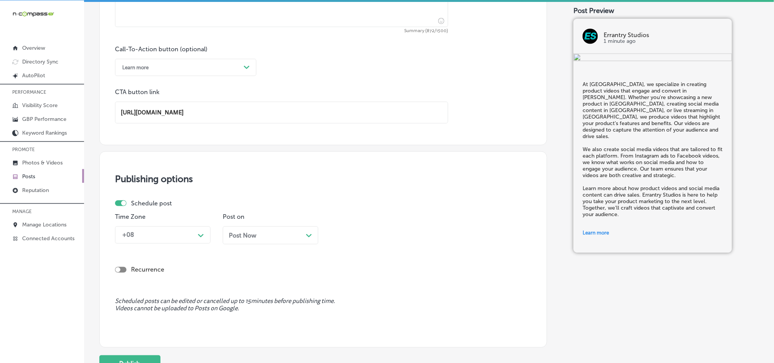
scroll to position [548, 0]
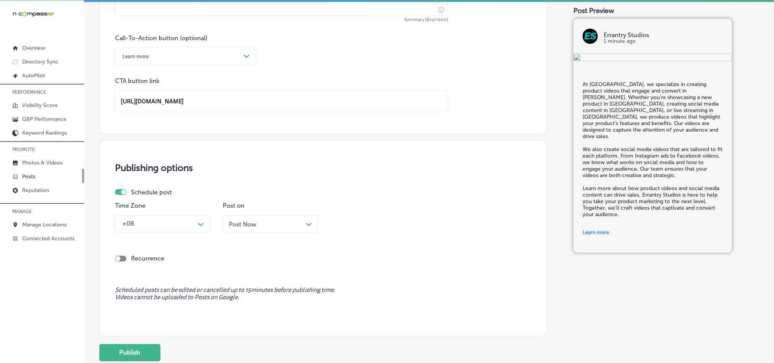
type input "https://www.errantrystudios.com/"
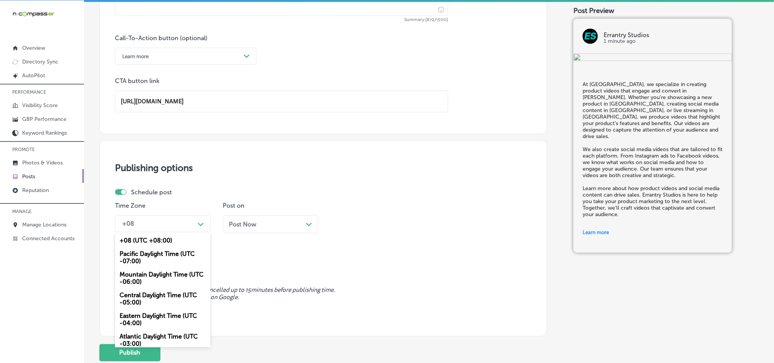
click at [188, 218] on div "+08 Path Created with Sketch." at bounding box center [163, 223] width 96 height 17
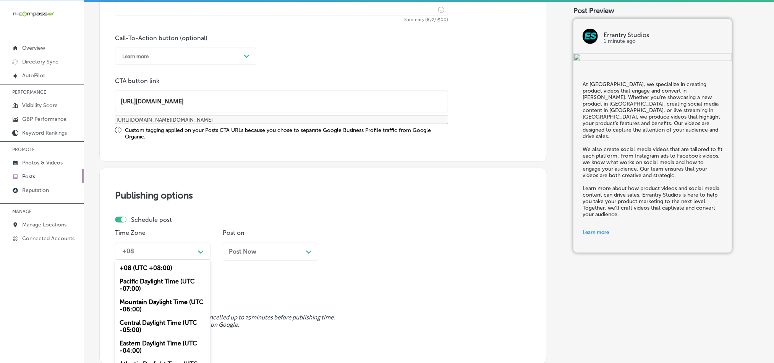
click at [149, 282] on div "Pacific Daylight Time (UTC -07:00)" at bounding box center [163, 285] width 96 height 21
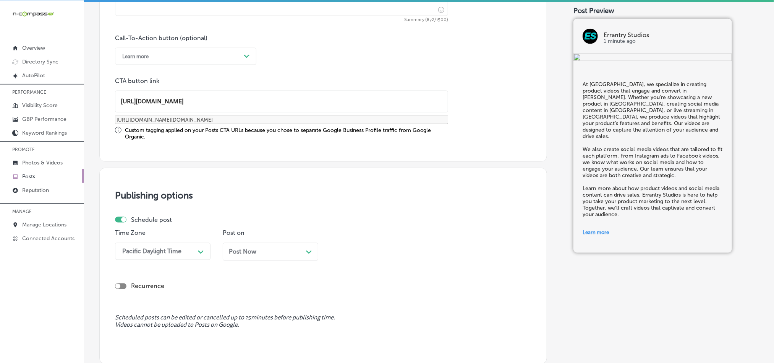
click at [194, 254] on div "option Pacific Daylight Time (UTC -07:00), selected. 0 results available. Selec…" at bounding box center [163, 251] width 96 height 17
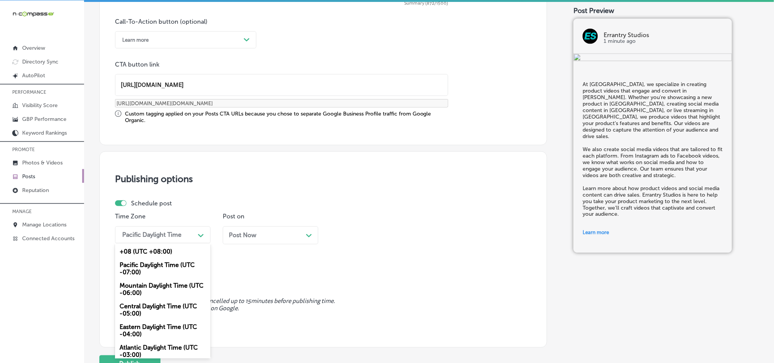
click at [157, 284] on div "Mountain Daylight Time (UTC -06:00)" at bounding box center [163, 289] width 96 height 21
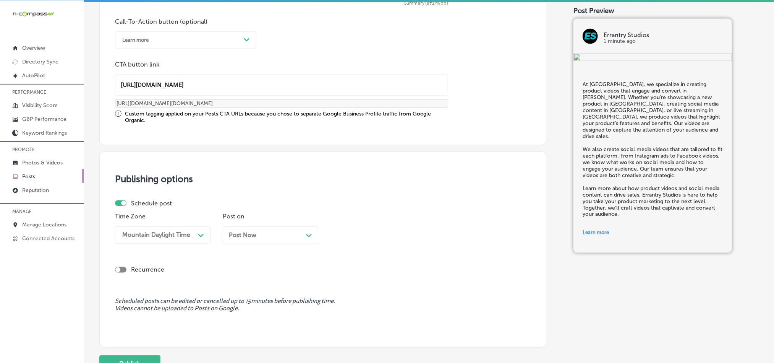
click at [312, 242] on div "Post Now Path Created with Sketch." at bounding box center [271, 235] width 96 height 18
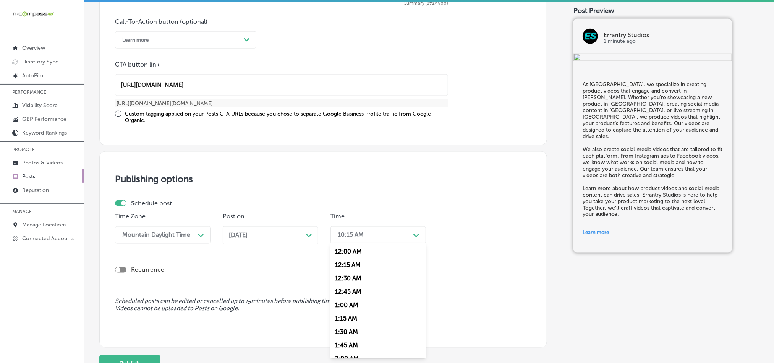
click at [366, 235] on div "10:15 AM" at bounding box center [372, 234] width 76 height 13
click at [348, 289] on div "7:00 AM" at bounding box center [379, 282] width 96 height 13
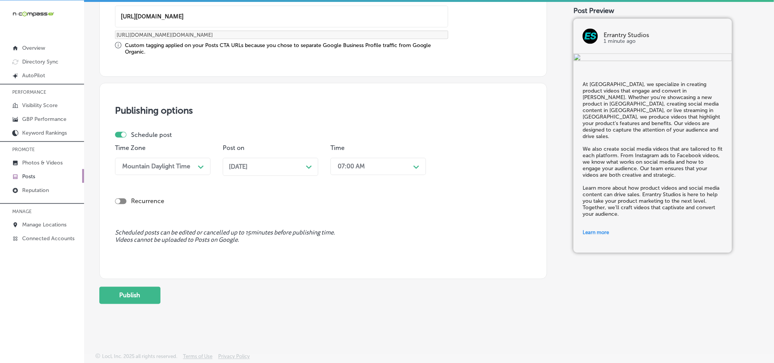
scroll to position [635, 0]
click at [124, 288] on button "Publish" at bounding box center [129, 295] width 61 height 17
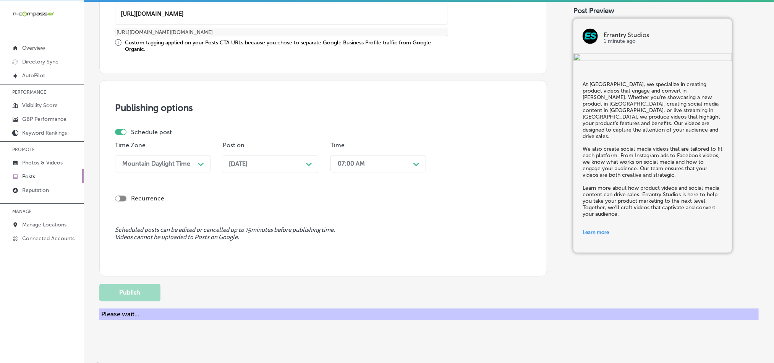
scroll to position [567, 0]
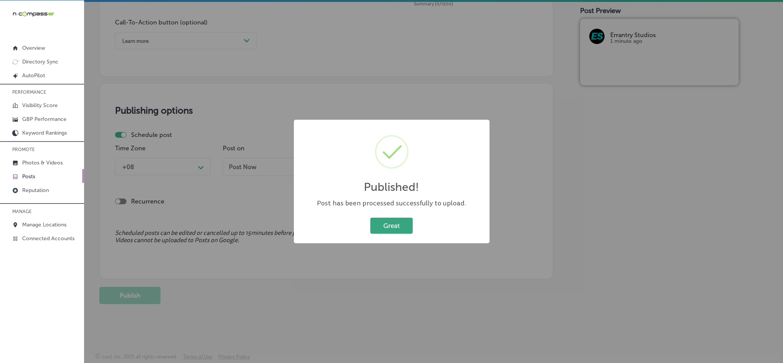
click at [386, 230] on button "Great" at bounding box center [391, 225] width 42 height 16
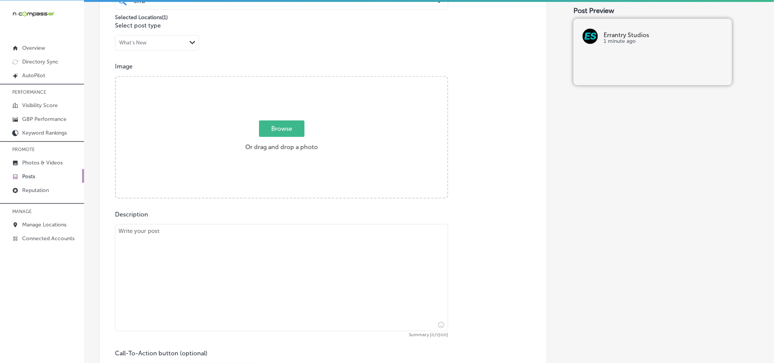
scroll to position [223, 0]
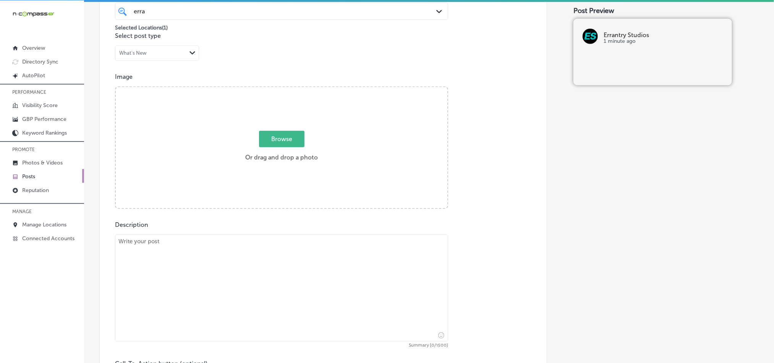
click at [215, 263] on textarea at bounding box center [281, 287] width 333 height 107
paste textarea "Errantry Studios in Hendersonville offers video marketing services to businesse…"
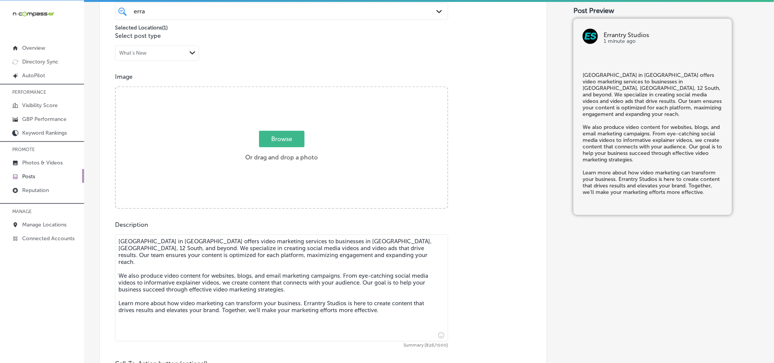
type textarea "Errantry Studios in Hendersonville offers video marketing services to businesse…"
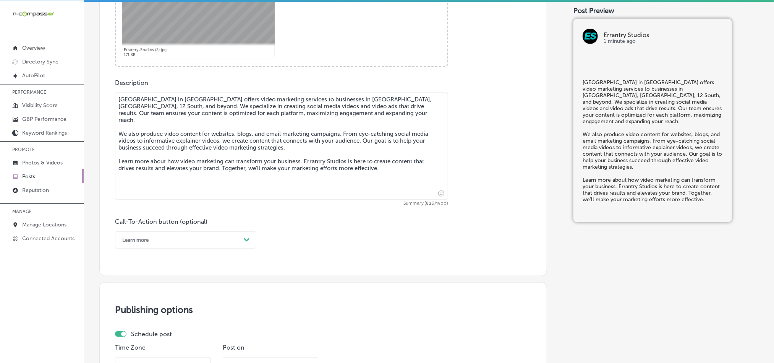
scroll to position [433, 0]
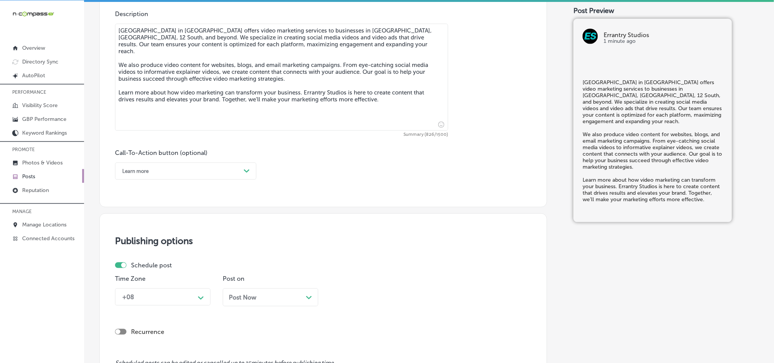
drag, startPoint x: 200, startPoint y: 174, endPoint x: 194, endPoint y: 178, distance: 7.0
click at [200, 174] on div "Learn more" at bounding box center [179, 171] width 122 height 12
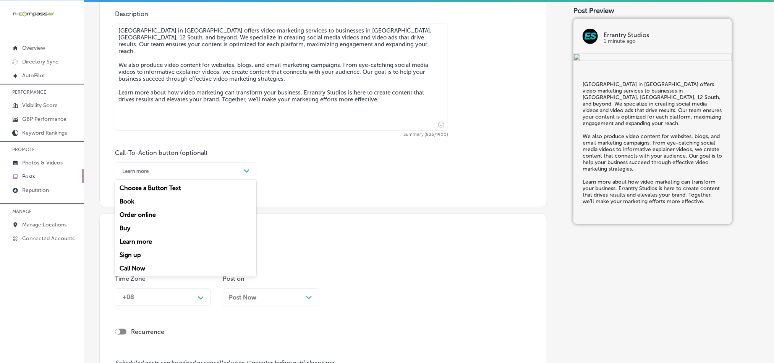
click at [143, 245] on div "Learn more" at bounding box center [185, 241] width 141 height 13
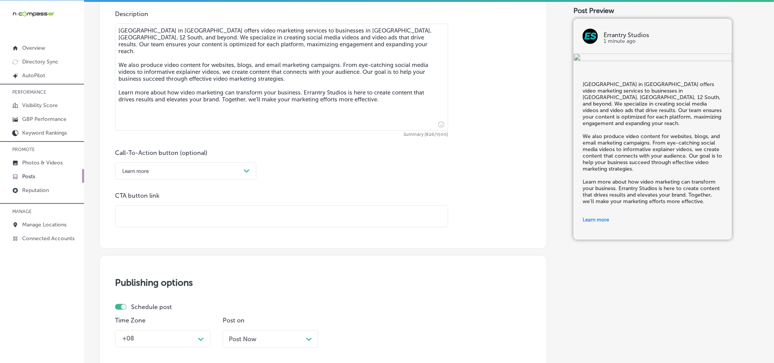
click at [183, 220] on input "text" at bounding box center [281, 216] width 332 height 21
paste input "https://www.errantrystudios.com/"
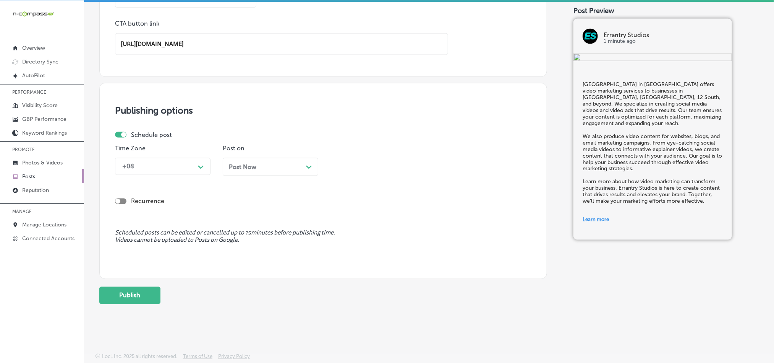
scroll to position [609, 0]
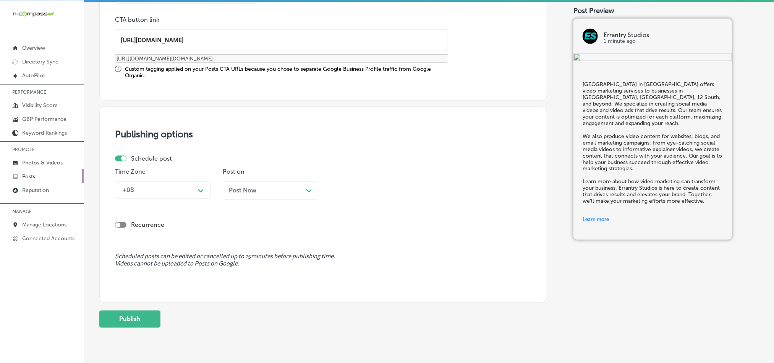
type input "https://www.errantrystudios.com/"
click at [174, 167] on div "Schedule post Time Zone +08 Path Created with Sketch. Post on Post Now Path Cre…" at bounding box center [320, 180] width 410 height 50
click at [174, 191] on div "+08" at bounding box center [156, 189] width 76 height 13
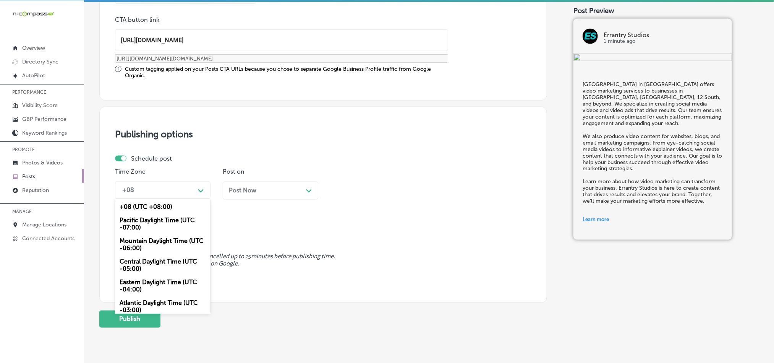
click at [151, 248] on div "Mountain Daylight Time (UTC -06:00)" at bounding box center [163, 244] width 96 height 21
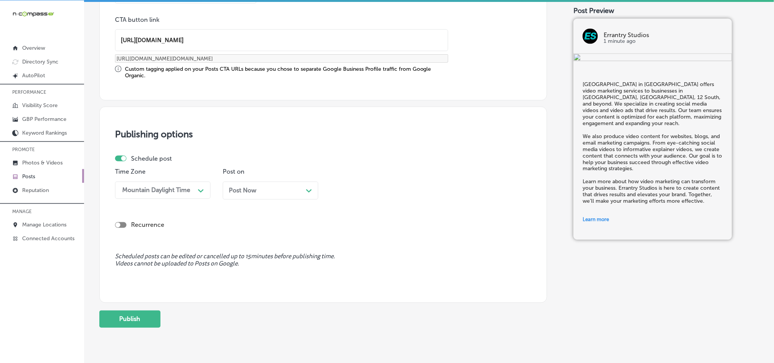
click at [284, 191] on div "Post Now Path Created with Sketch." at bounding box center [270, 190] width 83 height 7
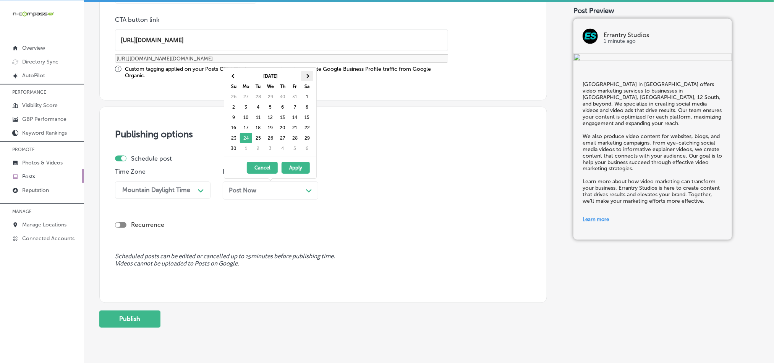
click at [309, 73] on th at bounding box center [307, 76] width 12 height 10
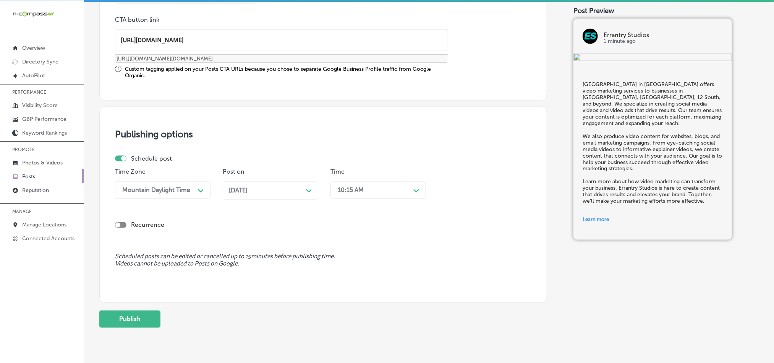
click at [355, 188] on div "10:15 AM" at bounding box center [351, 189] width 26 height 7
click at [345, 281] on div "7:00 AM" at bounding box center [379, 275] width 96 height 13
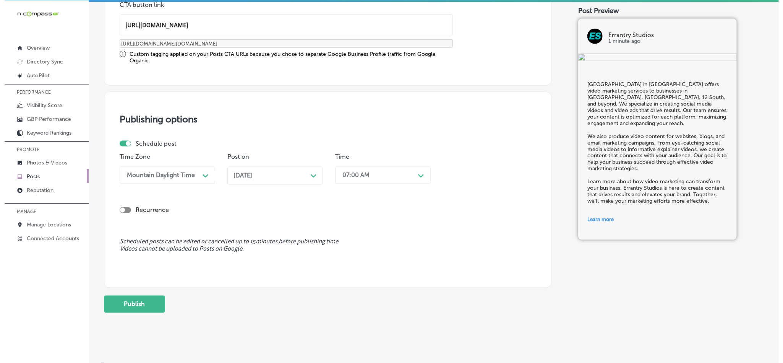
scroll to position [635, 0]
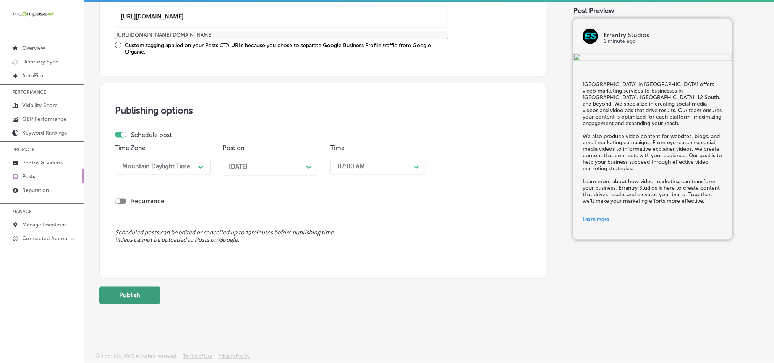
click at [115, 287] on button "Publish" at bounding box center [129, 295] width 61 height 17
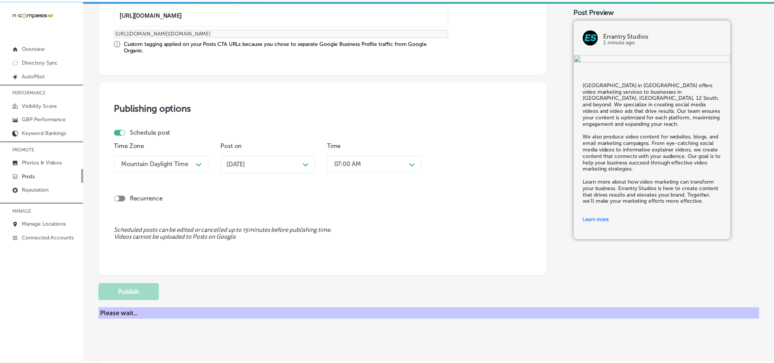
scroll to position [567, 0]
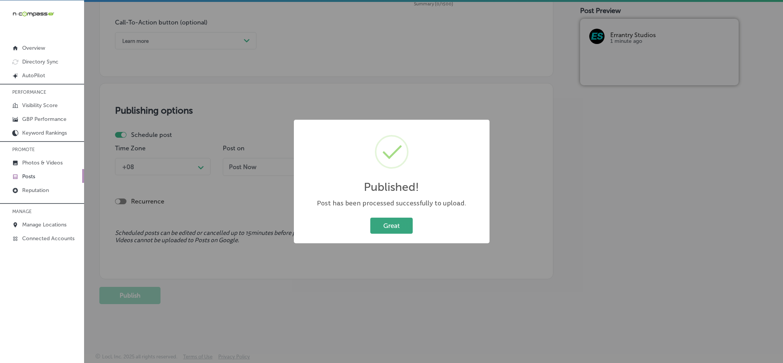
click at [389, 224] on button "Great" at bounding box center [391, 225] width 42 height 16
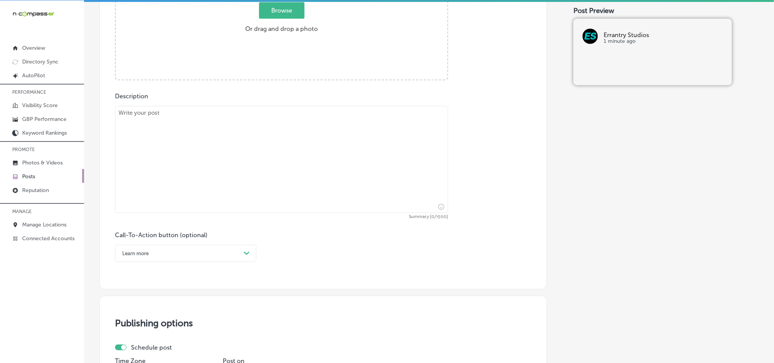
scroll to position [299, 0]
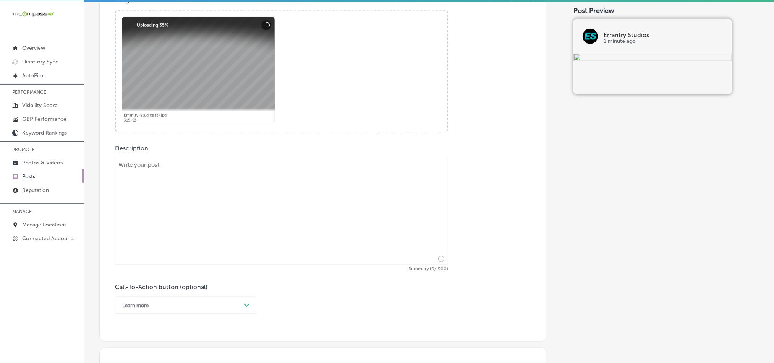
click at [218, 232] on textarea at bounding box center [281, 211] width 333 height 107
paste textarea "Errantry Studios offers recruitment video production services to businesses in …"
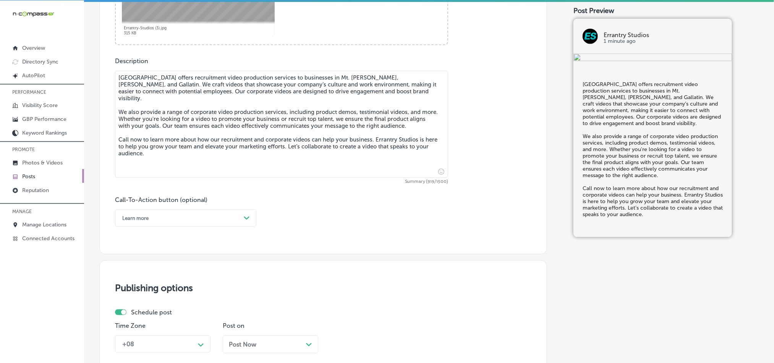
scroll to position [414, 0]
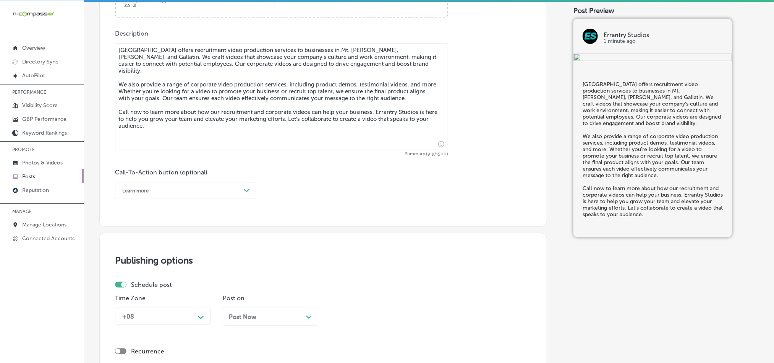
type textarea "Errantry Studios offers recruitment video production services to businesses in …"
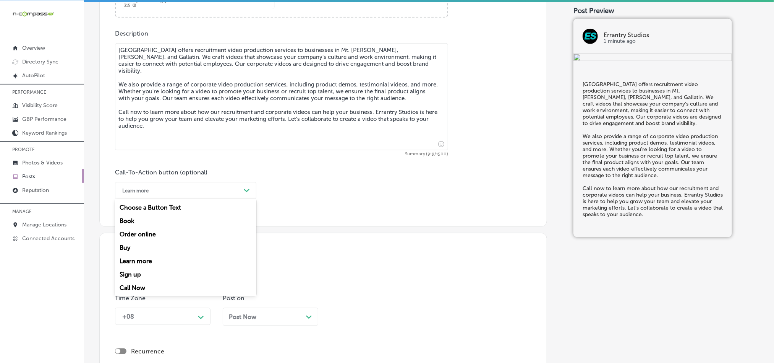
click at [193, 190] on div "Learn more" at bounding box center [179, 191] width 122 height 12
click at [135, 289] on div "Call Now" at bounding box center [185, 287] width 141 height 13
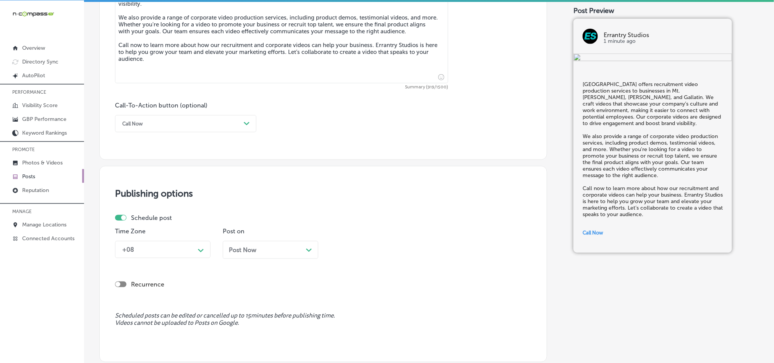
scroll to position [509, 0]
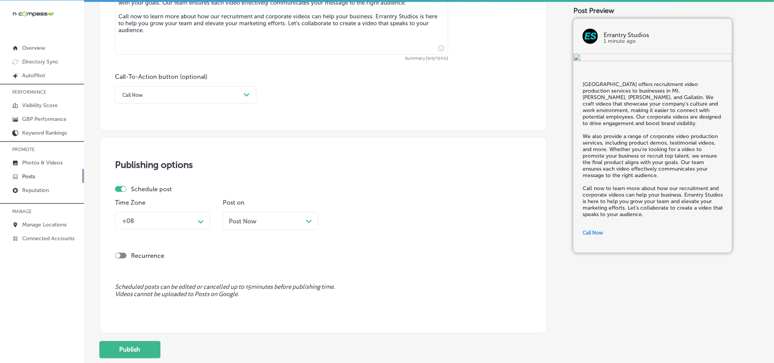
click at [167, 223] on div "+08" at bounding box center [156, 220] width 76 height 13
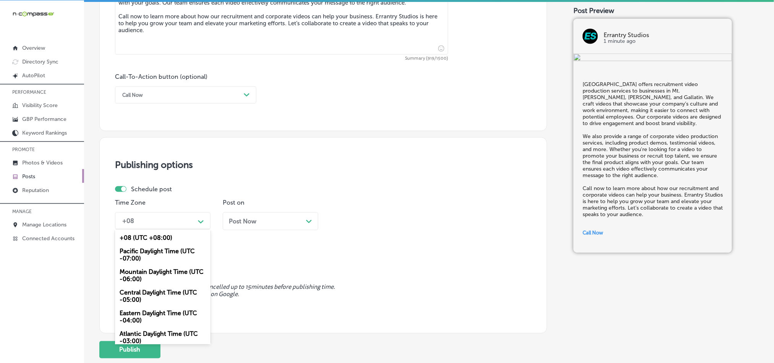
click at [142, 276] on div "Mountain Daylight Time (UTC -06:00)" at bounding box center [163, 275] width 96 height 21
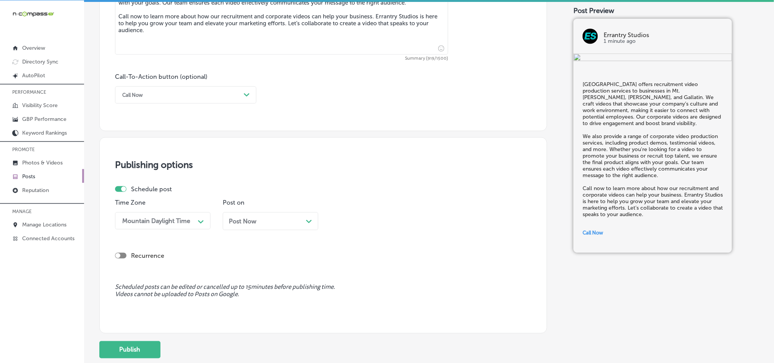
click at [256, 220] on span "Post Now" at bounding box center [243, 220] width 28 height 7
click at [358, 220] on div "10:15 AM" at bounding box center [351, 220] width 26 height 7
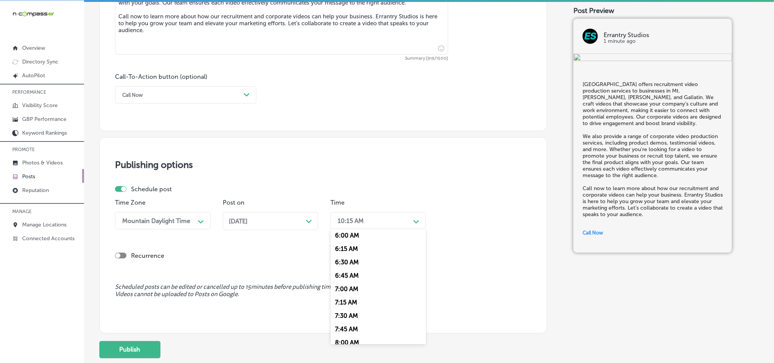
scroll to position [325, 0]
click at [345, 293] on div "7:00 AM" at bounding box center [379, 286] width 96 height 13
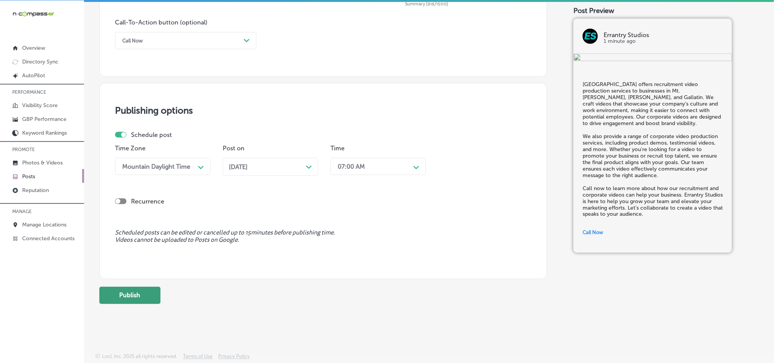
click at [112, 299] on button "Publish" at bounding box center [129, 295] width 61 height 17
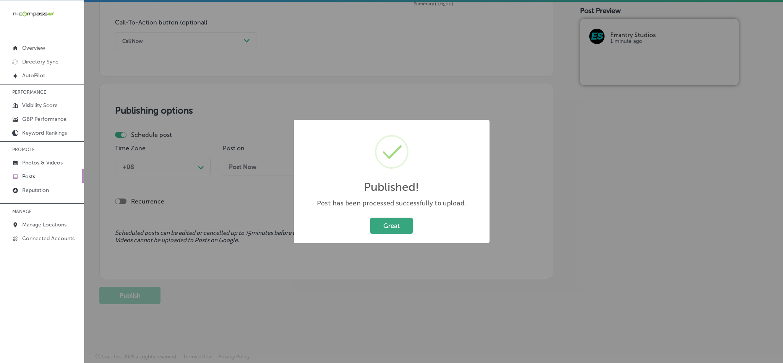
click at [382, 223] on button "Great" at bounding box center [391, 225] width 42 height 16
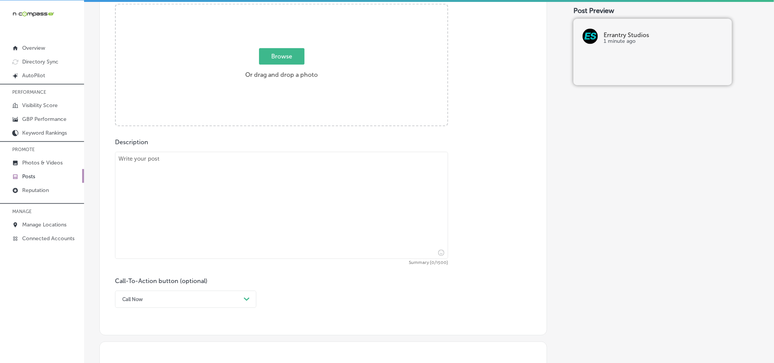
scroll to position [299, 0]
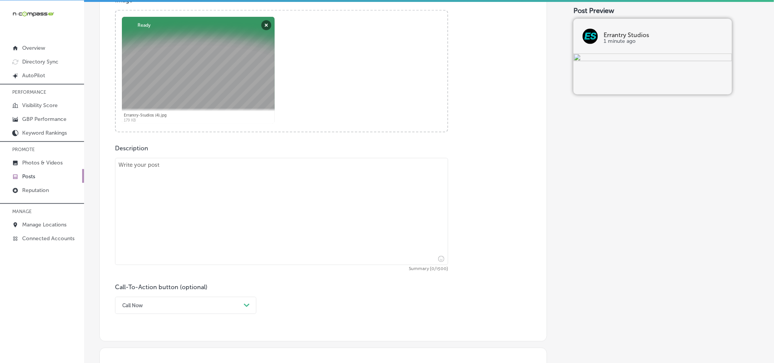
click at [227, 198] on textarea at bounding box center [281, 211] width 333 height 107
paste textarea "Errantry Studios offers expert commercial video production and drone services, …"
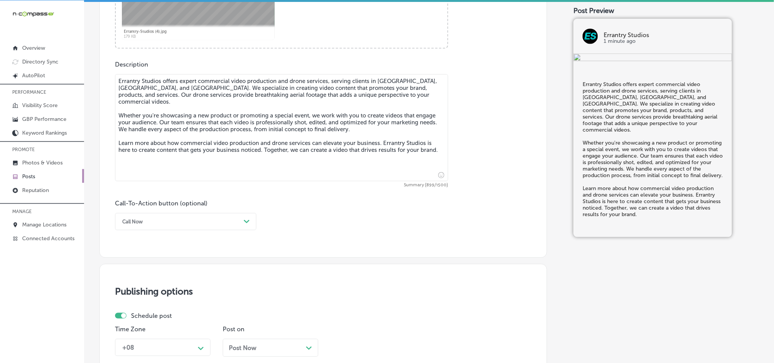
scroll to position [395, 0]
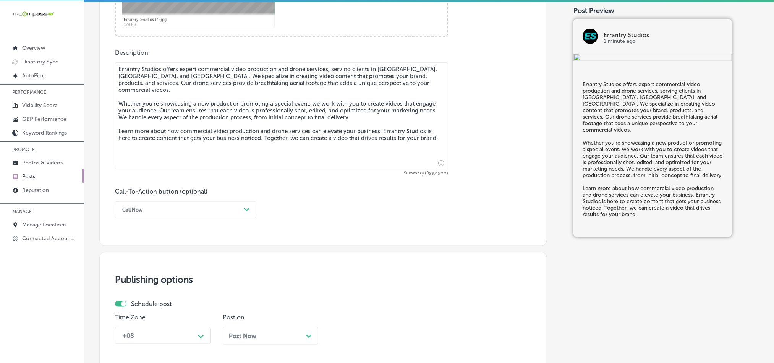
type textarea "Errantry Studios offers expert commercial video production and drone services, …"
click at [199, 211] on div "Call Now" at bounding box center [179, 210] width 122 height 12
click at [140, 283] on div "Learn more" at bounding box center [185, 279] width 141 height 13
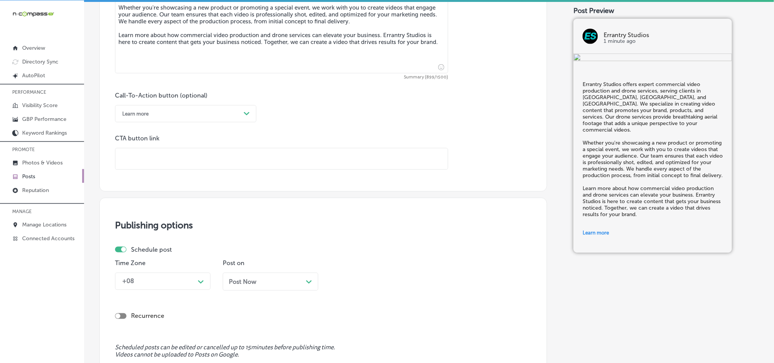
click at [193, 158] on input "text" at bounding box center [281, 158] width 332 height 21
paste input "https://www.errantrystudios.com/"
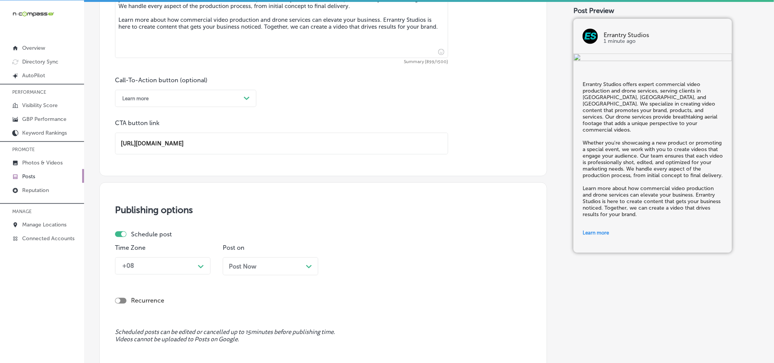
scroll to position [509, 0]
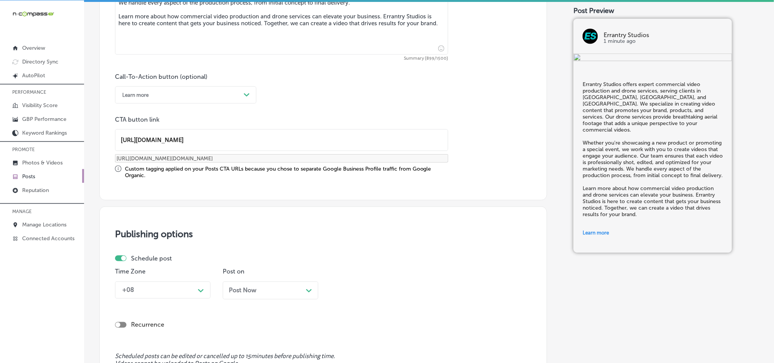
type input "https://www.errantrystudios.com/"
click at [171, 265] on div "Schedule post Time Zone +08 Path Created with Sketch. Post on Post Now Path Cre…" at bounding box center [320, 279] width 410 height 50
click at [177, 280] on div "Time Zone +08 Path Created with Sketch." at bounding box center [163, 286] width 96 height 37
click at [180, 308] on div "Recurrence" at bounding box center [323, 318] width 417 height 27
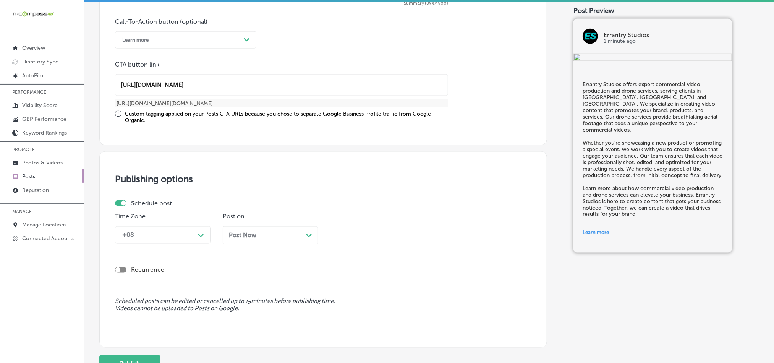
click at [183, 243] on div "+08 Path Created with Sketch." at bounding box center [163, 234] width 96 height 17
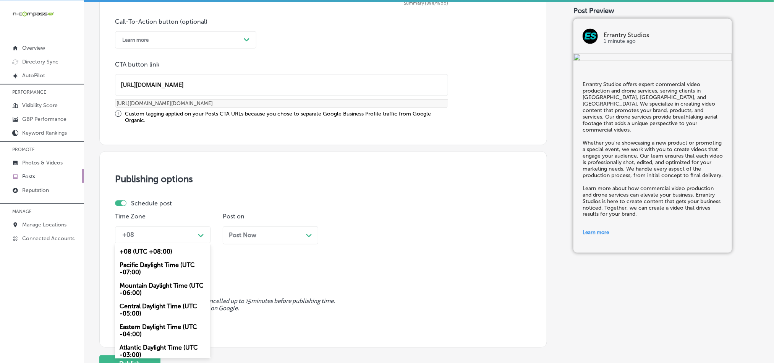
click at [169, 293] on div "Mountain Daylight Time (UTC -06:00)" at bounding box center [163, 289] width 96 height 21
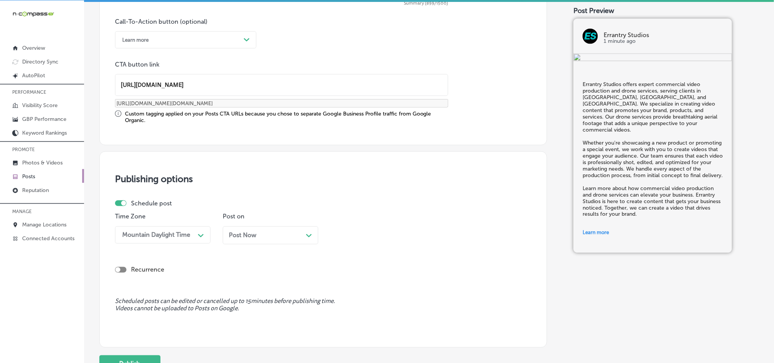
click at [273, 241] on div "Post Now Path Created with Sketch." at bounding box center [271, 235] width 96 height 18
click at [389, 237] on div "10:15 AM" at bounding box center [372, 234] width 76 height 13
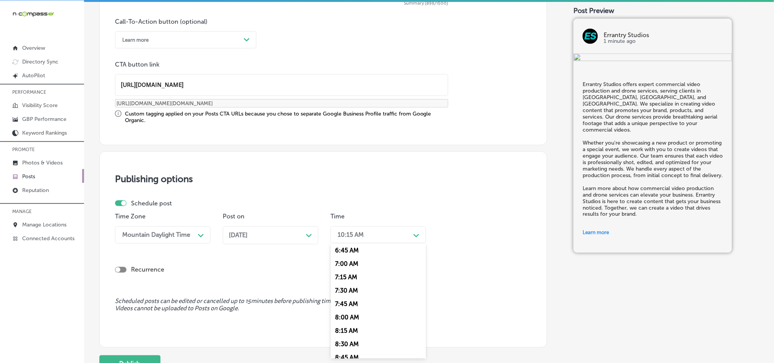
click at [346, 269] on div "7:00 AM" at bounding box center [379, 263] width 96 height 13
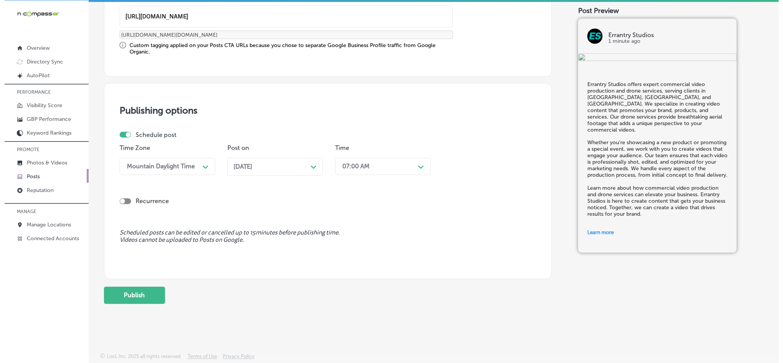
scroll to position [635, 0]
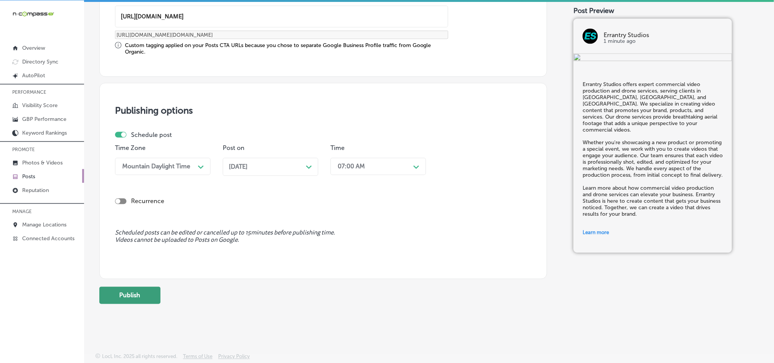
click at [113, 297] on button "Publish" at bounding box center [129, 295] width 61 height 17
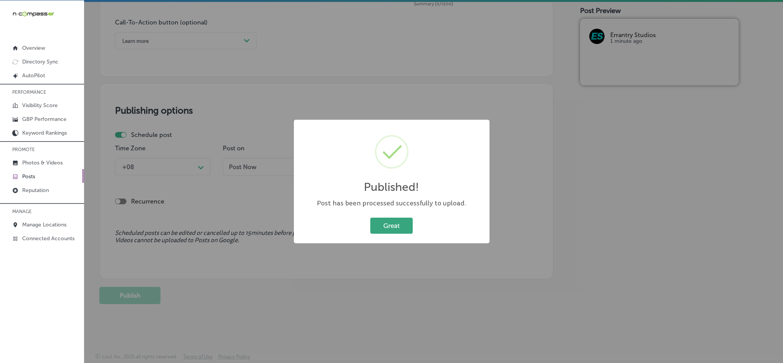
click at [383, 218] on button "Great" at bounding box center [391, 225] width 42 height 16
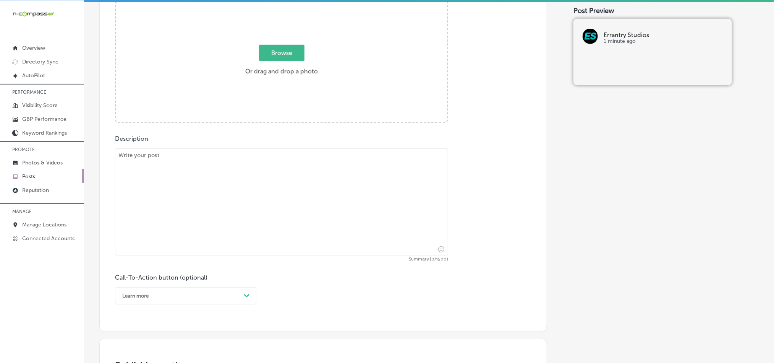
scroll to position [299, 0]
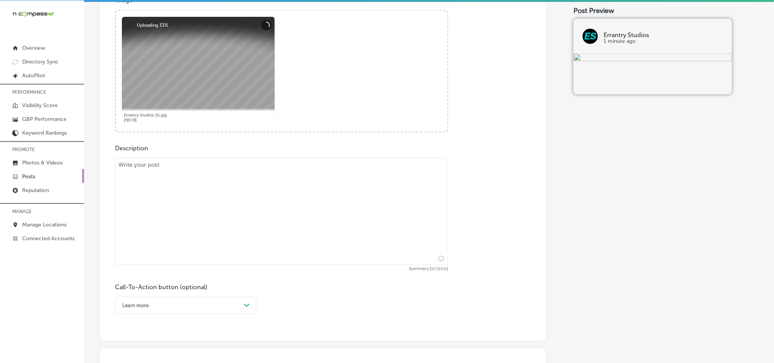
click at [269, 216] on textarea at bounding box center [281, 211] width 333 height 107
paste textarea "At Errantry Studios, we offer commercial video production and drone services to…"
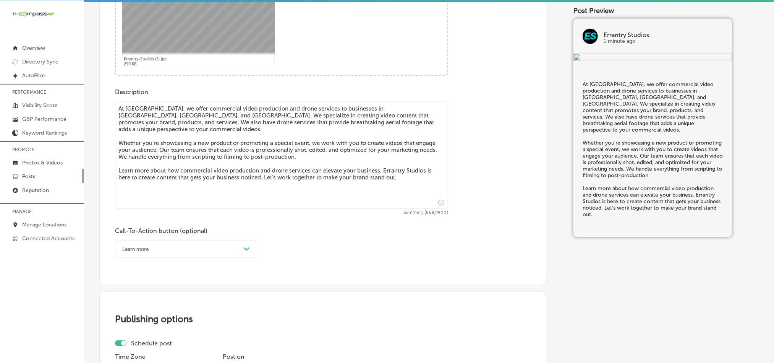
scroll to position [357, 0]
type textarea "At Errantry Studios, we offer commercial video production and drone services to…"
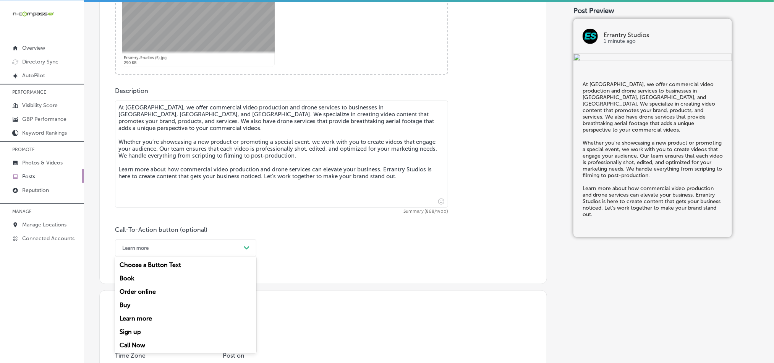
click at [186, 252] on div "Learn more" at bounding box center [179, 248] width 122 height 12
click at [140, 320] on div "Learn more" at bounding box center [185, 317] width 141 height 13
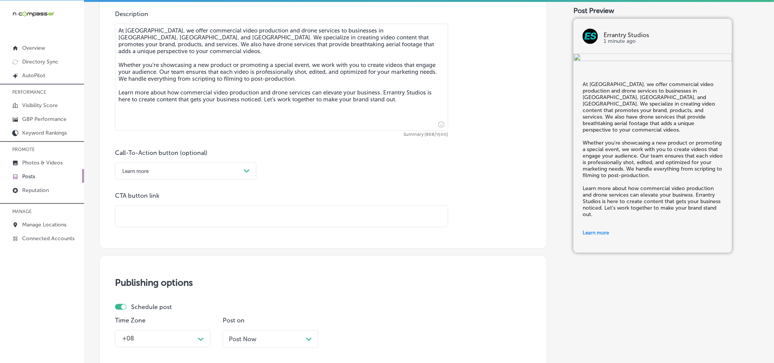
scroll to position [471, 0]
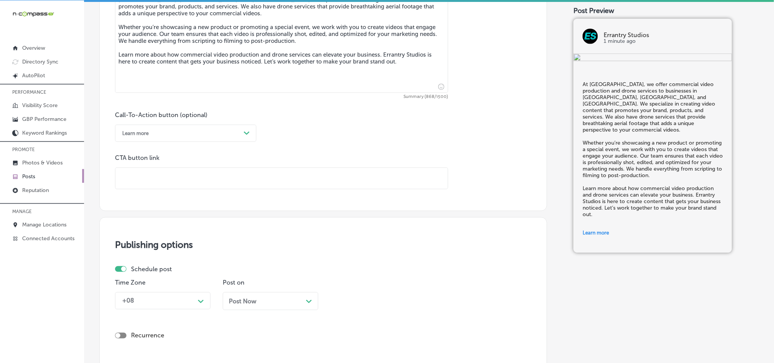
click at [160, 182] on input "text" at bounding box center [281, 178] width 332 height 21
paste input "https://www.errantrystudios.com/"
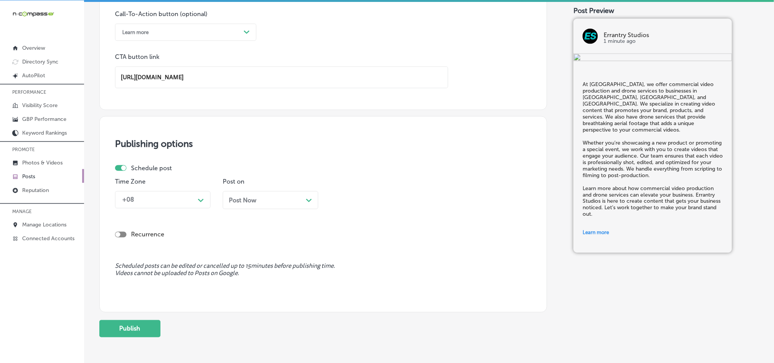
scroll to position [586, 0]
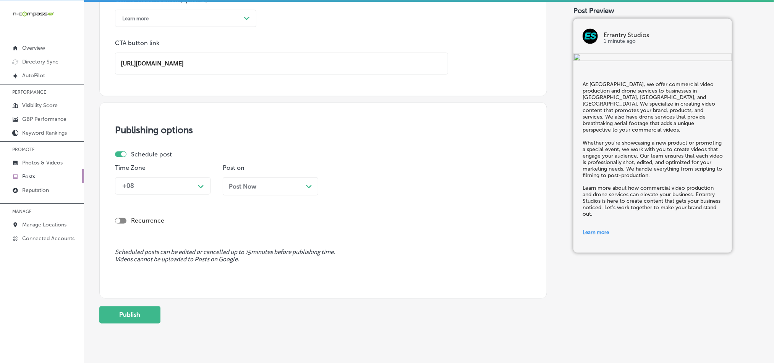
type input "https://www.errantrystudios.com/"
click at [177, 190] on div "Schedule post Time Zone +08 Path Created with Sketch. Post on Post Now Path Cre…" at bounding box center [320, 176] width 410 height 50
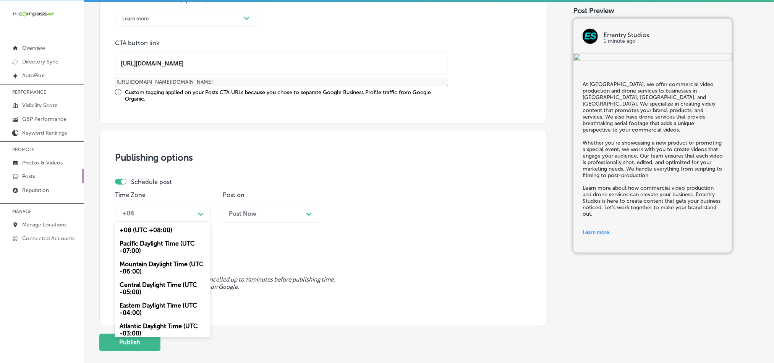
click at [152, 265] on div "Mountain Daylight Time (UTC -06:00)" at bounding box center [163, 268] width 96 height 21
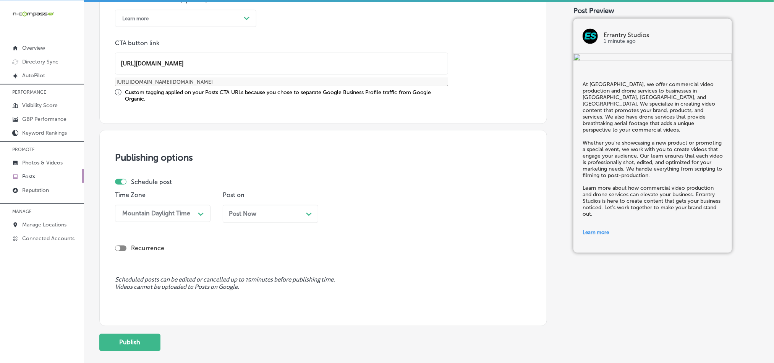
click at [300, 217] on div "Post Now Path Created with Sketch." at bounding box center [270, 213] width 83 height 7
click at [376, 217] on div "10:15 AM" at bounding box center [372, 213] width 76 height 13
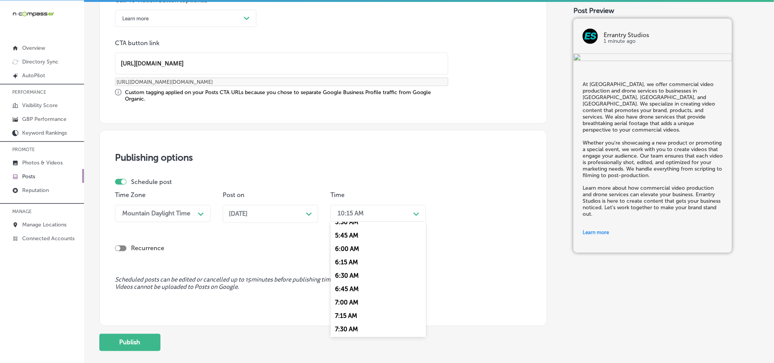
scroll to position [305, 0]
click at [344, 301] on div "7:00 AM" at bounding box center [379, 299] width 96 height 13
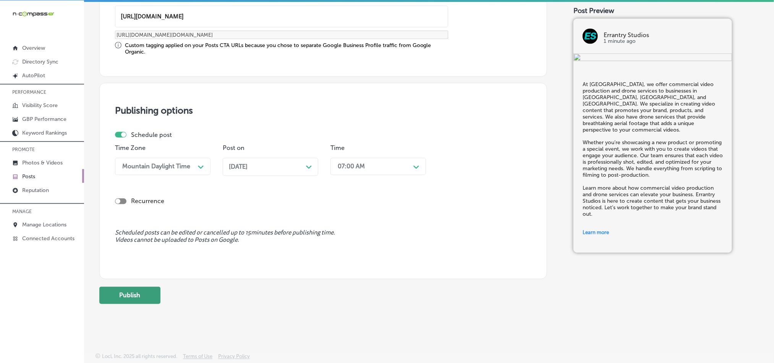
click at [138, 290] on button "Publish" at bounding box center [129, 295] width 61 height 17
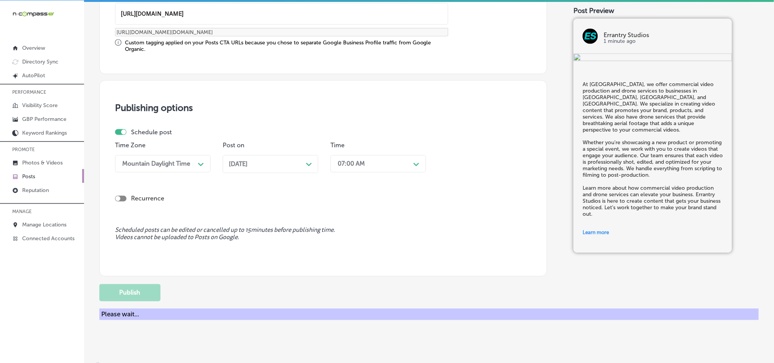
scroll to position [567, 0]
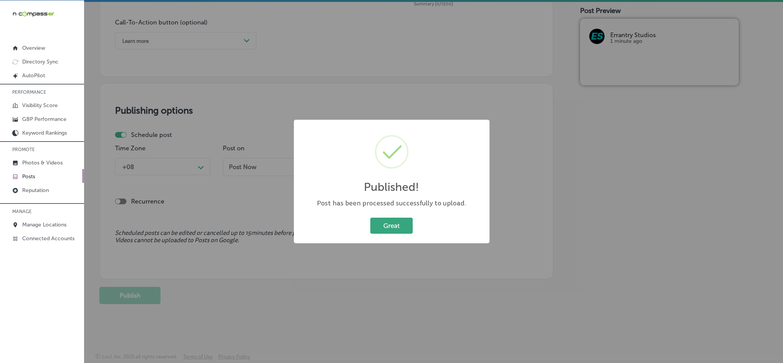
click at [384, 222] on button "Great" at bounding box center [391, 225] width 42 height 16
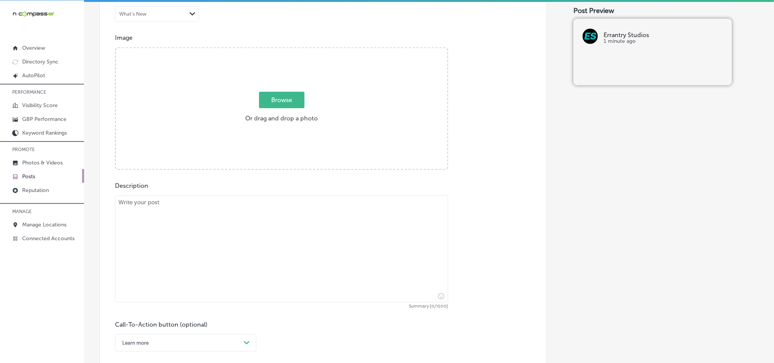
scroll to position [261, 0]
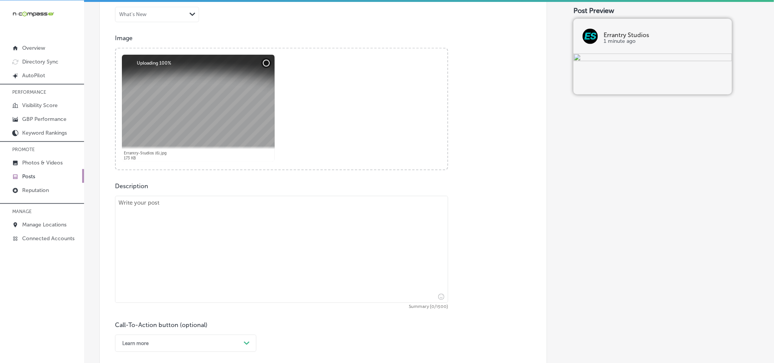
click at [254, 225] on textarea at bounding box center [281, 249] width 333 height 107
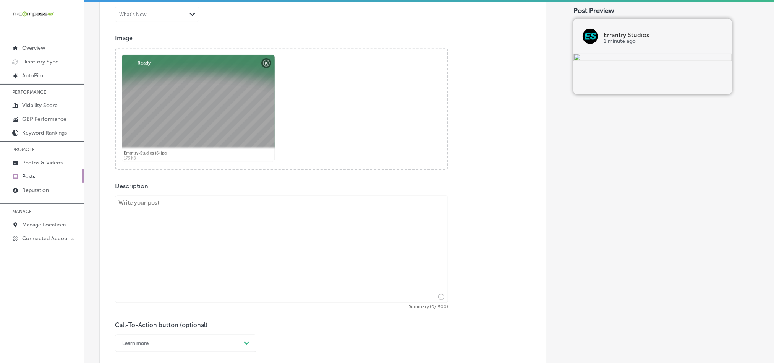
paste textarea "Testimonial videos are powerful tools for building trust, and Errantry Studios …"
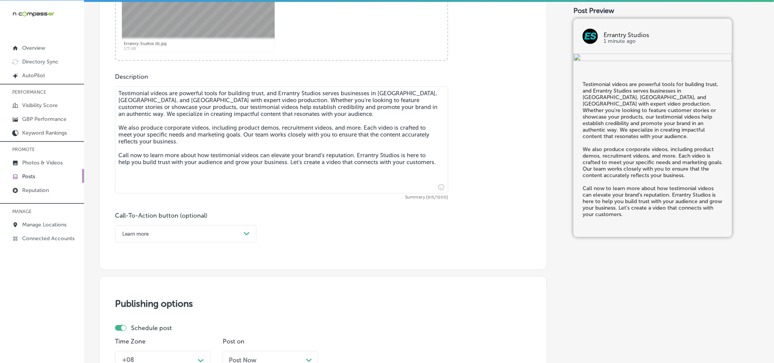
scroll to position [452, 0]
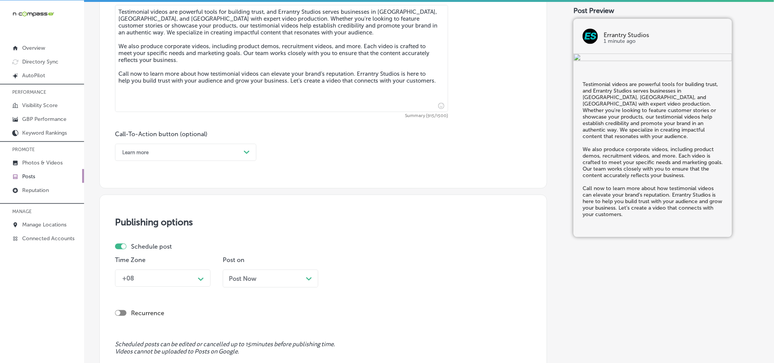
type textarea "Testimonial videos are powerful tools for building trust, and Errantry Studios …"
click at [190, 158] on div "Learn more" at bounding box center [179, 152] width 122 height 12
click at [128, 248] on div "Call Now" at bounding box center [185, 249] width 141 height 13
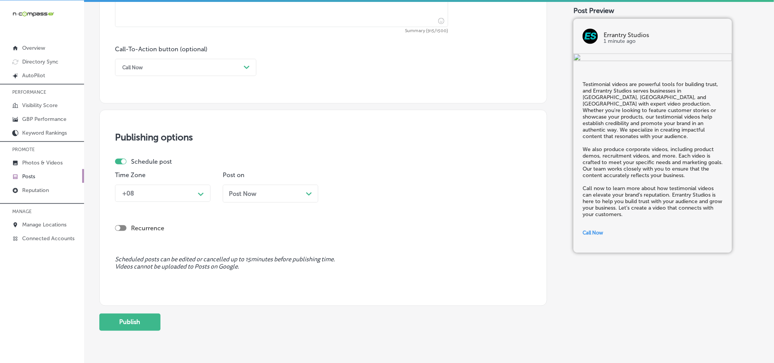
scroll to position [548, 0]
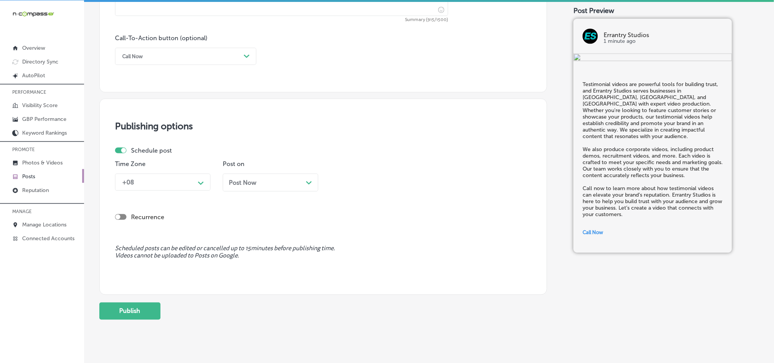
click at [164, 187] on div "+08" at bounding box center [156, 181] width 76 height 13
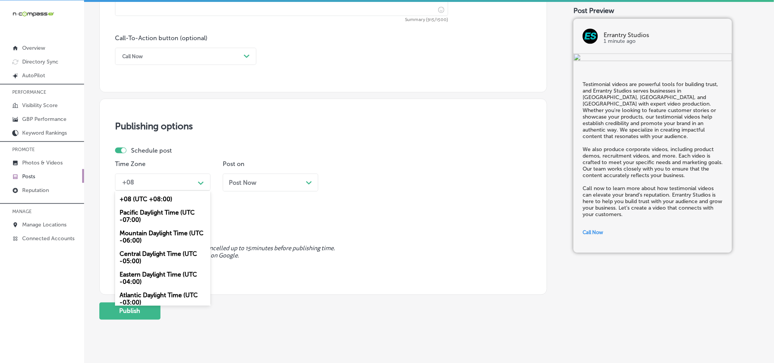
click at [144, 238] on div "Mountain Daylight Time (UTC -06:00)" at bounding box center [163, 236] width 96 height 21
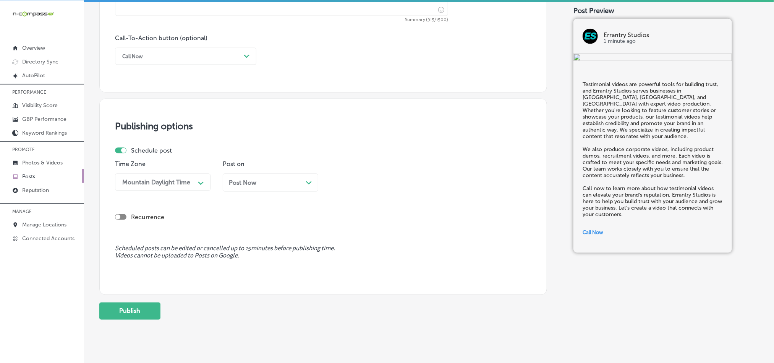
click at [285, 185] on div "Post Now Path Created with Sketch." at bounding box center [270, 182] width 83 height 7
click at [374, 184] on div "10:15 AM" at bounding box center [372, 181] width 76 height 13
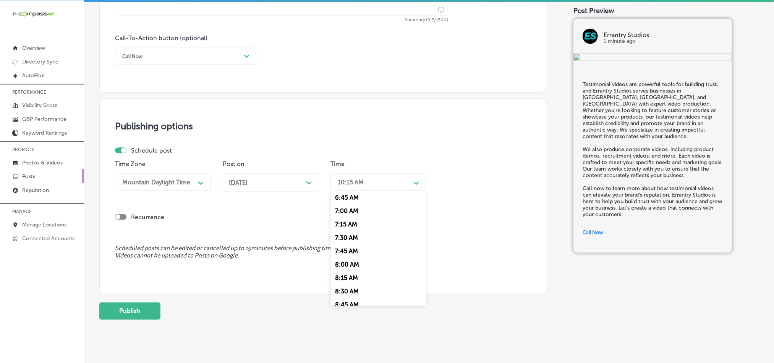
click at [344, 215] on div "7:00 AM" at bounding box center [379, 210] width 96 height 13
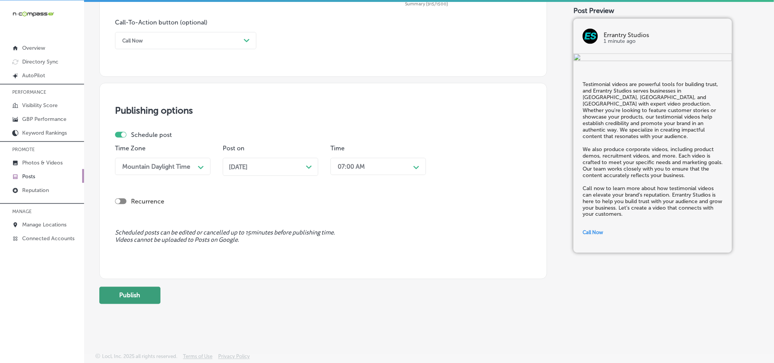
click at [149, 289] on button "Publish" at bounding box center [129, 295] width 61 height 17
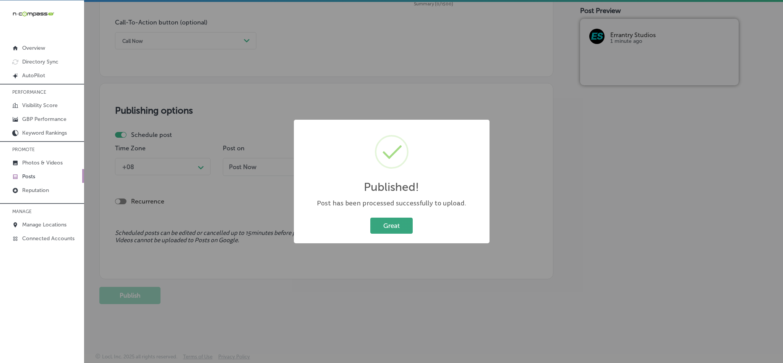
click at [381, 219] on button "Great" at bounding box center [391, 225] width 42 height 16
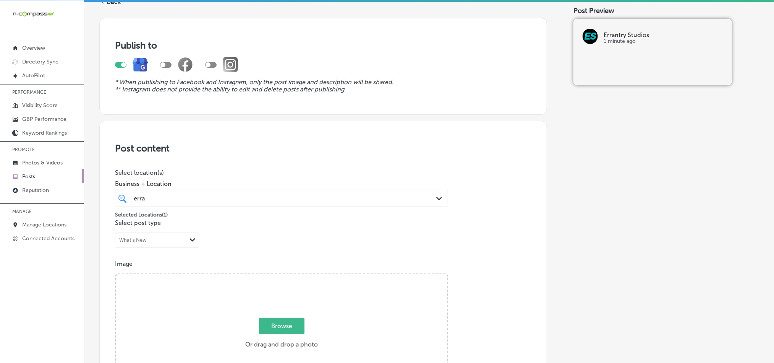
scroll to position [0, 0]
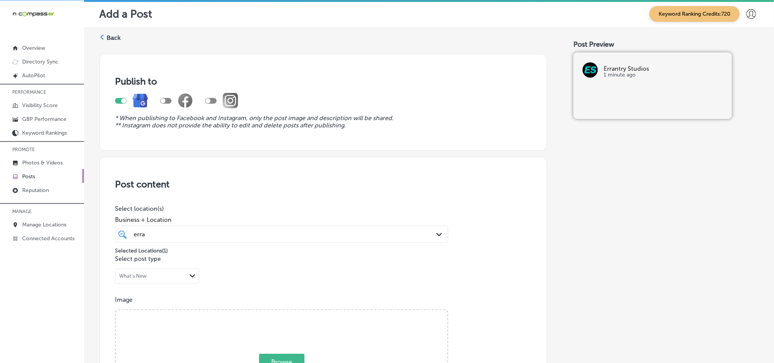
click at [110, 37] on label "Back" at bounding box center [114, 38] width 14 height 8
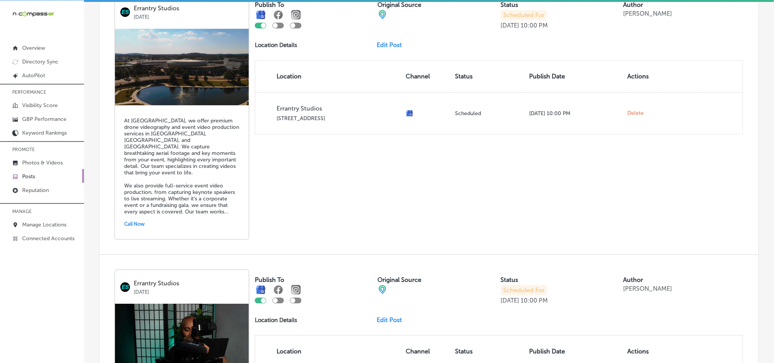
scroll to position [1229, 0]
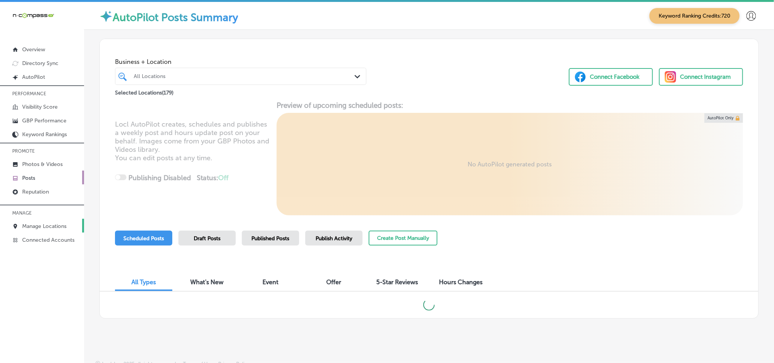
click at [42, 224] on p "Manage Locations" at bounding box center [44, 226] width 44 height 6
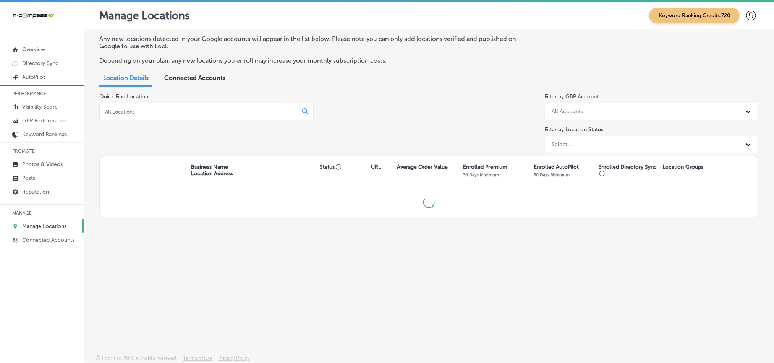
click at [156, 107] on div at bounding box center [206, 111] width 214 height 17
click at [157, 113] on input at bounding box center [200, 111] width 192 height 7
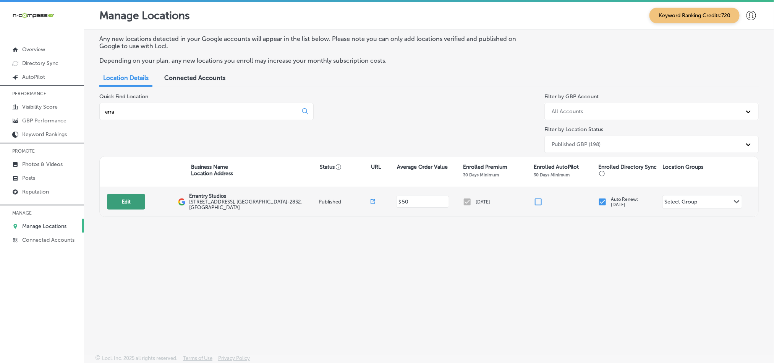
type input "erra"
click at [122, 203] on button "Edit" at bounding box center [126, 202] width 38 height 16
select select "US"
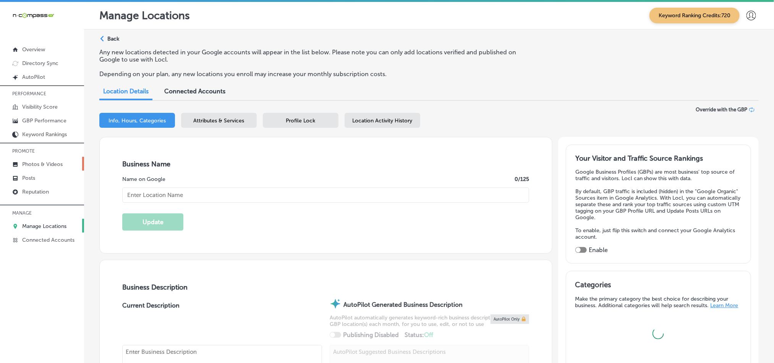
type input "Errantry Studios"
click at [36, 164] on p "Photos & Videos" at bounding box center [42, 164] width 41 height 6
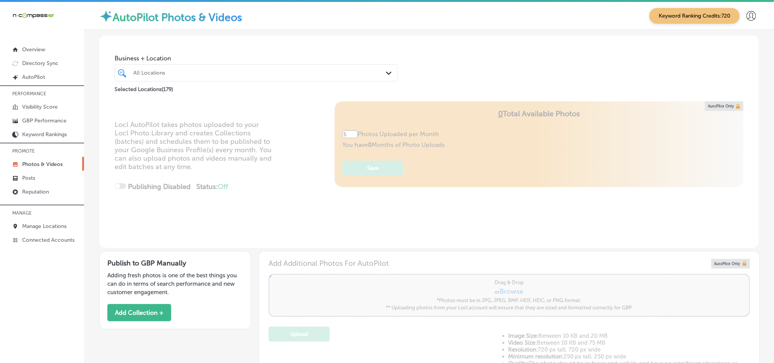
click at [232, 70] on div "All Locations" at bounding box center [259, 73] width 253 height 6
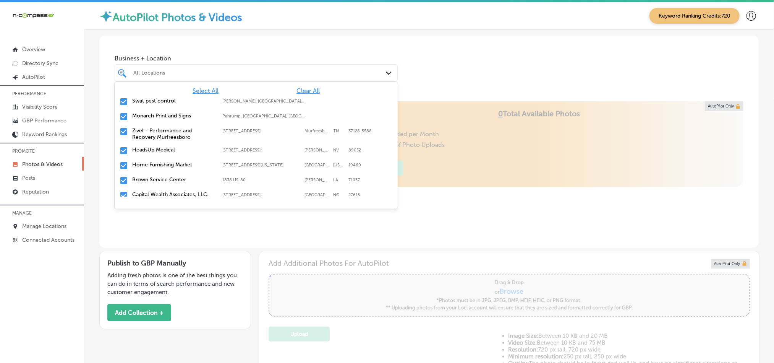
click at [300, 91] on span "Clear All" at bounding box center [308, 90] width 23 height 7
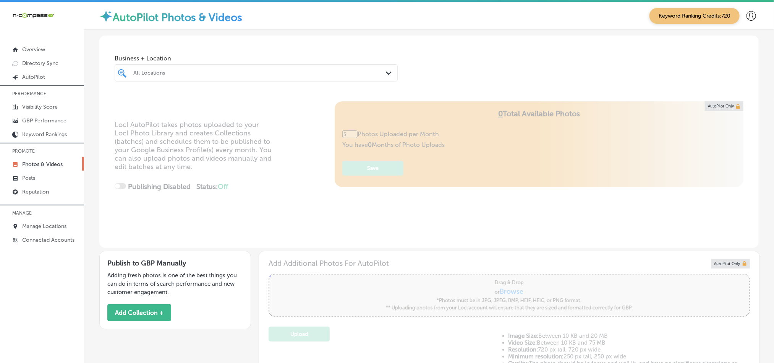
click at [288, 73] on div "All Locations" at bounding box center [259, 73] width 253 height 6
type input "0"
click at [164, 103] on label "Errantry Studios" at bounding box center [173, 100] width 83 height 6
type input "erra"
click at [462, 60] on div "Business + Location option [STREET_ADDRESS]. option [STREET_ADDRESS]. 2 results…" at bounding box center [429, 65] width 660 height 58
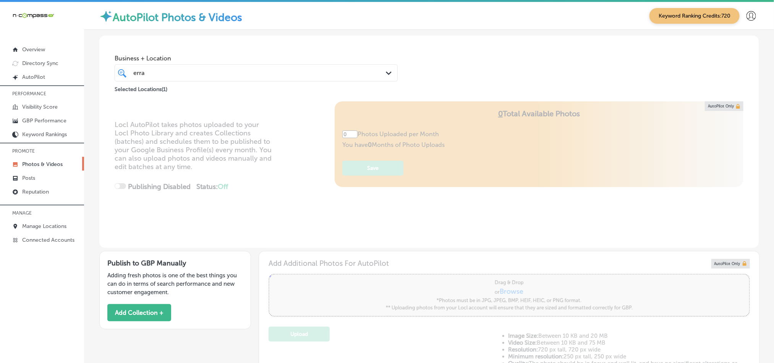
type input "5"
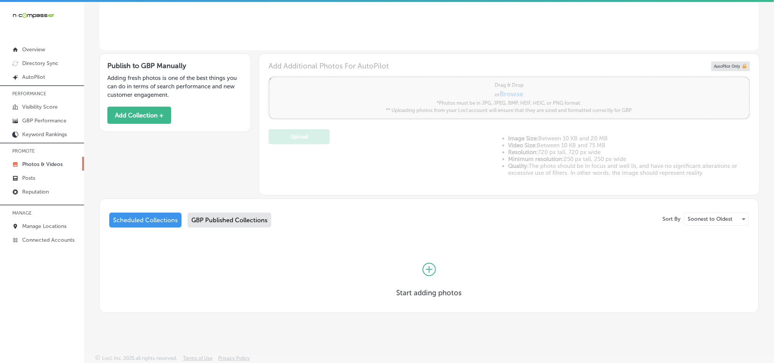
scroll to position [2, 0]
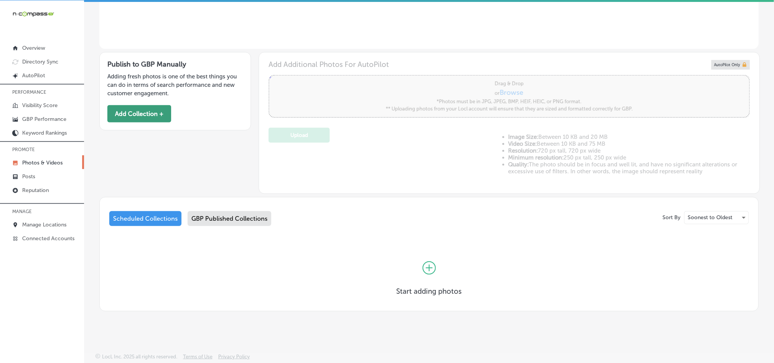
click at [160, 114] on button "Add Collection +" at bounding box center [139, 113] width 64 height 17
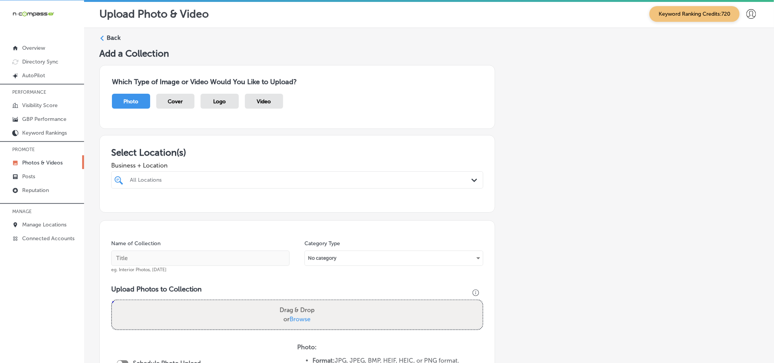
click at [397, 181] on div "All Locations" at bounding box center [301, 180] width 342 height 6
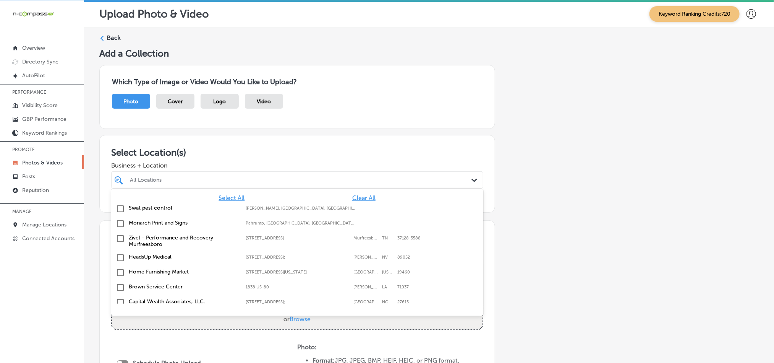
click at [352, 194] on span "Clear All" at bounding box center [363, 197] width 23 height 7
click at [350, 202] on div "Swat pest control [PERSON_NAME], [GEOGRAPHIC_DATA], [GEOGRAPHIC_DATA] | Hosston…" at bounding box center [297, 208] width 372 height 15
click at [118, 208] on input "checkbox" at bounding box center [120, 208] width 9 height 9
click at [352, 194] on span "Clear All" at bounding box center [363, 197] width 23 height 7
click at [352, 196] on span "Clear All" at bounding box center [363, 197] width 23 height 7
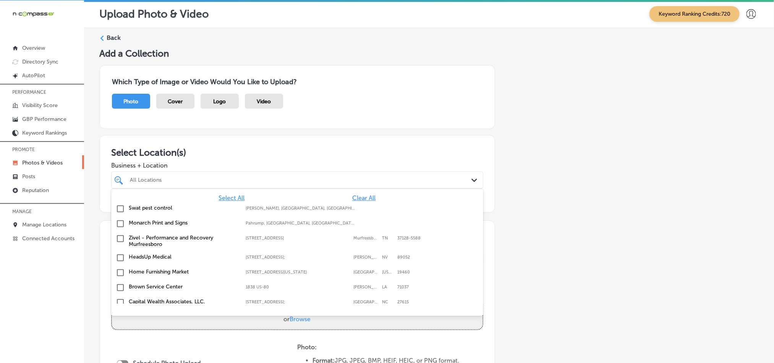
click at [352, 196] on span "Clear All" at bounding box center [363, 197] width 23 height 7
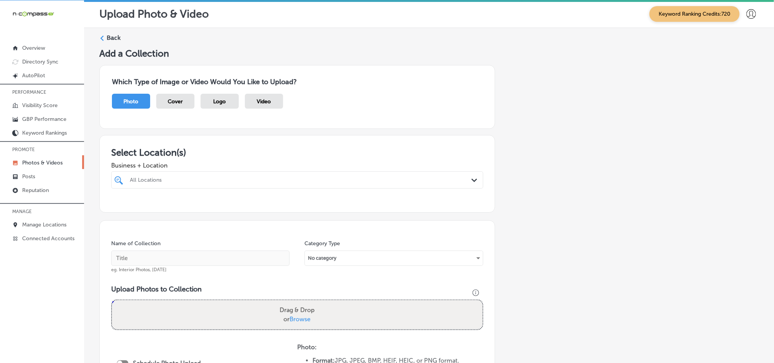
click at [341, 178] on div "All Locations" at bounding box center [301, 180] width 342 height 6
click at [118, 206] on input "checkbox" at bounding box center [120, 208] width 9 height 9
type input "erra"
click at [402, 125] on div "Which Type of Image or Video Would You Like to Upload? Photo Cover Logo Video" at bounding box center [297, 97] width 396 height 64
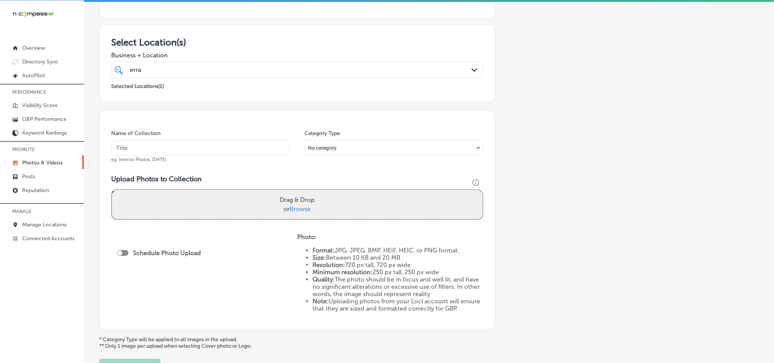
scroll to position [115, 0]
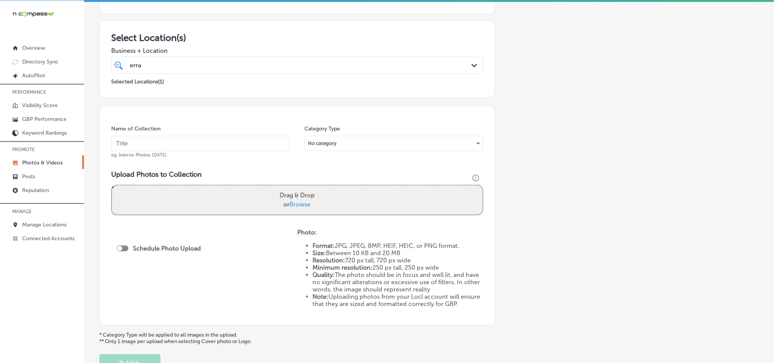
click at [167, 147] on input "text" at bounding box center [200, 143] width 178 height 15
paste input "Errantry-Studios-Video-Production"
type input "Errantry-Studios-Video-Production"
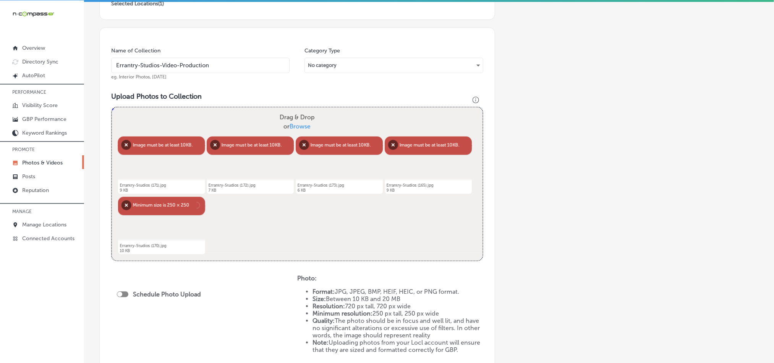
scroll to position [229, 0]
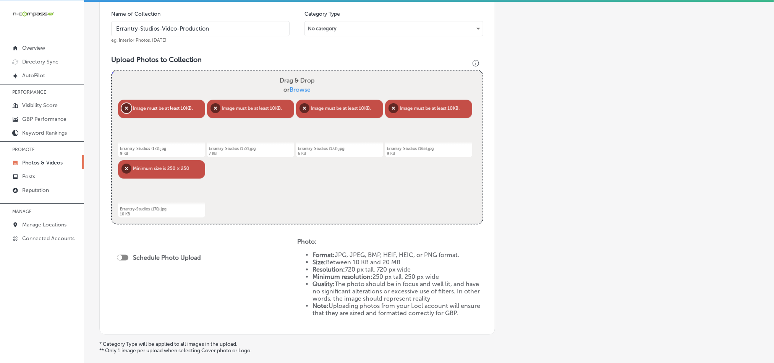
click at [126, 109] on button "Remove" at bounding box center [127, 108] width 10 height 10
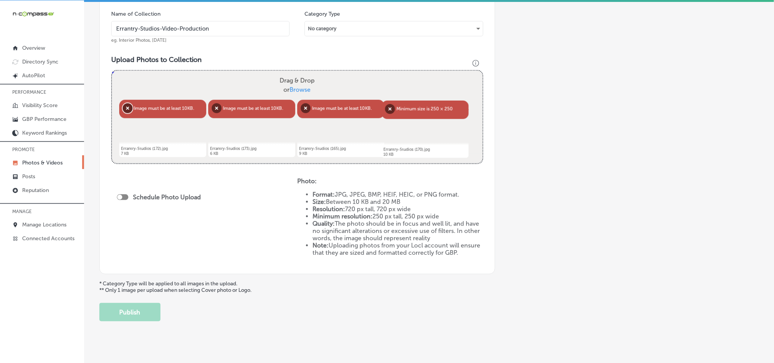
click at [126, 109] on button "Remove" at bounding box center [128, 108] width 10 height 10
click at [126, 109] on button "Remove" at bounding box center [127, 108] width 10 height 10
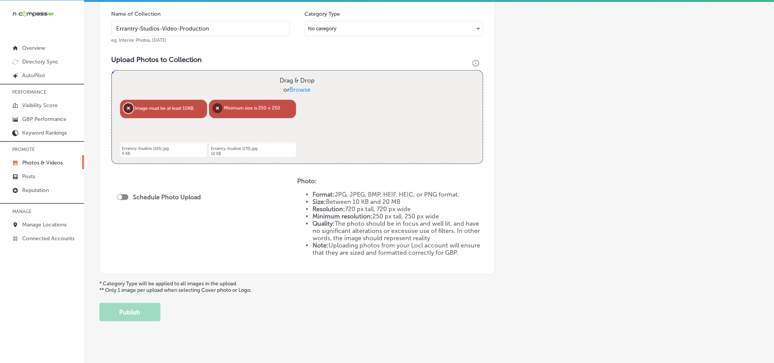
click at [126, 109] on button "Remove" at bounding box center [128, 108] width 10 height 10
click at [126, 109] on button "Remove" at bounding box center [129, 108] width 10 height 10
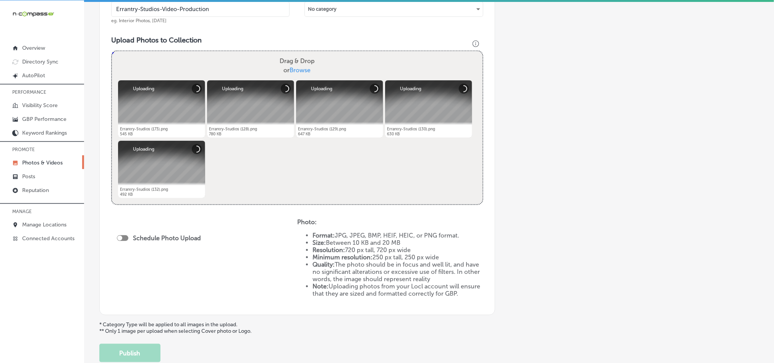
scroll to position [254, 0]
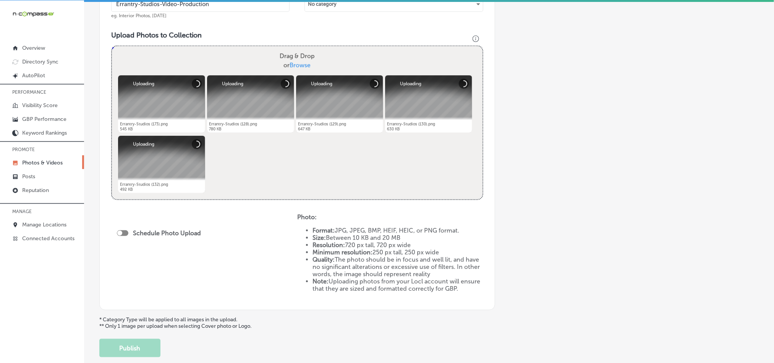
click at [123, 232] on div at bounding box center [122, 233] width 11 height 6
checkbox input "true"
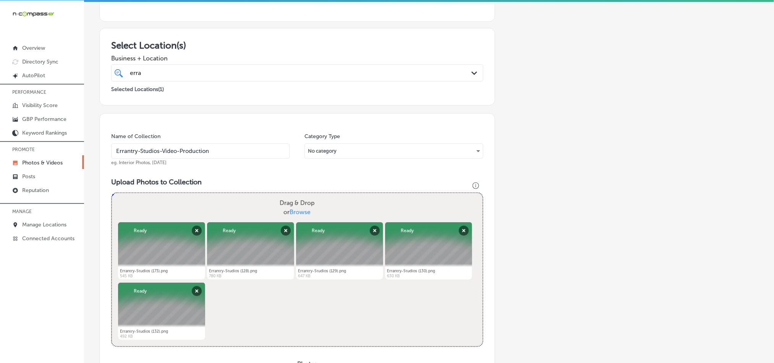
scroll to position [101, 0]
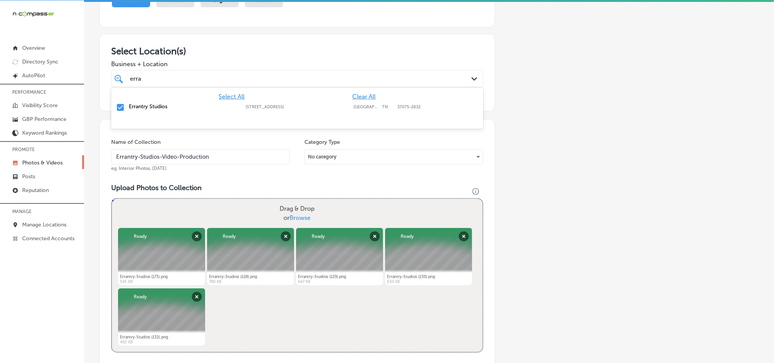
click at [219, 79] on div "[PERSON_NAME]" at bounding box center [280, 78] width 303 height 10
click at [300, 44] on div "Select Location(s) Business + Location option [STREET_ADDRESS]. option focused,…" at bounding box center [297, 73] width 396 height 78
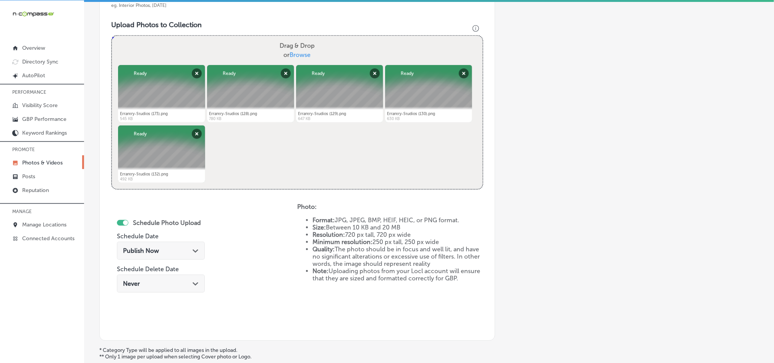
scroll to position [311, 0]
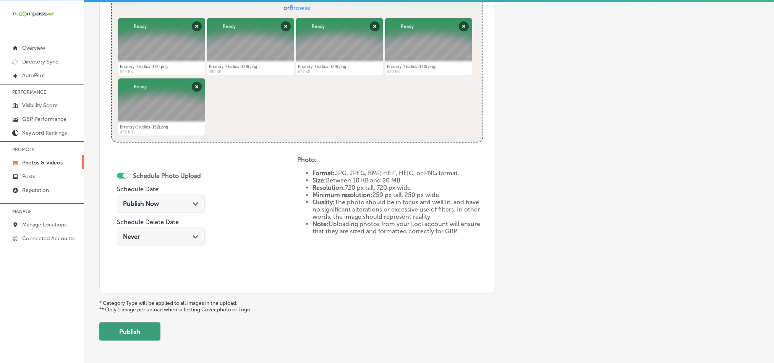
click at [134, 328] on button "Publish" at bounding box center [129, 331] width 61 height 18
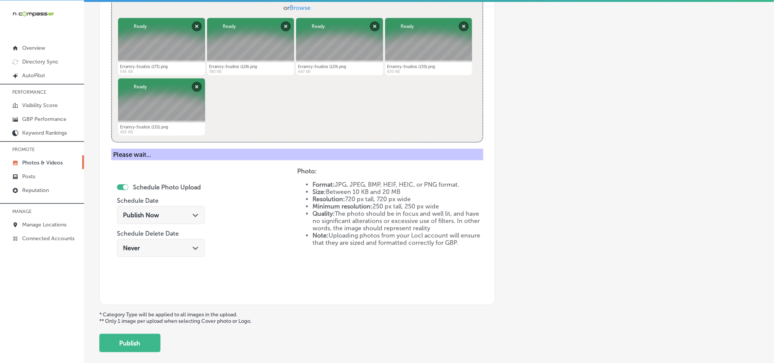
scroll to position [218, 0]
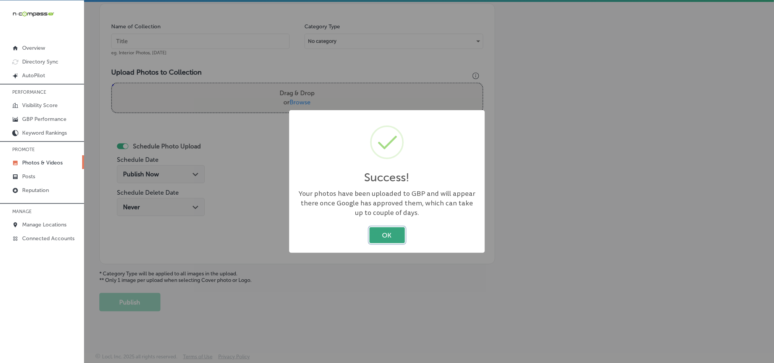
click at [377, 237] on button "OK" at bounding box center [388, 235] width 36 height 16
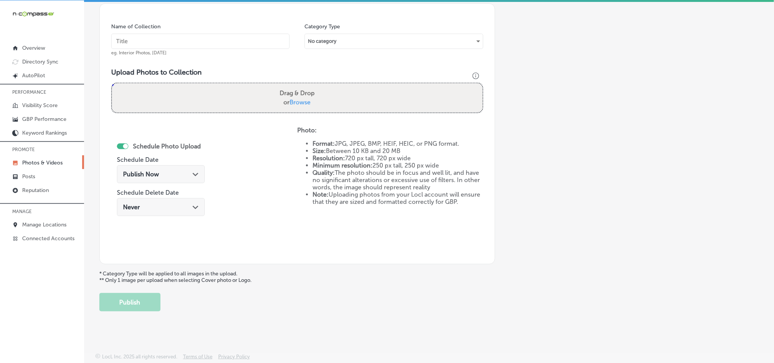
click at [188, 38] on input "text" at bounding box center [200, 41] width 178 height 15
paste input "Errantry-Studios-Video-Editing"
type input "Errantry-Studios-Video-Editing"
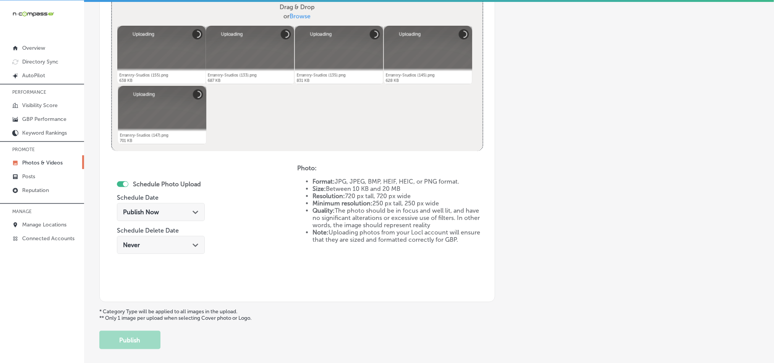
scroll to position [314, 0]
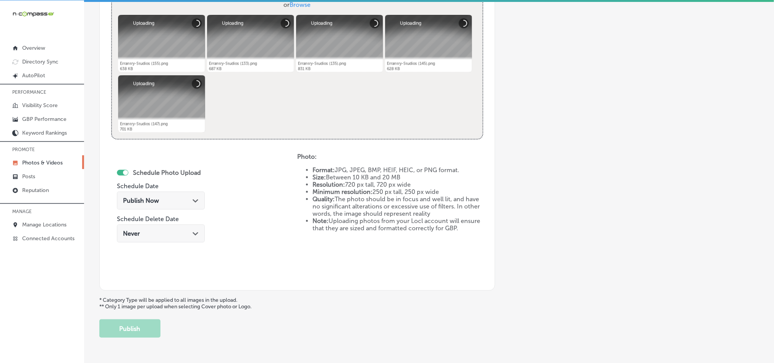
click at [194, 196] on div "Publish Now Path Created with Sketch." at bounding box center [161, 200] width 88 height 18
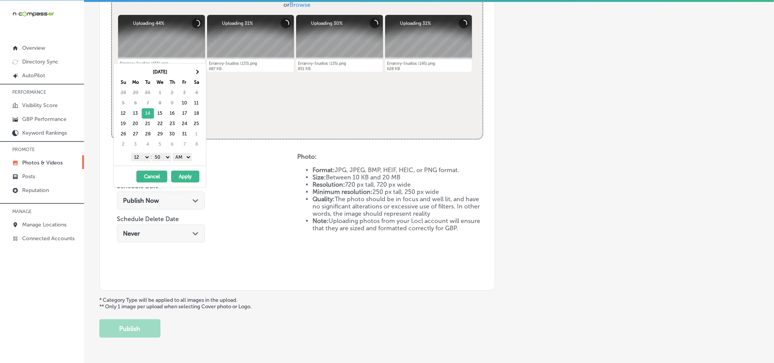
drag, startPoint x: 141, startPoint y: 157, endPoint x: 157, endPoint y: 217, distance: 61.7
click at [141, 157] on select "1 2 3 4 5 6 7 8 9 10 11 12" at bounding box center [140, 157] width 19 height 8
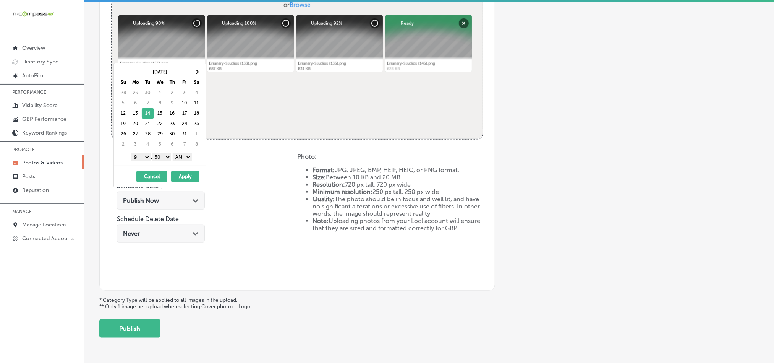
click at [160, 160] on select "00 10 20 30 40 50" at bounding box center [161, 157] width 19 height 8
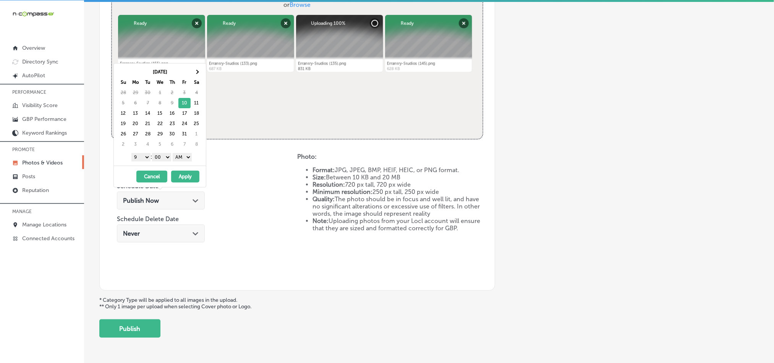
click at [180, 158] on select "AM PM" at bounding box center [182, 157] width 19 height 8
click at [183, 178] on button "Apply" at bounding box center [185, 176] width 28 height 12
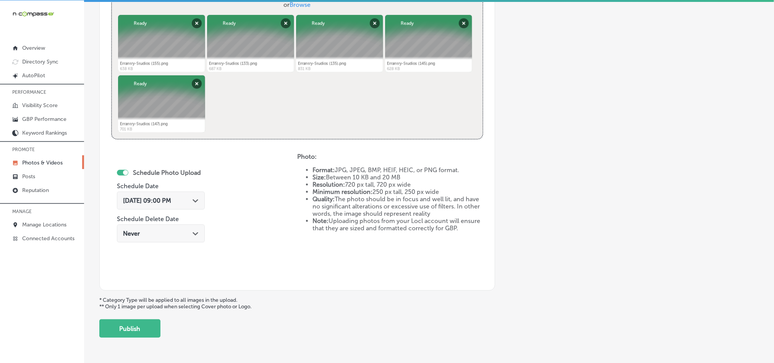
click at [198, 201] on polygon at bounding box center [196, 200] width 6 height 3
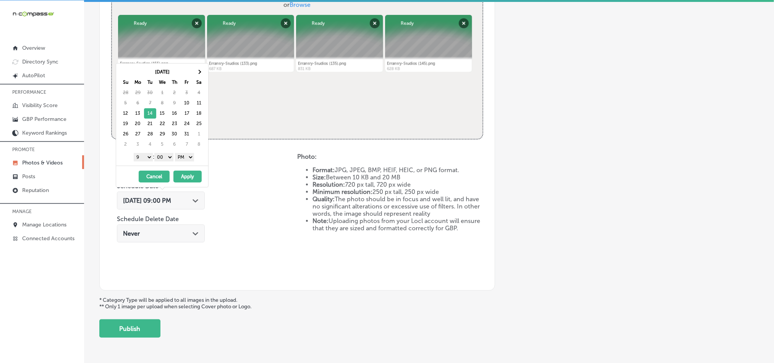
click at [187, 180] on button "Apply" at bounding box center [187, 176] width 28 height 12
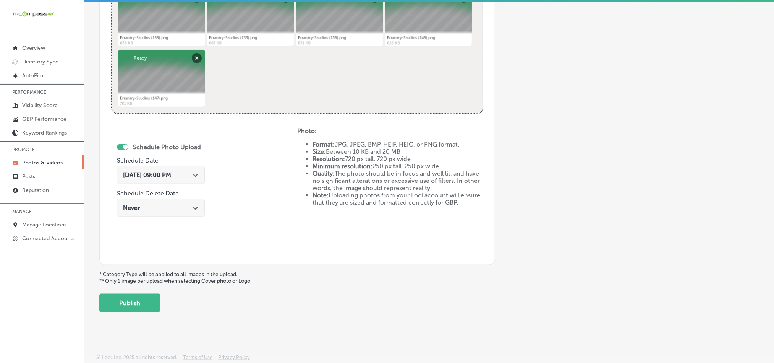
scroll to position [342, 0]
click at [148, 304] on button "Publish" at bounding box center [129, 302] width 61 height 18
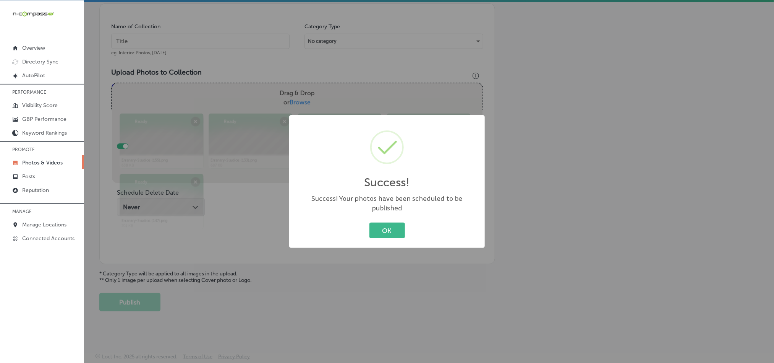
scroll to position [218, 0]
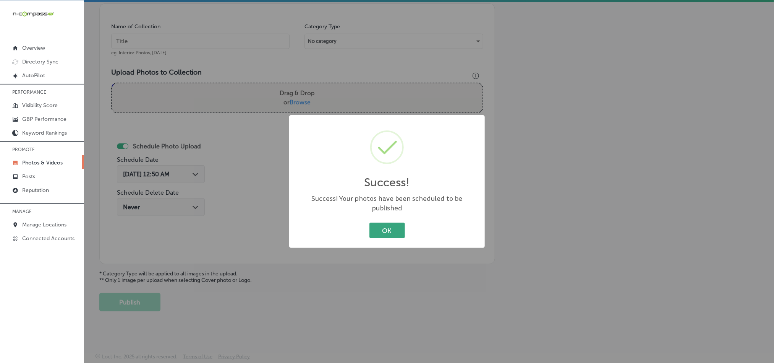
click at [388, 227] on button "OK" at bounding box center [388, 230] width 36 height 16
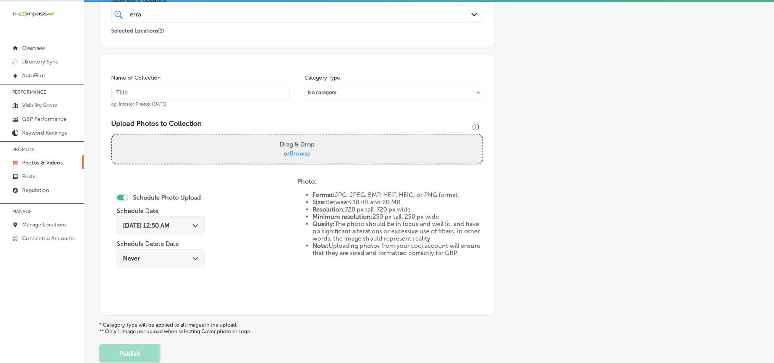
scroll to position [161, 0]
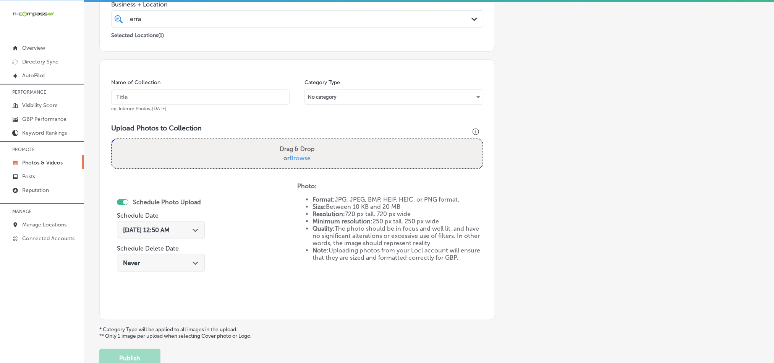
click at [190, 93] on input "text" at bounding box center [200, 96] width 178 height 15
click at [158, 98] on input "text" at bounding box center [200, 96] width 178 height 15
paste input "Errantry-Studios-Event-Video-production"
type input "Errantry-Studios-Event-Video-production"
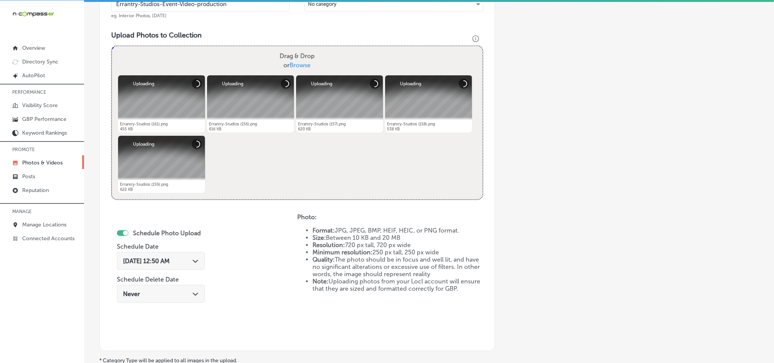
scroll to position [314, 0]
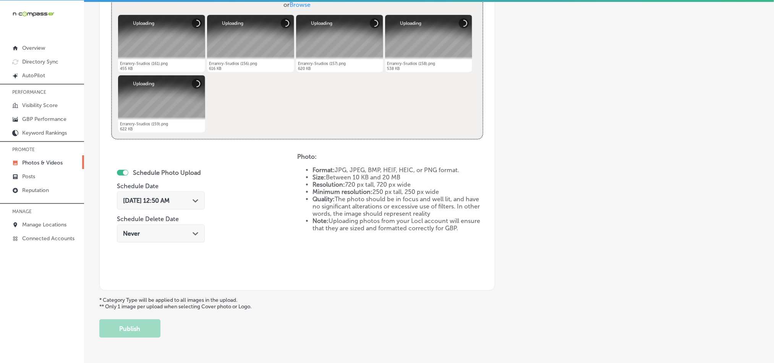
click at [194, 203] on div "Path Created with Sketch." at bounding box center [196, 200] width 6 height 6
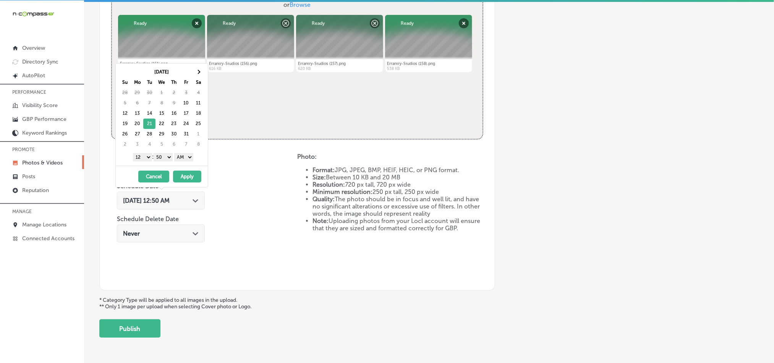
click at [146, 155] on select "1 2 3 4 5 6 7 8 9 10 11 12" at bounding box center [142, 157] width 19 height 8
click at [167, 157] on select "00 10 20 30 40 50" at bounding box center [163, 157] width 19 height 8
click at [185, 159] on select "AM PM" at bounding box center [183, 157] width 19 height 8
click at [186, 179] on button "Apply" at bounding box center [187, 176] width 28 height 12
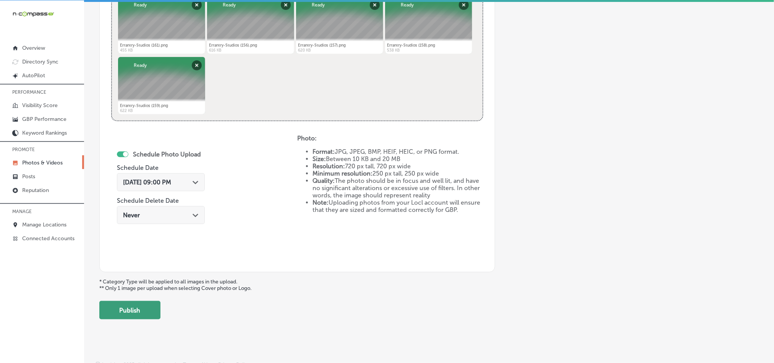
scroll to position [333, 0]
click at [145, 311] on button "Publish" at bounding box center [129, 309] width 61 height 18
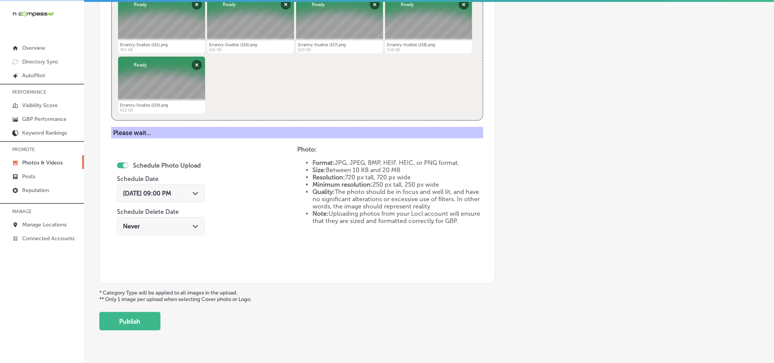
scroll to position [218, 0]
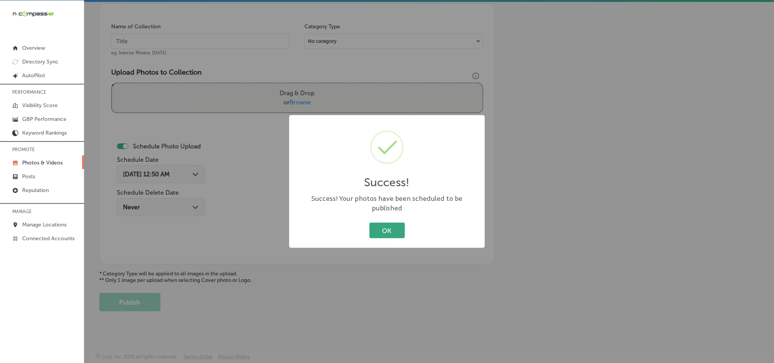
click at [383, 223] on button "OK" at bounding box center [388, 230] width 36 height 16
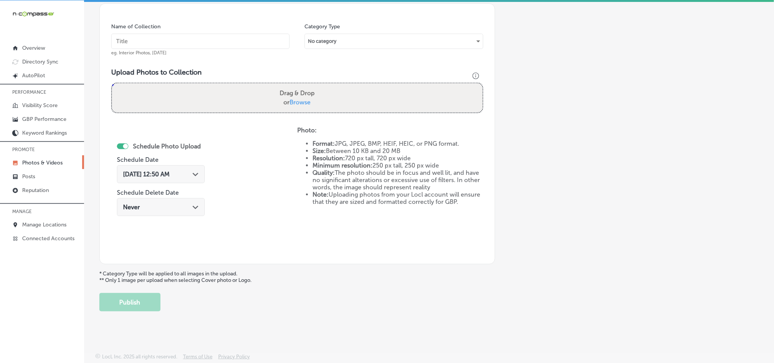
click at [173, 38] on input "text" at bounding box center [200, 41] width 178 height 15
paste input "Errantry-Studios-Drone-Videography-and-Photography"
type input "Errantry-Studios-Drone-Videography-and-Photography"
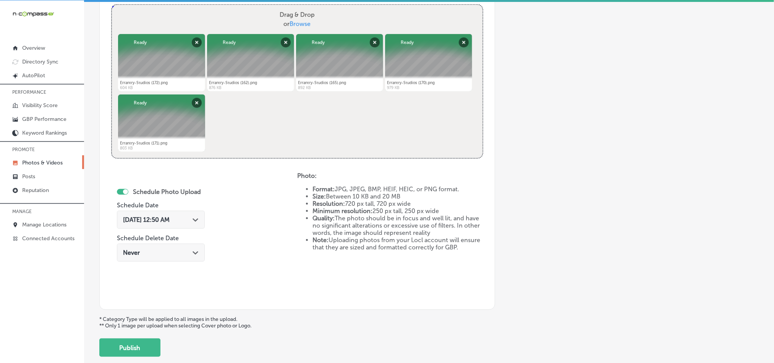
scroll to position [333, 0]
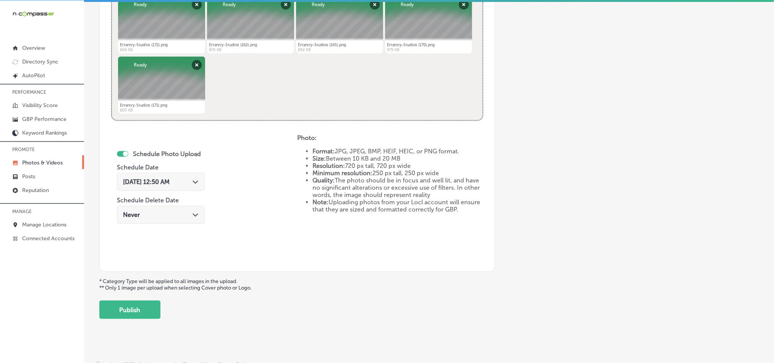
click at [198, 173] on div "[DATE] 12:50 AM Path Created with Sketch." at bounding box center [161, 182] width 88 height 18
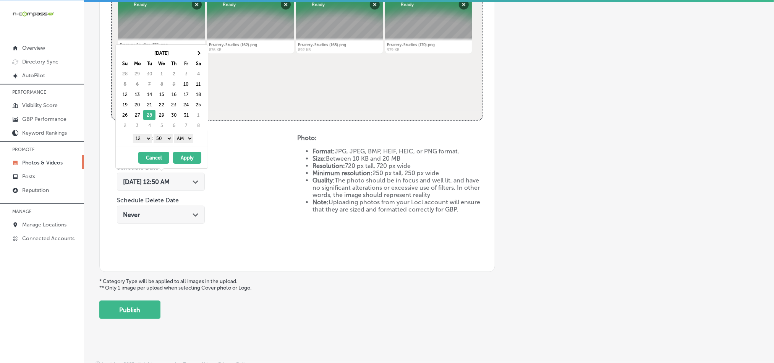
click at [147, 139] on select "1 2 3 4 5 6 7 8 9 10 11 12" at bounding box center [142, 138] width 19 height 8
click at [163, 138] on select "00 10 20 30 40 50" at bounding box center [163, 138] width 19 height 8
click at [185, 140] on select "AM PM" at bounding box center [183, 138] width 19 height 8
click at [187, 157] on button "Apply" at bounding box center [187, 158] width 28 height 12
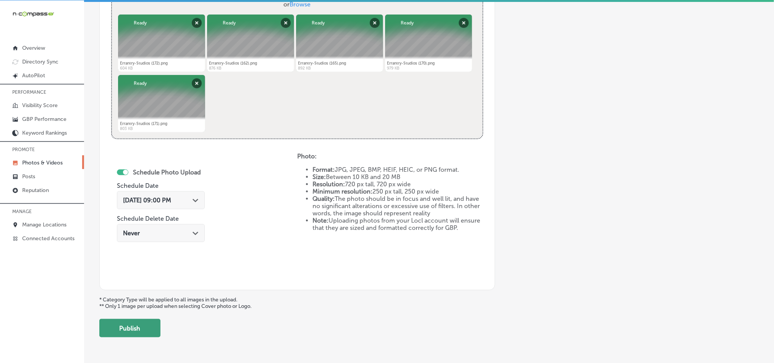
scroll to position [342, 0]
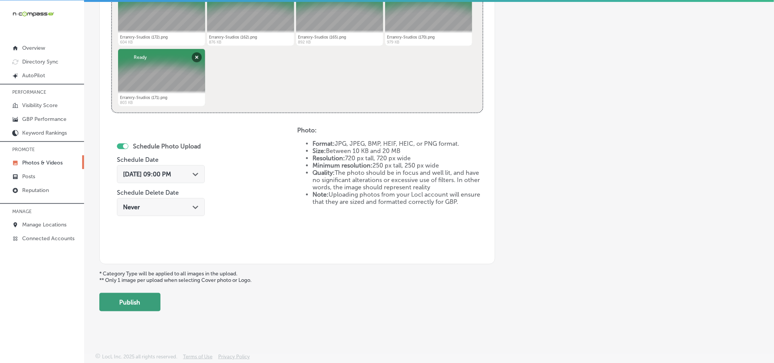
click at [132, 303] on button "Publish" at bounding box center [129, 302] width 61 height 18
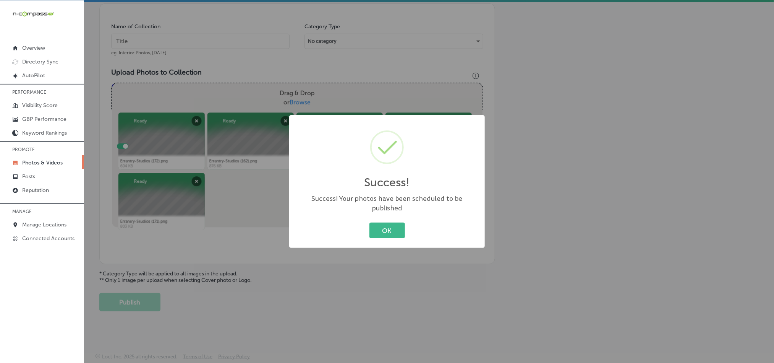
scroll to position [218, 0]
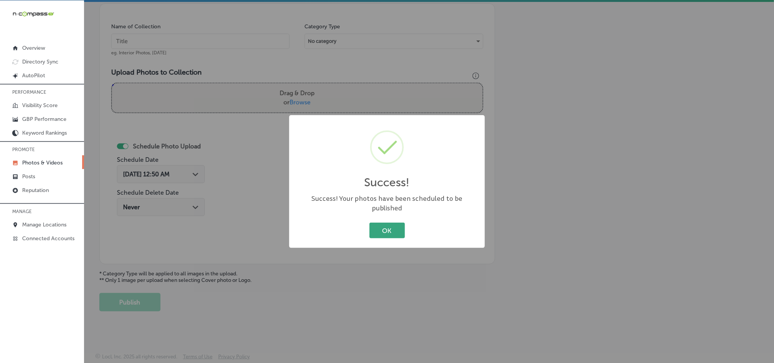
click at [372, 227] on button "OK" at bounding box center [388, 230] width 36 height 16
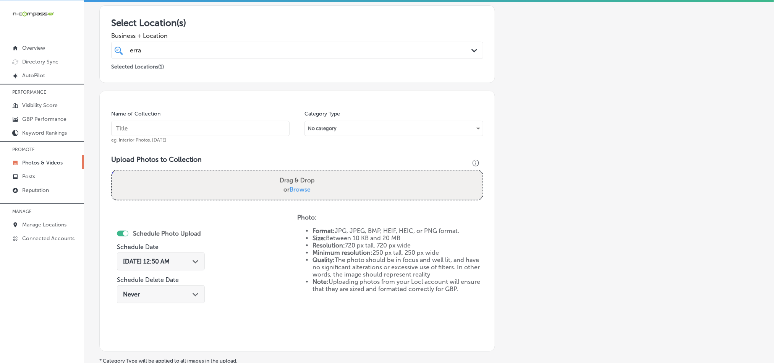
scroll to position [123, 0]
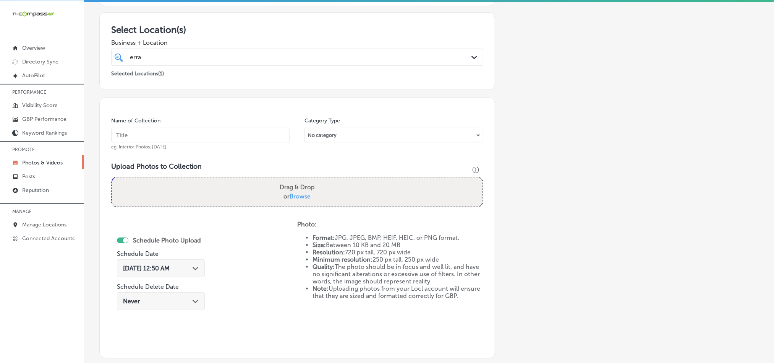
click at [225, 130] on input "text" at bounding box center [200, 135] width 178 height 15
paste input "Errantry-Studios-Advertisement-Video"
type input "Errantry-Studios-Advertisement-Video"
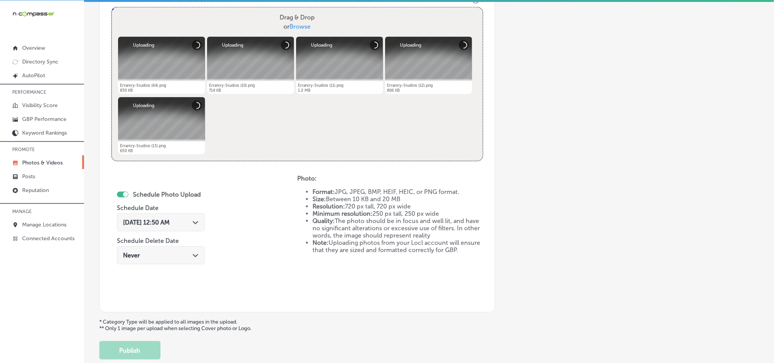
scroll to position [295, 0]
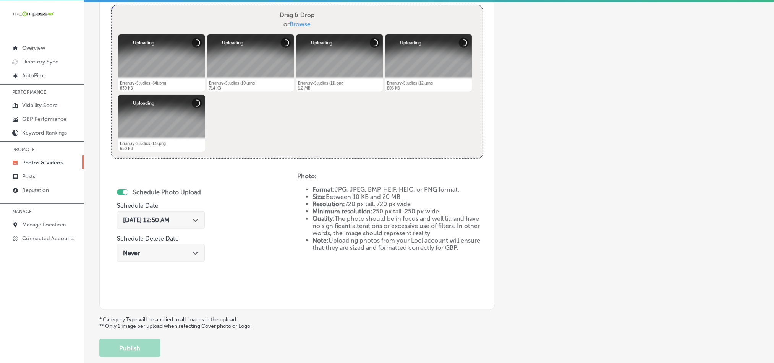
click at [190, 224] on div "[DATE] 12:50 AM Path Created with Sketch." at bounding box center [161, 219] width 76 height 7
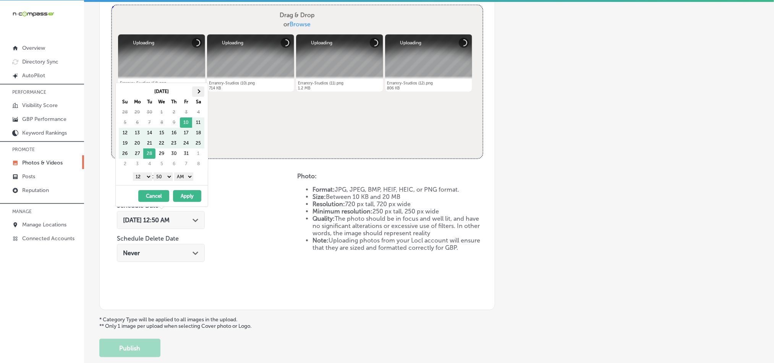
click at [196, 92] on span at bounding box center [198, 91] width 4 height 4
click at [146, 177] on select "1 2 3 4 5 6 7 8 9 10 11 12" at bounding box center [142, 176] width 19 height 8
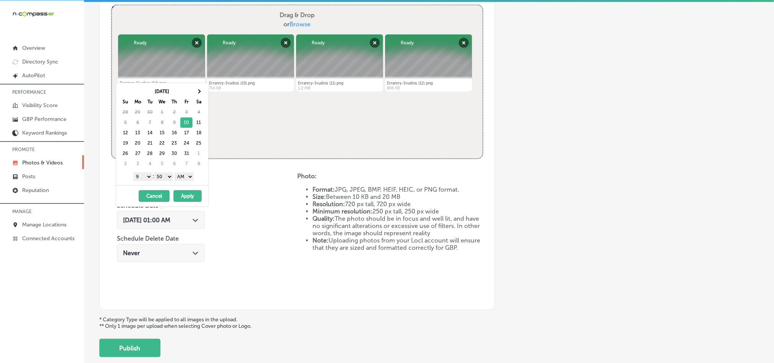
click at [169, 178] on select "00 10 20 30 40 50" at bounding box center [163, 176] width 19 height 8
click at [188, 177] on select "AM PM" at bounding box center [184, 176] width 19 height 8
click at [198, 92] on span at bounding box center [199, 91] width 4 height 4
click at [144, 180] on select "1 2 3 4 5 6 7 8 9 10 11 12" at bounding box center [142, 176] width 19 height 8
click at [195, 196] on button "Apply" at bounding box center [187, 196] width 28 height 12
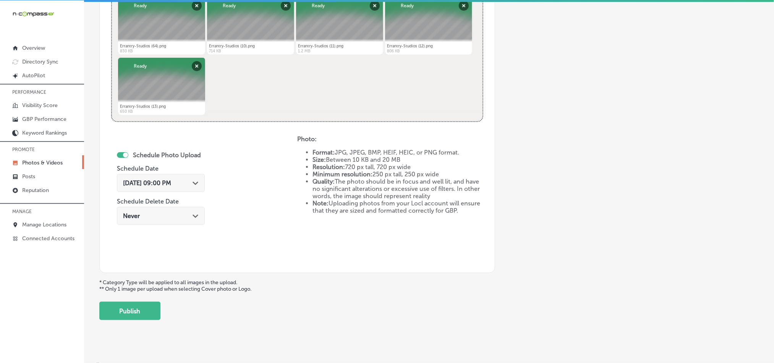
scroll to position [333, 0]
click at [198, 180] on icon "Path Created with Sketch." at bounding box center [196, 181] width 6 height 3
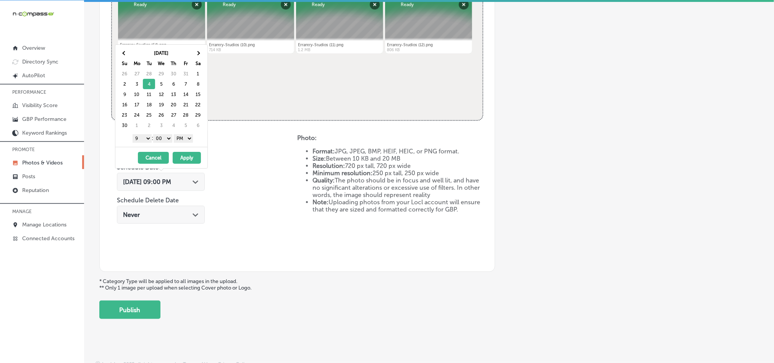
click at [186, 163] on button "Apply" at bounding box center [187, 158] width 28 height 12
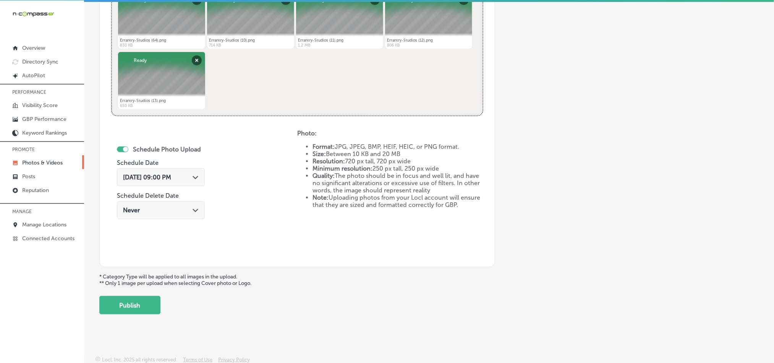
scroll to position [342, 0]
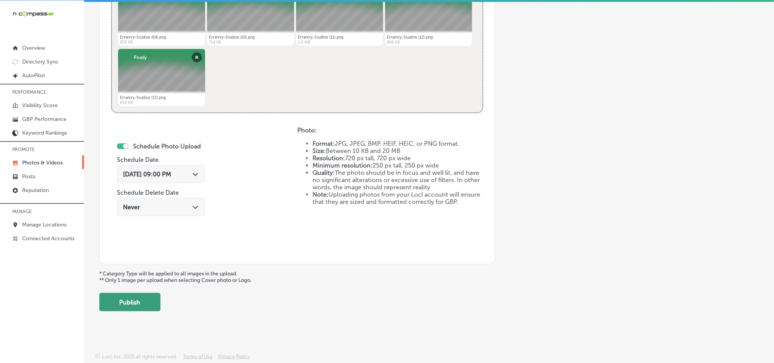
click at [147, 301] on button "Publish" at bounding box center [129, 302] width 61 height 18
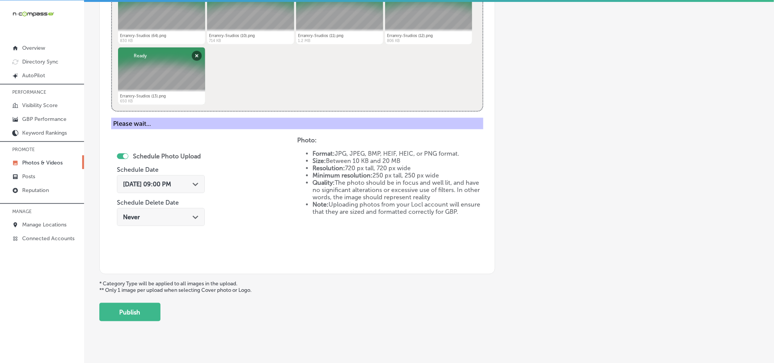
scroll to position [218, 0]
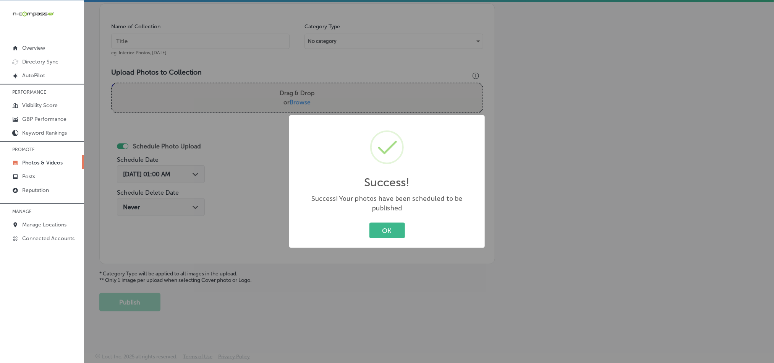
click at [385, 220] on div "OK Cancel" at bounding box center [387, 230] width 180 height 20
click at [384, 224] on button "OK" at bounding box center [388, 230] width 36 height 16
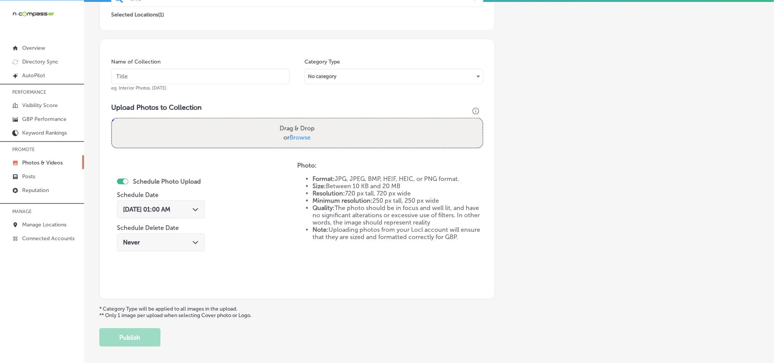
scroll to position [180, 0]
click at [219, 79] on input "text" at bounding box center [200, 77] width 178 height 15
paste input "Errantry-Studios-Commercial-Video-production"
type input "Errantry-Studios-Commercial-Video-production"
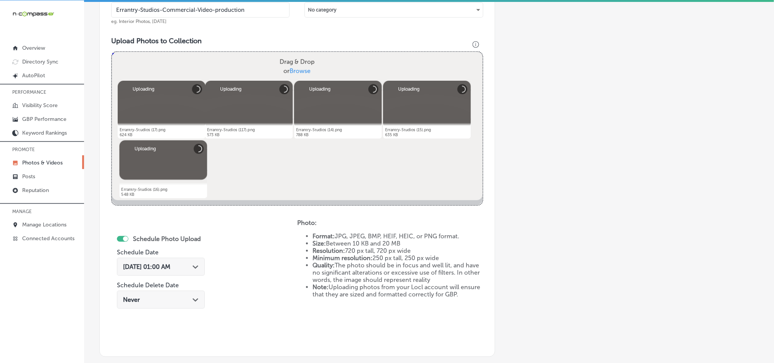
scroll to position [276, 0]
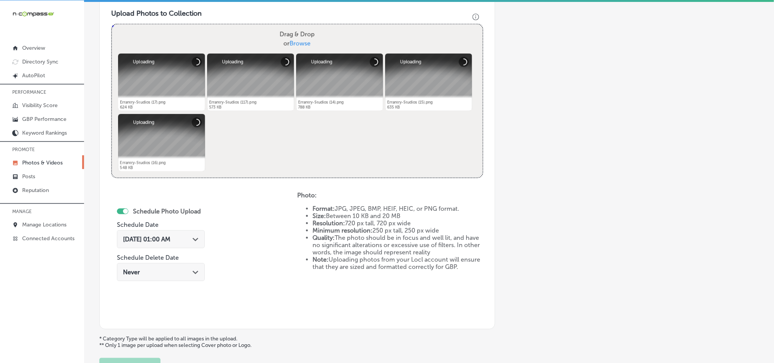
click at [183, 232] on div "[DATE] 01:00 AM Path Created with Sketch." at bounding box center [161, 239] width 88 height 18
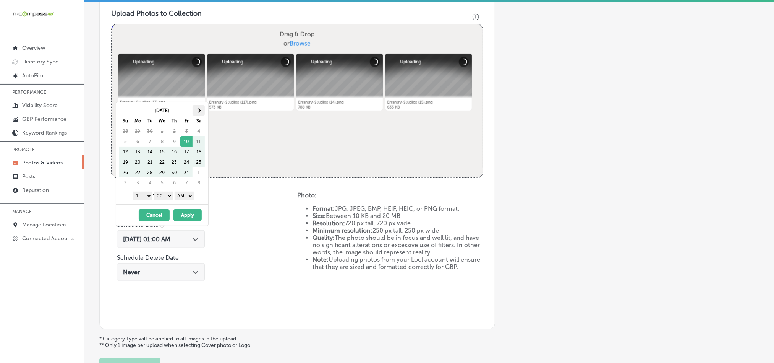
click at [196, 109] on th at bounding box center [199, 110] width 12 height 10
click at [144, 198] on select "1 2 3 4 5 6 7 8 9 10 11 12" at bounding box center [142, 195] width 19 height 8
click at [188, 196] on select "AM PM" at bounding box center [184, 195] width 19 height 8
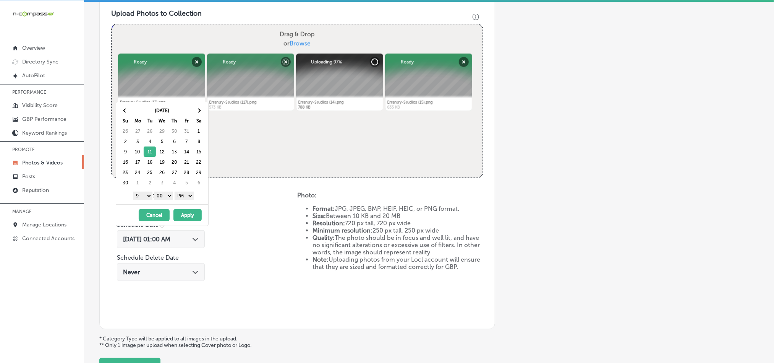
click at [185, 216] on button "Apply" at bounding box center [187, 215] width 28 height 12
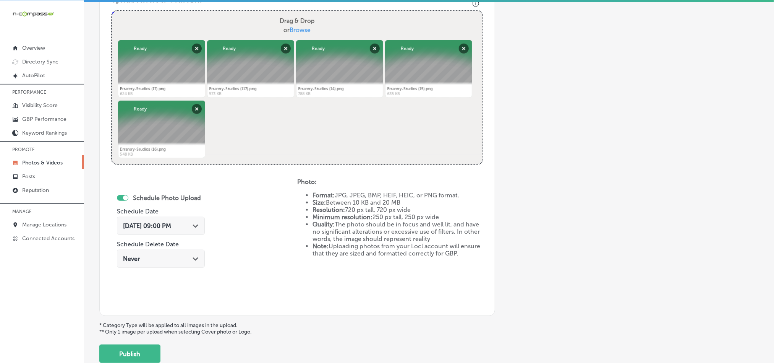
scroll to position [295, 0]
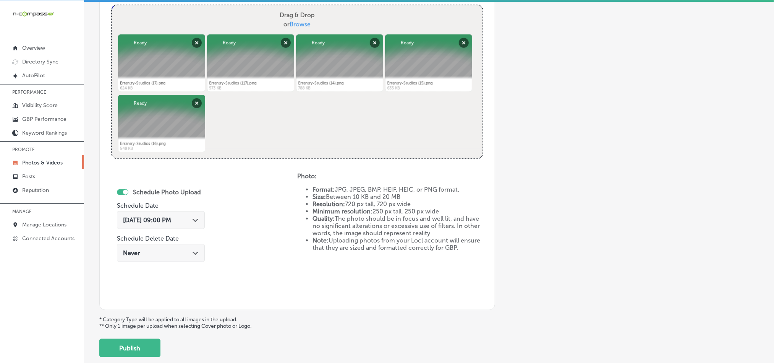
click at [130, 350] on button "Publish" at bounding box center [129, 348] width 61 height 18
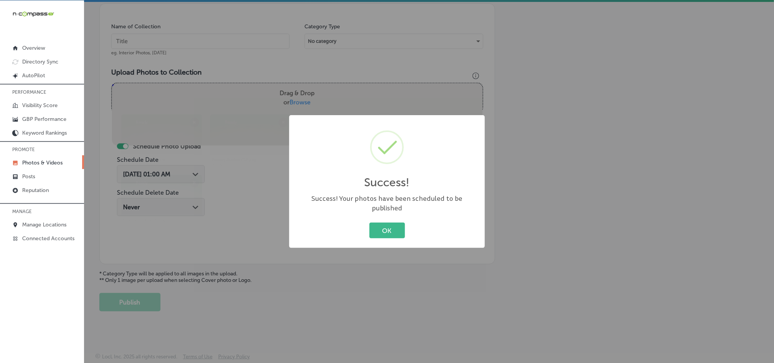
scroll to position [218, 0]
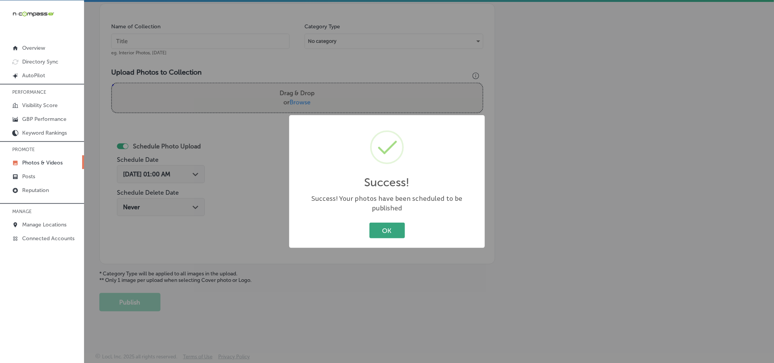
click at [374, 224] on button "OK" at bounding box center [388, 230] width 36 height 16
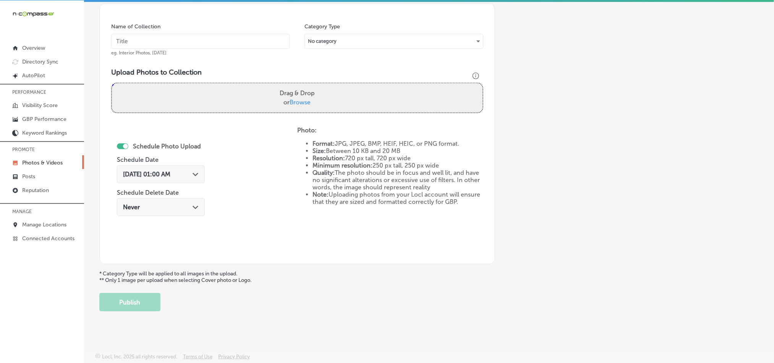
click at [204, 37] on input "text" at bounding box center [200, 41] width 178 height 15
paste input "Errantry-Studios-Short-form-video"
type input "Errantry-Studios-Short-form-video"
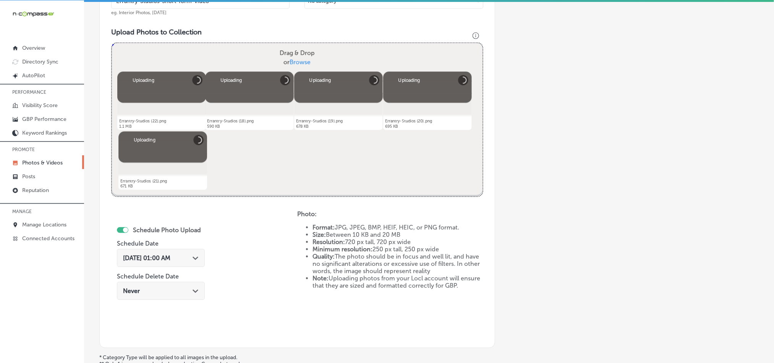
scroll to position [314, 0]
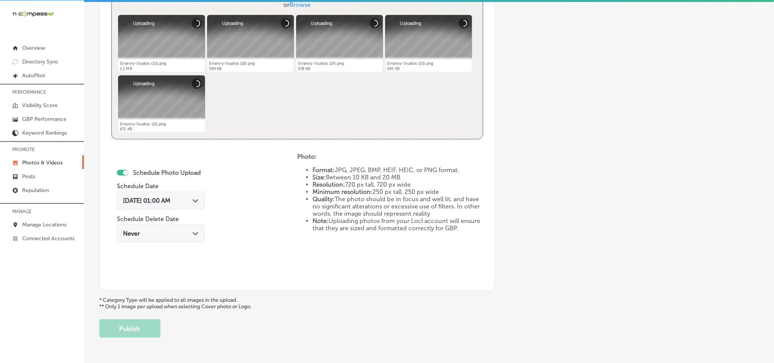
click at [193, 201] on div "[DATE] 01:00 AM Path Created with Sketch." at bounding box center [161, 200] width 76 height 7
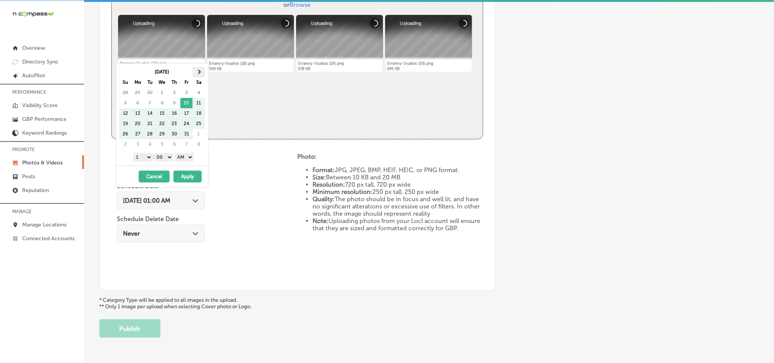
click at [197, 71] on th at bounding box center [199, 72] width 12 height 10
click at [143, 157] on select "1 2 3 4 5 6 7 8 9 10 11 12" at bounding box center [142, 157] width 19 height 8
click at [185, 159] on select "AM PM" at bounding box center [184, 157] width 19 height 8
click at [187, 175] on button "Apply" at bounding box center [187, 176] width 28 height 12
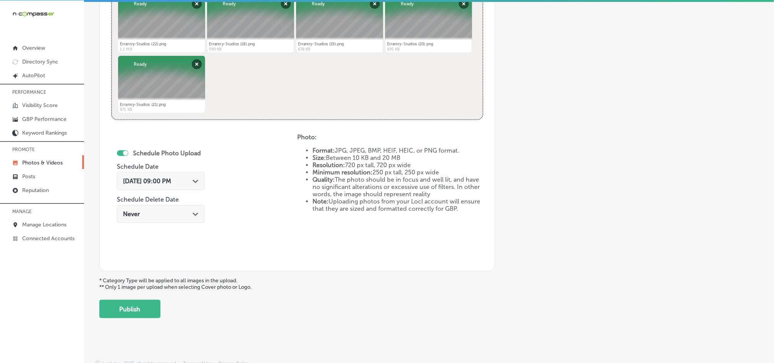
scroll to position [342, 0]
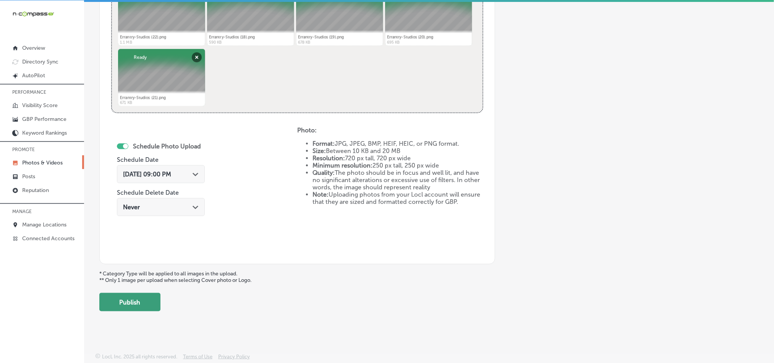
click at [134, 301] on button "Publish" at bounding box center [129, 302] width 61 height 18
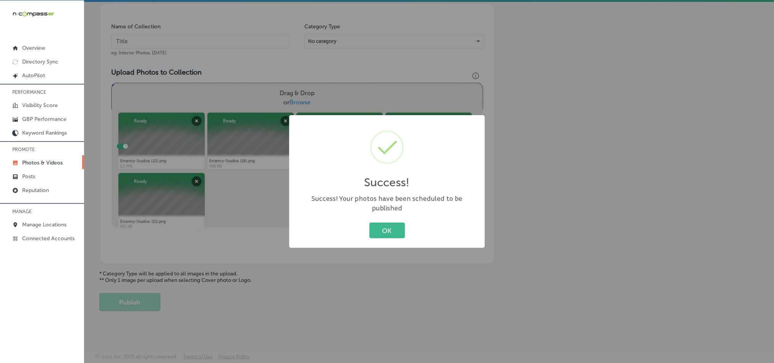
scroll to position [218, 0]
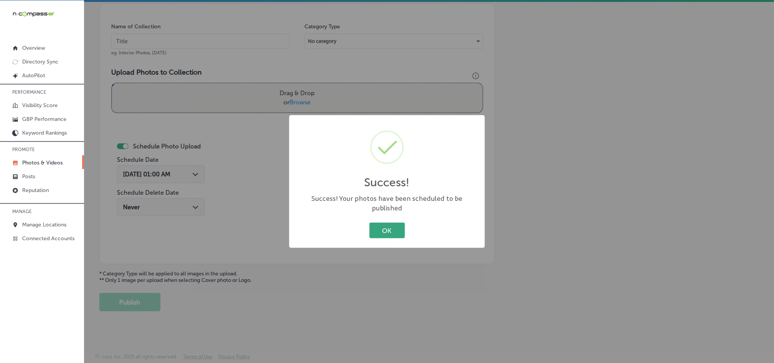
click at [386, 224] on button "OK" at bounding box center [388, 230] width 36 height 16
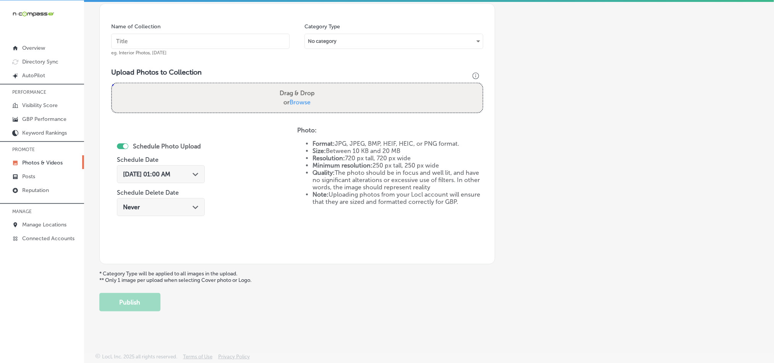
click at [235, 41] on input "text" at bounding box center [200, 41] width 178 height 15
paste input "Errantry-Studios-Video-Production"
type input "Errantry-Studios-Video-Production"
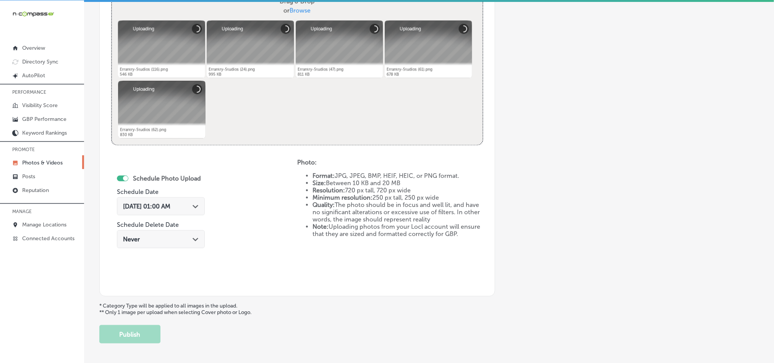
scroll to position [314, 0]
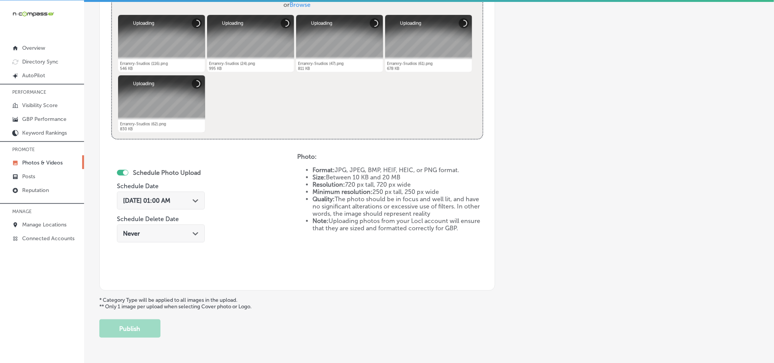
click at [185, 196] on div "[DATE] 01:00 AM Path Created with Sketch." at bounding box center [161, 200] width 88 height 18
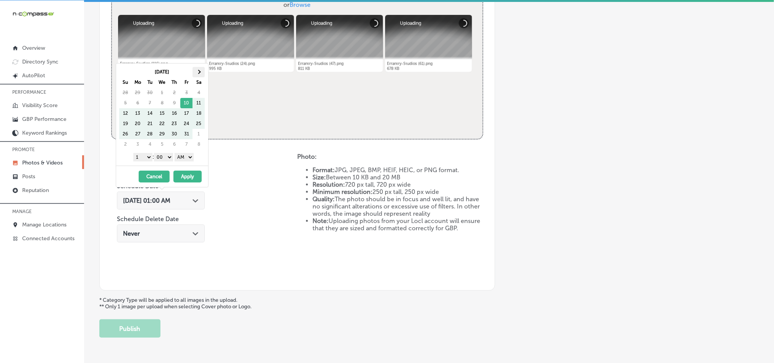
click at [195, 67] on th at bounding box center [199, 72] width 12 height 10
click at [142, 157] on select "1 2 3 4 5 6 7 8 9 10 11 12" at bounding box center [142, 157] width 19 height 8
click at [188, 160] on select "AM PM" at bounding box center [184, 157] width 19 height 8
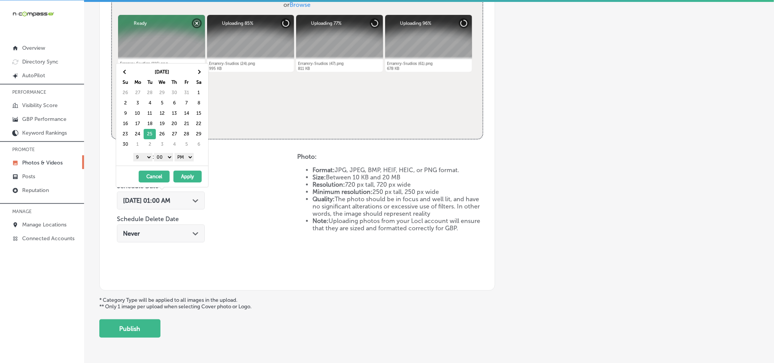
click at [186, 175] on button "Apply" at bounding box center [187, 176] width 28 height 12
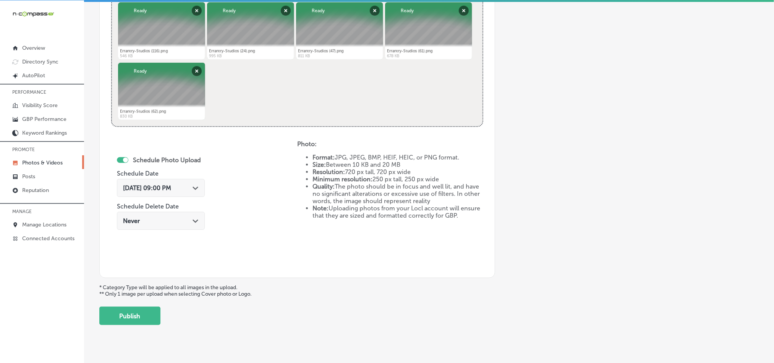
scroll to position [333, 0]
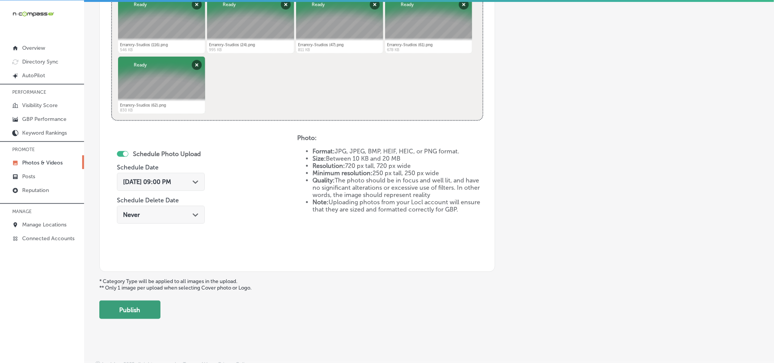
click at [131, 310] on button "Publish" at bounding box center [129, 309] width 61 height 18
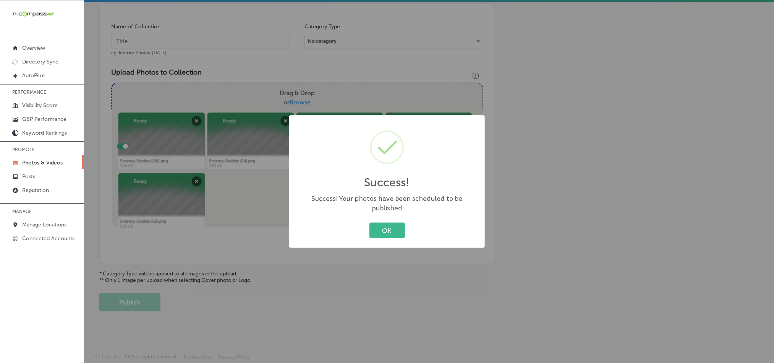
scroll to position [218, 0]
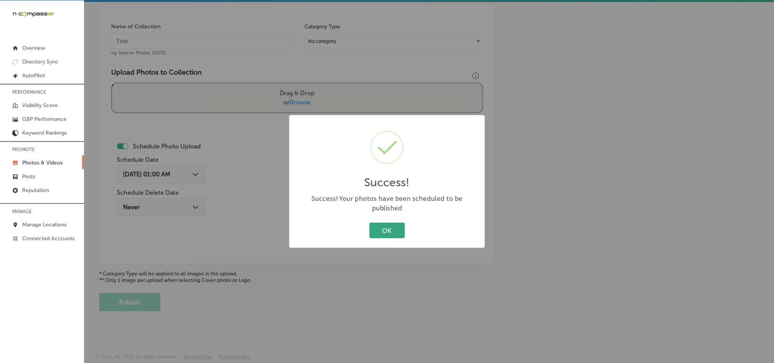
click at [384, 231] on button "OK" at bounding box center [388, 230] width 36 height 16
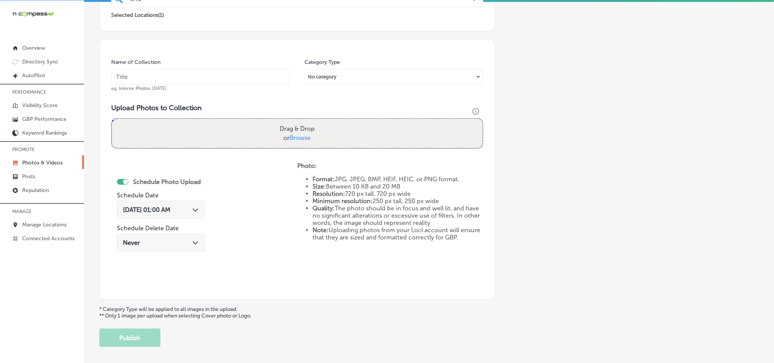
scroll to position [180, 0]
click at [175, 80] on input "text" at bounding box center [200, 77] width 178 height 15
paste input "Errantry-Studios-Video-Editing"
type input "Errantry-Studios-Video-Editing"
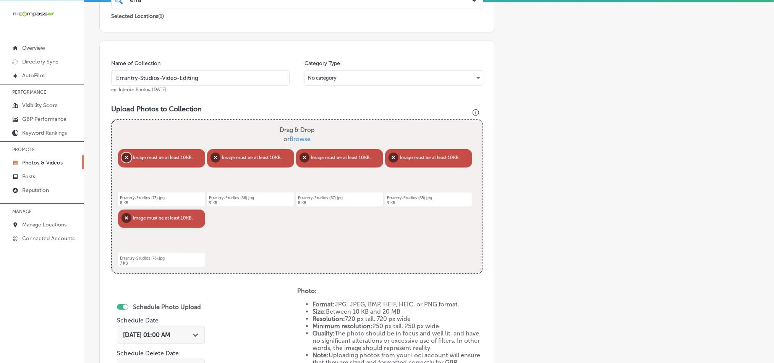
click at [125, 156] on button "Remove" at bounding box center [127, 157] width 10 height 10
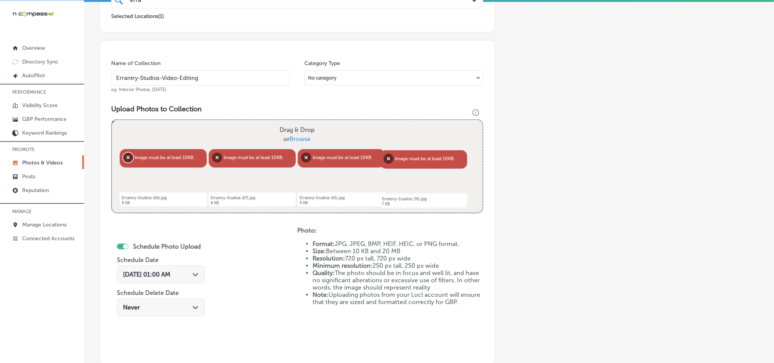
click at [125, 156] on button "Remove" at bounding box center [128, 157] width 10 height 10
click at [125, 156] on button "Remove" at bounding box center [129, 157] width 10 height 10
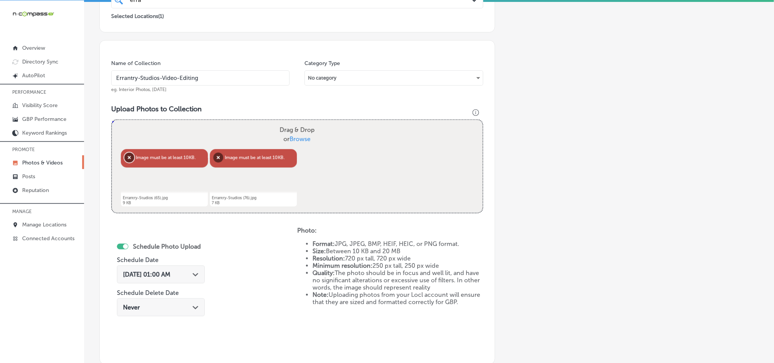
click at [125, 156] on button "Remove" at bounding box center [129, 157] width 10 height 10
click at [125, 156] on button "Remove" at bounding box center [130, 157] width 10 height 10
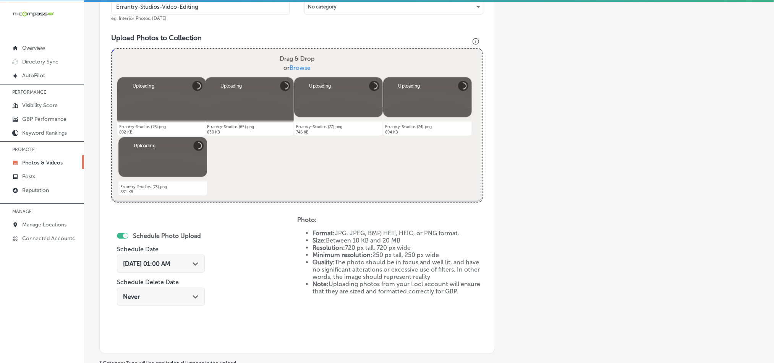
scroll to position [257, 0]
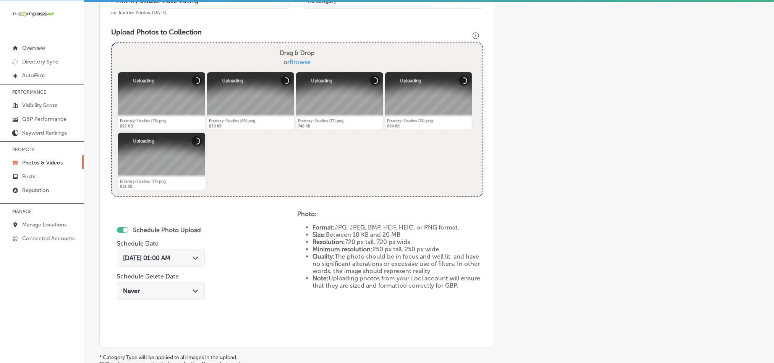
click at [190, 259] on div "[DATE] 01:00 AM Path Created with Sketch." at bounding box center [161, 257] width 76 height 7
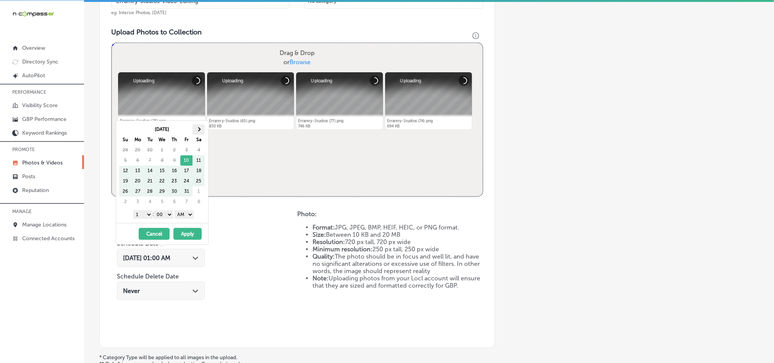
click at [204, 132] on th at bounding box center [199, 129] width 12 height 10
click at [146, 216] on select "1 2 3 4 5 6 7 8 9 10 11 12" at bounding box center [142, 214] width 19 height 8
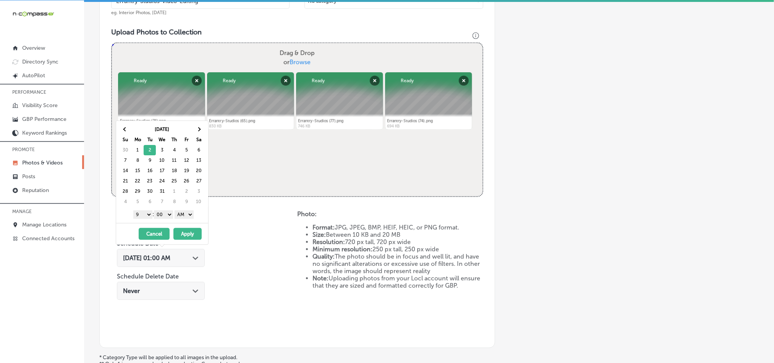
click at [182, 211] on select "AM PM" at bounding box center [184, 214] width 19 height 8
click at [191, 236] on button "Apply" at bounding box center [187, 234] width 28 height 12
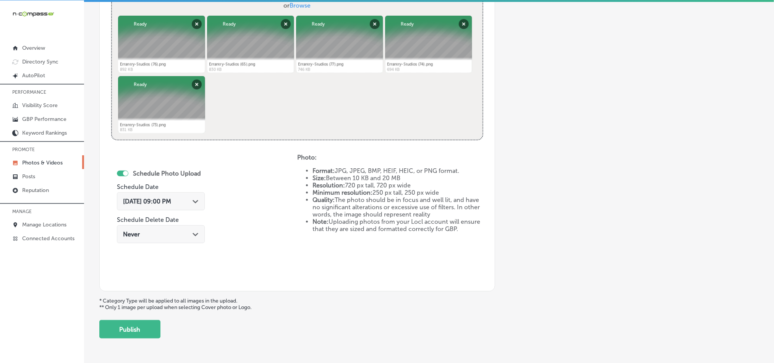
scroll to position [314, 0]
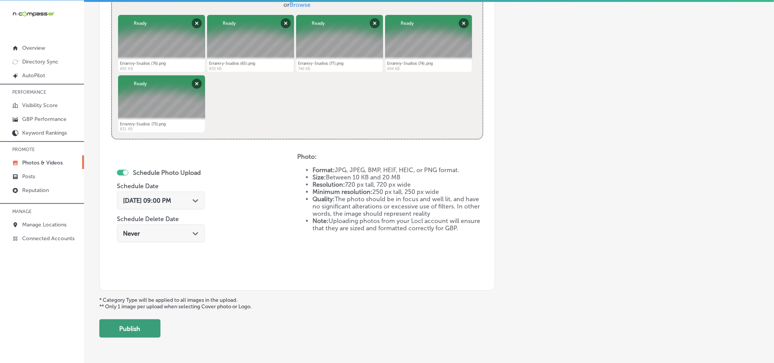
click at [135, 332] on button "Publish" at bounding box center [129, 328] width 61 height 18
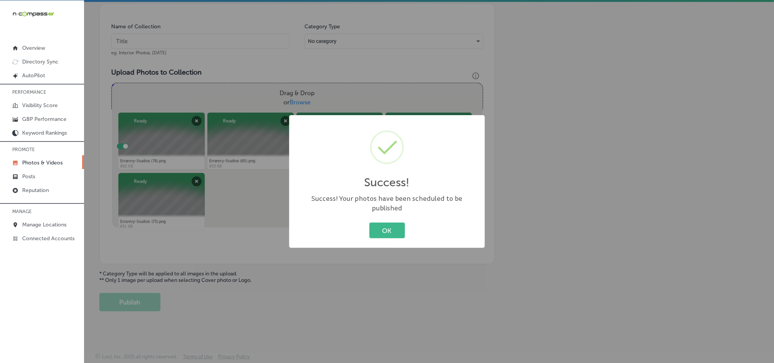
scroll to position [218, 0]
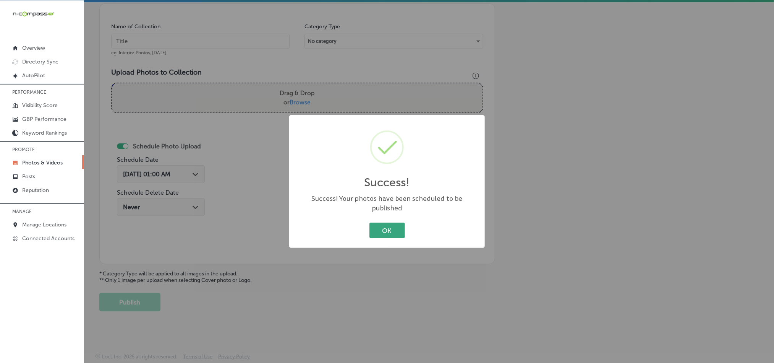
click at [390, 222] on button "OK" at bounding box center [388, 230] width 36 height 16
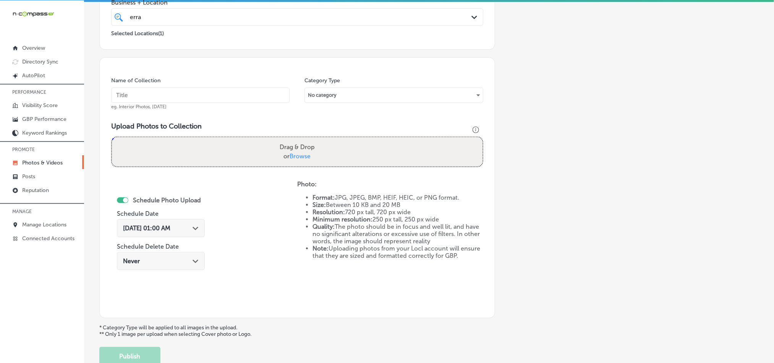
scroll to position [161, 0]
click at [195, 96] on input "text" at bounding box center [200, 96] width 178 height 15
paste input "Errantry-Studios-Event-Video-production"
type input "Errantry-Studios-Event-Video-production"
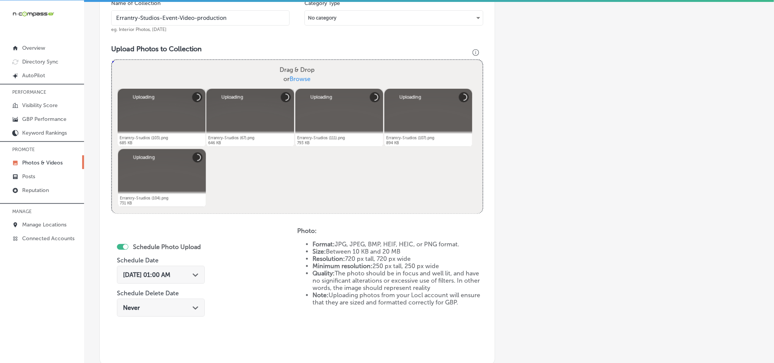
scroll to position [276, 0]
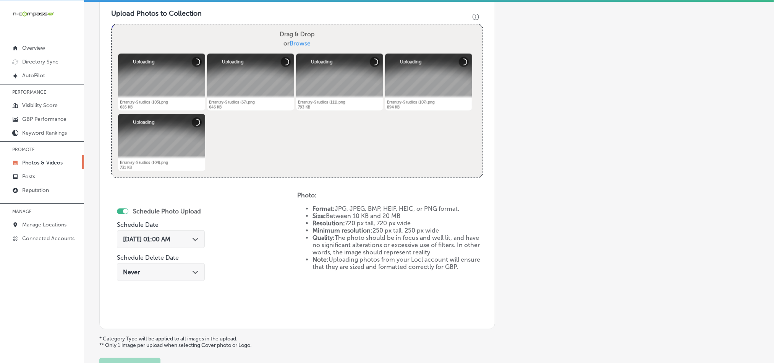
click at [196, 234] on div "[DATE] 01:00 AM Path Created with Sketch." at bounding box center [161, 239] width 88 height 18
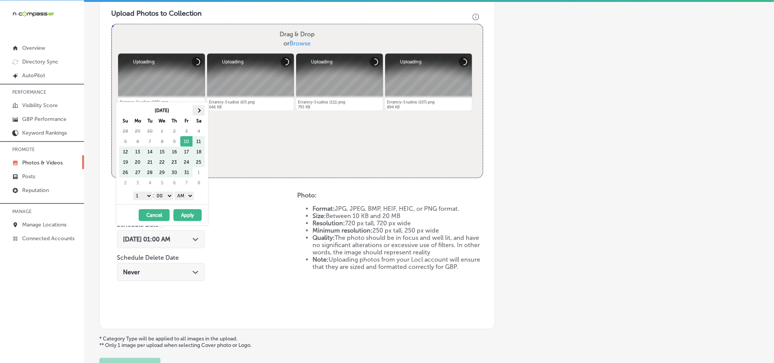
click at [202, 113] on th at bounding box center [199, 110] width 12 height 10
click at [146, 195] on select "1 2 3 4 5 6 7 8 9 10 11 12" at bounding box center [142, 195] width 19 height 8
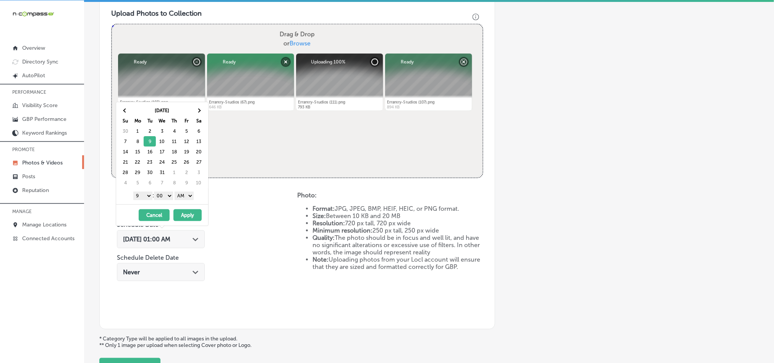
click at [184, 195] on select "AM PM" at bounding box center [184, 195] width 19 height 8
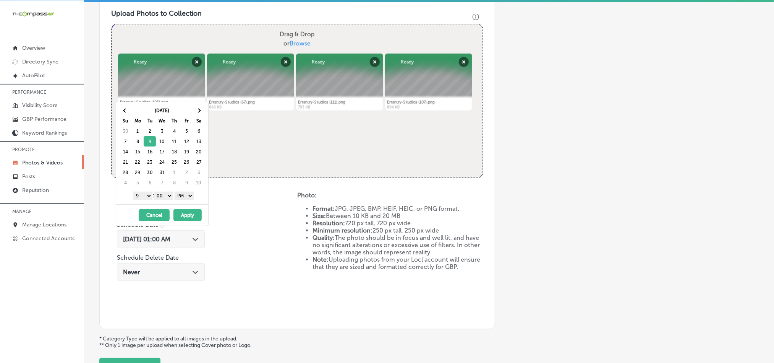
click at [185, 217] on button "Apply" at bounding box center [187, 215] width 28 height 12
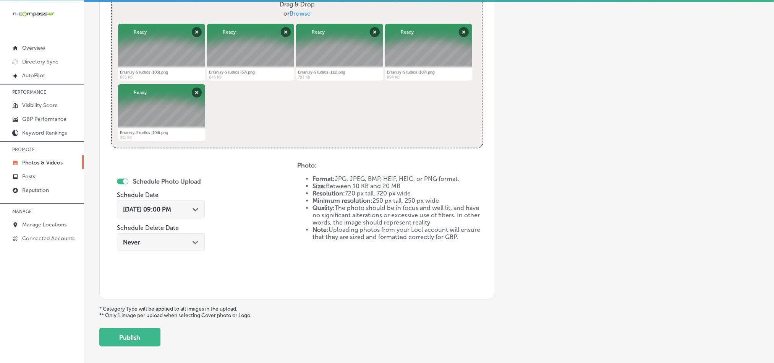
scroll to position [313, 0]
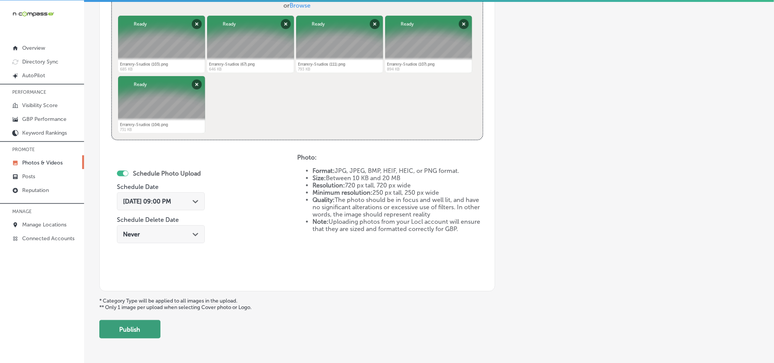
click at [128, 335] on button "Publish" at bounding box center [129, 329] width 61 height 18
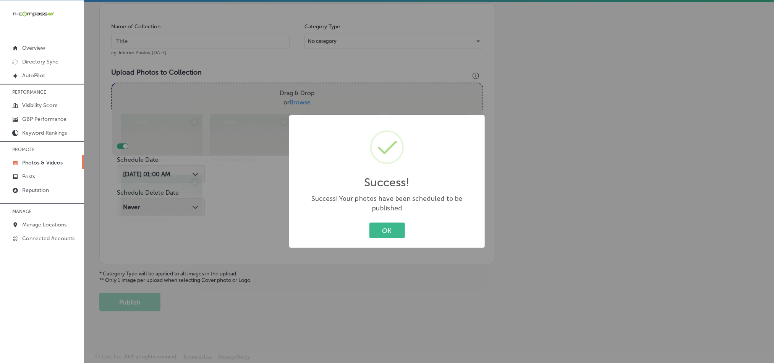
scroll to position [218, 0]
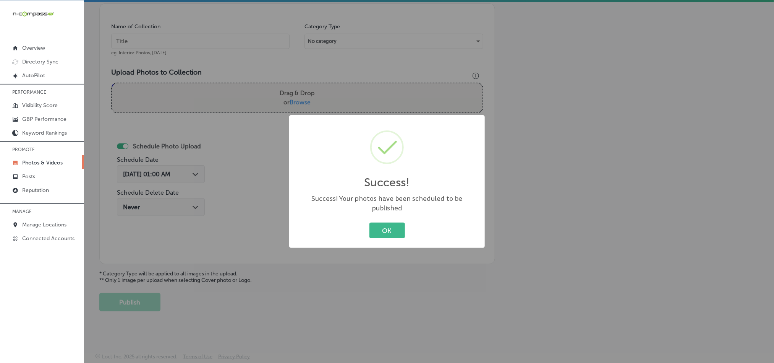
click at [387, 220] on div "OK Cancel" at bounding box center [387, 230] width 180 height 20
click at [391, 229] on button "OK" at bounding box center [388, 230] width 36 height 16
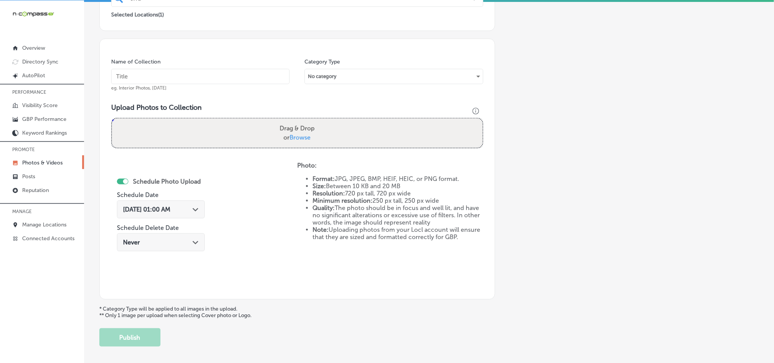
scroll to position [180, 0]
click at [251, 81] on input "text" at bounding box center [200, 77] width 178 height 15
paste input "Errantry-Studios-Drone-Videography-and-Photography"
type input "Errantry-Studios-Drone-Videography-and-Photography"
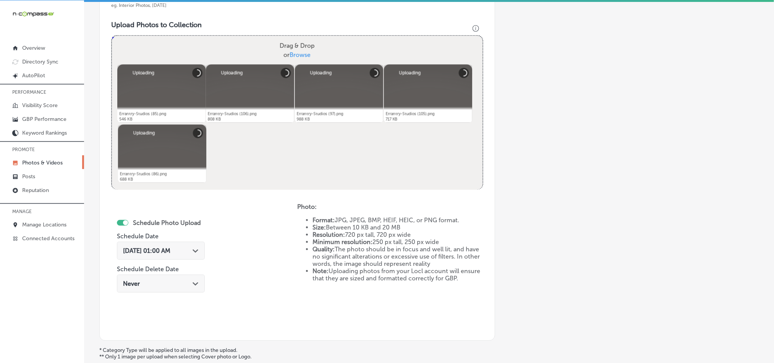
scroll to position [276, 0]
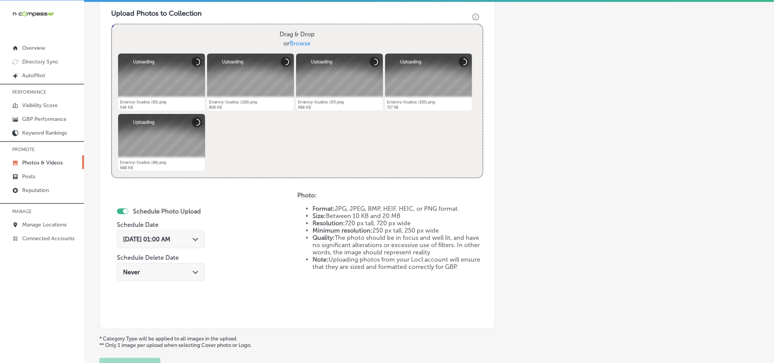
click at [195, 241] on icon "Path Created with Sketch." at bounding box center [196, 239] width 6 height 3
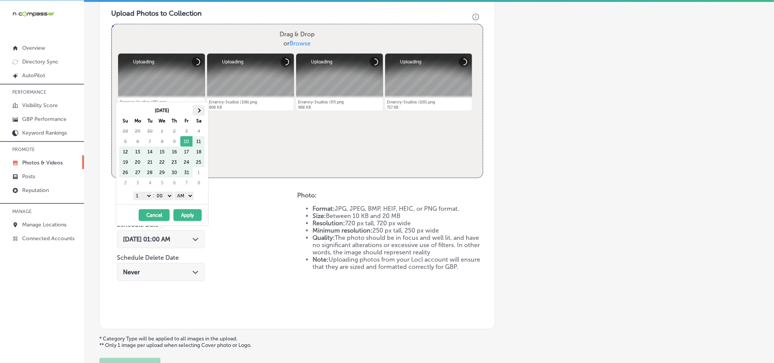
click at [199, 111] on span at bounding box center [199, 110] width 4 height 4
click at [147, 197] on select "1 2 3 4 5 6 7 8 9 10 11 12" at bounding box center [142, 195] width 19 height 8
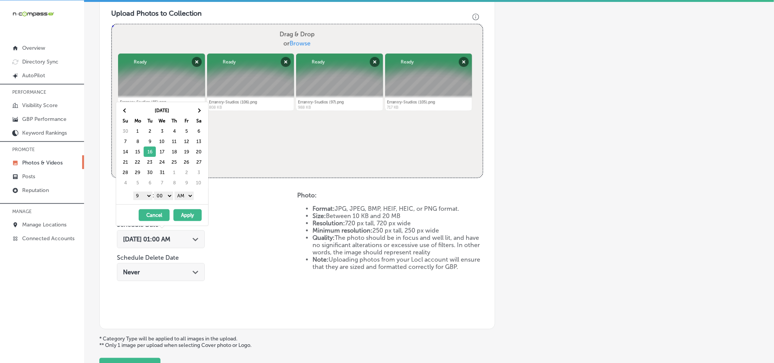
click at [162, 193] on select "00 10 20 30 40 50" at bounding box center [163, 195] width 19 height 8
click at [185, 193] on select "AM PM" at bounding box center [184, 195] width 19 height 8
click at [187, 214] on button "Apply" at bounding box center [187, 215] width 28 height 12
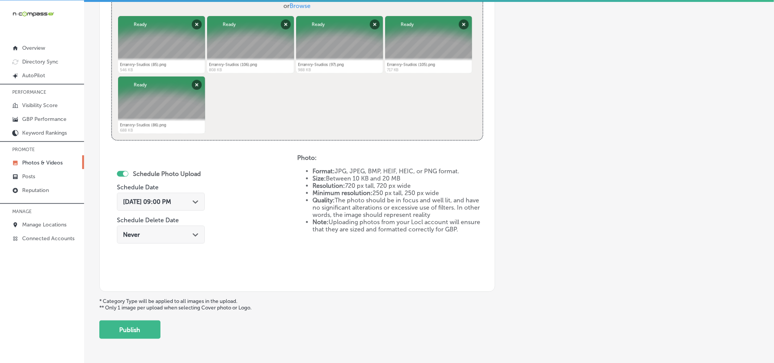
scroll to position [314, 0]
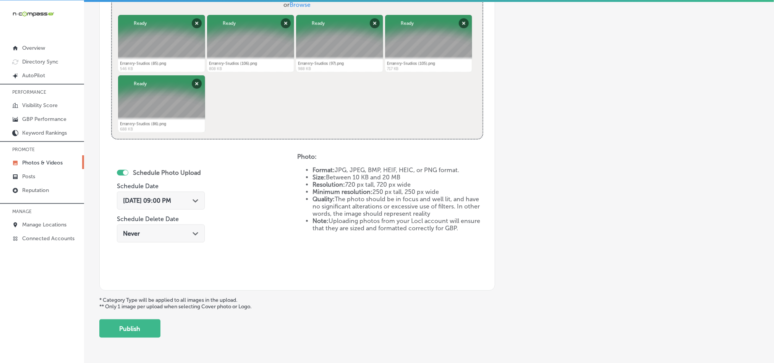
click at [143, 332] on button "Publish" at bounding box center [129, 328] width 61 height 18
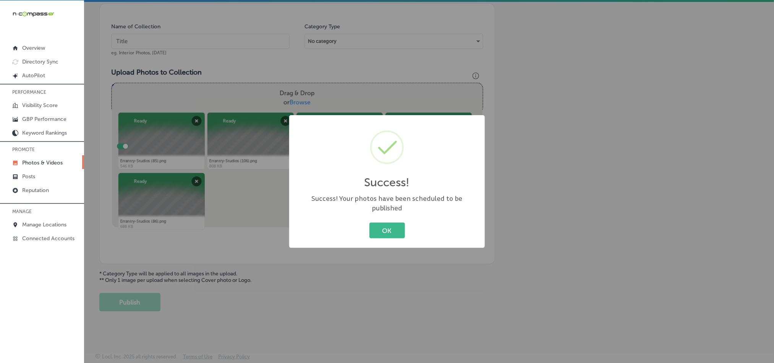
scroll to position [218, 0]
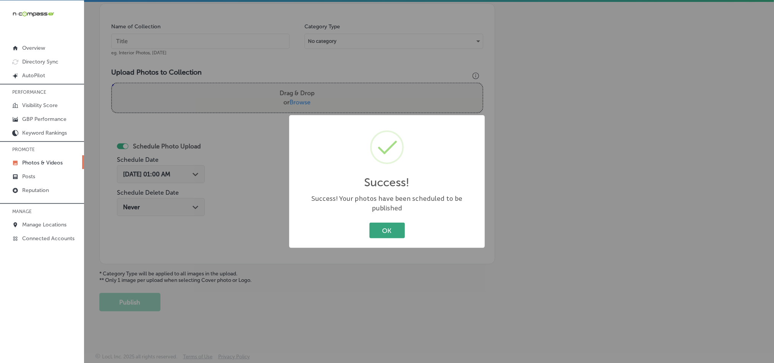
click at [389, 224] on button "OK" at bounding box center [388, 230] width 36 height 16
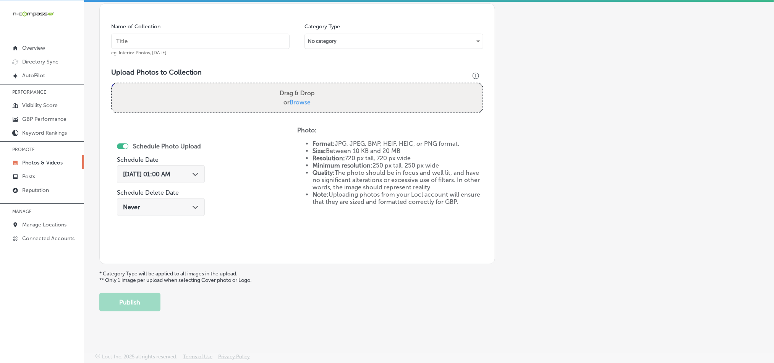
scroll to position [199, 0]
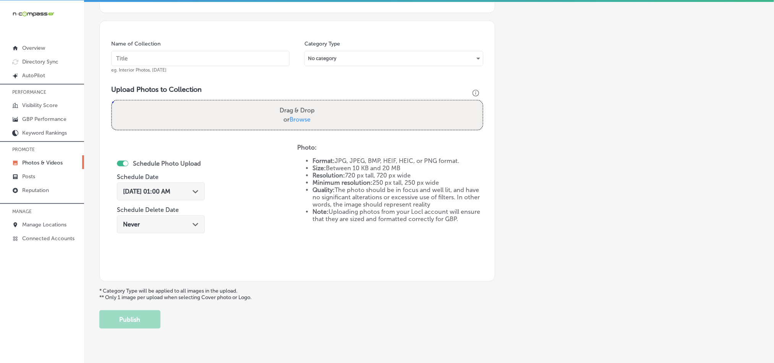
click at [196, 62] on input "text" at bounding box center [200, 58] width 178 height 15
paste input "Errantry-Studios-Advertisement-Video"
type input "Errantry-Studios-Advertisement-Video"
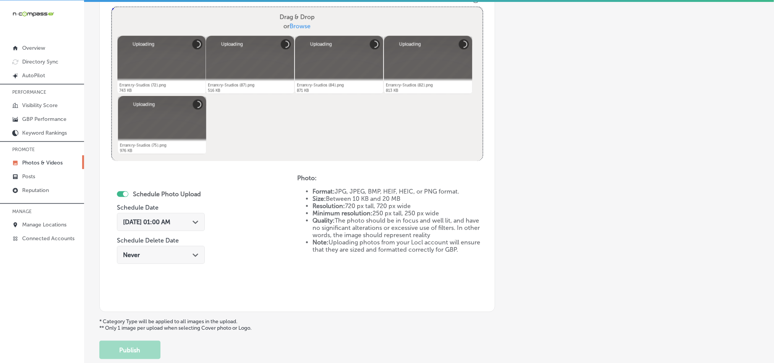
scroll to position [295, 0]
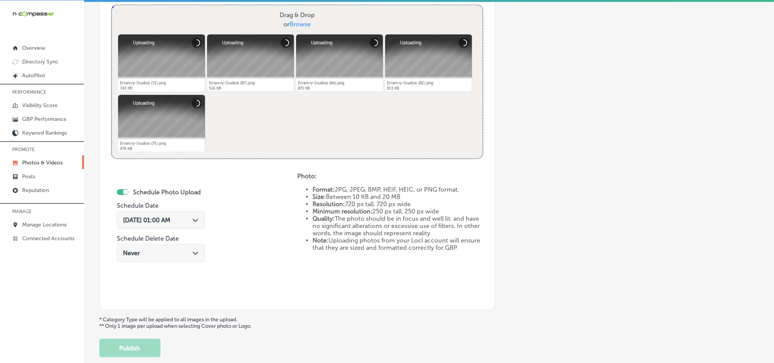
click at [198, 220] on icon "Path Created with Sketch." at bounding box center [196, 220] width 6 height 3
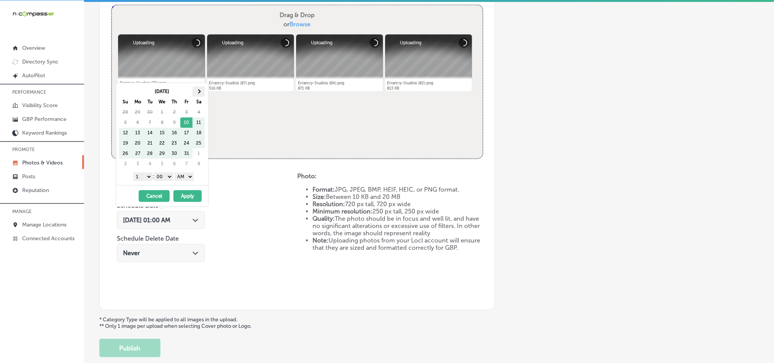
click at [197, 91] on span at bounding box center [199, 91] width 4 height 4
click at [141, 179] on select "1 2 3 4 5 6 7 8 9 10 11 12" at bounding box center [142, 176] width 19 height 8
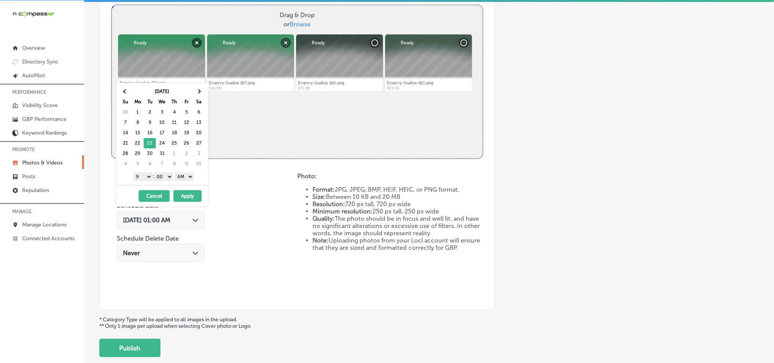
click at [188, 179] on select "AM PM" at bounding box center [184, 176] width 19 height 8
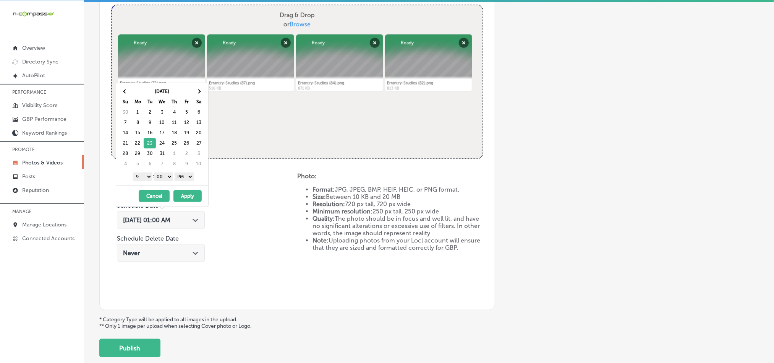
click at [188, 194] on button "Apply" at bounding box center [187, 196] width 28 height 12
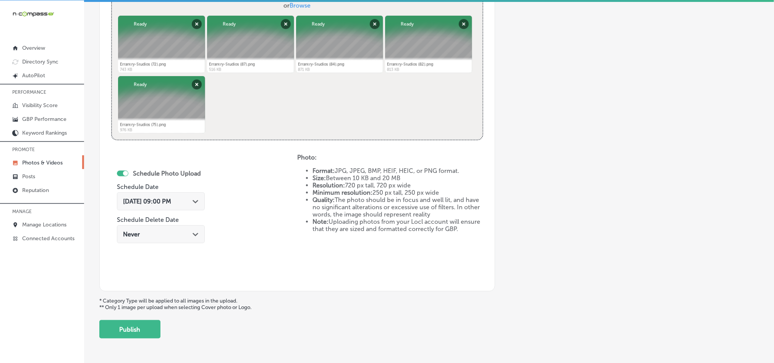
scroll to position [314, 0]
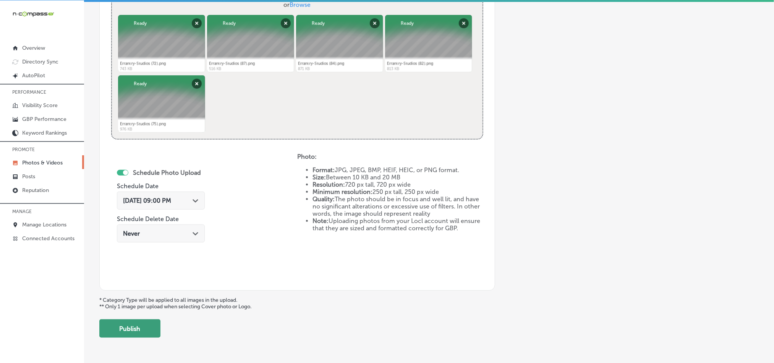
click at [148, 329] on button "Publish" at bounding box center [129, 328] width 61 height 18
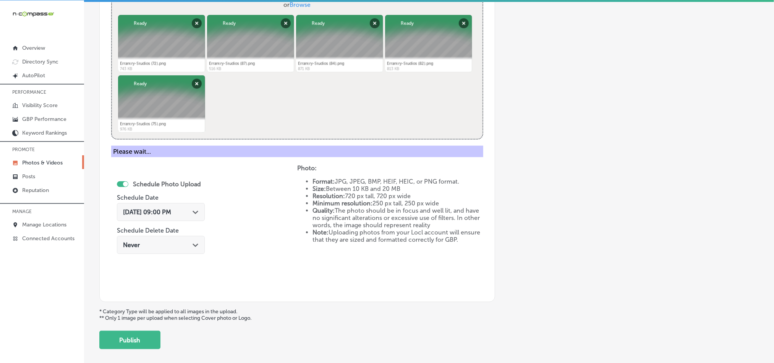
scroll to position [218, 0]
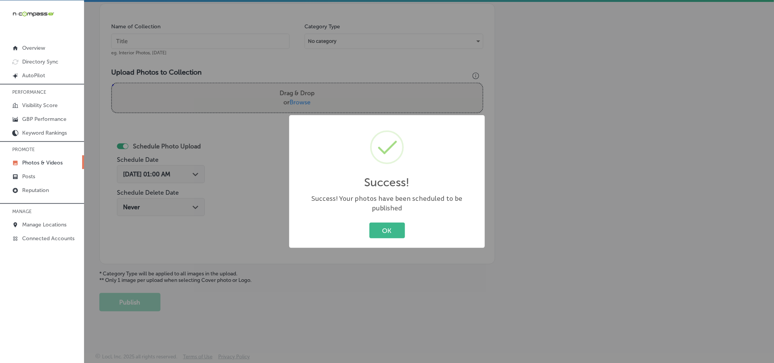
click at [367, 227] on div "OK Cancel" at bounding box center [387, 230] width 180 height 20
click at [372, 225] on button "OK" at bounding box center [388, 230] width 36 height 16
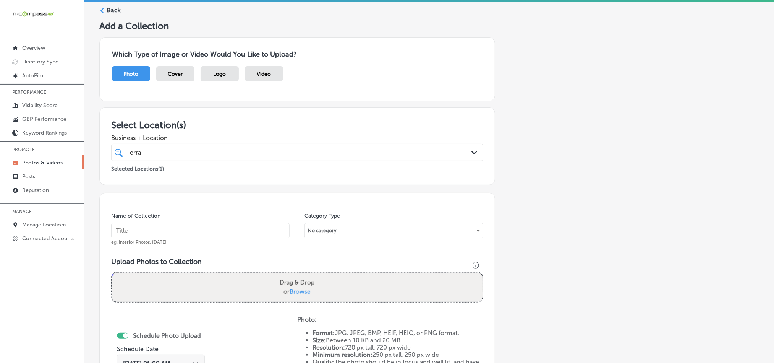
scroll to position [0, 0]
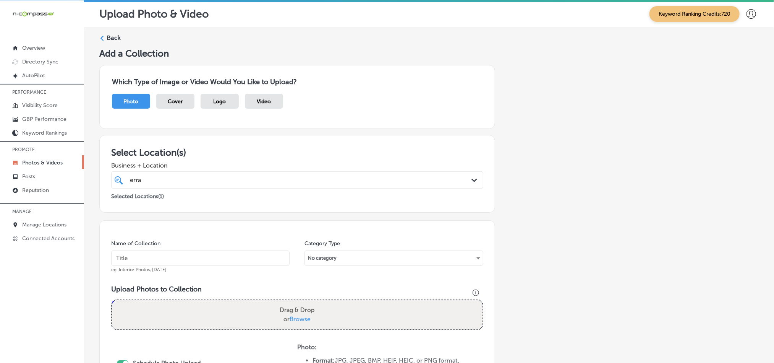
click at [107, 36] on label "Back" at bounding box center [114, 38] width 14 height 8
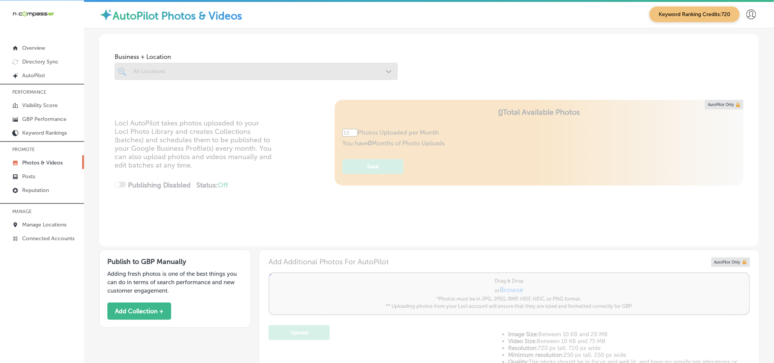
type input "5"
